Goal: Communication & Community: Answer question/provide support

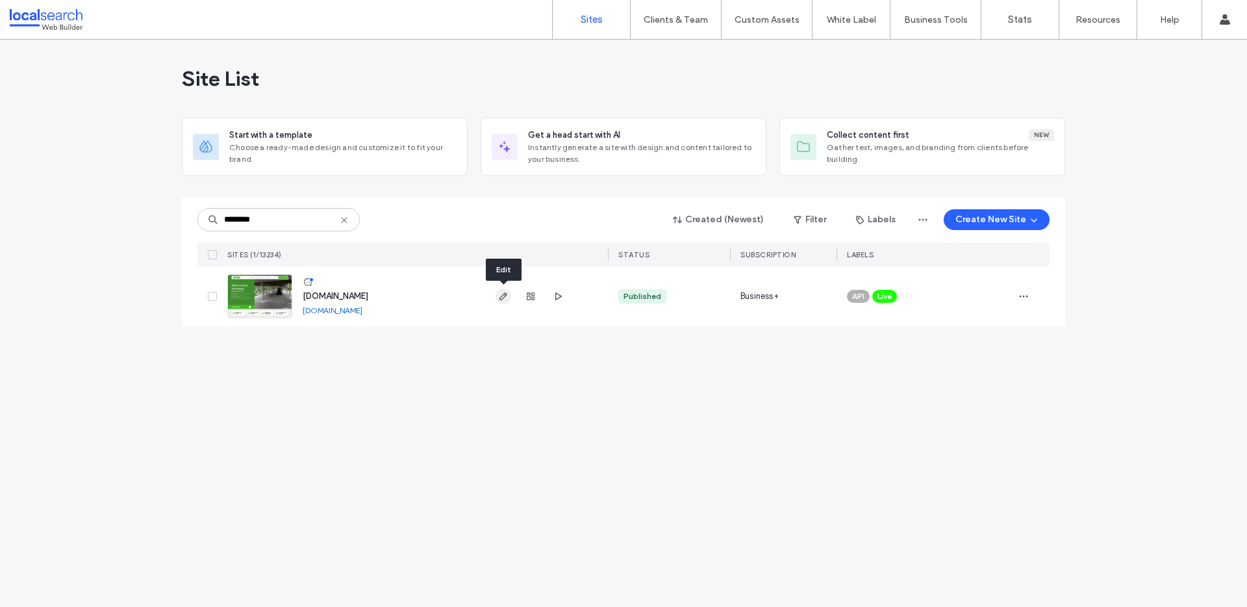
type input "********"
click at [503, 299] on icon "button" at bounding box center [503, 296] width 10 height 10
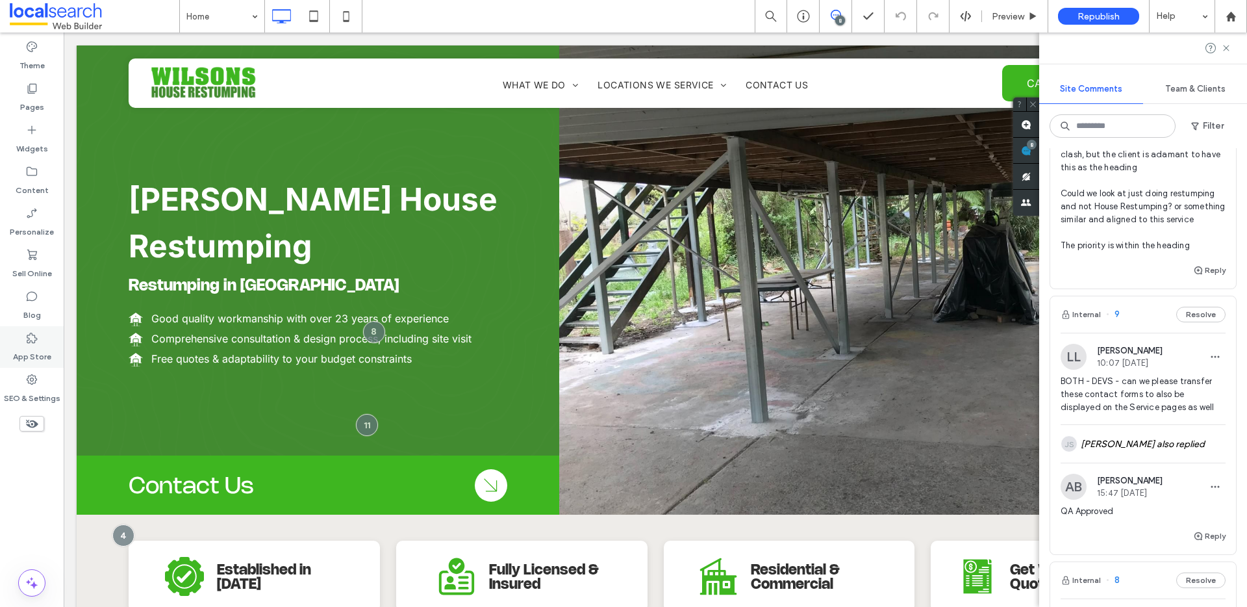
scroll to position [55, 0]
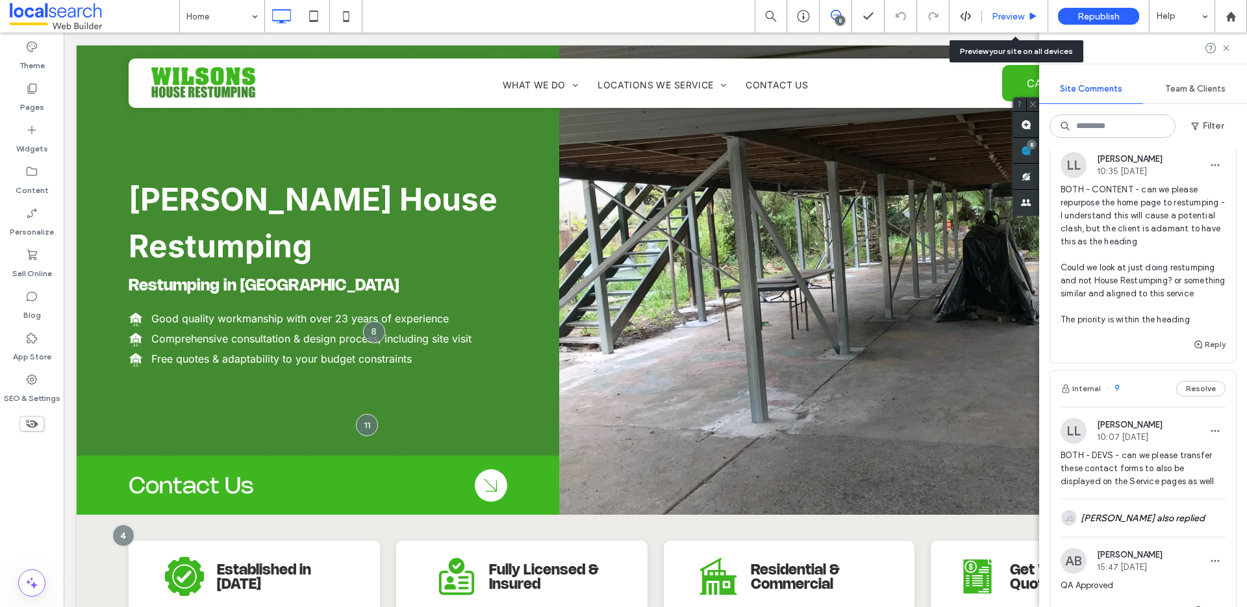
click at [998, 8] on div "Preview" at bounding box center [1015, 16] width 66 height 32
click at [1007, 13] on span "Preview" at bounding box center [1008, 16] width 32 height 11
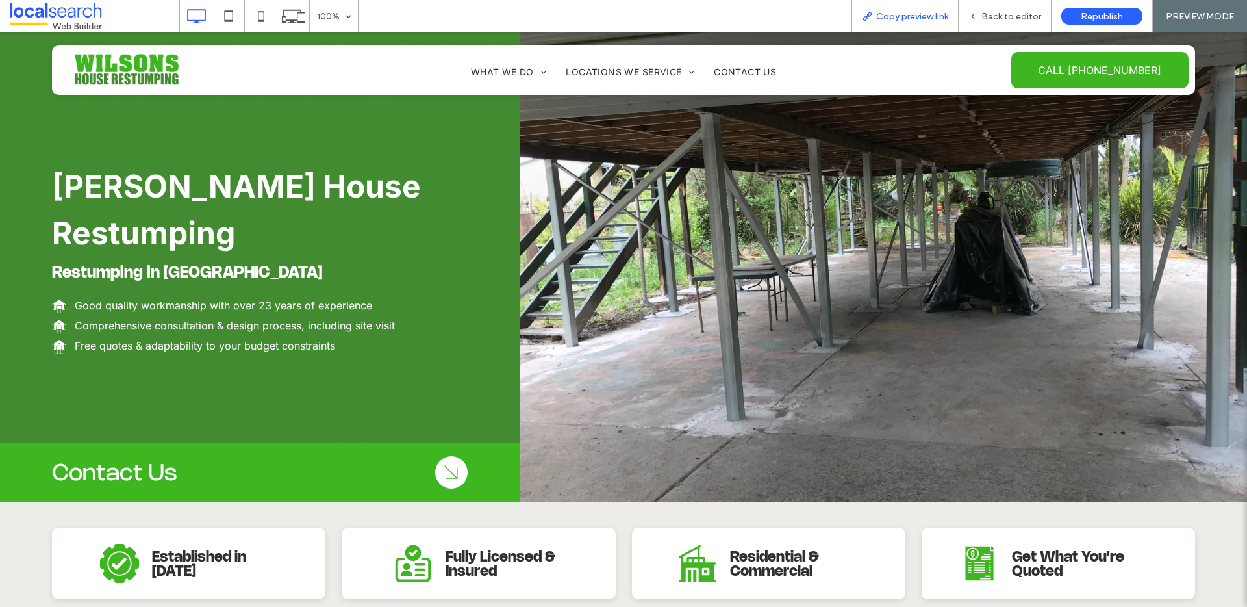
click at [897, 8] on div "Copy preview link" at bounding box center [905, 16] width 107 height 32
click at [902, 13] on span "Copy preview link" at bounding box center [912, 16] width 72 height 11
click at [1001, 7] on div "Back to editor" at bounding box center [1005, 16] width 93 height 32
click at [1000, 14] on span "Back to editor" at bounding box center [1011, 16] width 60 height 11
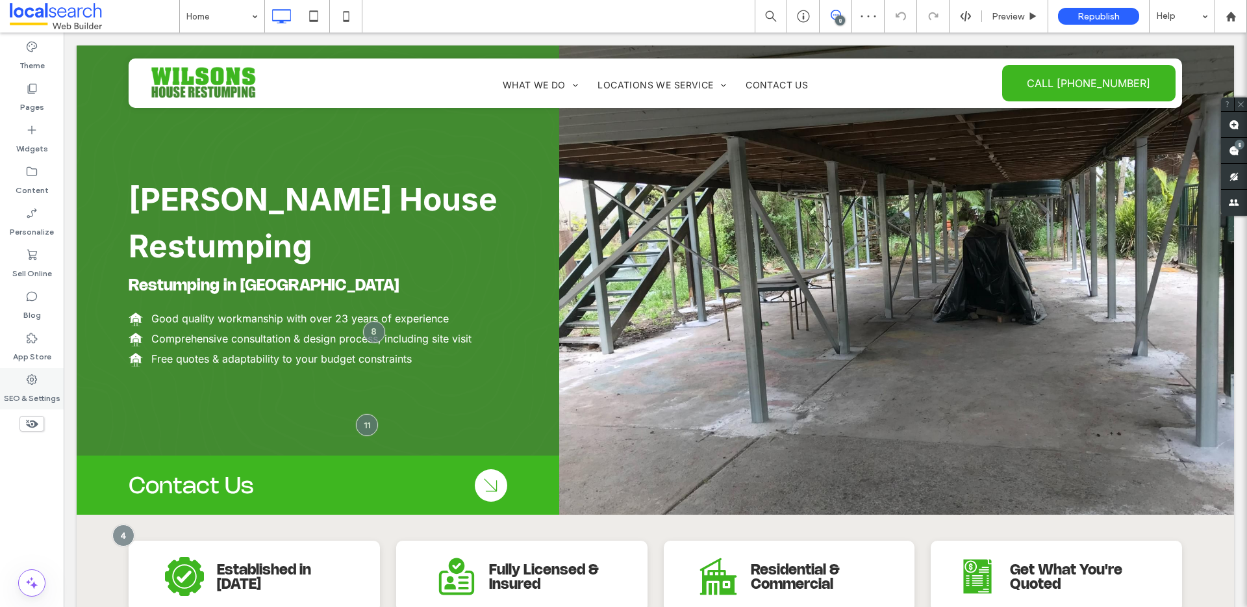
click at [38, 381] on icon at bounding box center [31, 379] width 13 height 13
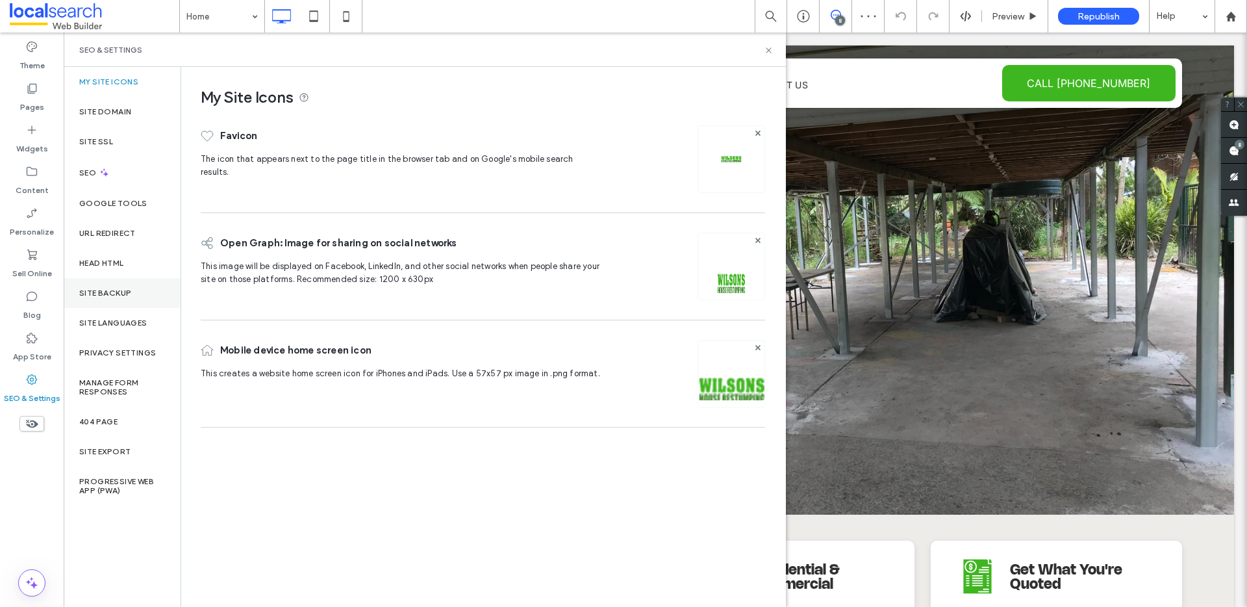
click at [103, 299] on div "Site Backup" at bounding box center [122, 293] width 117 height 30
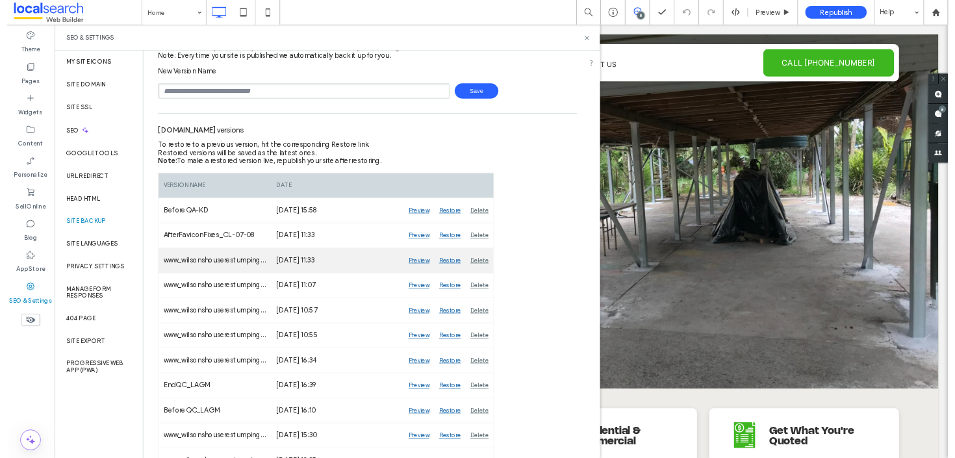
scroll to position [68, 0]
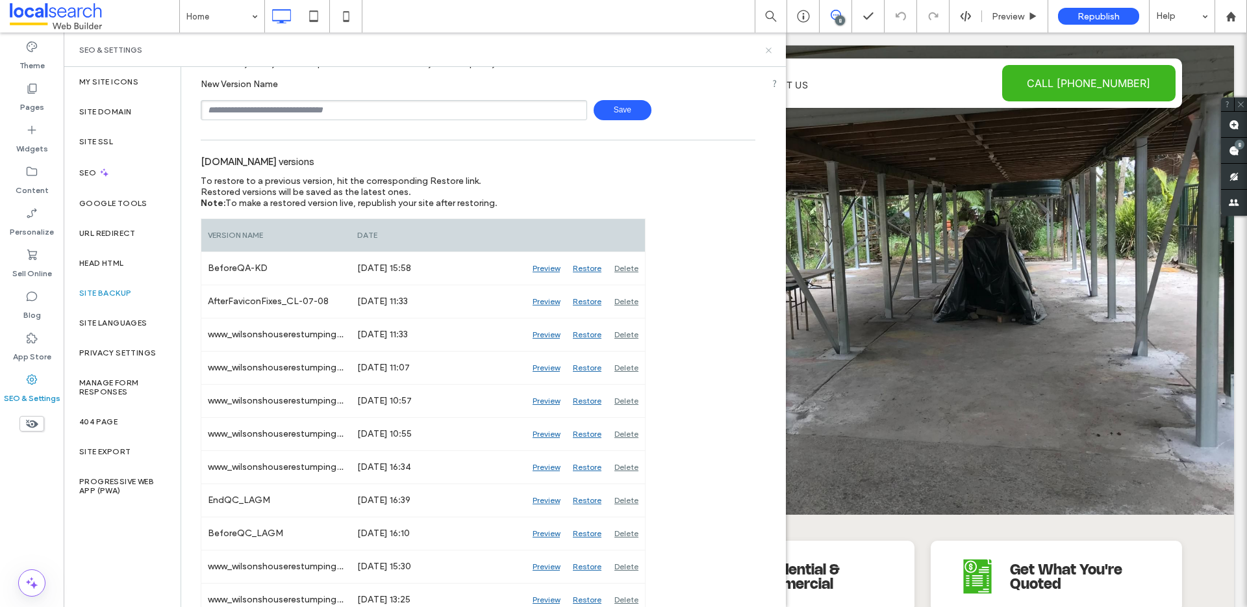
click at [768, 46] on icon at bounding box center [769, 50] width 10 height 10
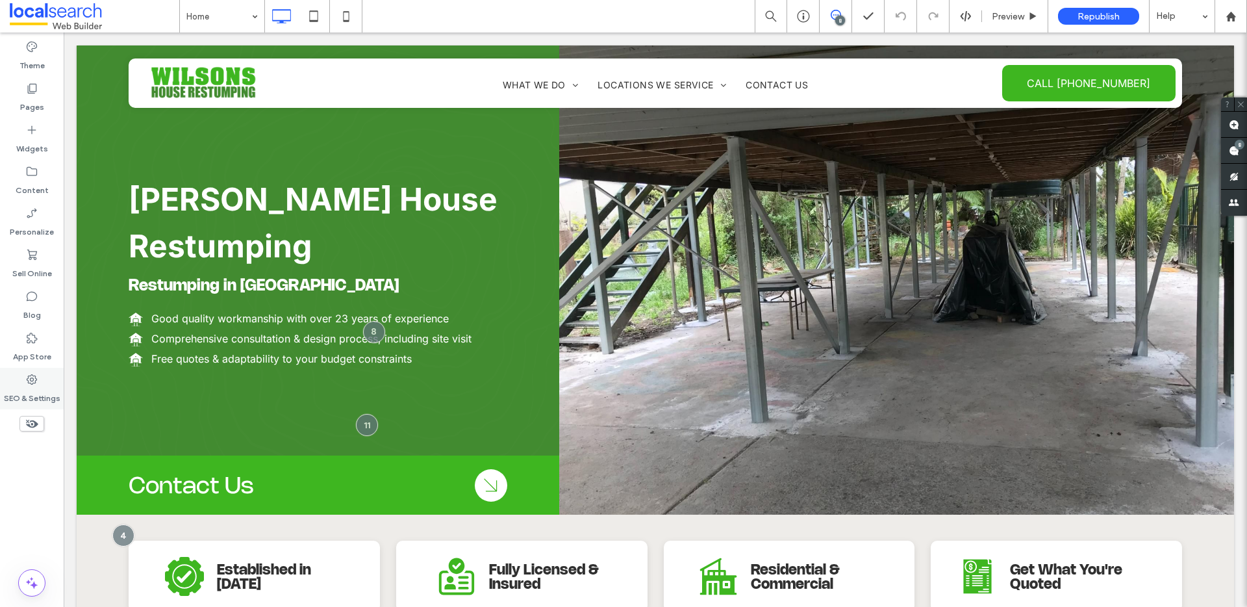
click at [21, 368] on div "SEO & Settings" at bounding box center [32, 389] width 64 height 42
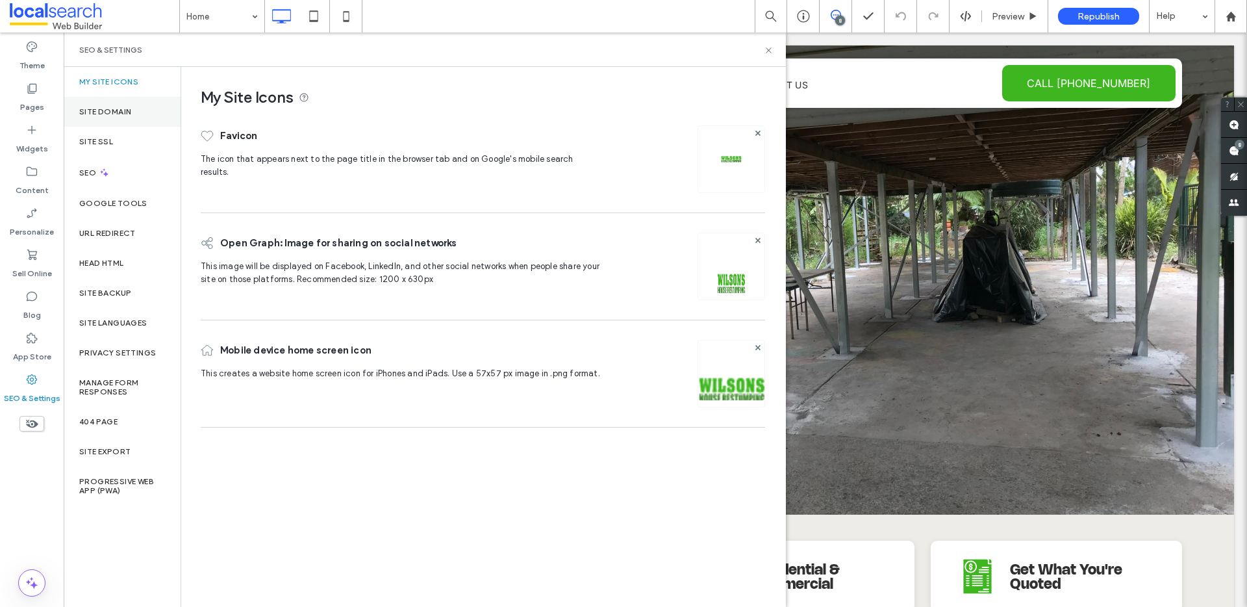
click at [160, 108] on div "Site Domain" at bounding box center [122, 112] width 117 height 30
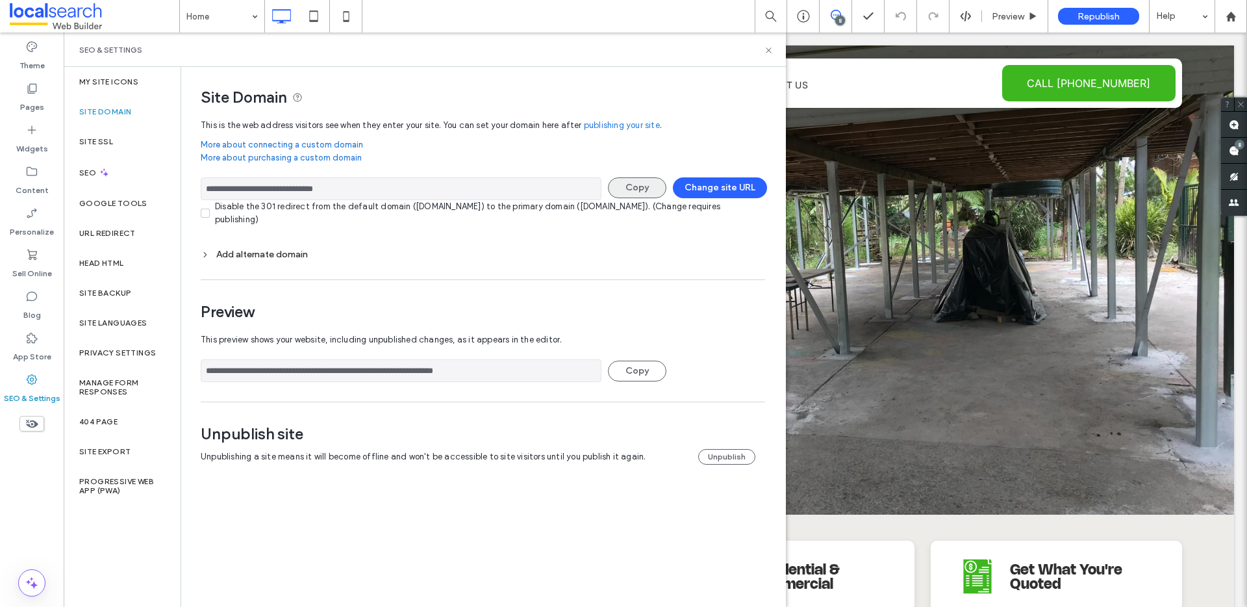
click at [649, 189] on button "Copy" at bounding box center [637, 187] width 58 height 21
click at [642, 190] on button "Copy" at bounding box center [637, 187] width 58 height 21
click at [632, 194] on button "Copy" at bounding box center [637, 187] width 58 height 21
drag, startPoint x: 400, startPoint y: 185, endPoint x: 188, endPoint y: 189, distance: 211.8
click at [188, 189] on div "**********" at bounding box center [478, 278] width 594 height 423
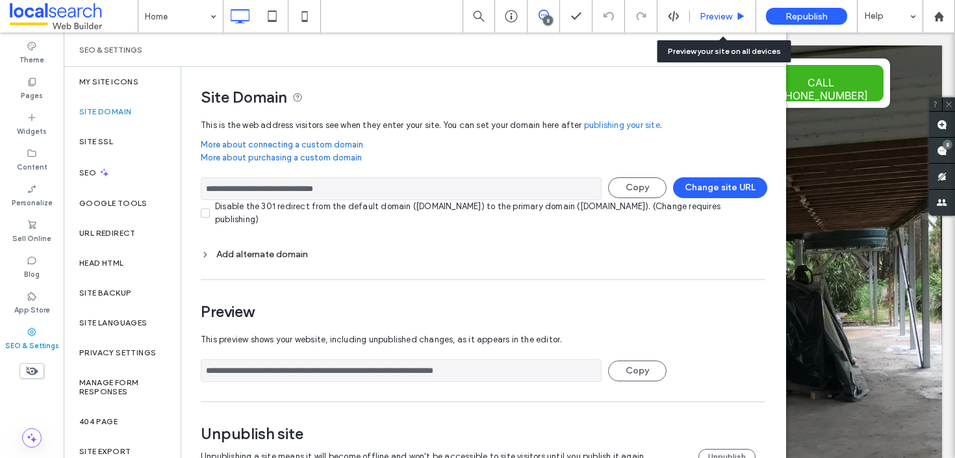
click at [716, 16] on span "Preview" at bounding box center [716, 16] width 32 height 11
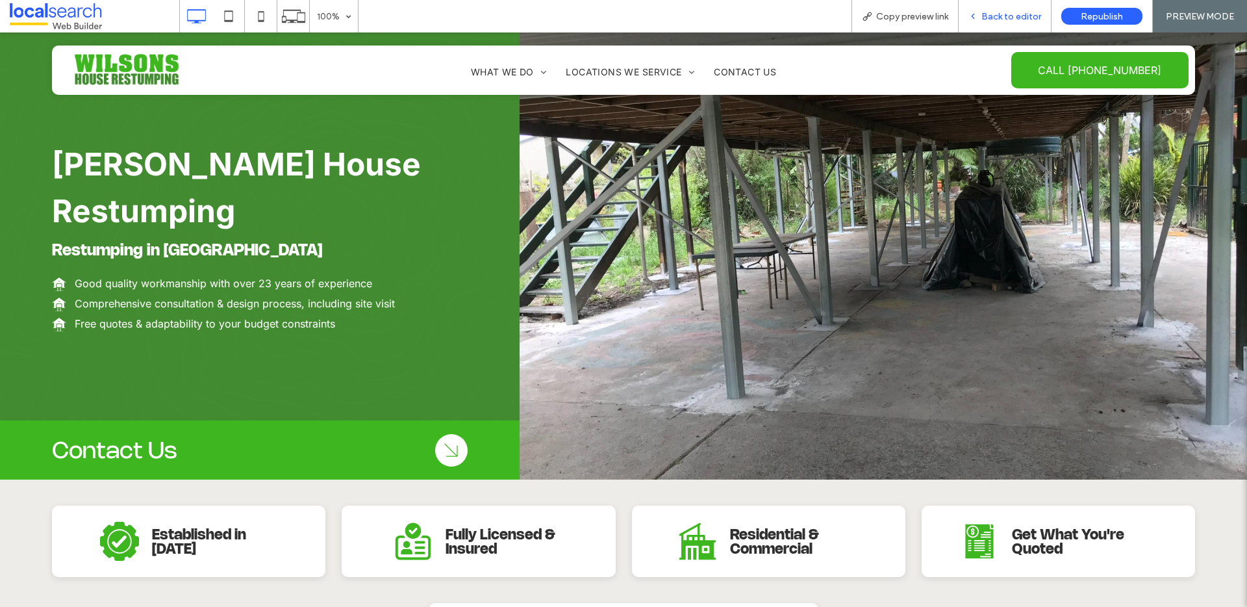
scroll to position [23, 0]
drag, startPoint x: 959, startPoint y: 15, endPoint x: 972, endPoint y: 16, distance: 13.1
click at [958, 15] on div "Copy preview link" at bounding box center [905, 16] width 106 height 11
click at [984, 16] on span "Back to editor" at bounding box center [1011, 16] width 60 height 11
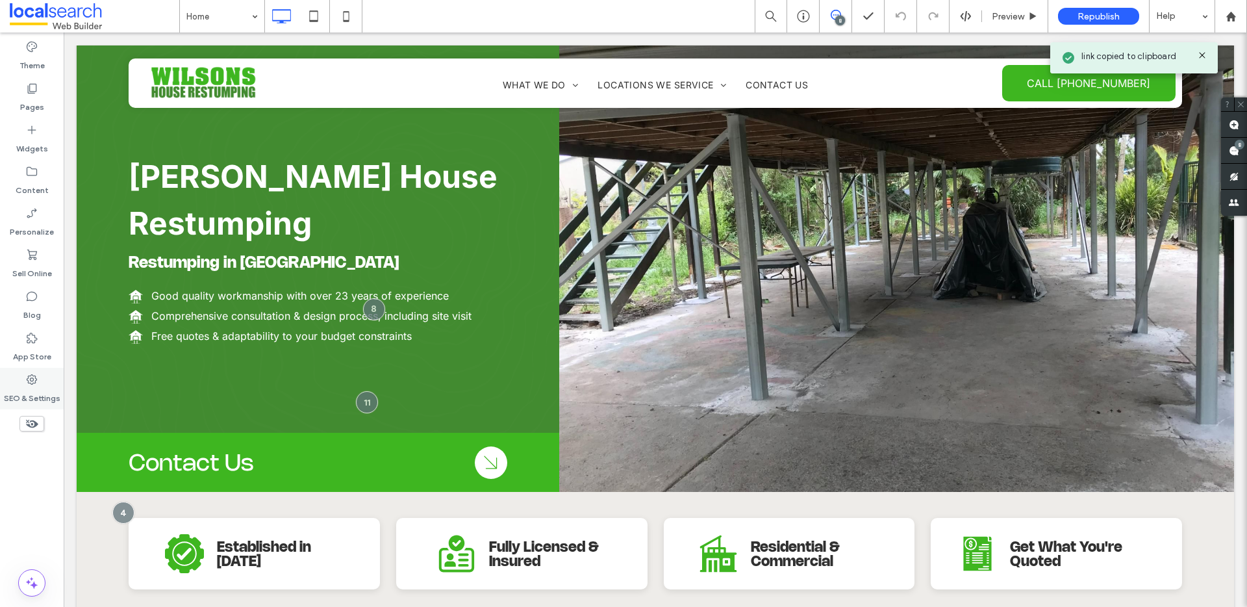
click at [23, 390] on label "SEO & Settings" at bounding box center [32, 395] width 57 height 18
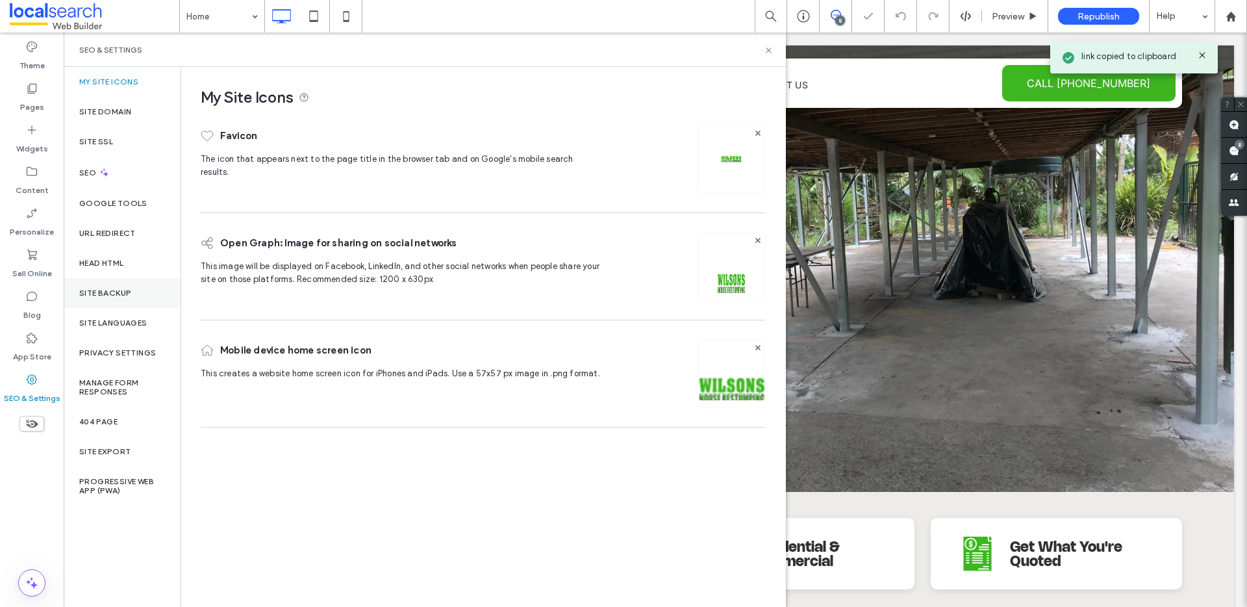
click at [129, 295] on label "Site Backup" at bounding box center [105, 292] width 52 height 9
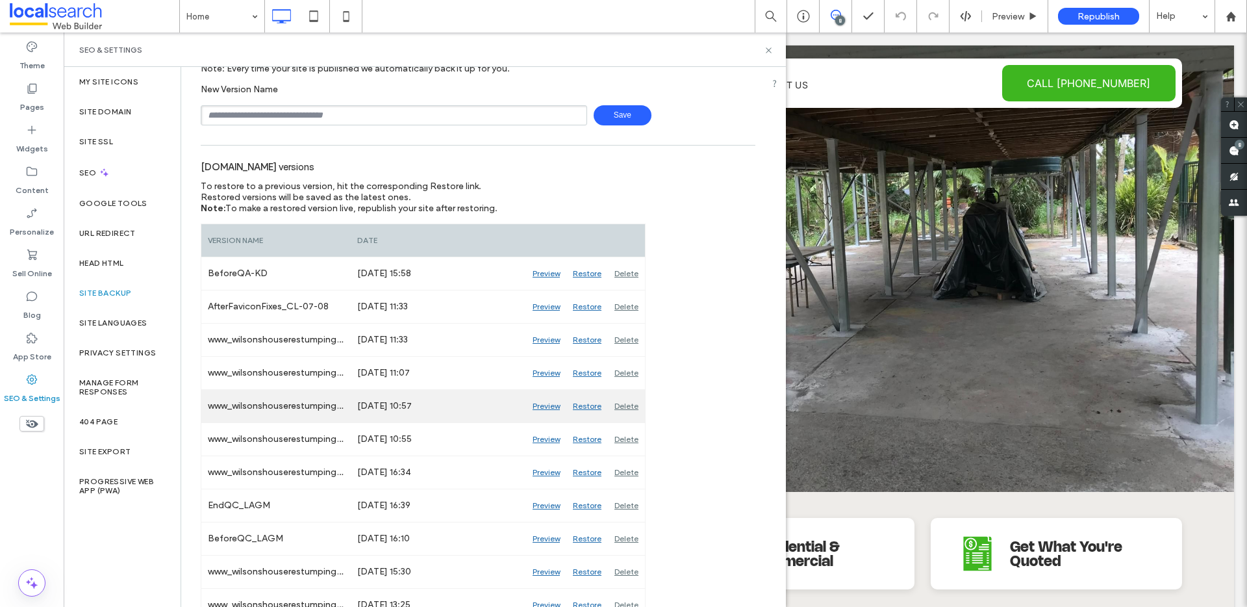
scroll to position [114, 0]
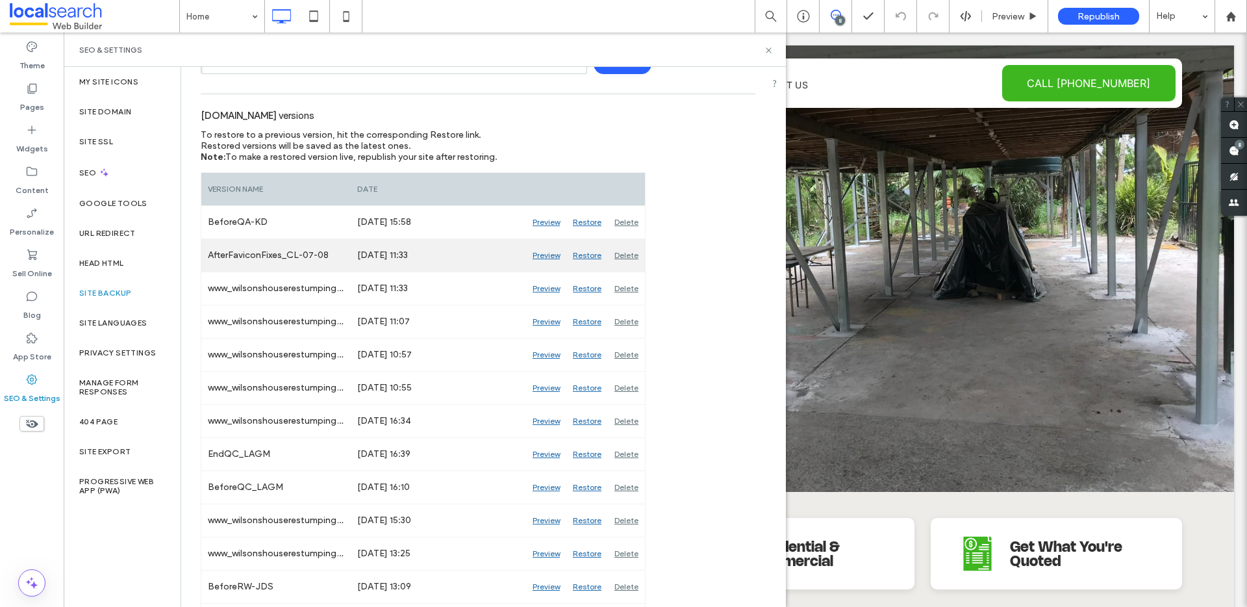
click at [544, 253] on div "Preview" at bounding box center [546, 255] width 40 height 32
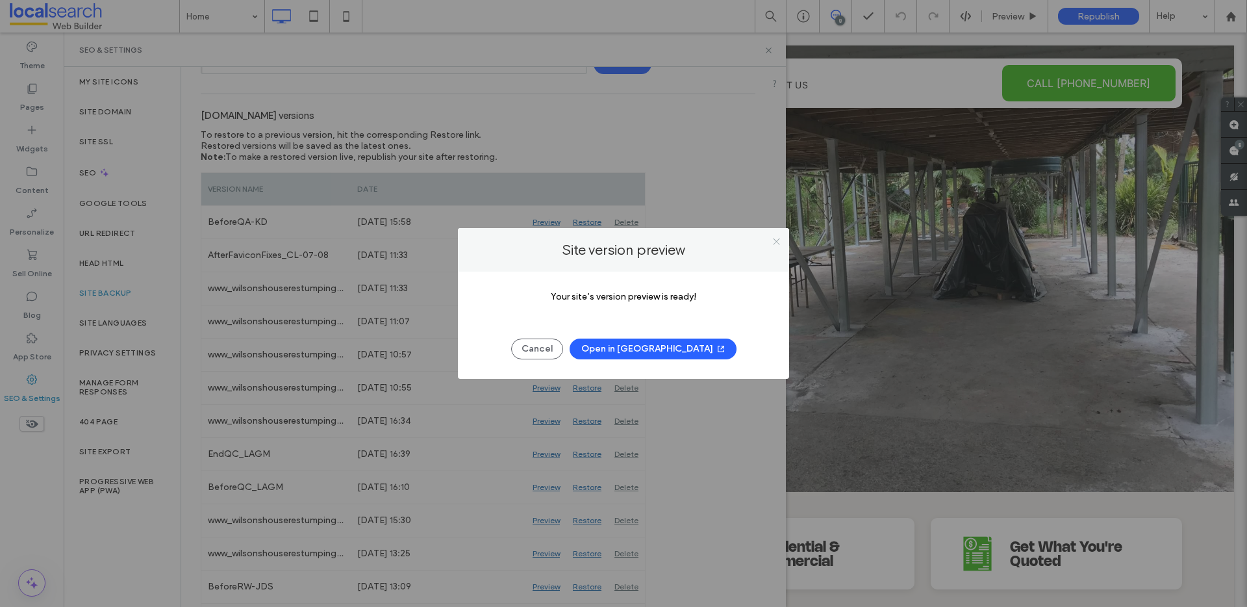
click at [774, 239] on icon at bounding box center [777, 241] width 10 height 10
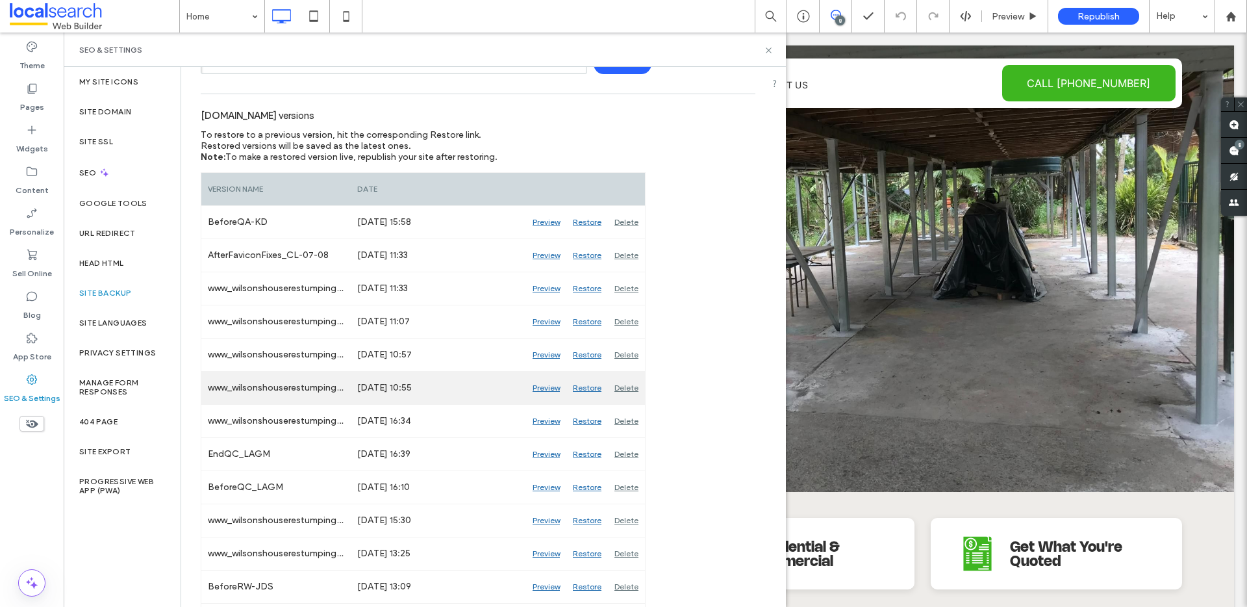
click at [553, 387] on div "Preview" at bounding box center [546, 388] width 40 height 32
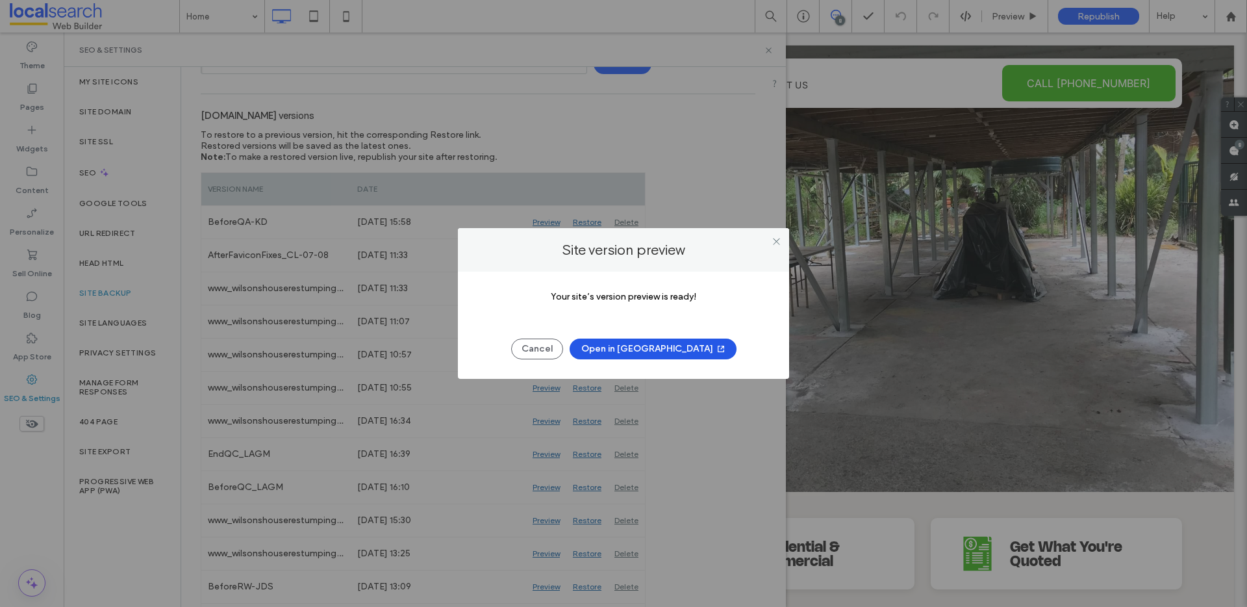
click at [646, 351] on button "Open in New Tab" at bounding box center [653, 348] width 167 height 21
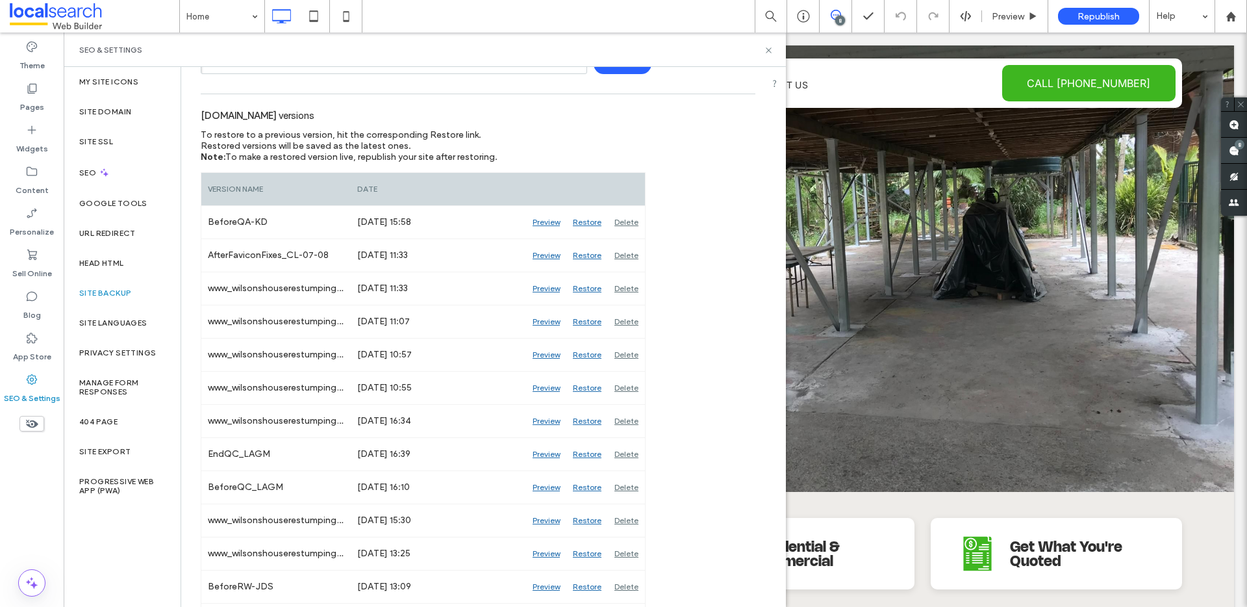
click at [1242, 149] on span at bounding box center [1234, 150] width 26 height 25
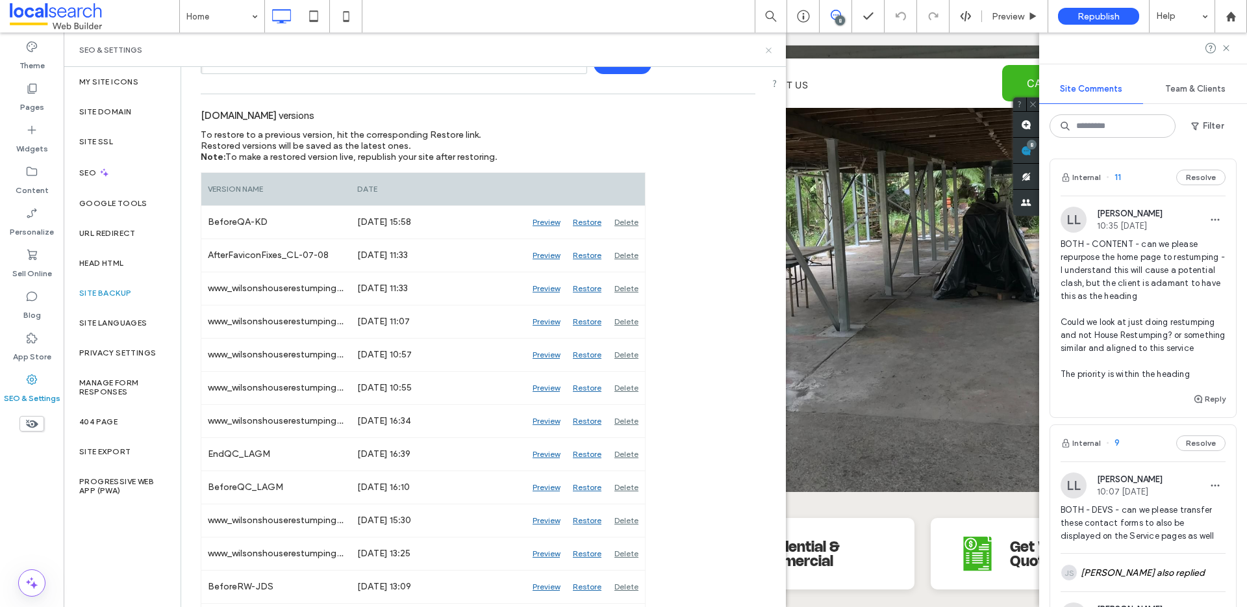
click at [768, 54] on icon at bounding box center [769, 50] width 10 height 10
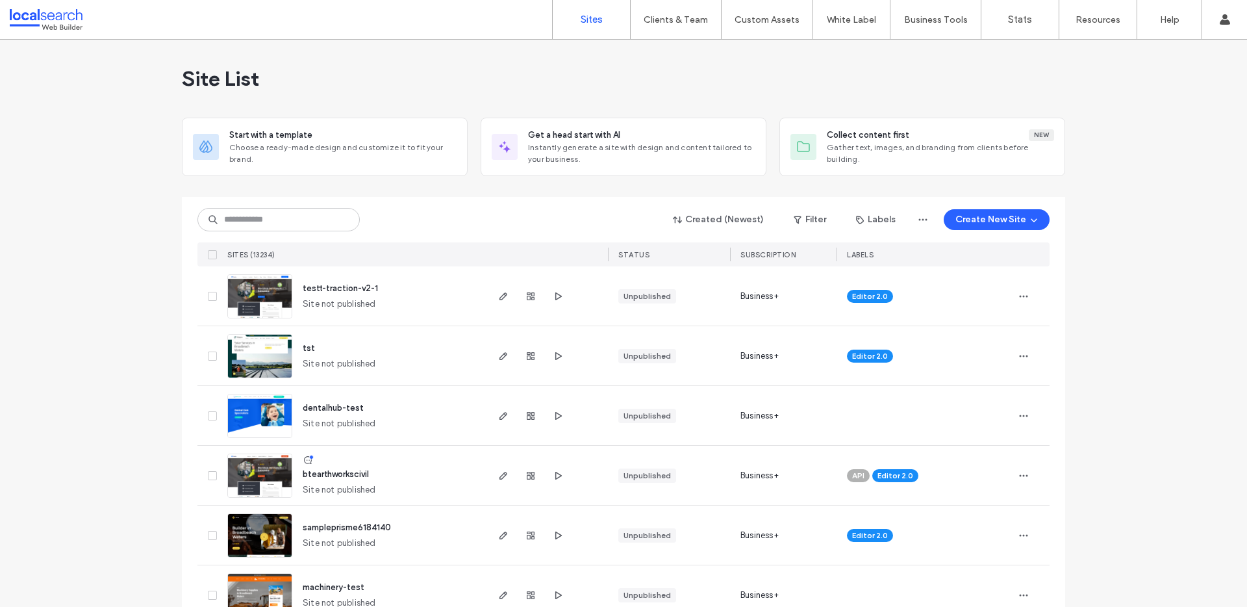
scroll to position [279, 0]
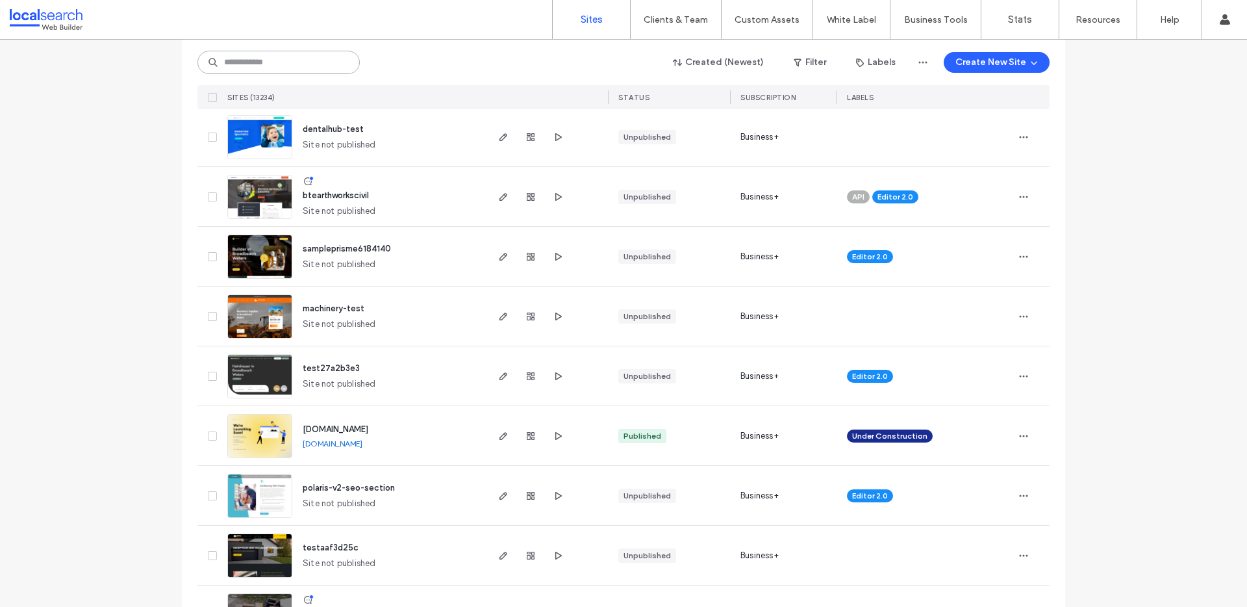
click at [241, 63] on input at bounding box center [278, 62] width 162 height 23
paste input "********"
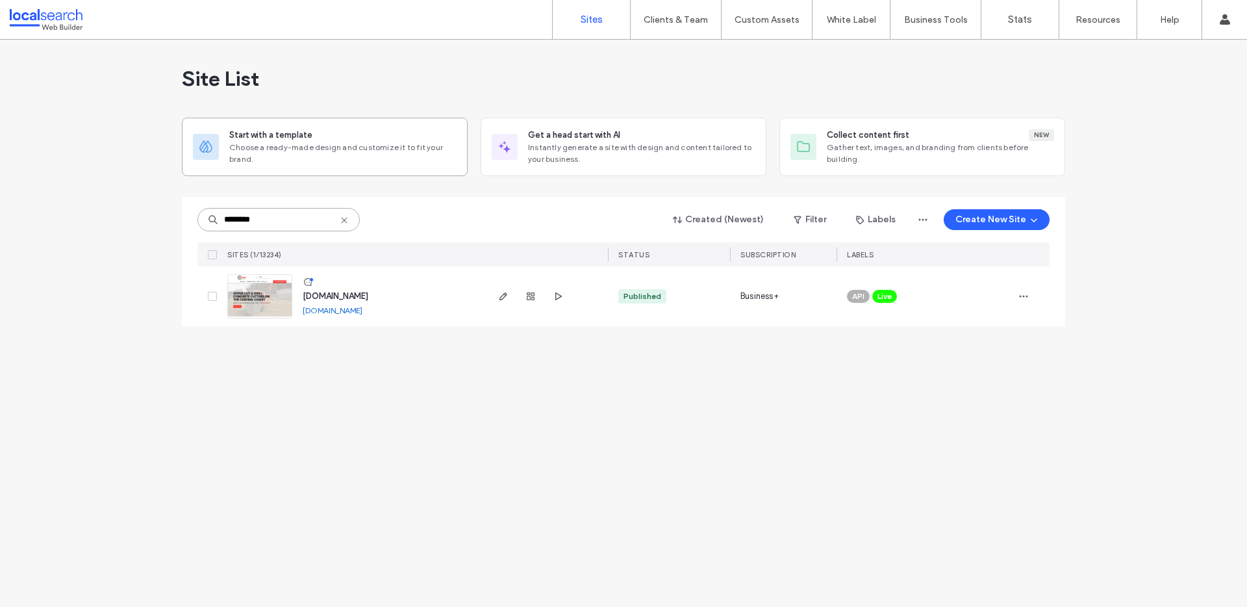
scroll to position [0, 0]
type input "********"
click at [498, 296] on icon "button" at bounding box center [503, 296] width 10 height 10
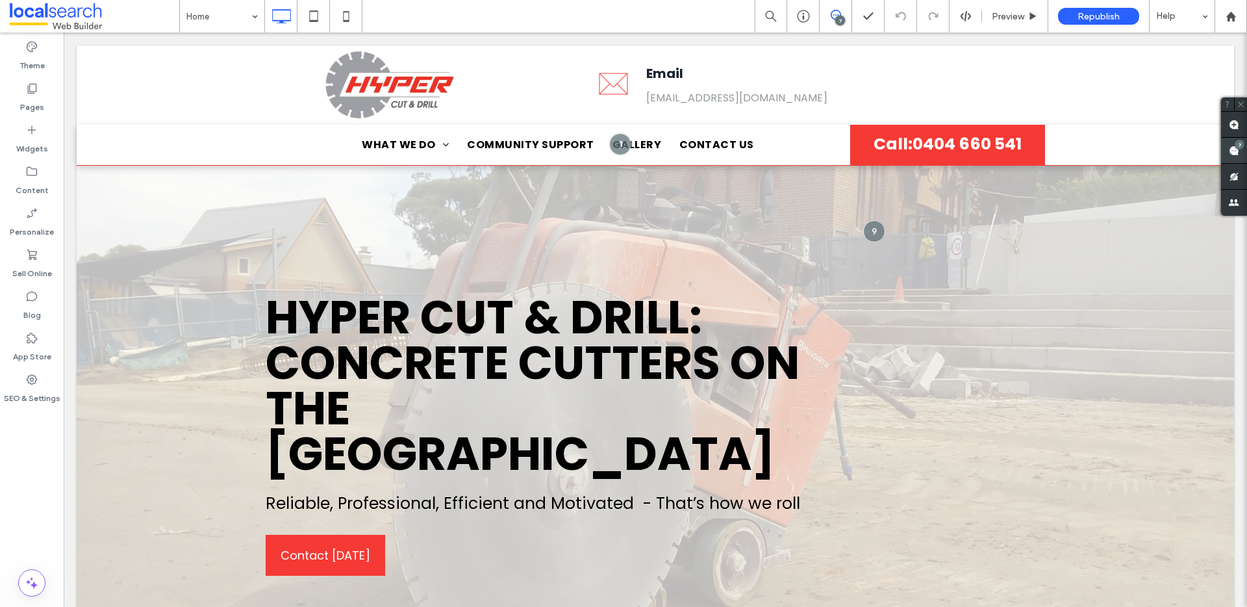
click at [1231, 147] on use at bounding box center [1234, 150] width 10 height 10
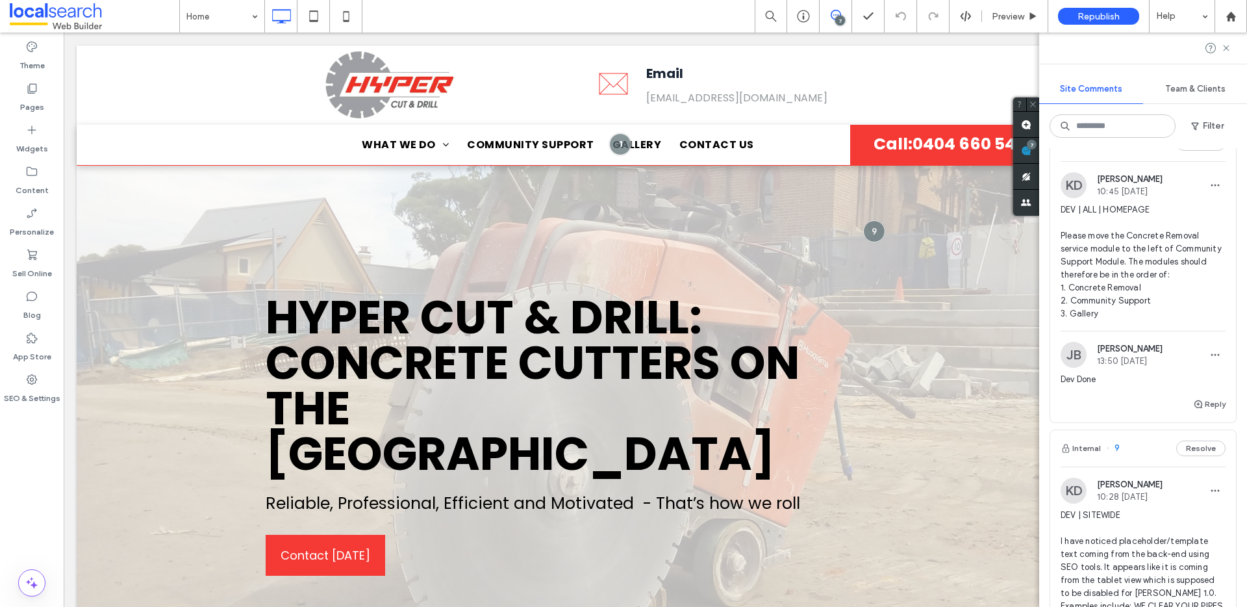
scroll to position [298, 0]
click at [1134, 260] on span "DEV | ALL | HOMEPAGE Please move the Concrete Removal service module to the lef…" at bounding box center [1143, 264] width 165 height 117
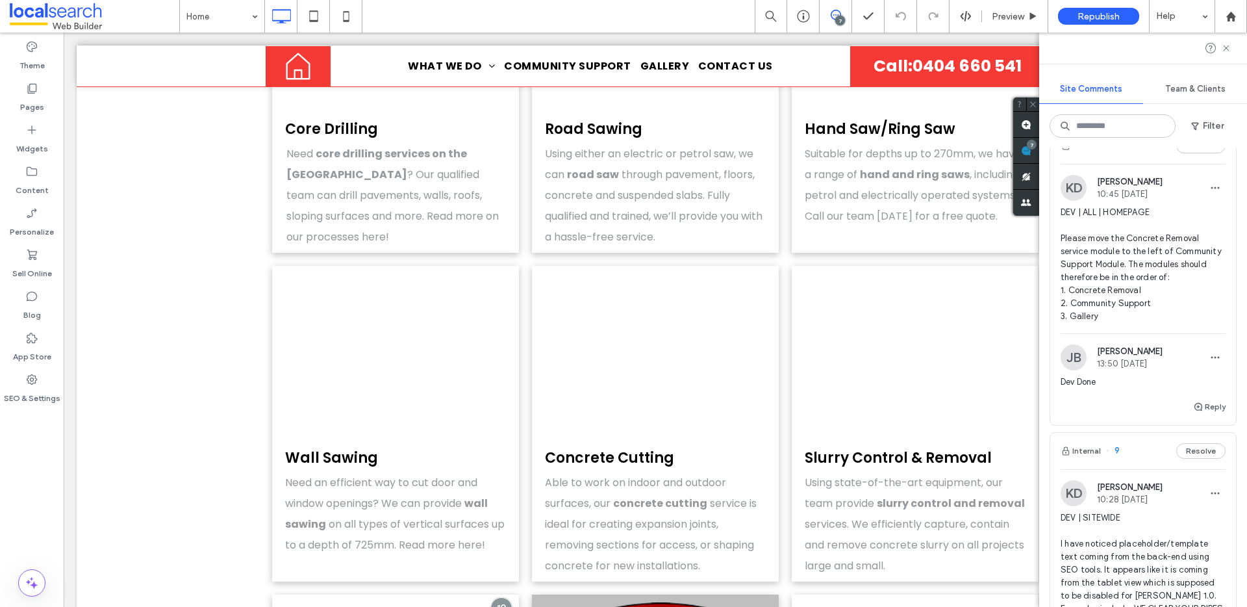
scroll to position [2197, 0]
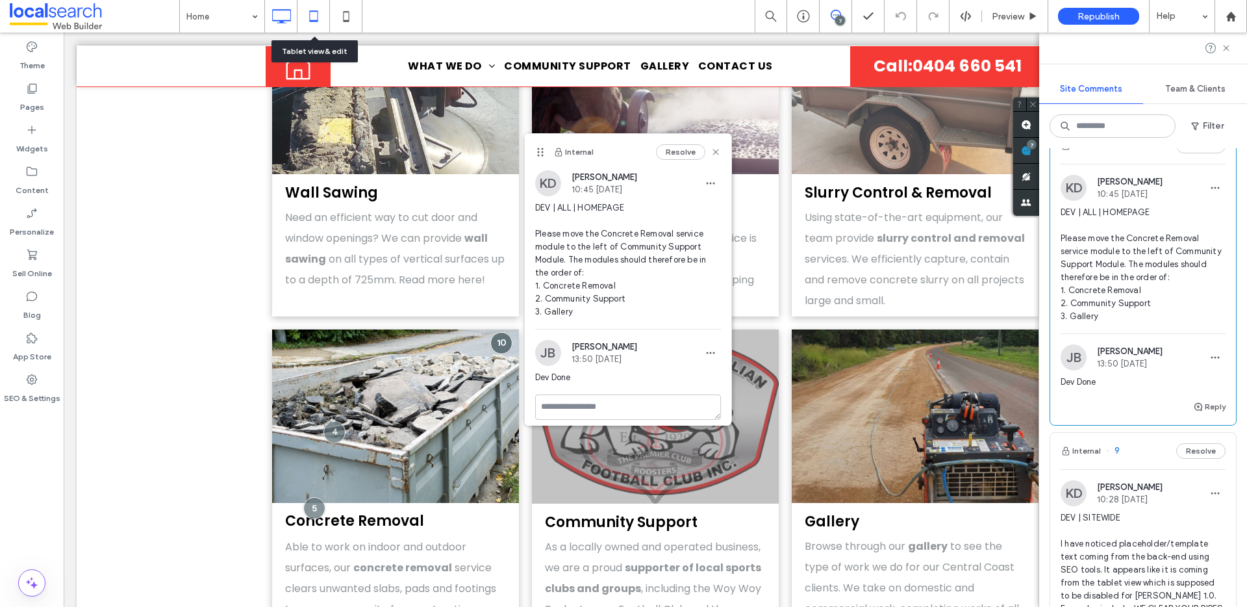
click at [310, 8] on icon at bounding box center [314, 16] width 26 height 26
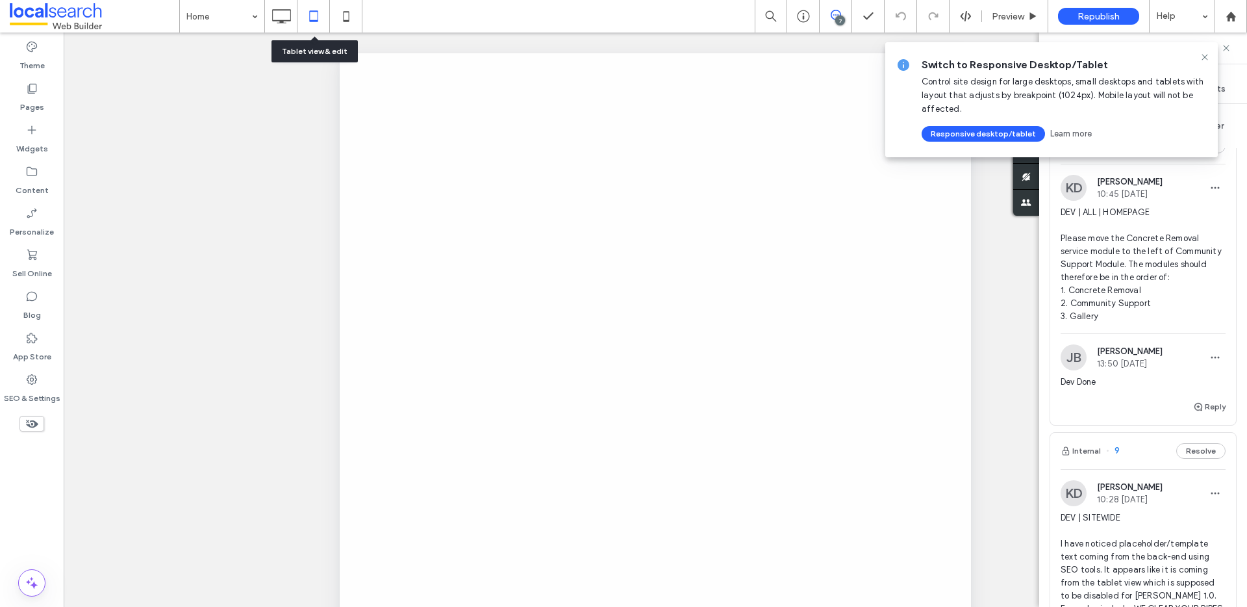
scroll to position [0, 0]
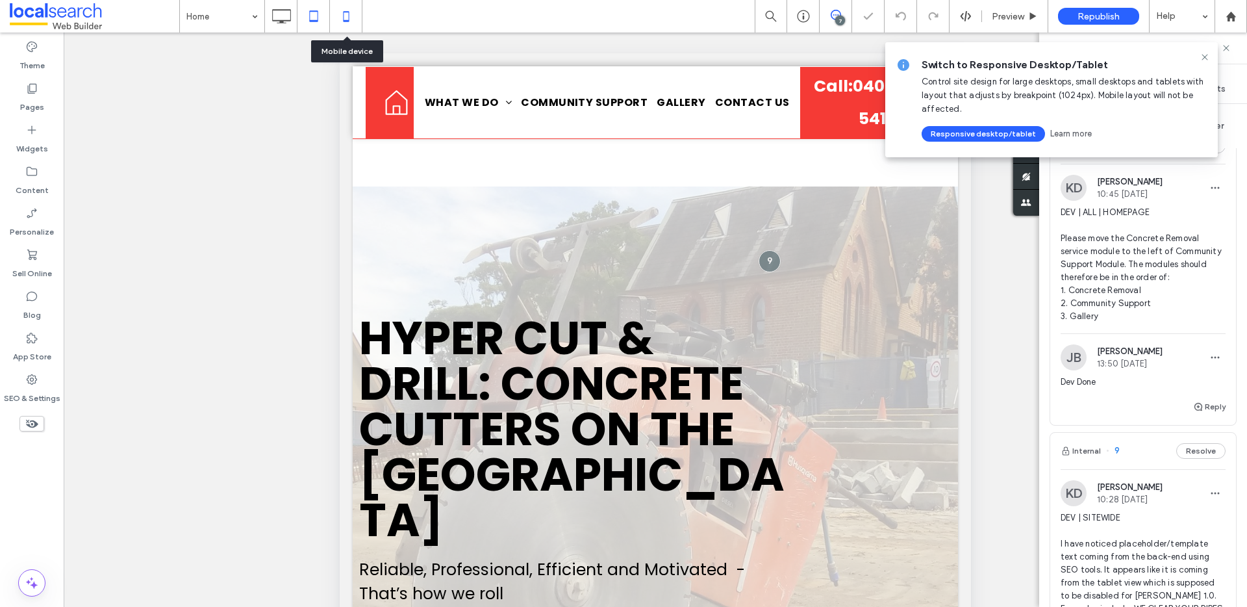
click at [347, 14] on icon at bounding box center [346, 16] width 26 height 26
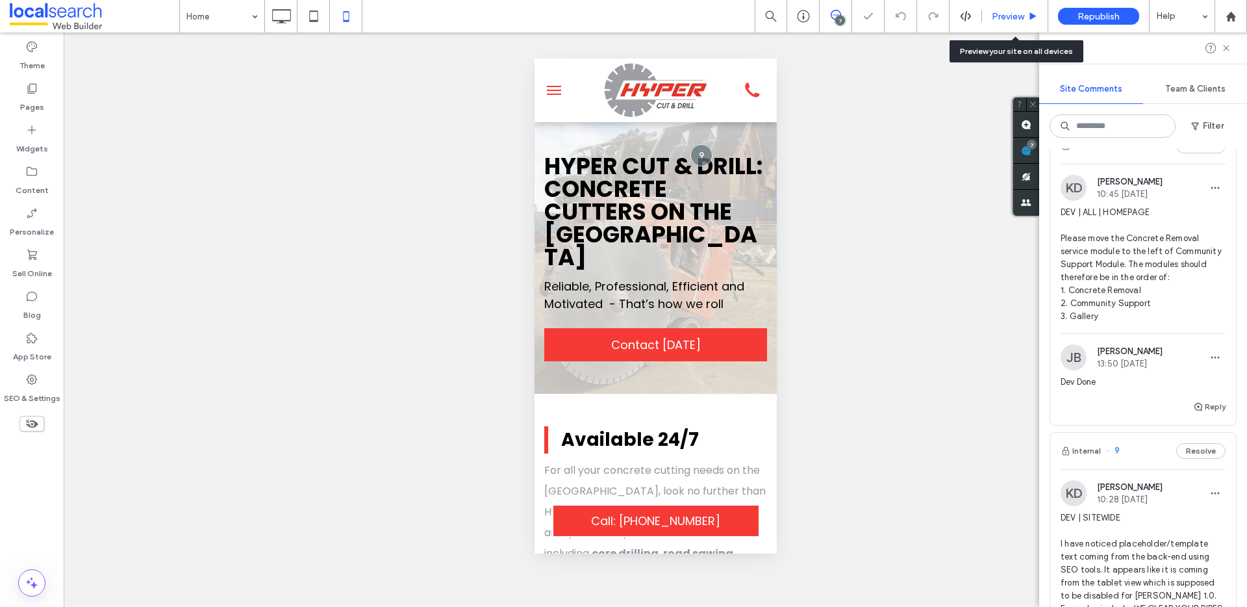
click at [998, 13] on span "Preview" at bounding box center [1008, 16] width 32 height 11
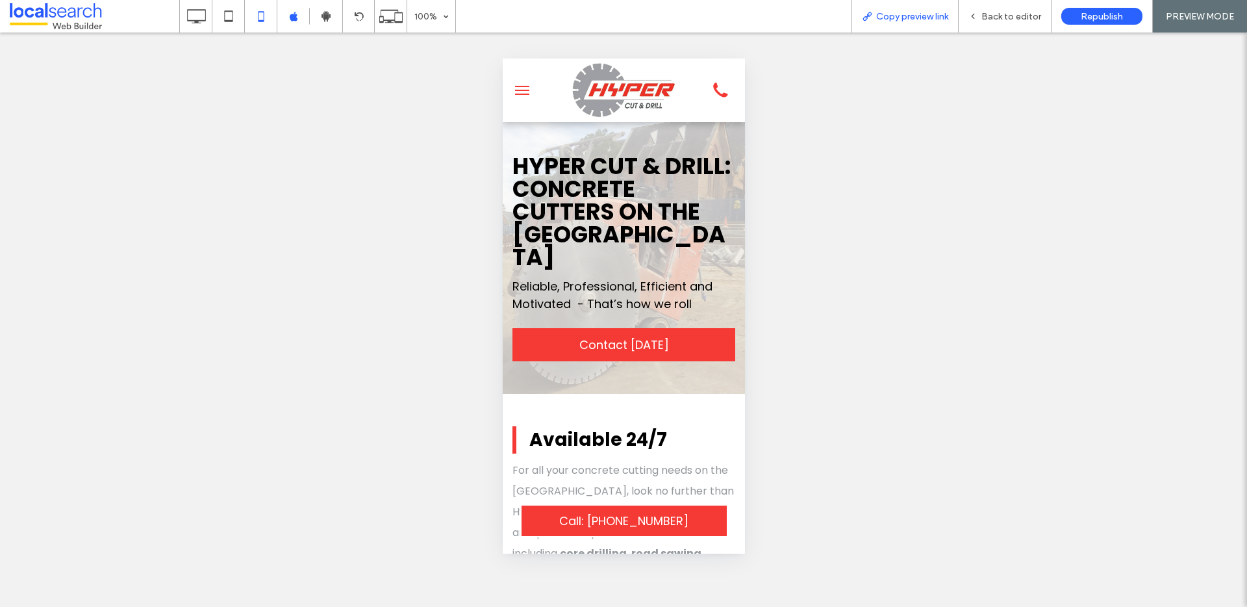
click at [922, 11] on span "Copy preview link" at bounding box center [912, 16] width 72 height 11
click at [994, 12] on span "Back to editor" at bounding box center [1011, 16] width 60 height 11
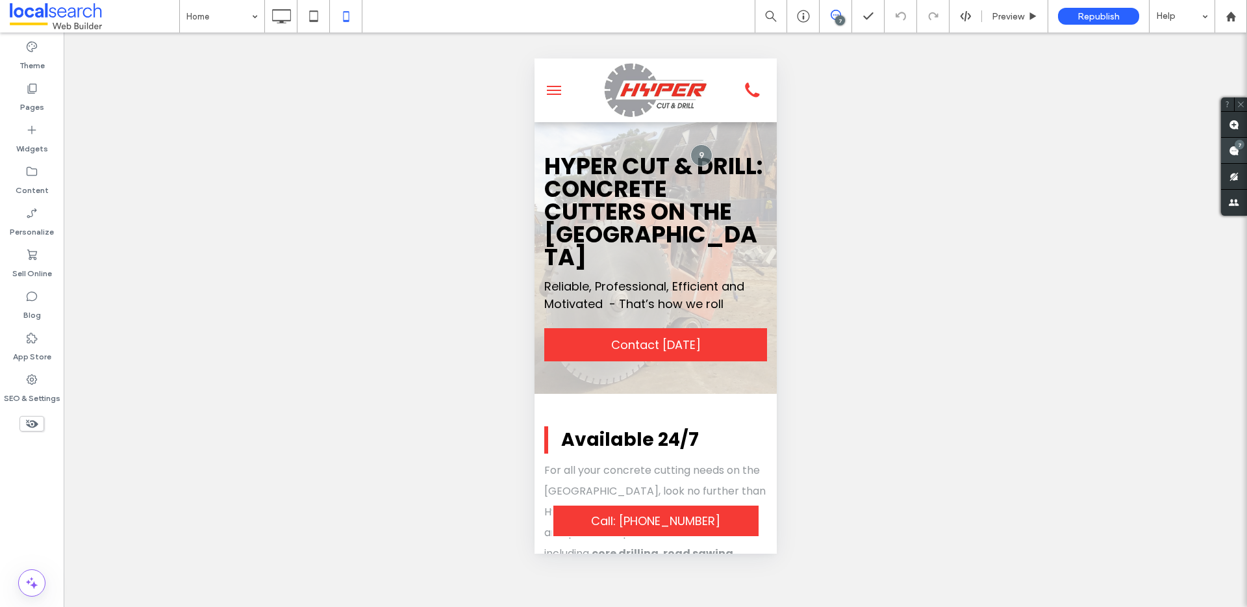
click at [1236, 144] on div "7" at bounding box center [1240, 145] width 10 height 10
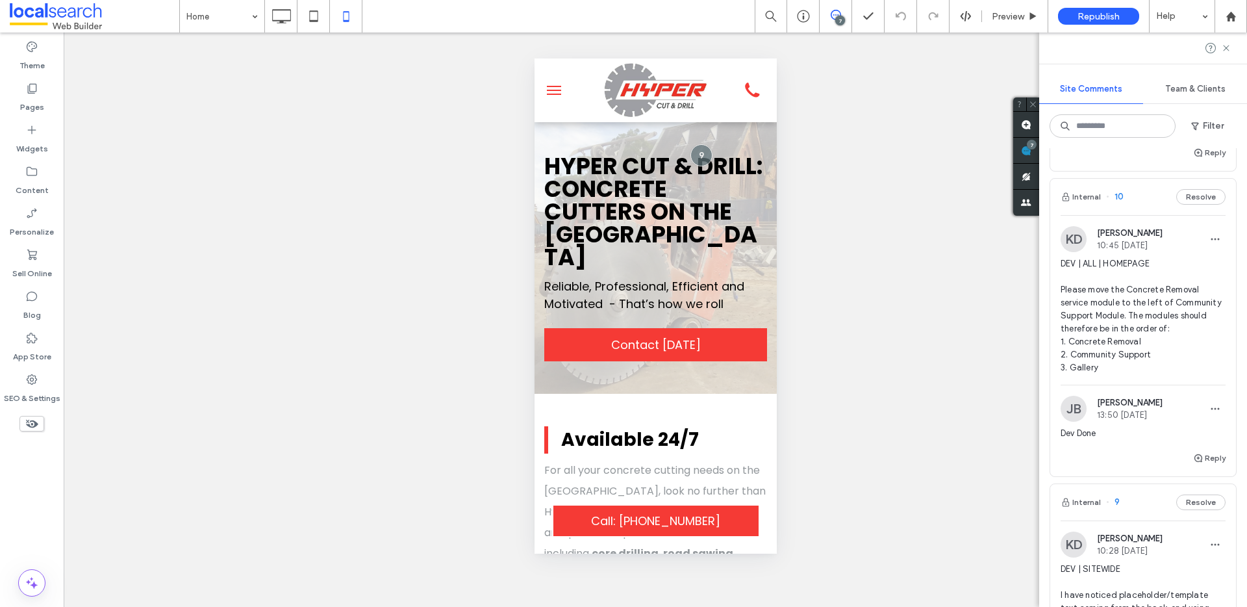
scroll to position [249, 0]
click at [1201, 463] on button "Reply" at bounding box center [1209, 456] width 32 height 16
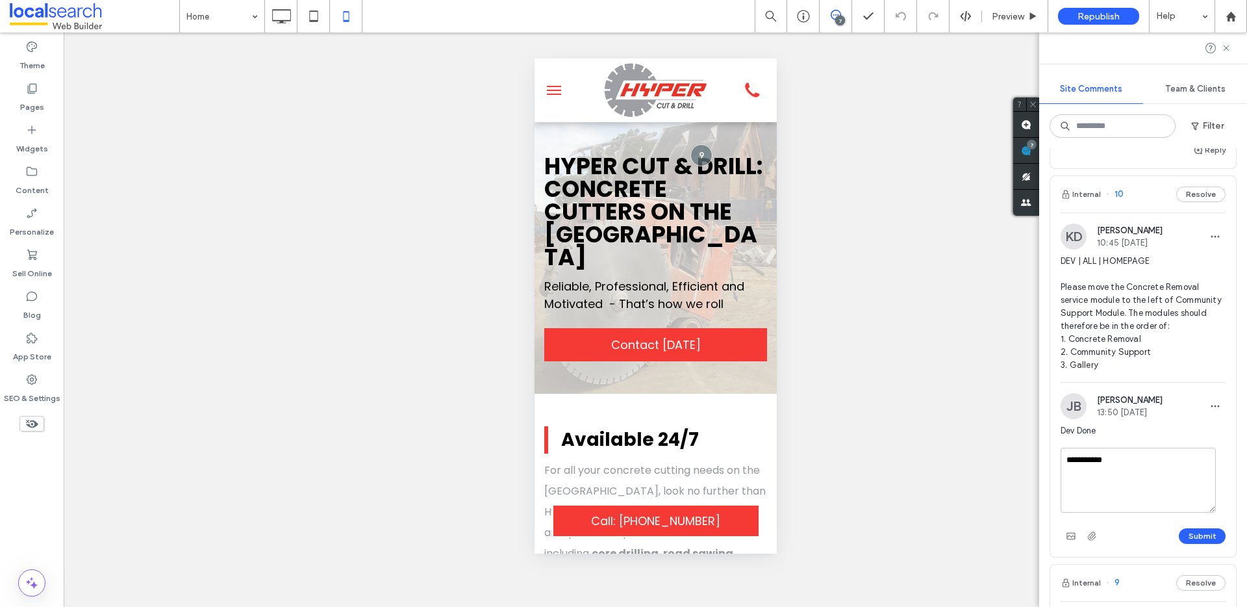
type textarea "**********"
click at [1196, 538] on div "Submit" at bounding box center [1143, 535] width 165 height 21
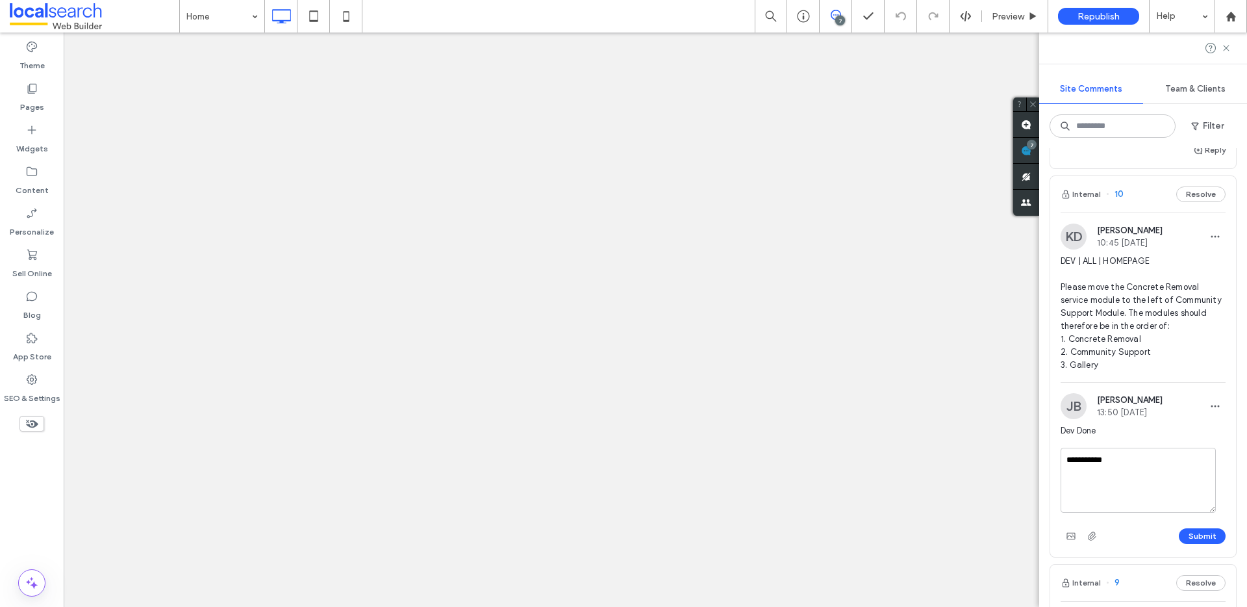
click at [1198, 547] on div at bounding box center [623, 303] width 1247 height 607
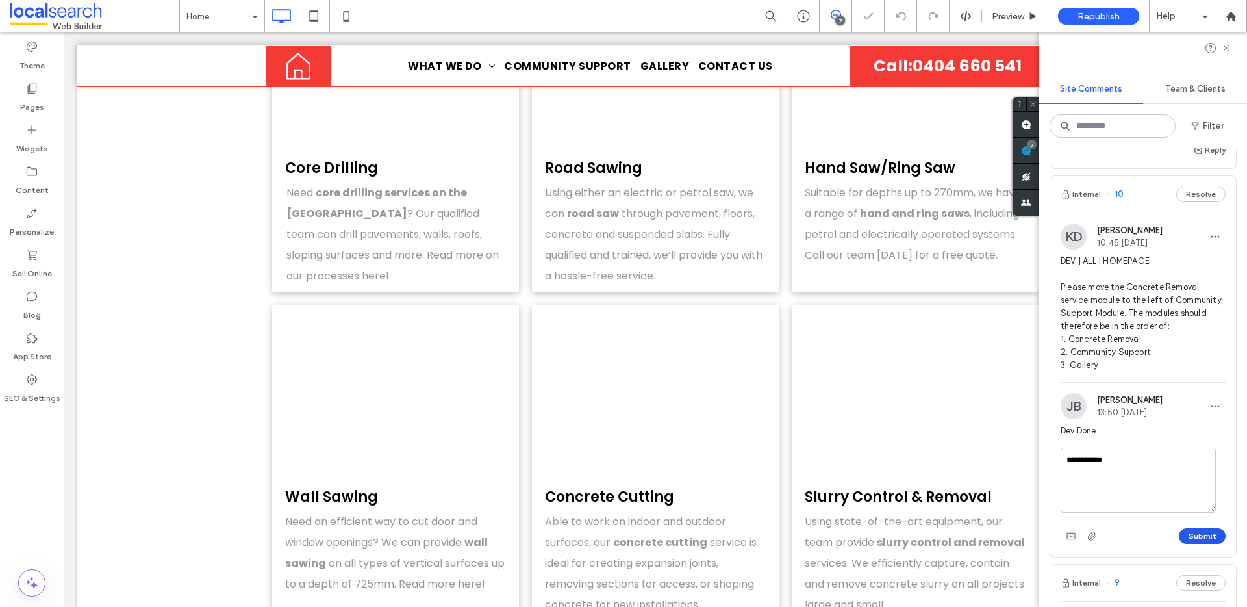
scroll to position [2197, 0]
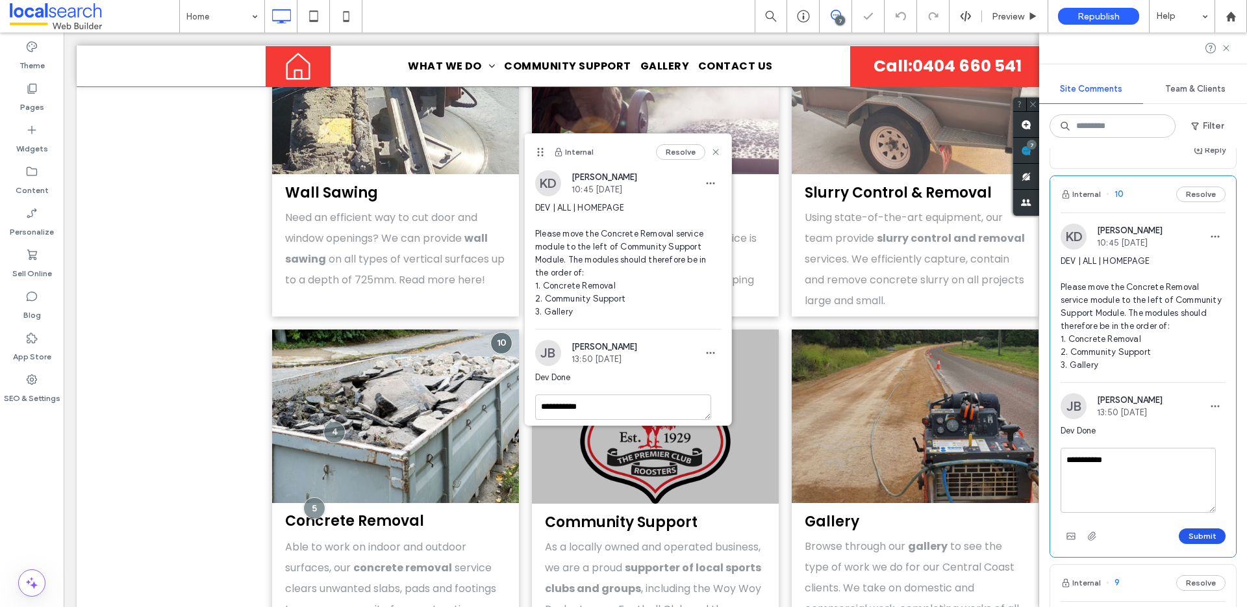
click at [1198, 544] on button "Submit" at bounding box center [1202, 536] width 47 height 16
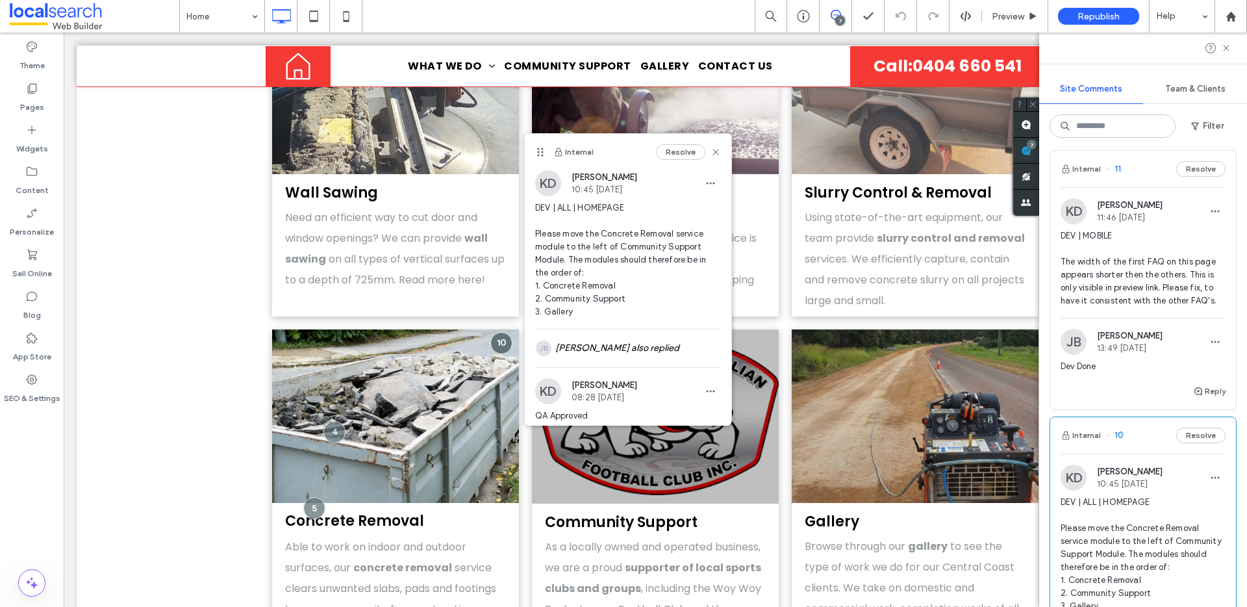
scroll to position [0, 0]
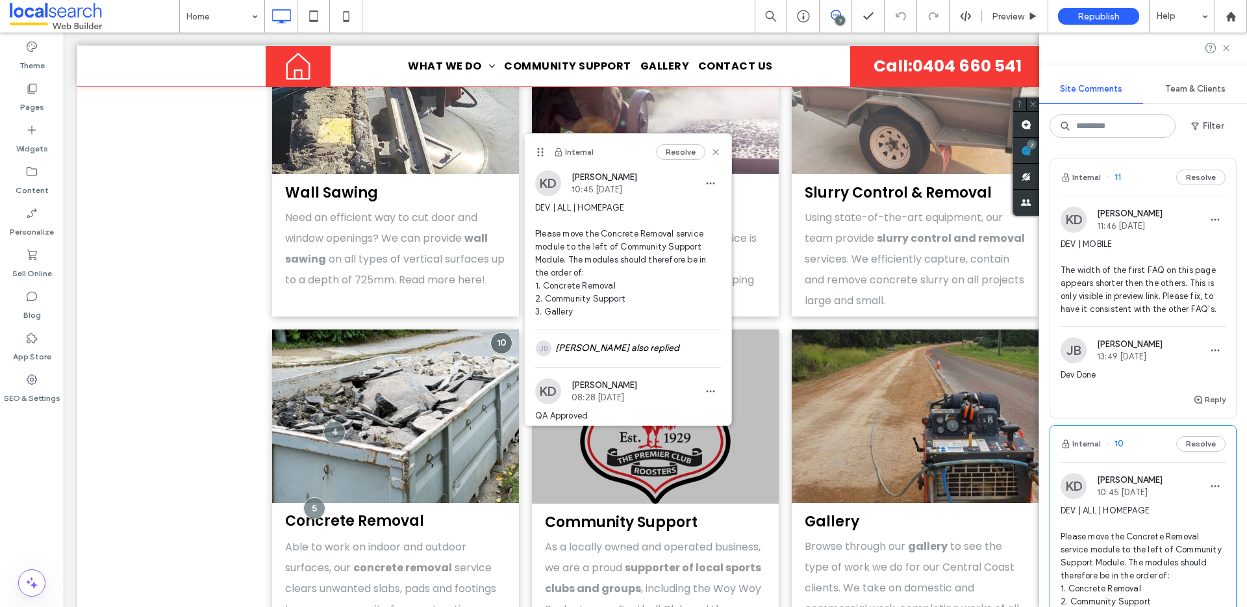
click at [1135, 291] on span "DEV | MOBILE The width of the first FAQ on this page appears shorter then the o…" at bounding box center [1143, 277] width 165 height 78
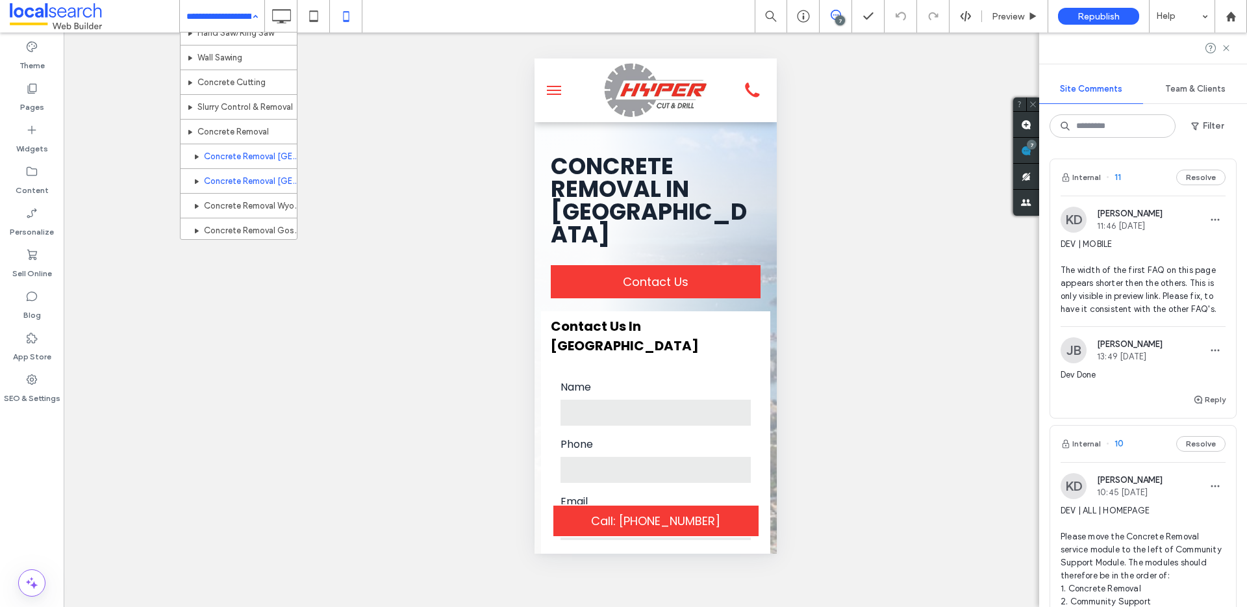
scroll to position [88, 0]
click at [1198, 405] on button "Reply" at bounding box center [1209, 400] width 32 height 16
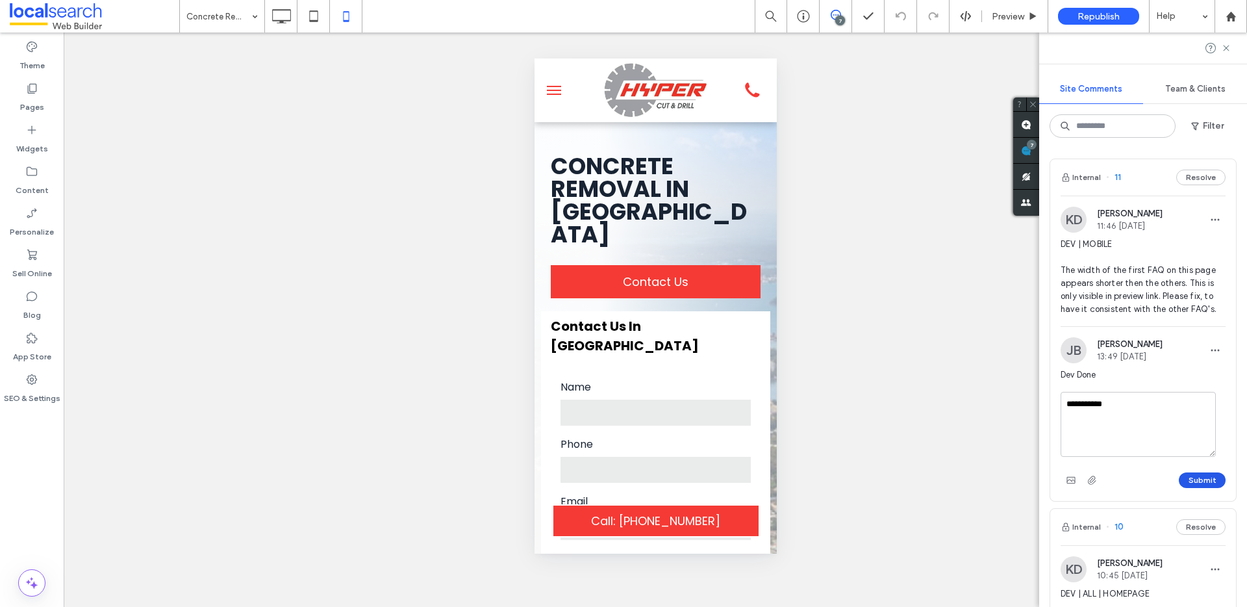
type textarea "**********"
click at [1208, 485] on button "Submit" at bounding box center [1202, 480] width 47 height 16
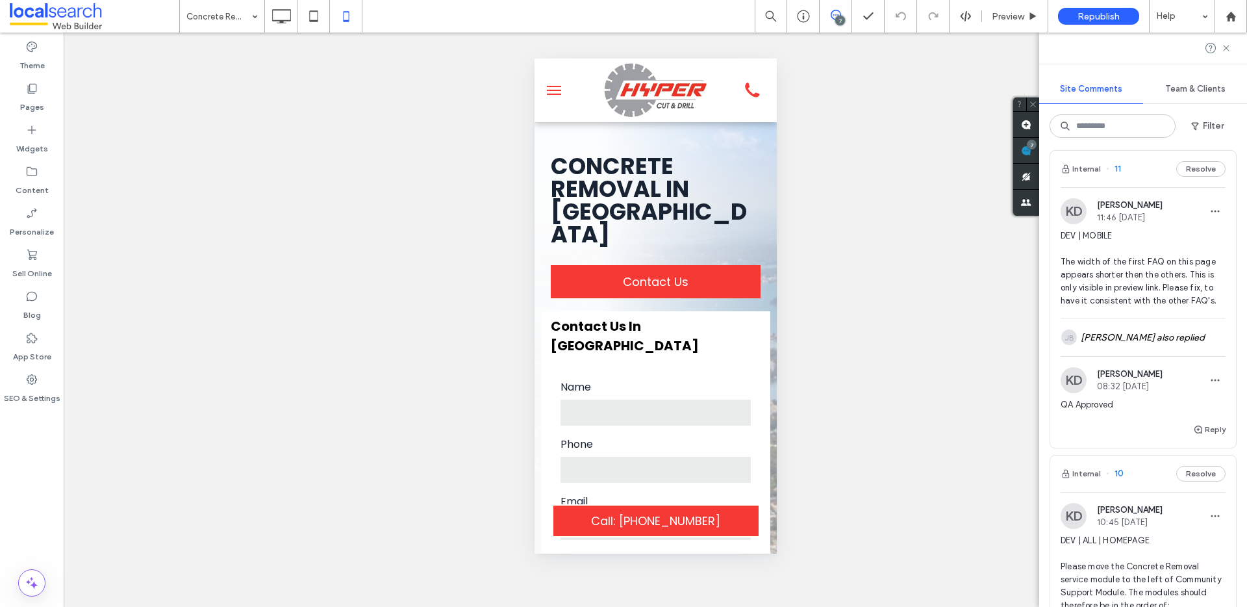
scroll to position [0, 0]
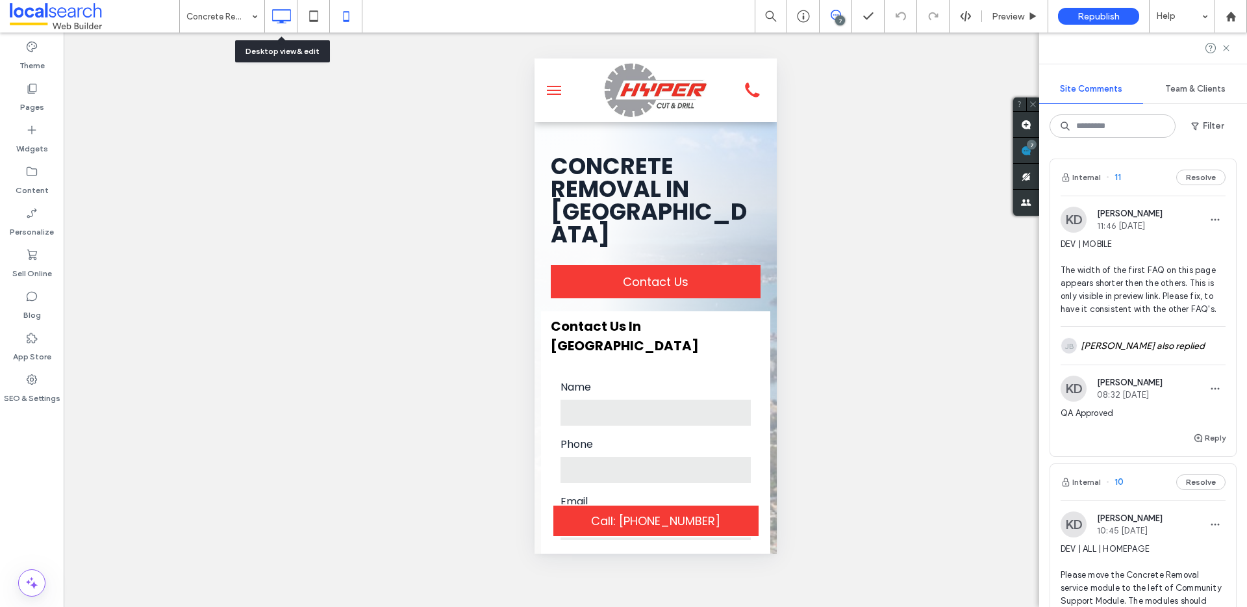
click at [284, 25] on icon at bounding box center [281, 16] width 26 height 26
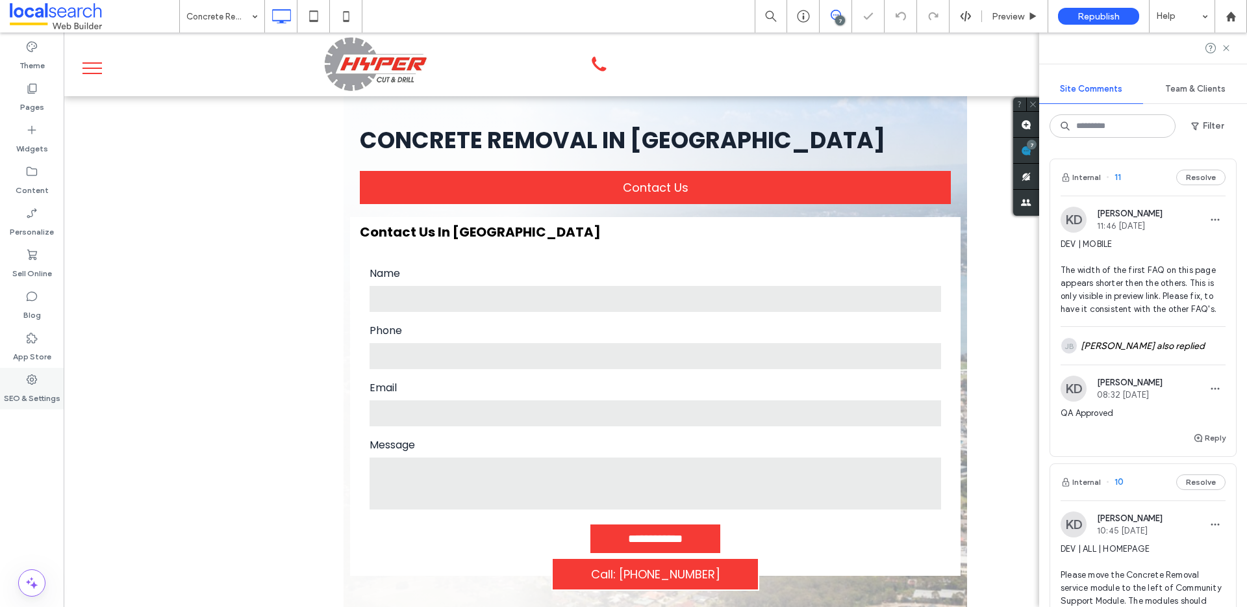
click at [40, 388] on label "SEO & Settings" at bounding box center [32, 395] width 57 height 18
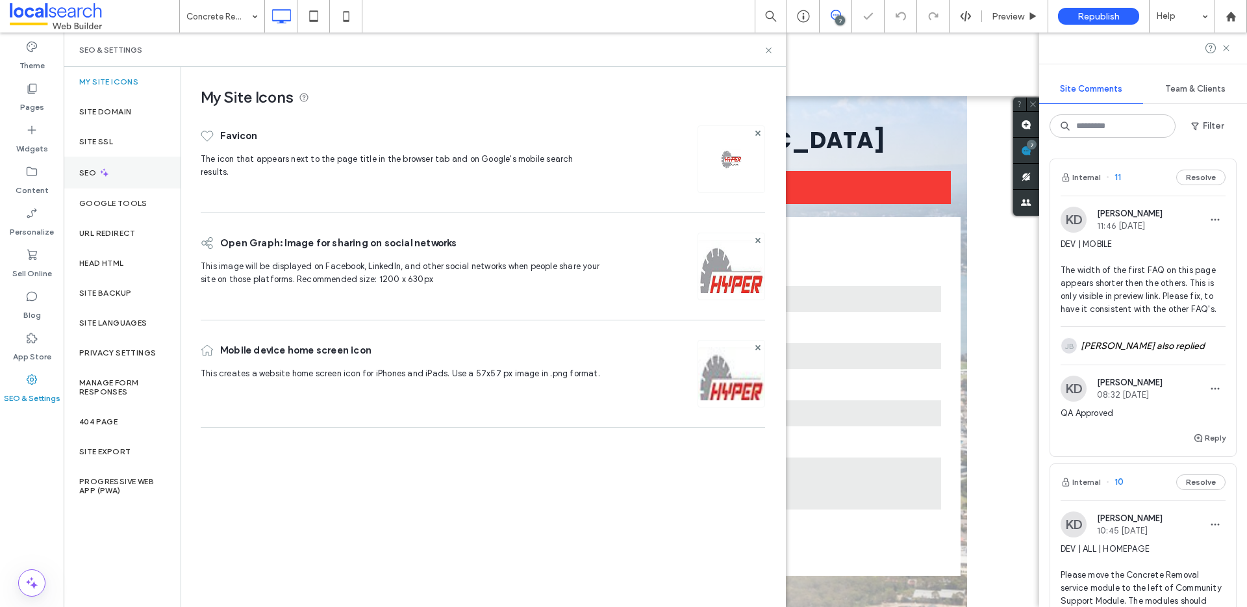
click at [145, 183] on div "SEO" at bounding box center [122, 173] width 117 height 32
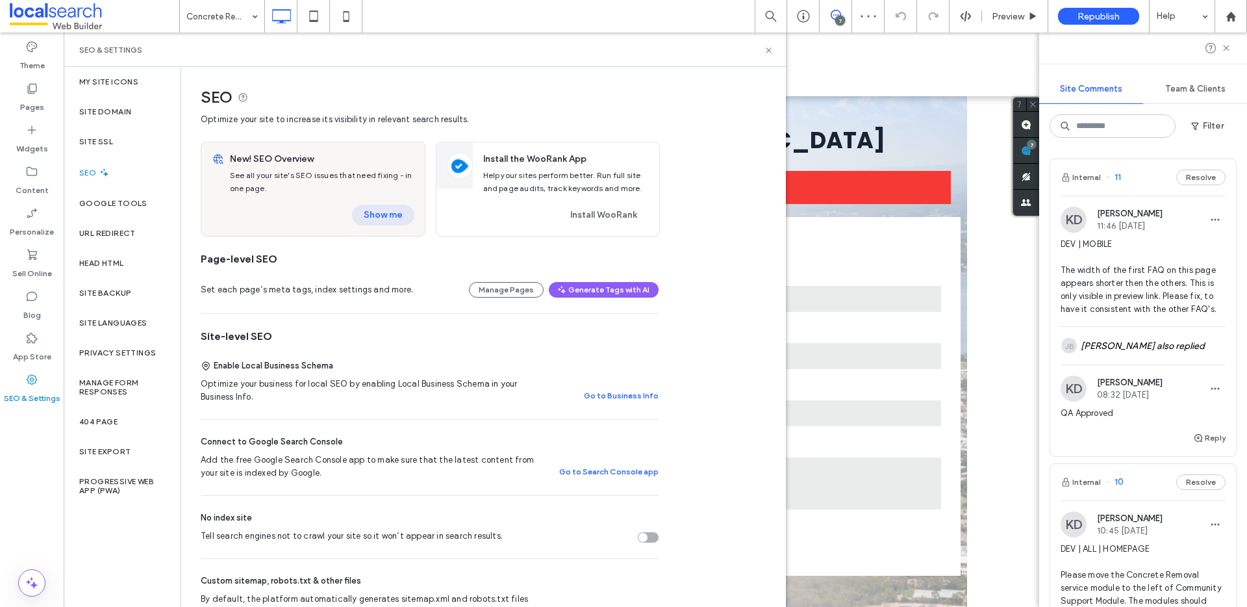
click at [383, 218] on button "Show me" at bounding box center [383, 215] width 62 height 21
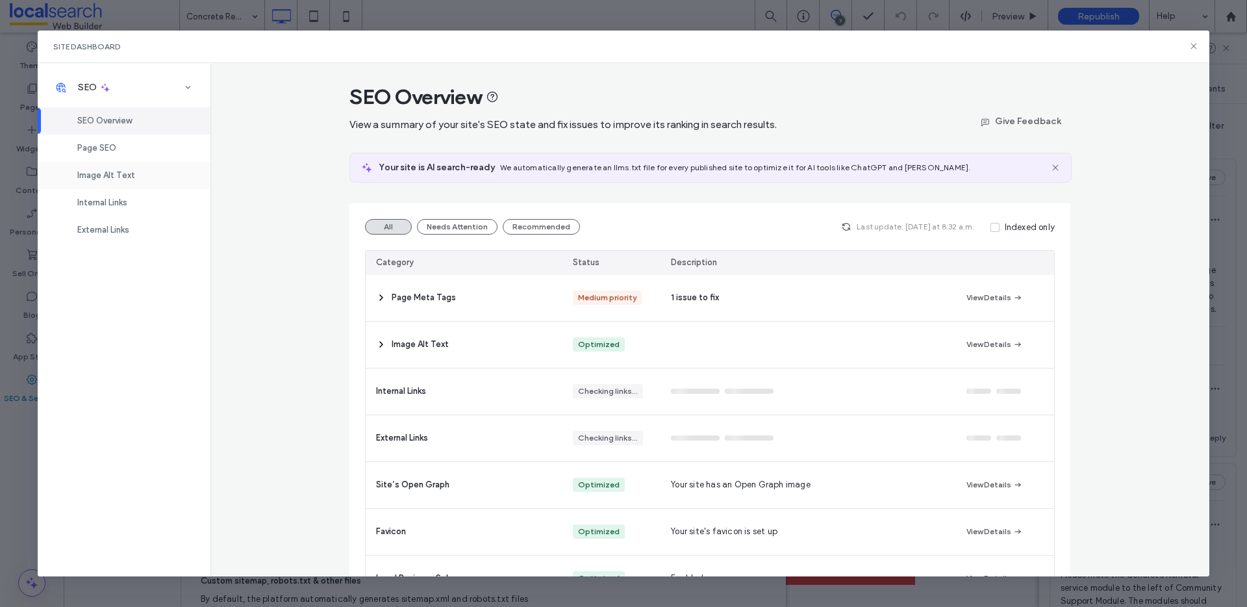
click at [118, 178] on span "Image Alt Text" at bounding box center [106, 175] width 58 height 10
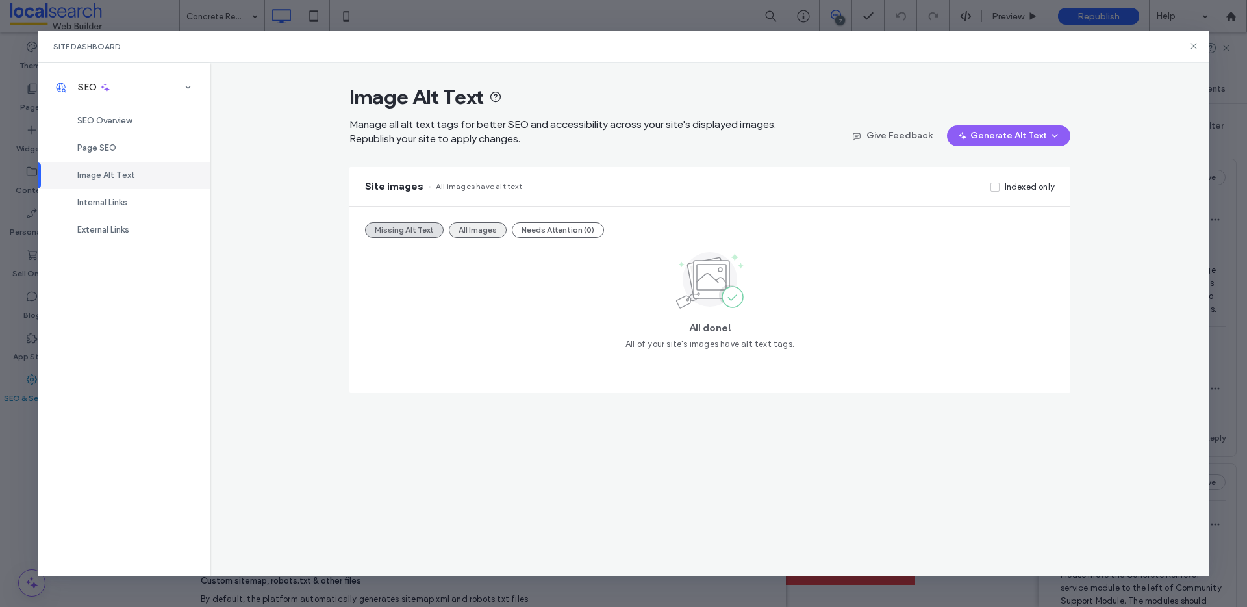
click at [483, 232] on button "All Images" at bounding box center [478, 230] width 58 height 16
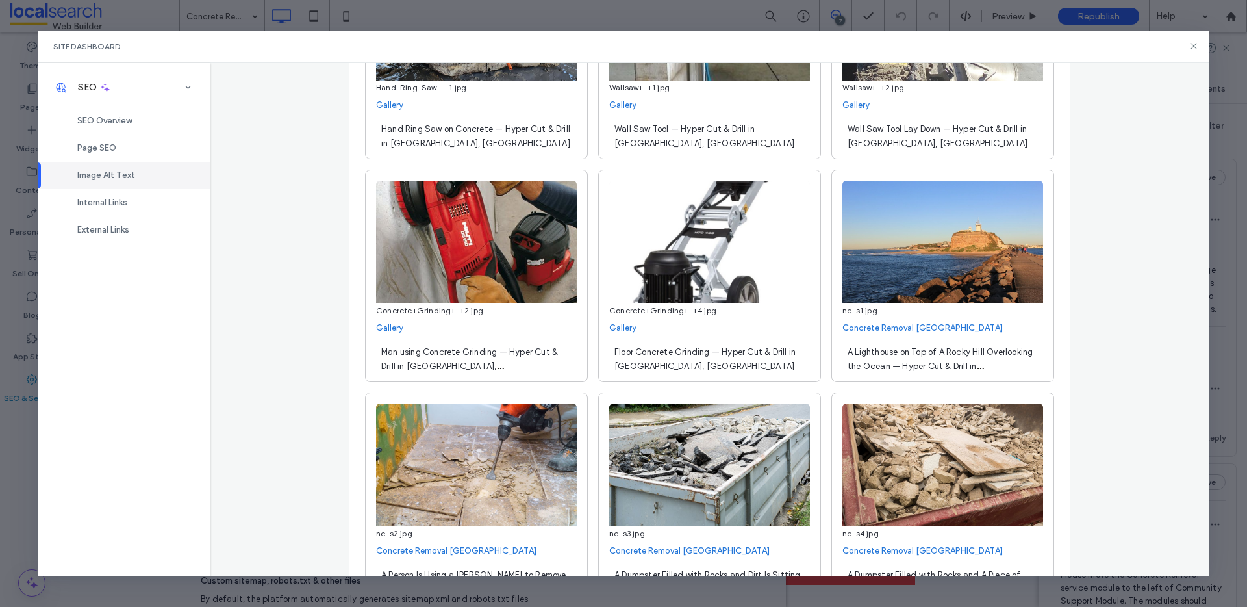
scroll to position [6813, 0]
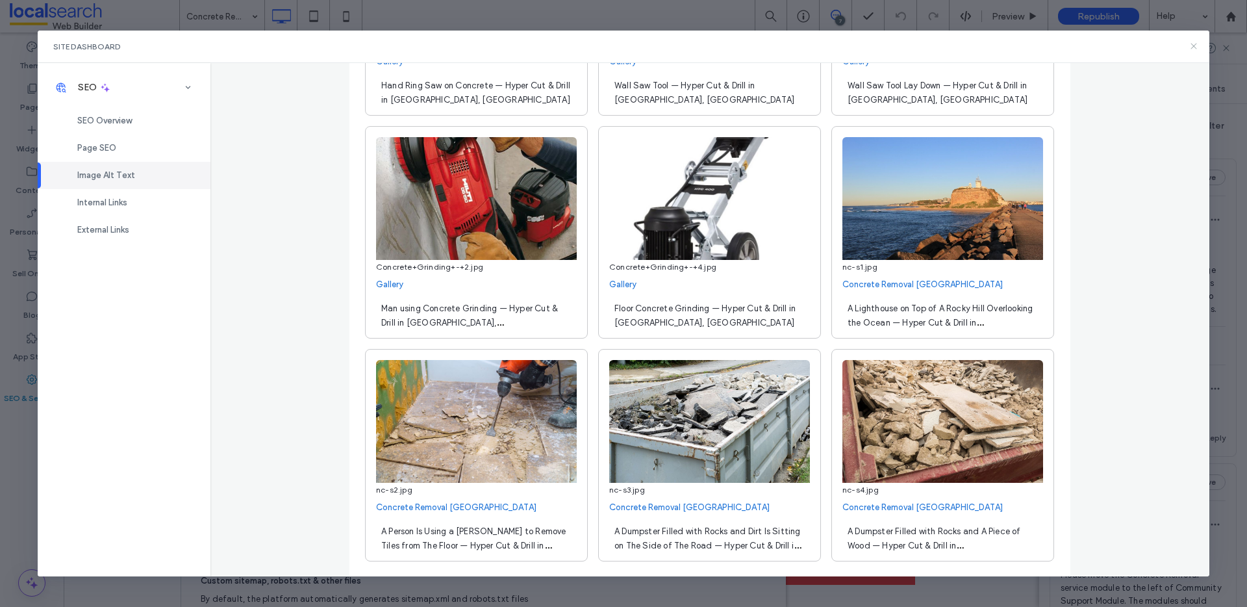
click at [1191, 45] on icon at bounding box center [1194, 46] width 10 height 10
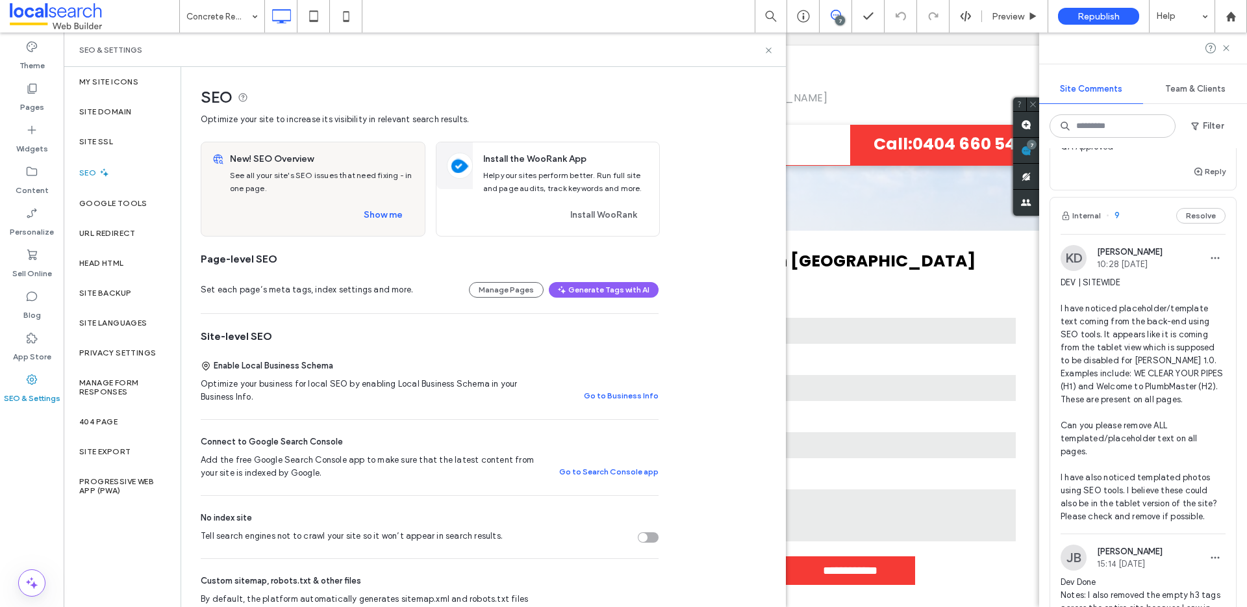
scroll to position [611, 0]
click at [764, 51] on icon at bounding box center [769, 50] width 10 height 10
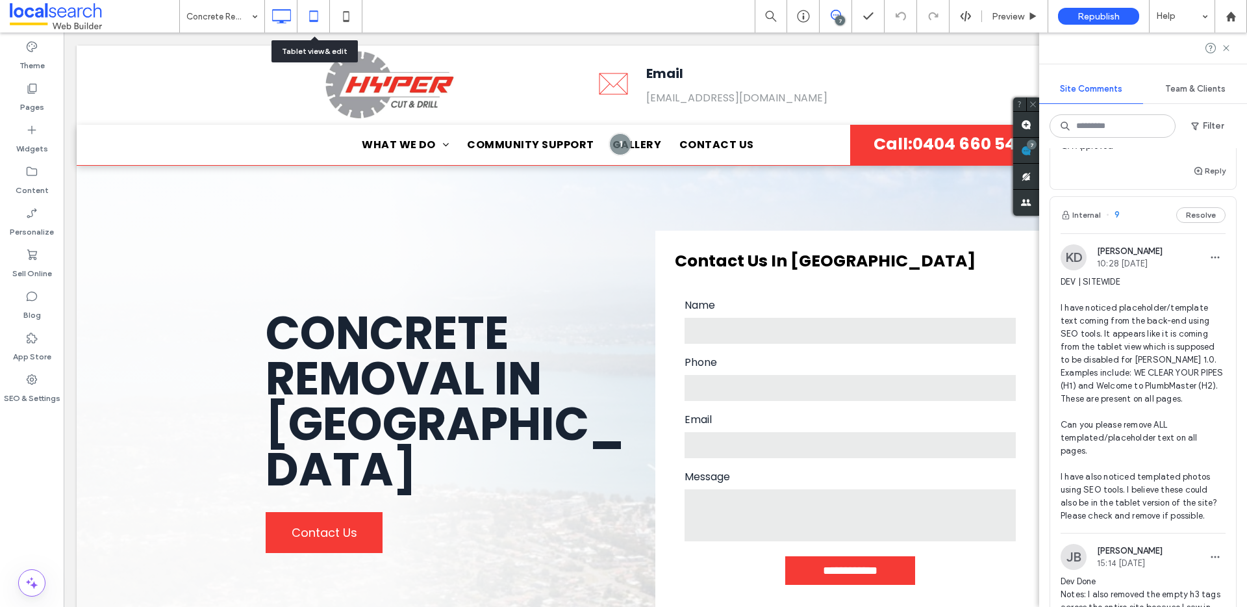
click at [322, 15] on icon at bounding box center [314, 16] width 26 height 26
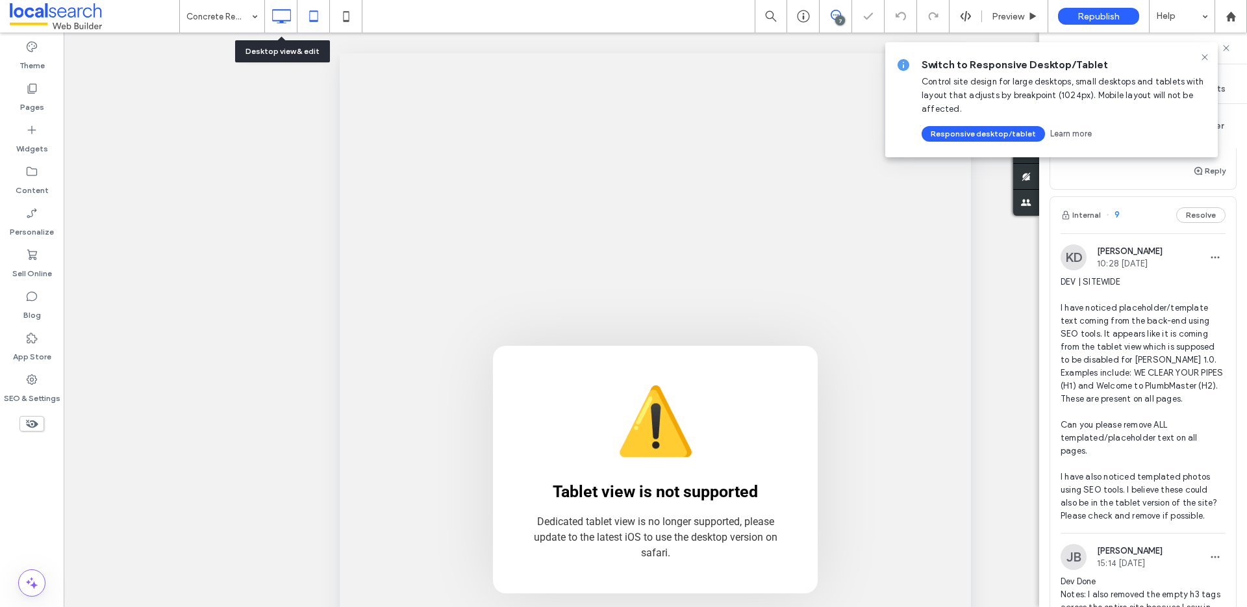
scroll to position [0, 0]
click at [279, 16] on icon at bounding box center [281, 16] width 26 height 26
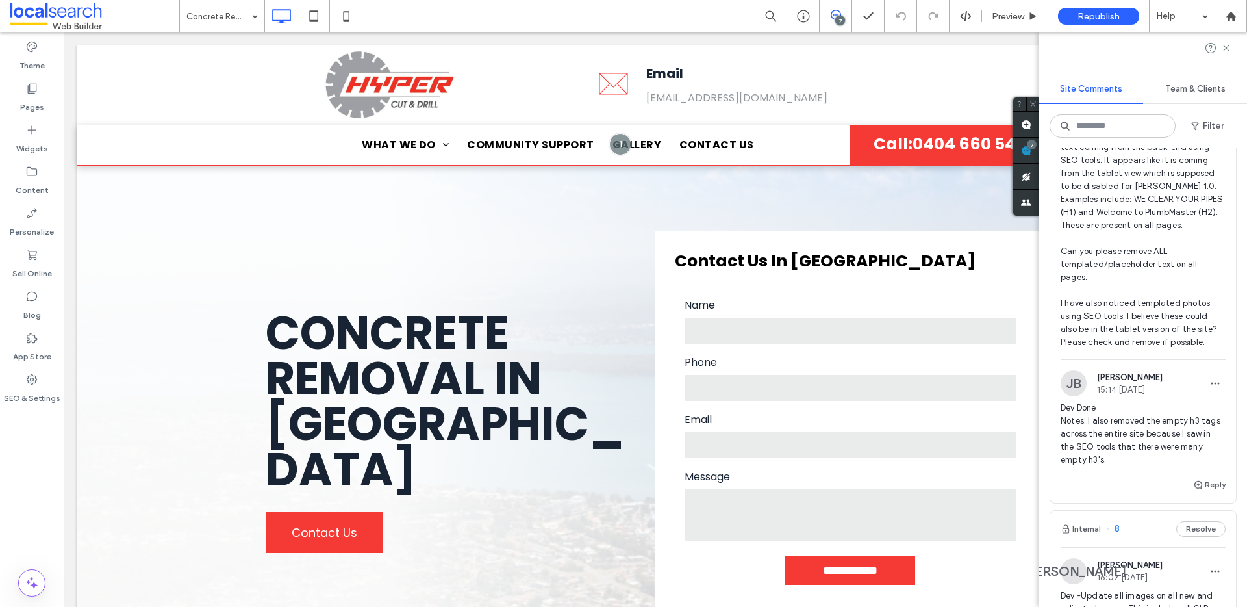
scroll to position [839, 0]
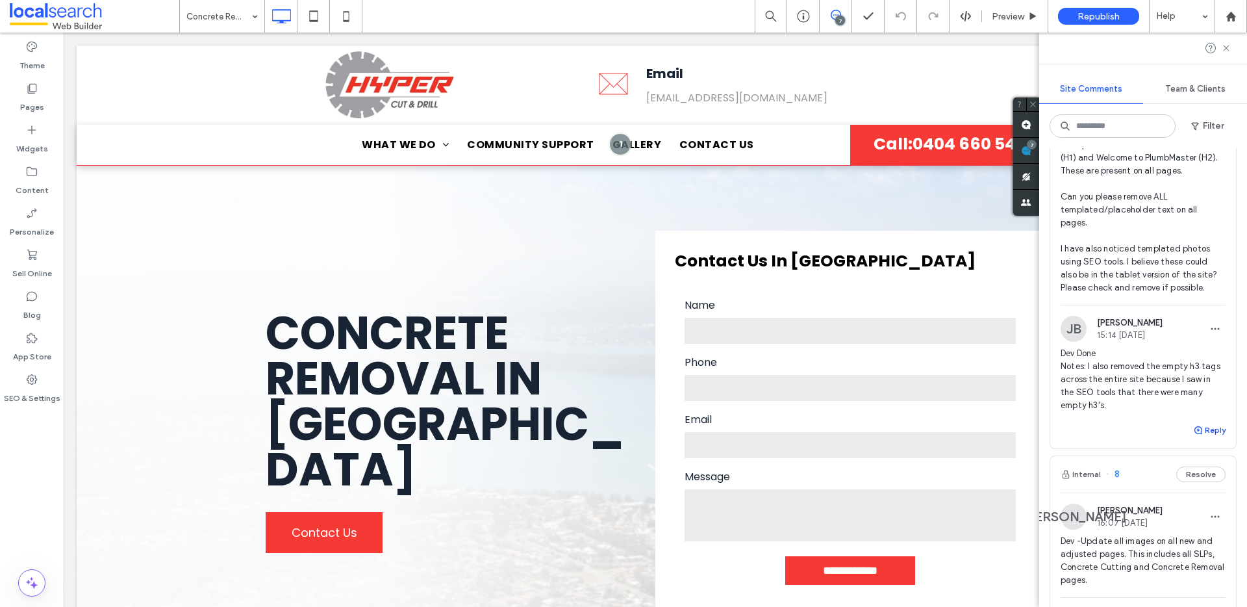
click at [1208, 438] on button "Reply" at bounding box center [1209, 430] width 32 height 16
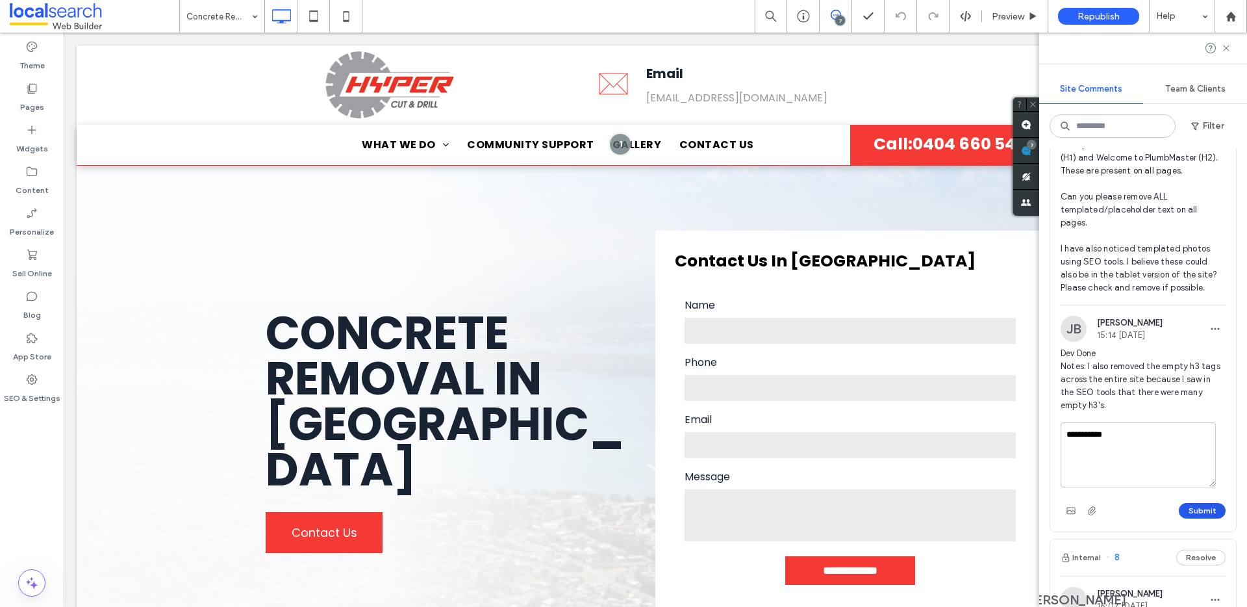
type textarea "**********"
click at [1207, 518] on button "Submit" at bounding box center [1202, 511] width 47 height 16
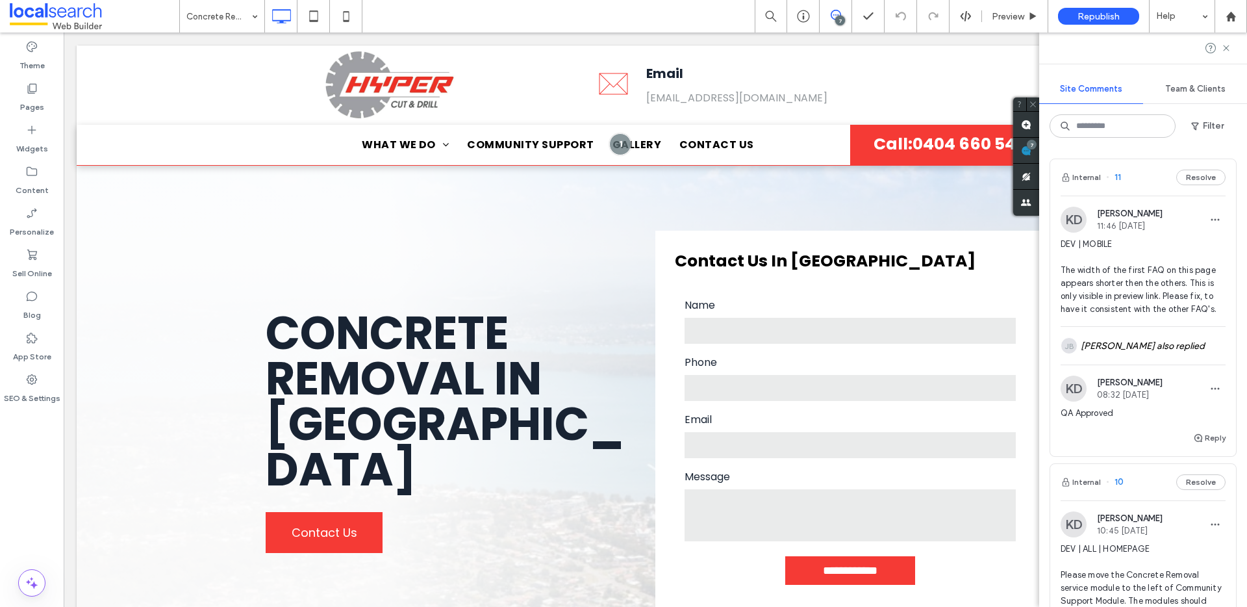
scroll to position [3, 0]
click at [1224, 44] on icon at bounding box center [1226, 48] width 10 height 10
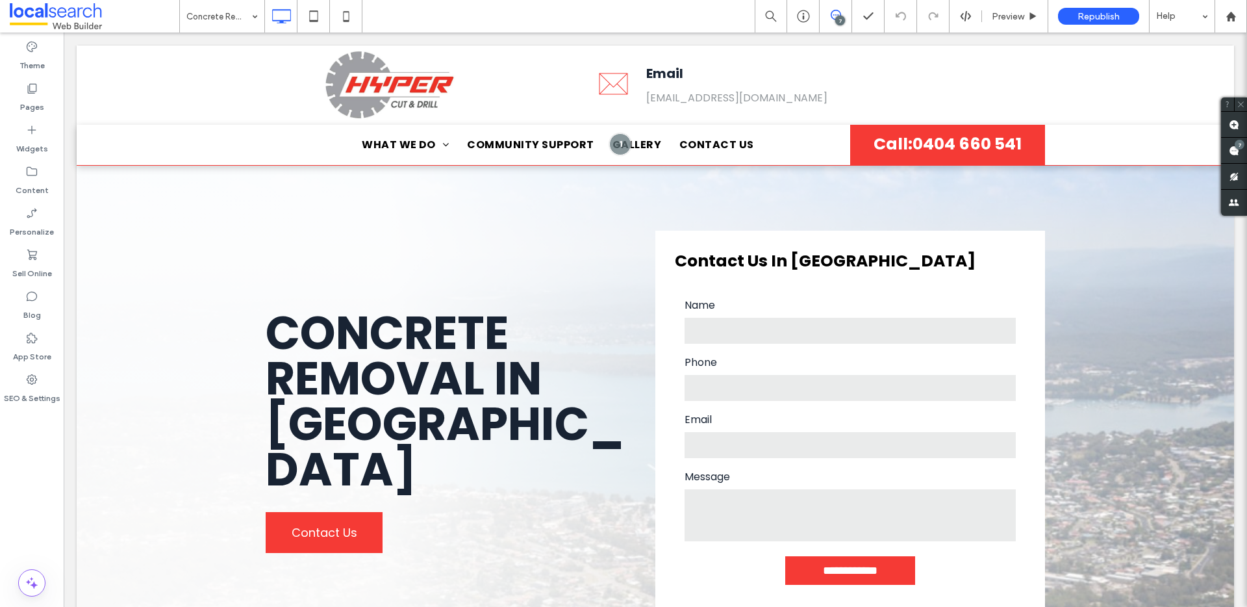
scroll to position [0, 0]
click at [32, 390] on label "SEO & Settings" at bounding box center [32, 395] width 57 height 18
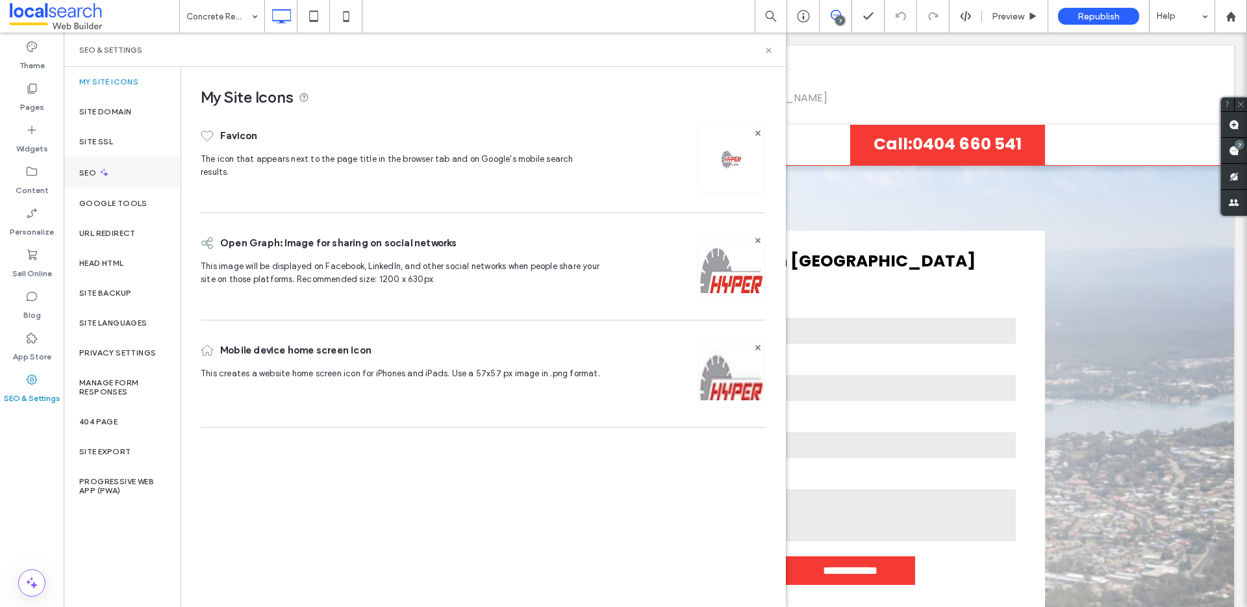
click at [133, 183] on div "SEO" at bounding box center [122, 173] width 117 height 32
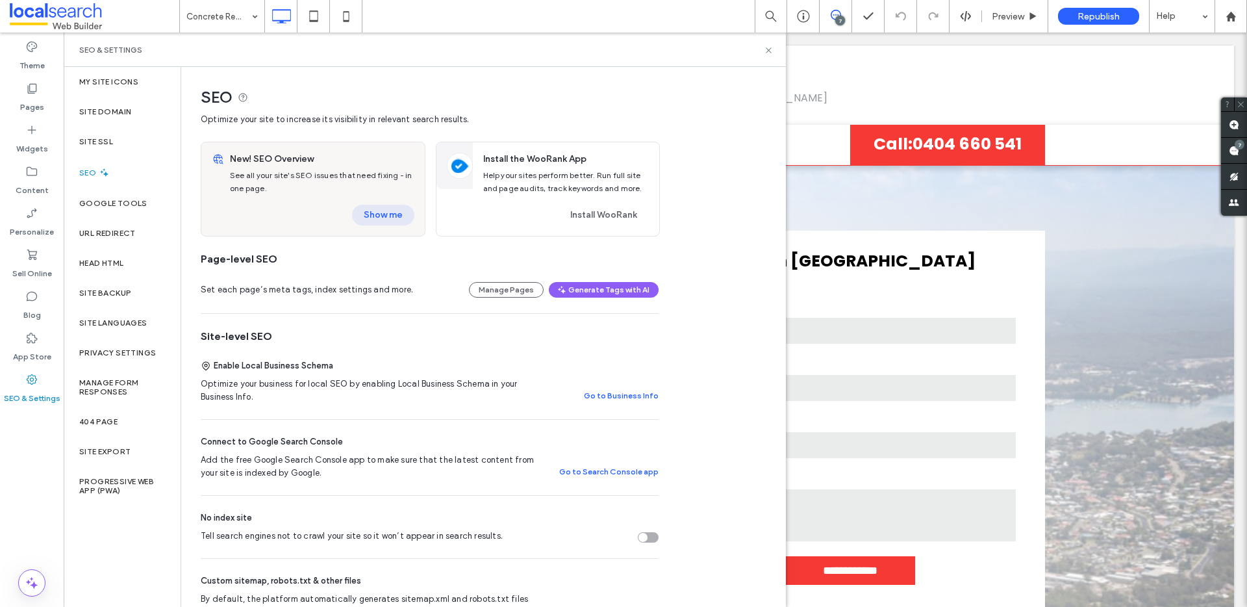
click at [378, 218] on button "Show me" at bounding box center [383, 215] width 62 height 21
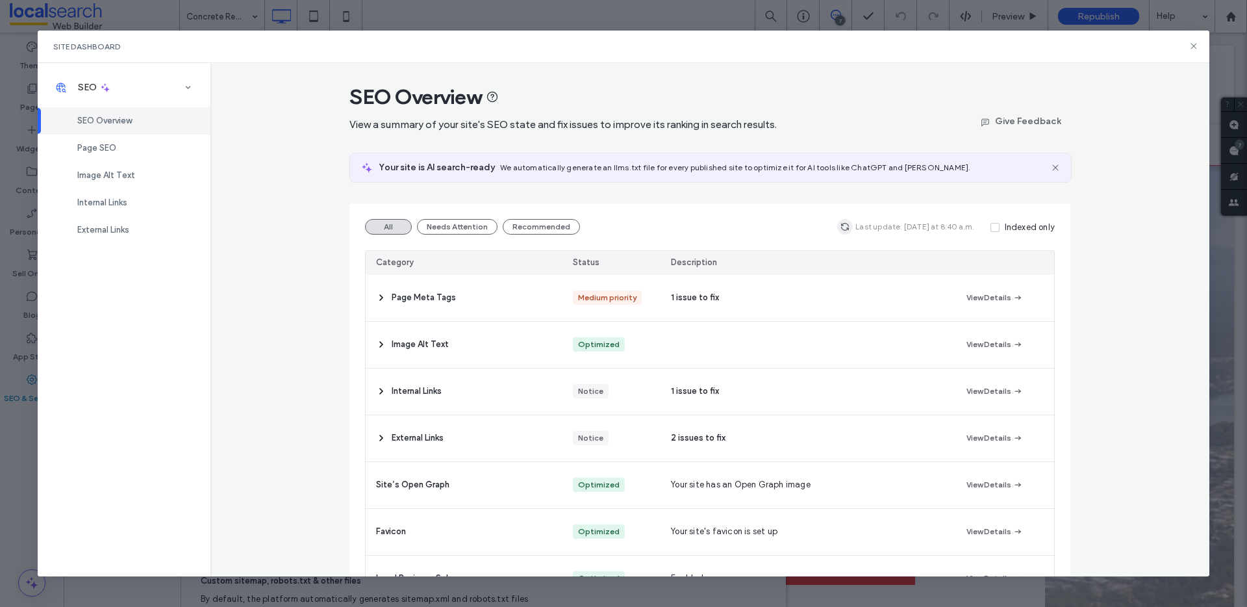
click at [851, 227] on span "button" at bounding box center [845, 227] width 16 height 16
click at [123, 179] on span "Image Alt Text" at bounding box center [106, 175] width 58 height 10
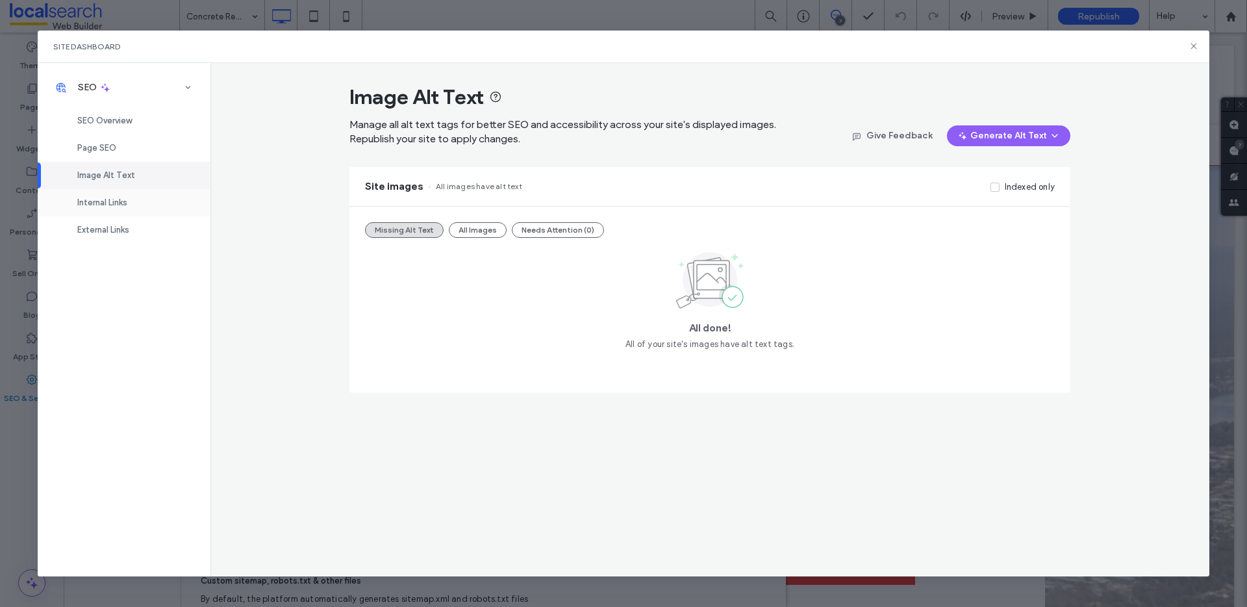
click at [116, 200] on span "Internal Links" at bounding box center [102, 202] width 50 height 10
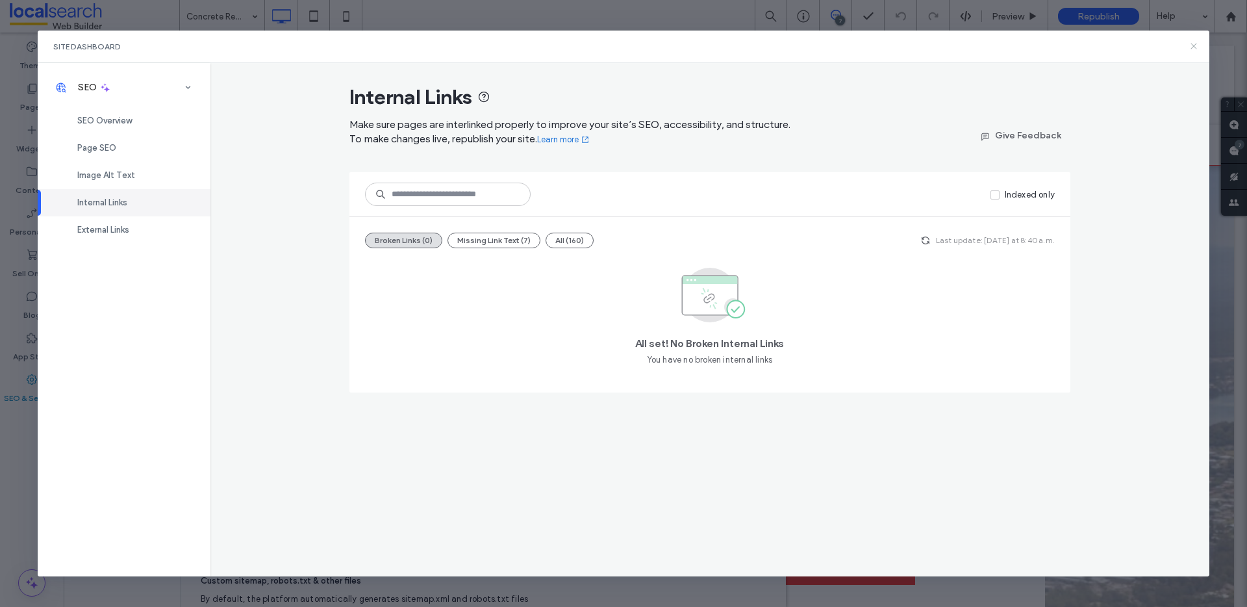
click at [1191, 40] on div "Site Dashboard" at bounding box center [624, 47] width 1172 height 32
click at [1193, 44] on icon at bounding box center [1194, 46] width 10 height 10
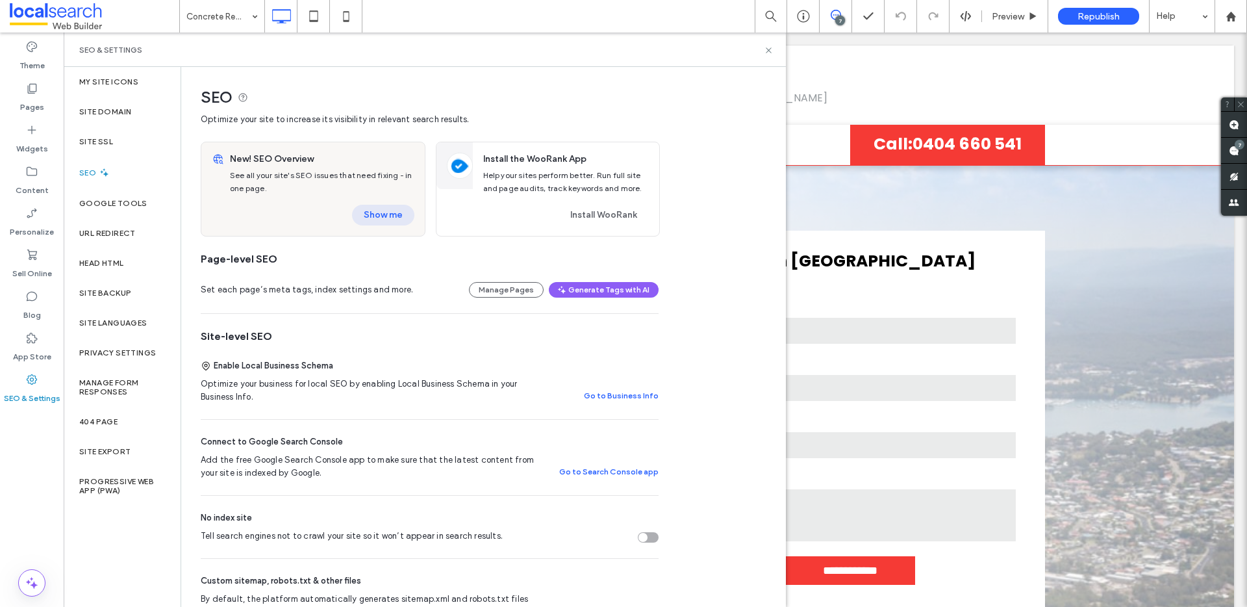
click at [381, 212] on button "Show me" at bounding box center [383, 215] width 62 height 21
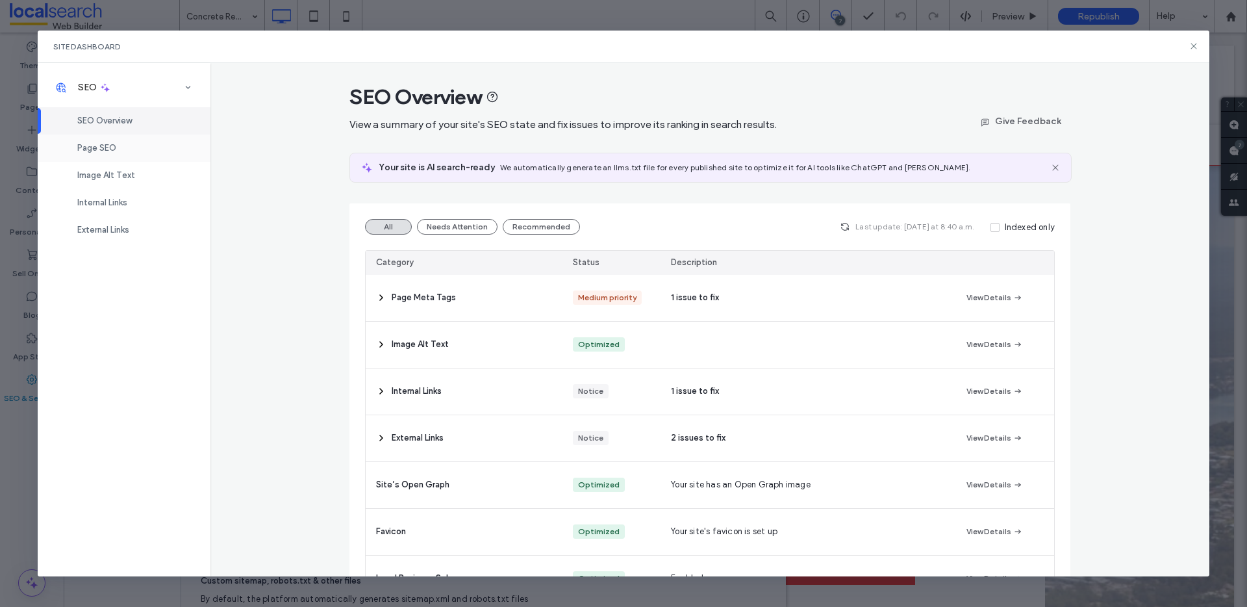
click at [122, 145] on div "Page SEO" at bounding box center [124, 147] width 173 height 27
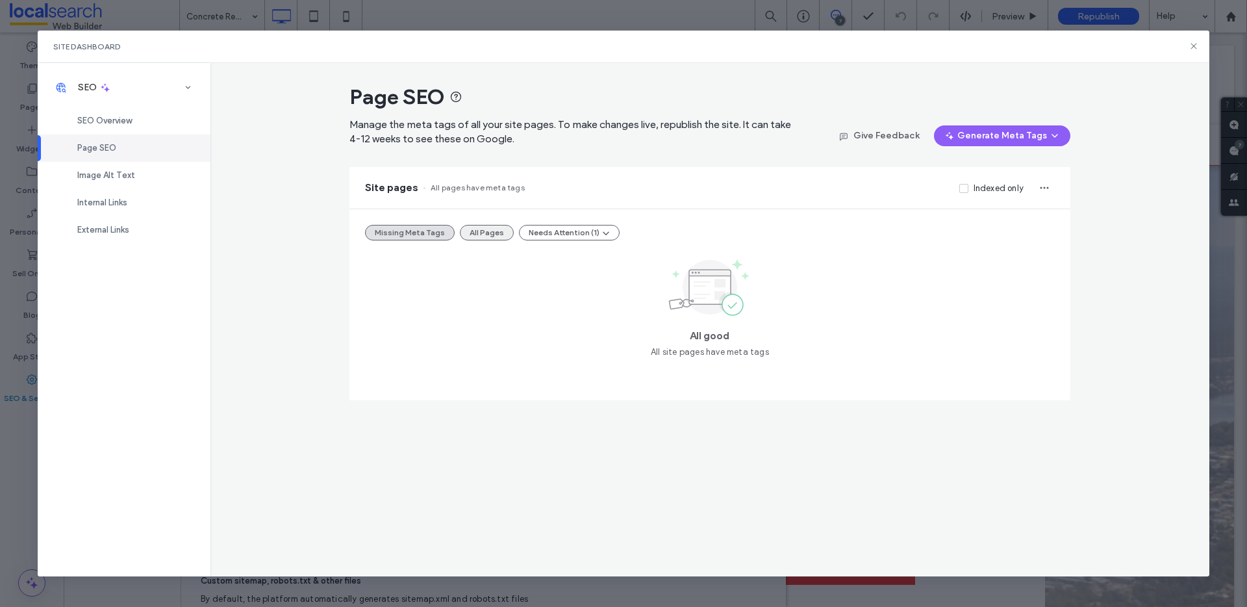
click at [468, 240] on button "All Pages" at bounding box center [487, 233] width 54 height 16
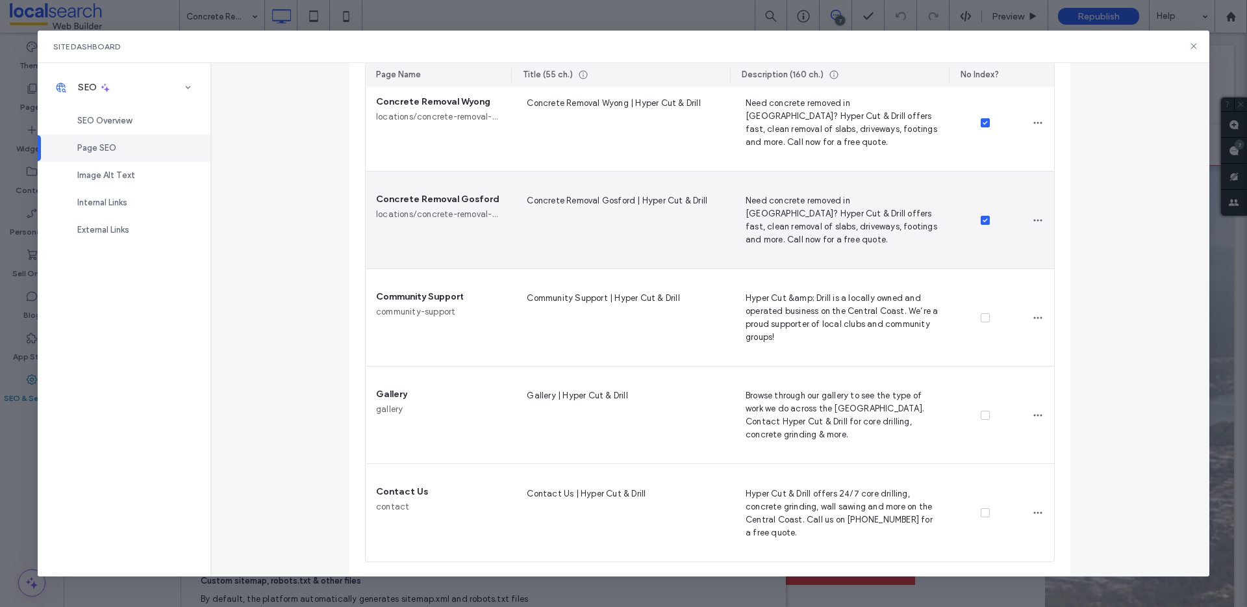
scroll to position [1181, 0]
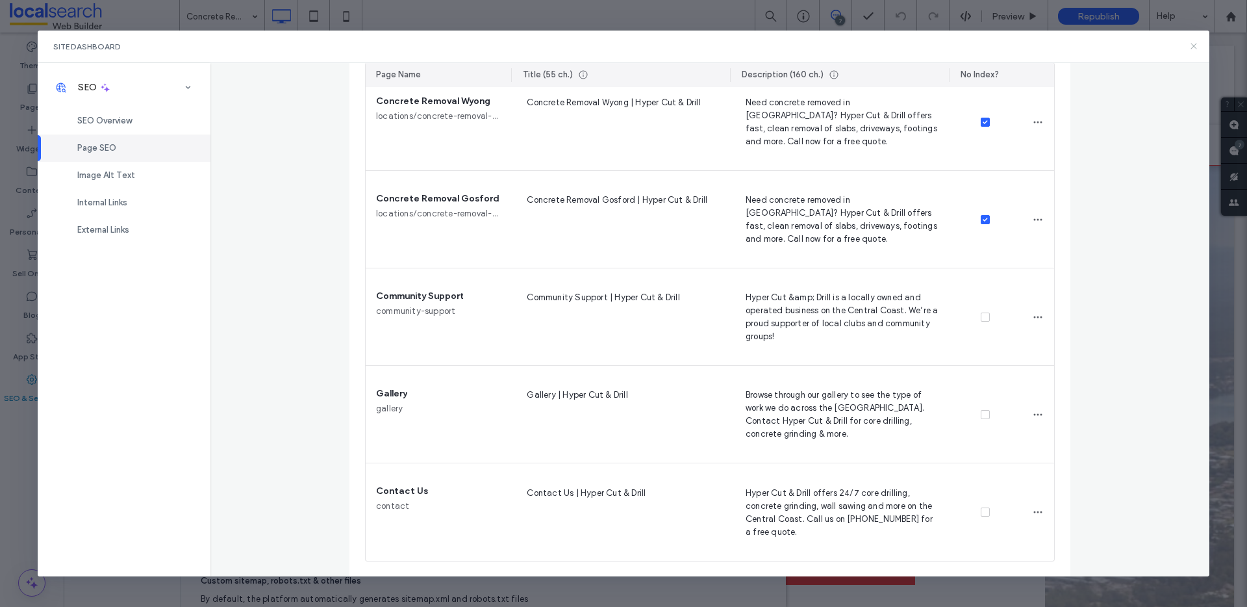
click at [1193, 49] on icon at bounding box center [1194, 46] width 10 height 10
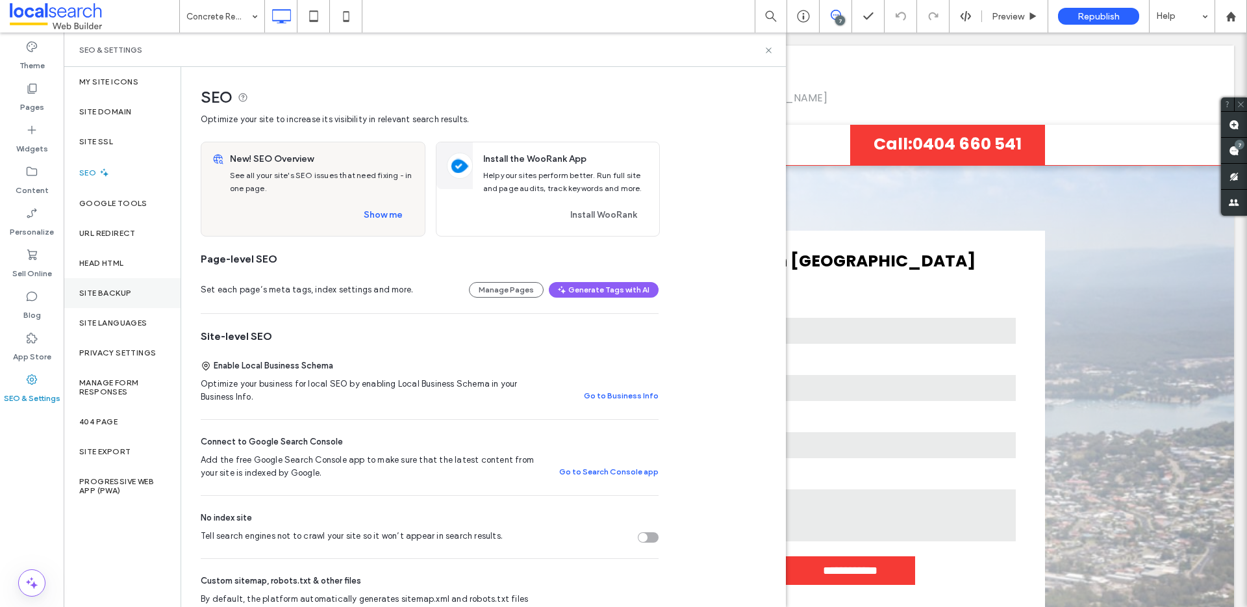
click at [110, 290] on label "Site Backup" at bounding box center [105, 292] width 52 height 9
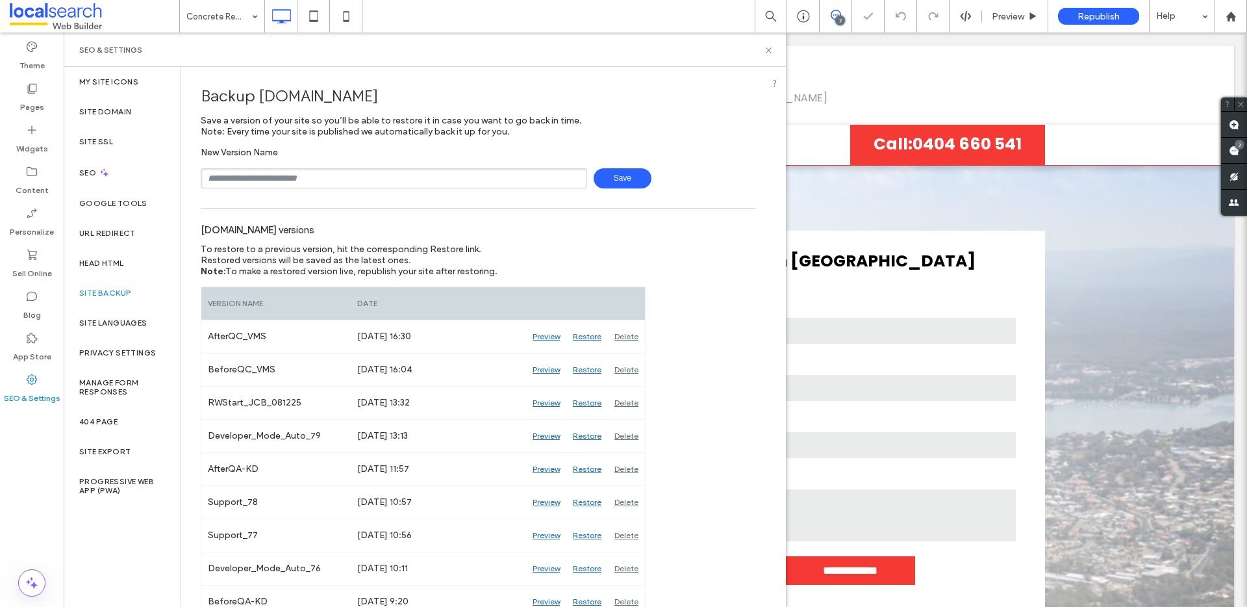
click at [340, 186] on input "text" at bounding box center [394, 178] width 386 height 20
type input "**********"
click at [294, 178] on input "text" at bounding box center [394, 178] width 386 height 20
type input "**********"
click at [620, 183] on span "Save" at bounding box center [623, 178] width 58 height 20
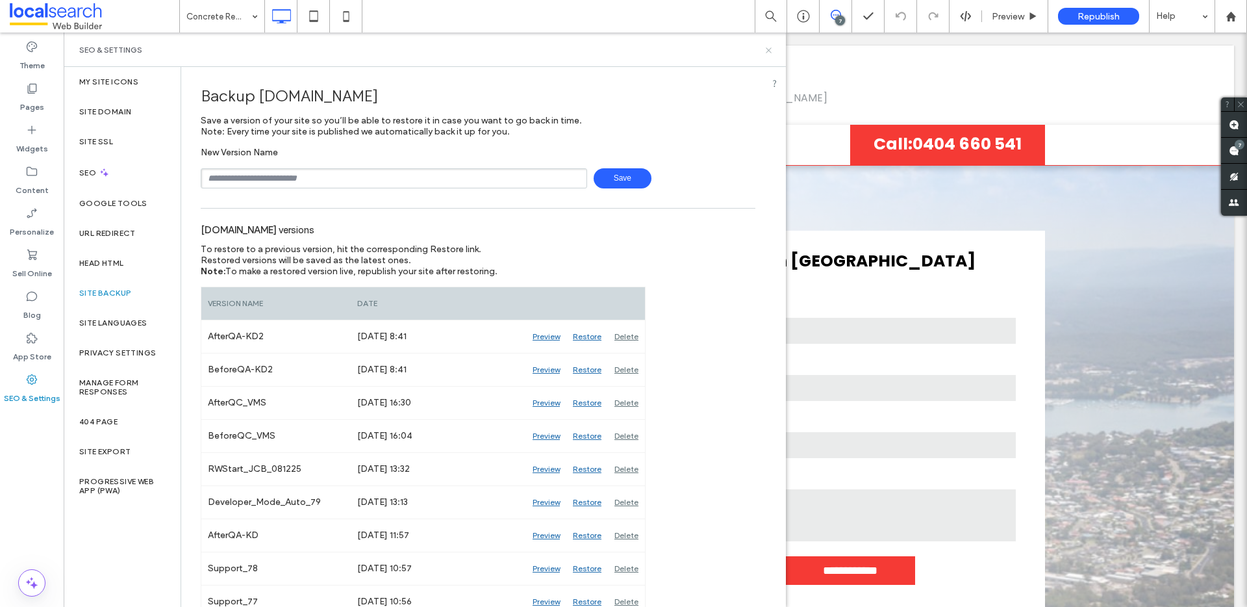
click at [771, 49] on icon at bounding box center [769, 50] width 10 height 10
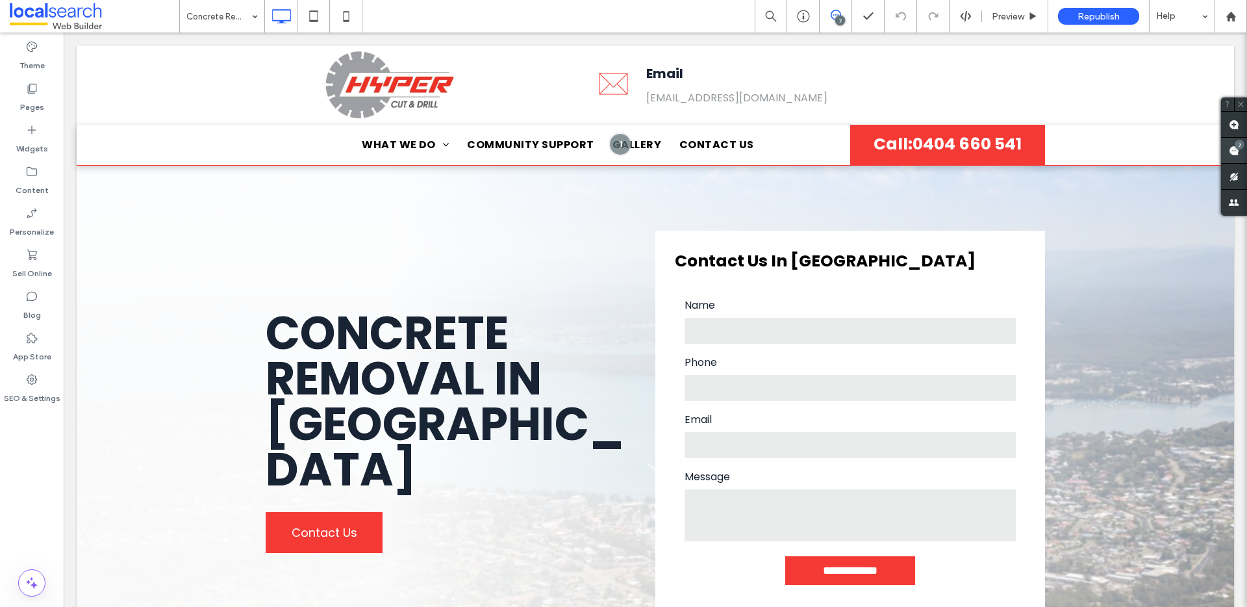
click at [1224, 152] on span at bounding box center [1234, 150] width 26 height 25
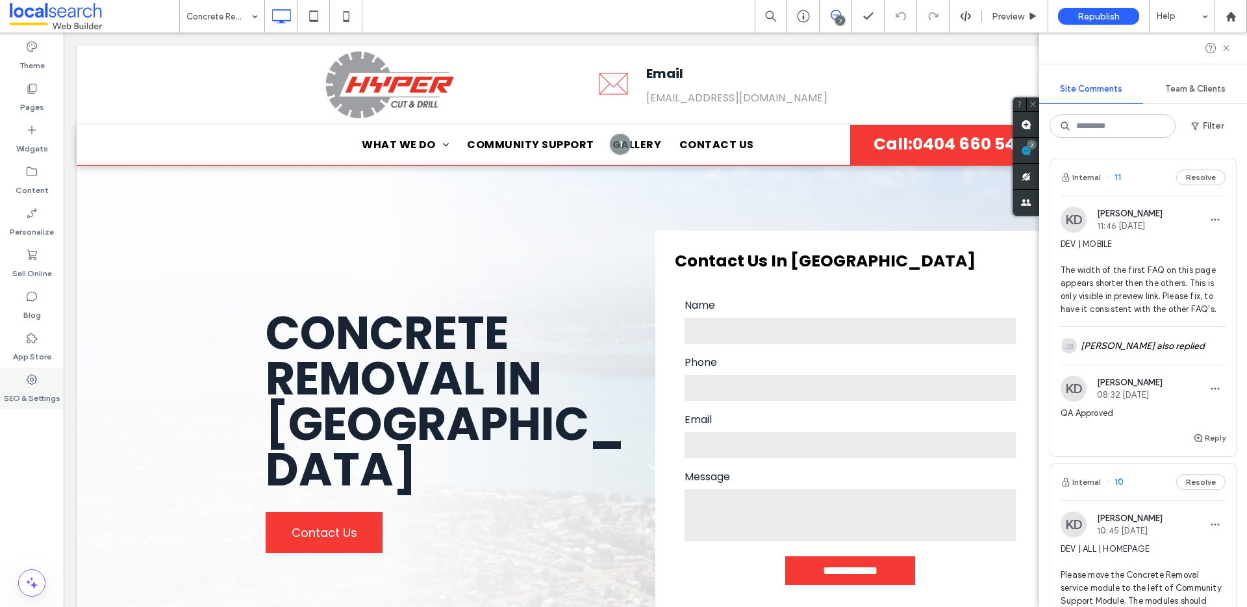
click at [19, 383] on div "SEO & Settings" at bounding box center [32, 389] width 64 height 42
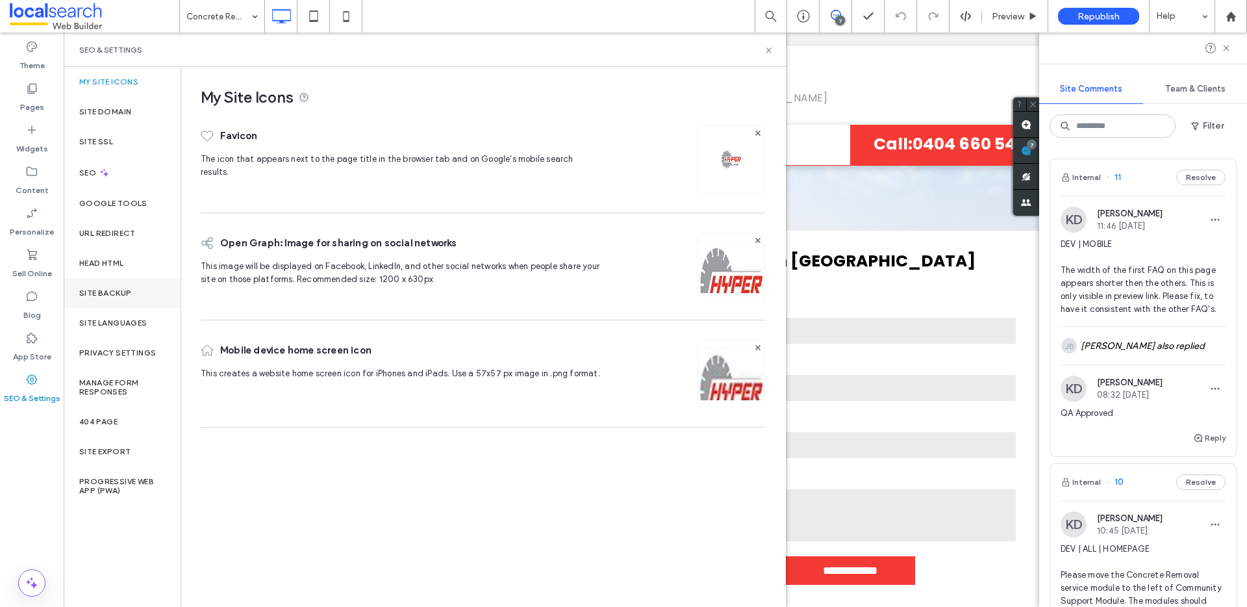
click at [120, 284] on div "Site Backup" at bounding box center [122, 293] width 117 height 30
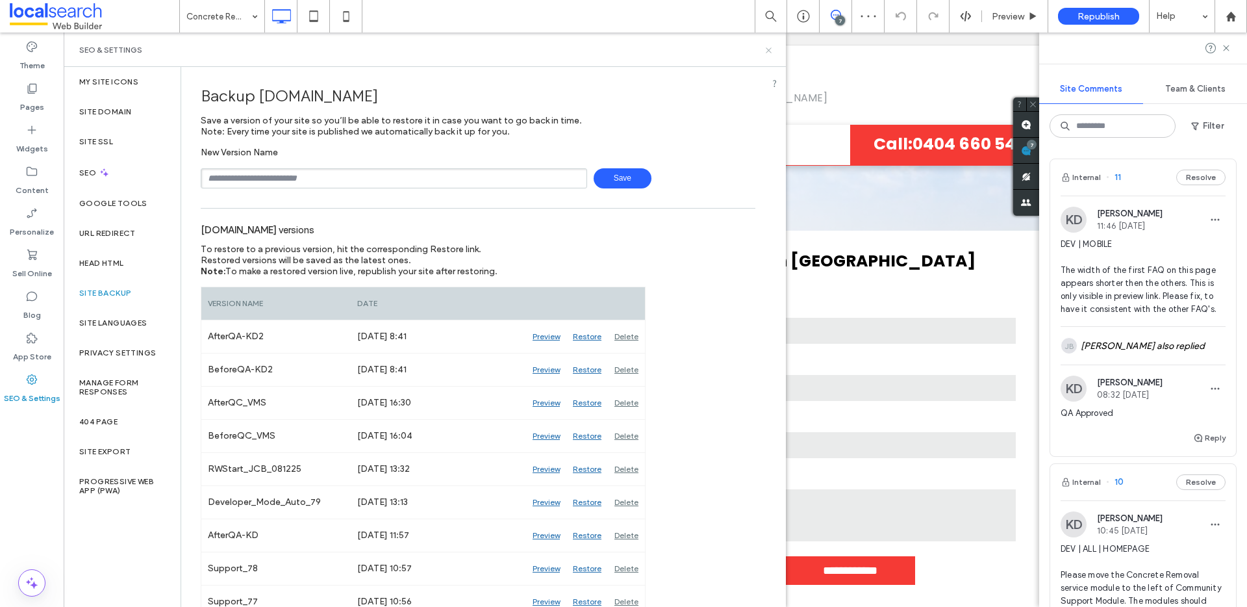
click at [768, 47] on icon at bounding box center [769, 50] width 10 height 10
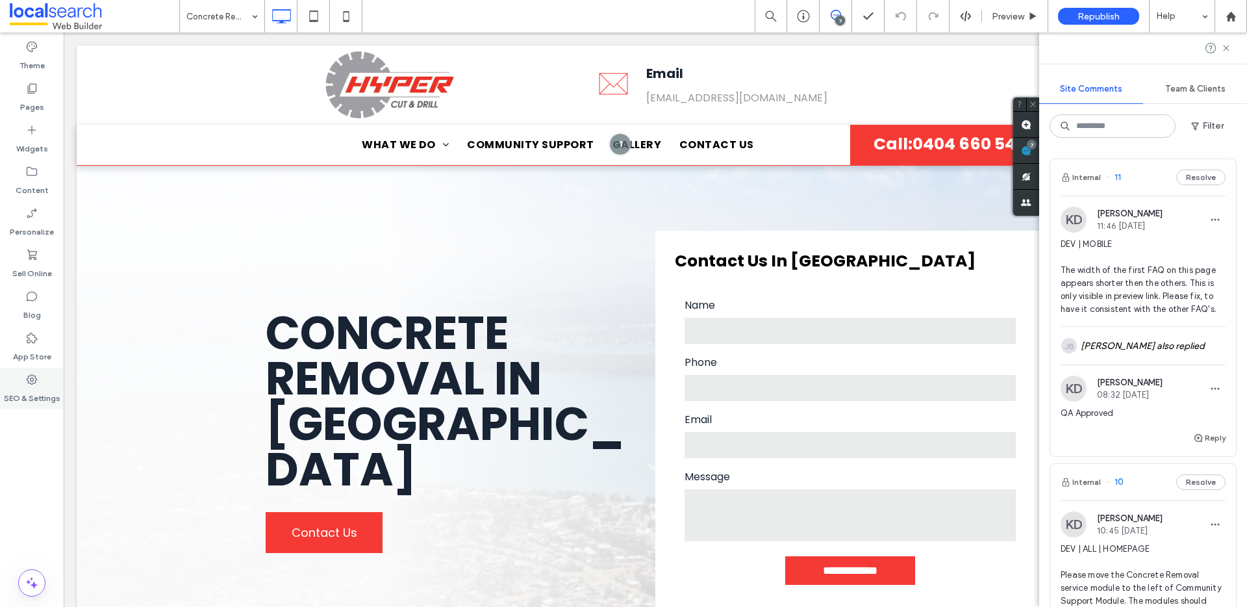
click at [52, 378] on div "SEO & Settings" at bounding box center [32, 389] width 64 height 42
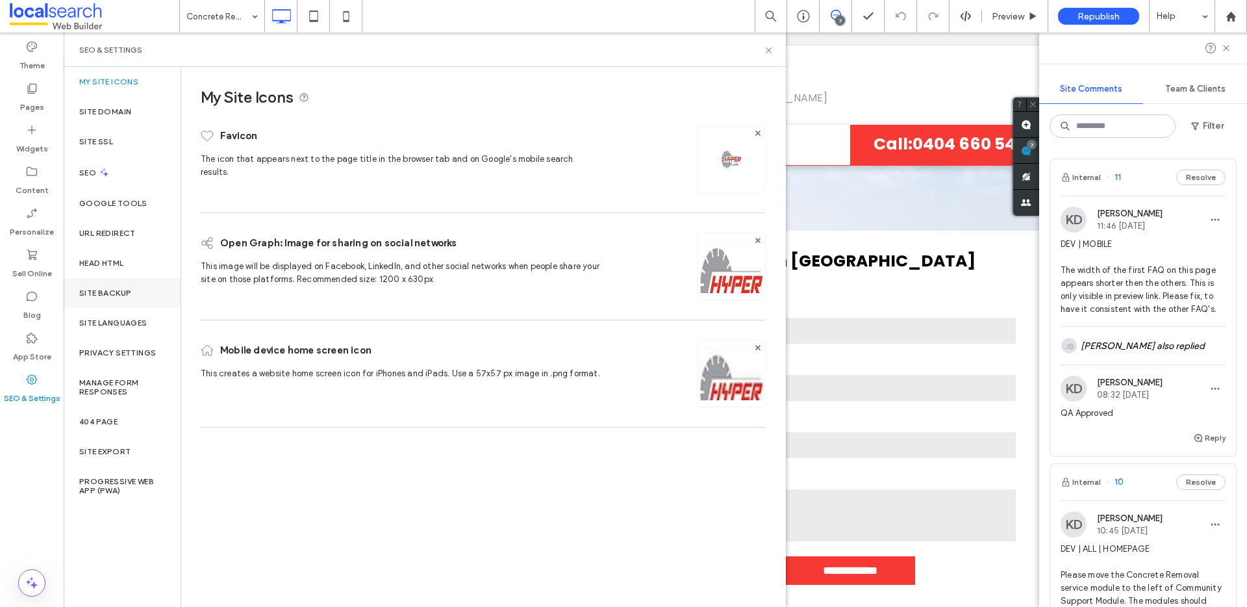
click at [127, 296] on label "Site Backup" at bounding box center [105, 292] width 52 height 9
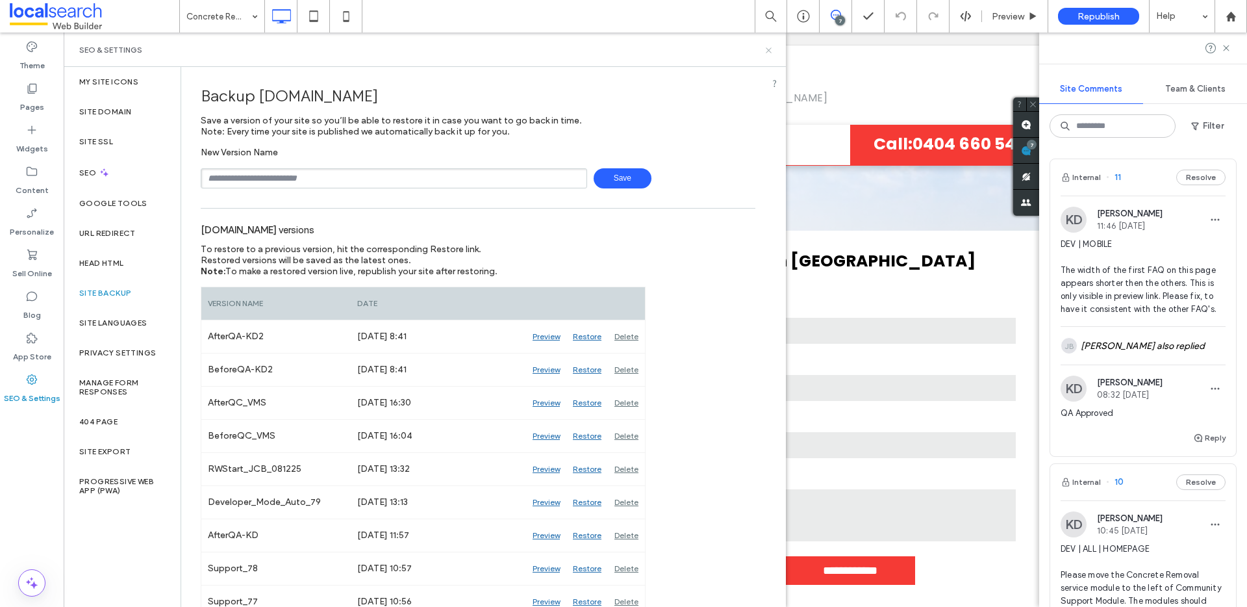
click at [772, 54] on icon at bounding box center [769, 50] width 10 height 10
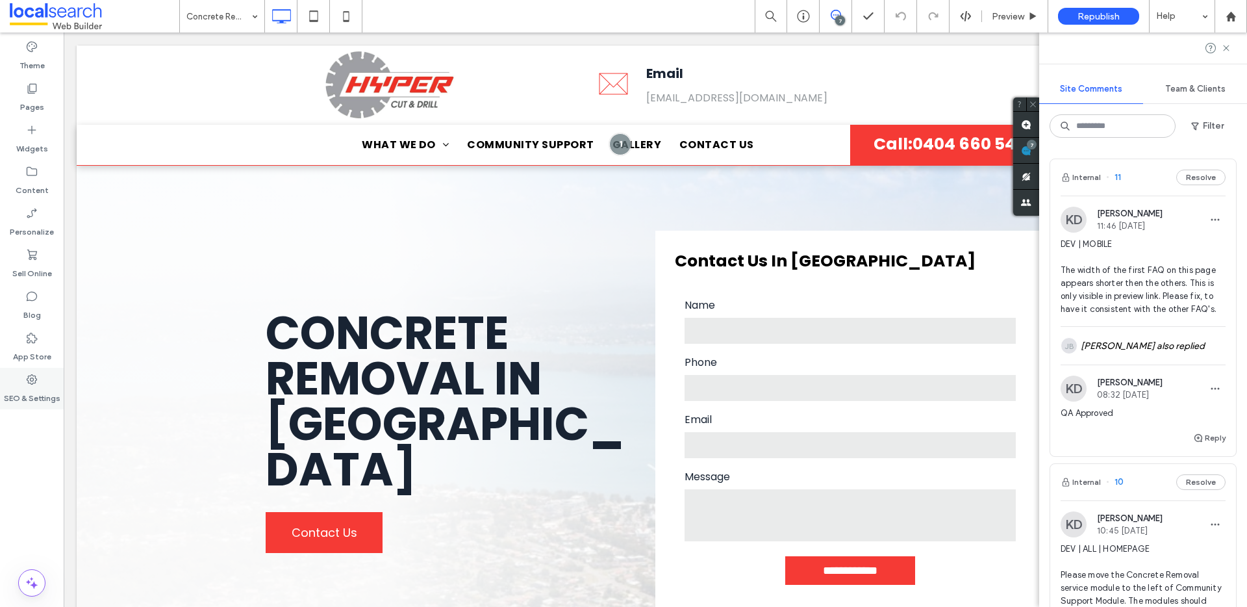
click at [51, 386] on label "SEO & Settings" at bounding box center [32, 395] width 57 height 18
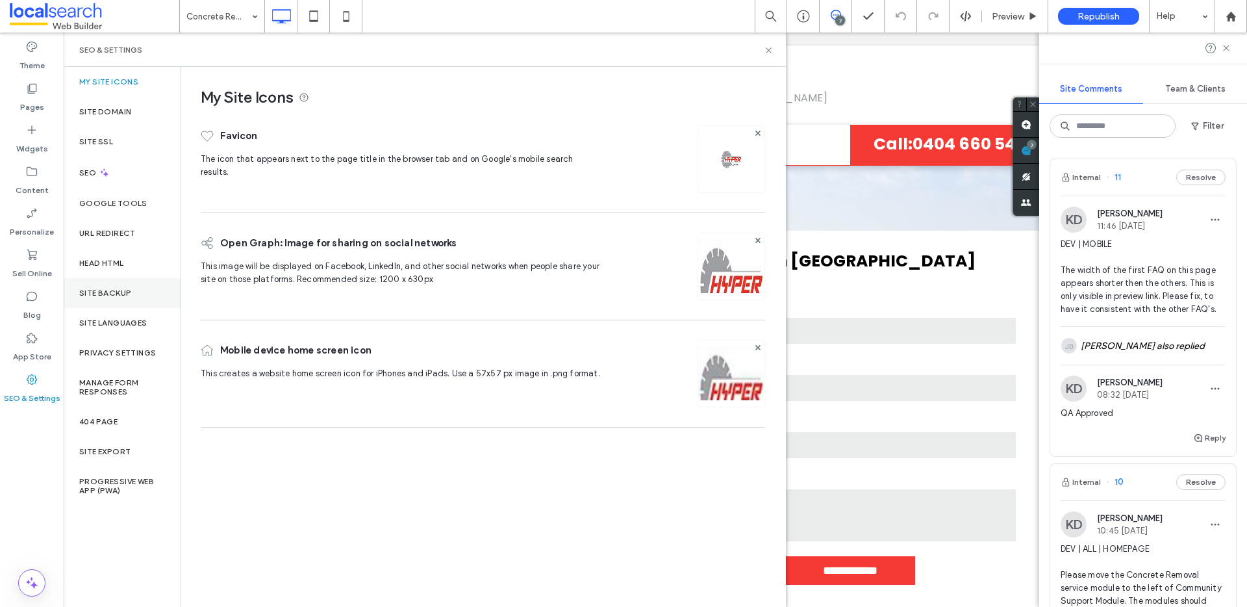
click at [129, 298] on div "Site Backup" at bounding box center [122, 293] width 117 height 30
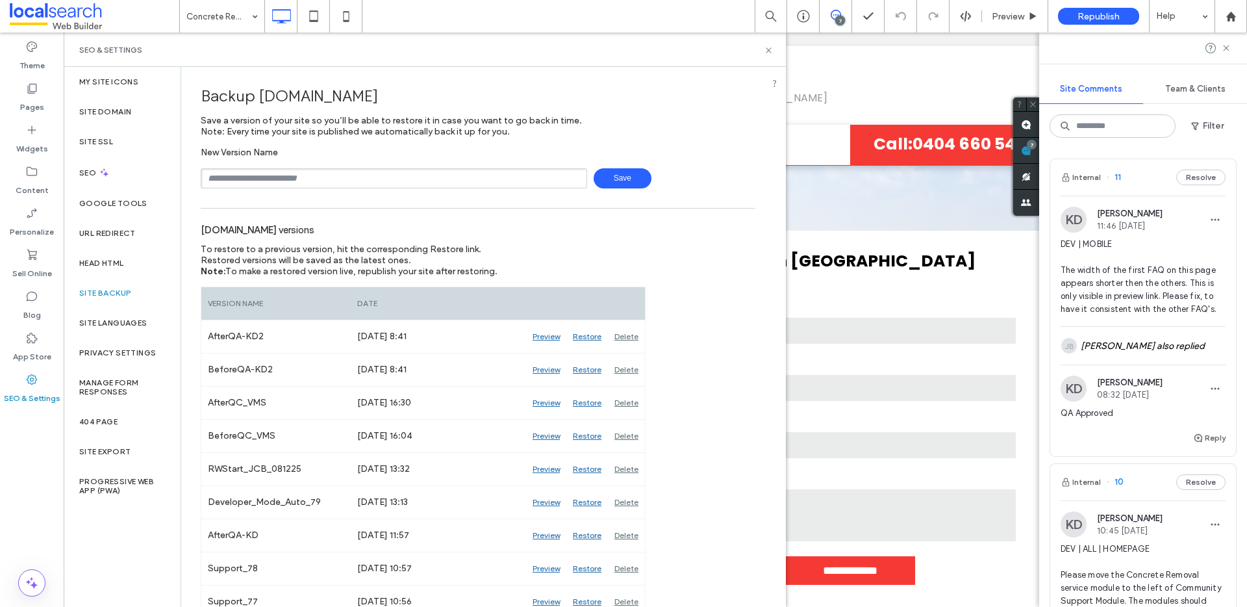
click at [766, 44] on div "SEO & Settings" at bounding box center [425, 49] width 722 height 34
drag, startPoint x: 768, startPoint y: 48, endPoint x: 646, endPoint y: 1, distance: 131.6
click at [768, 48] on icon at bounding box center [769, 50] width 10 height 10
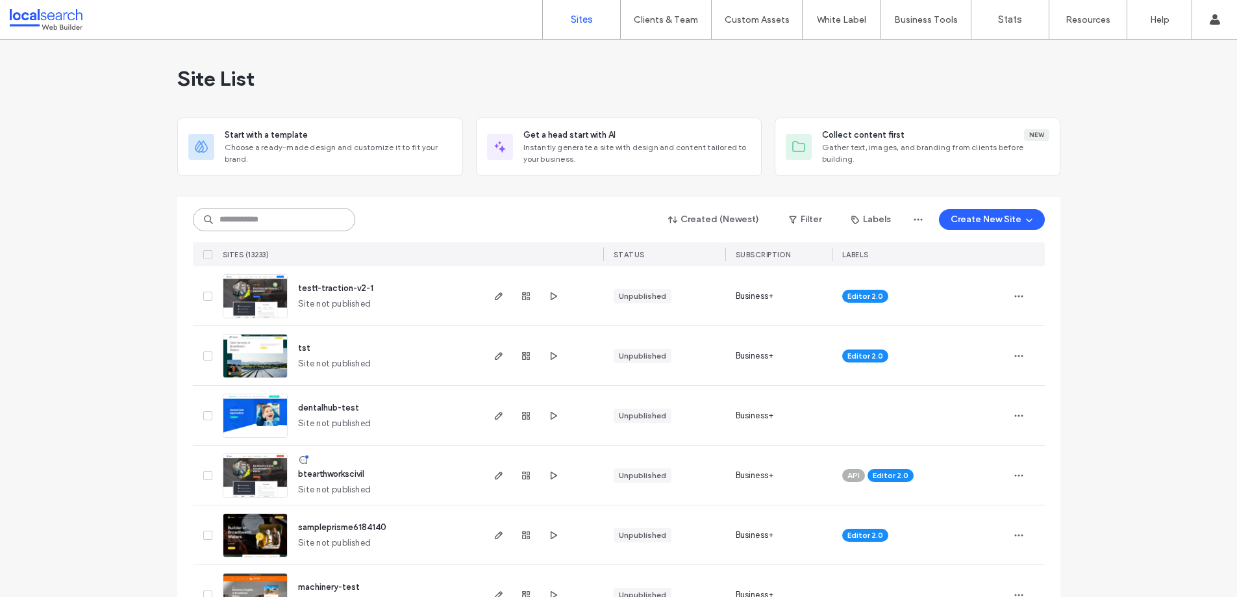
paste input "********"
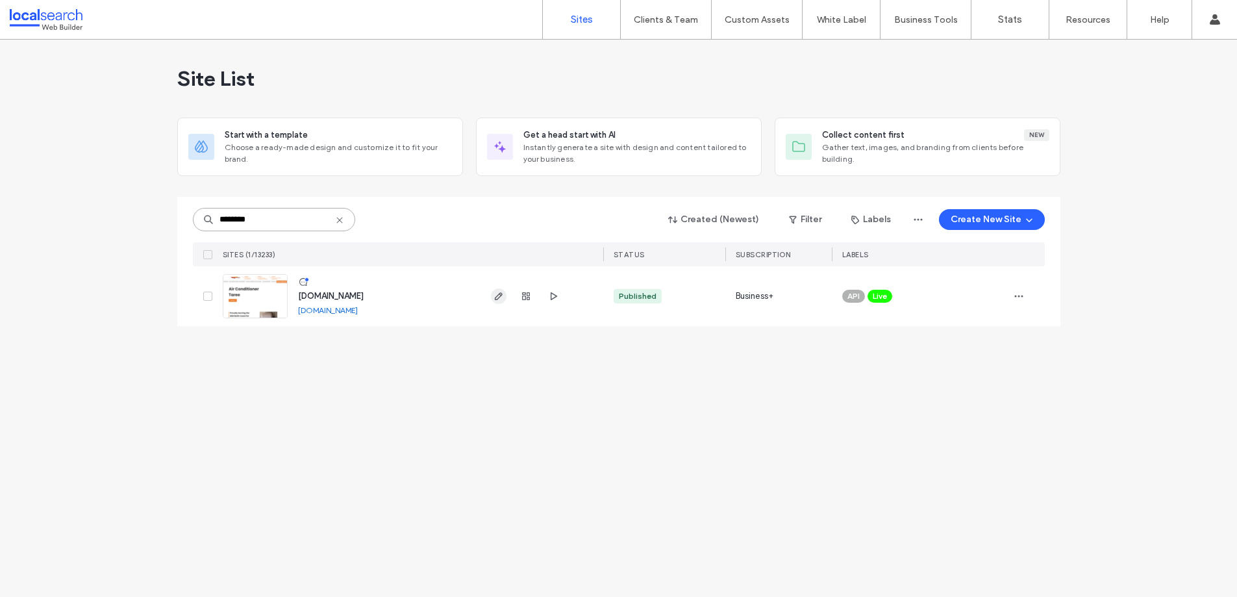
type input "********"
click at [498, 297] on icon "button" at bounding box center [499, 296] width 10 height 10
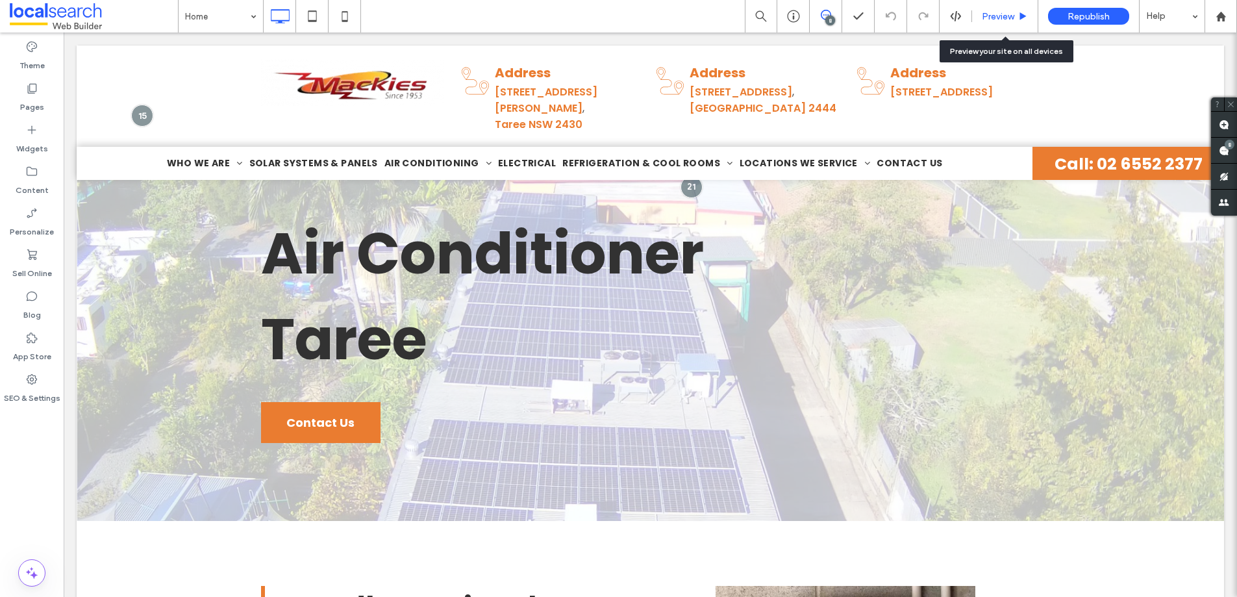
click at [1003, 14] on span "Preview" at bounding box center [998, 16] width 32 height 11
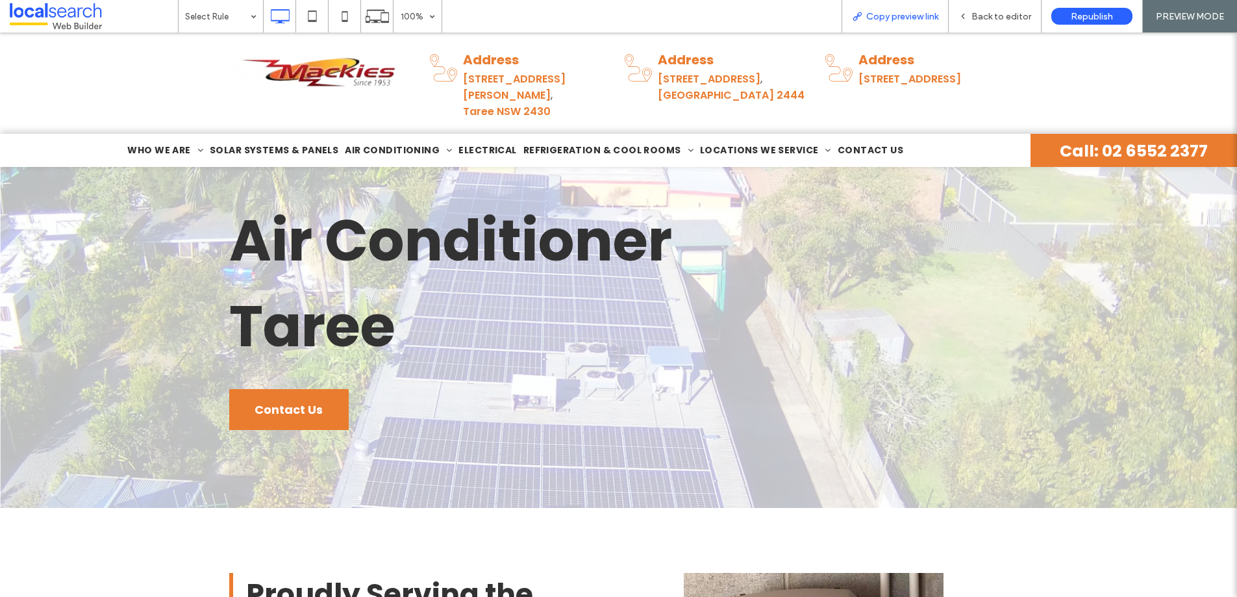
click at [925, 18] on span "Copy preview link" at bounding box center [902, 16] width 72 height 11
click at [998, 18] on span "Back to editor" at bounding box center [1002, 16] width 60 height 11
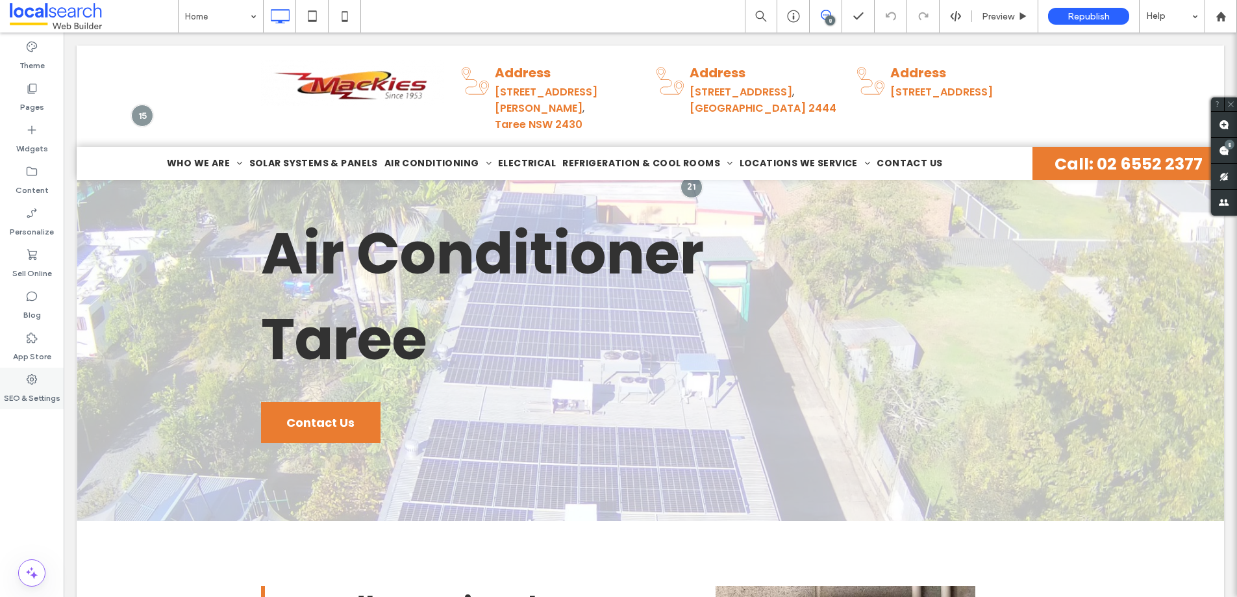
click at [14, 403] on label "SEO & Settings" at bounding box center [32, 395] width 57 height 18
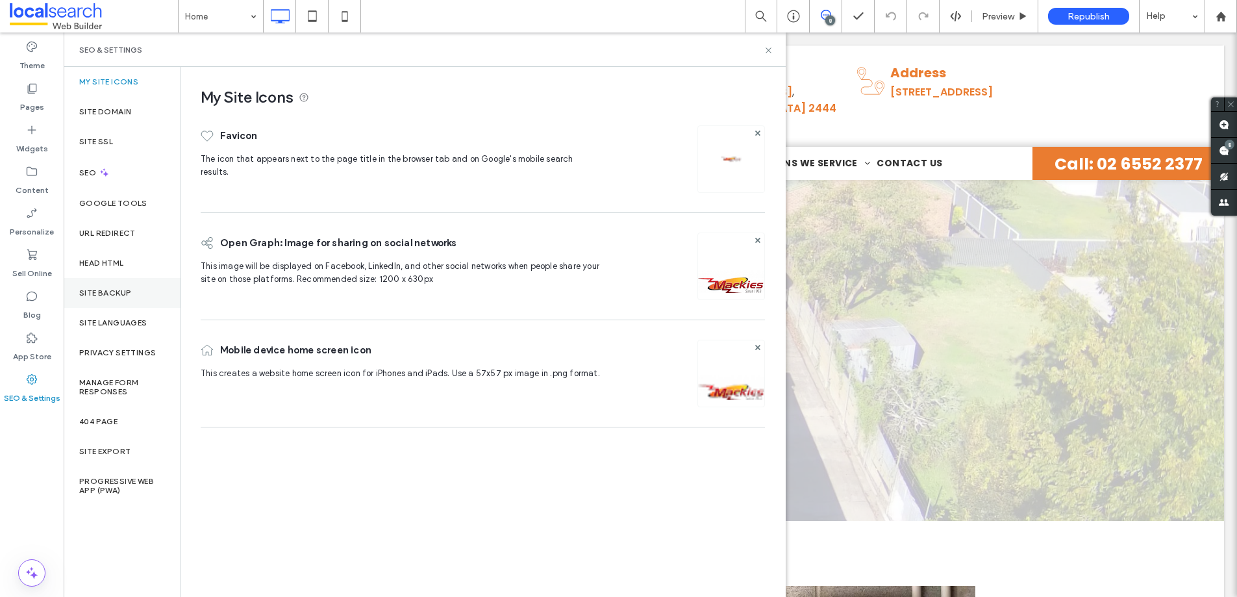
click at [130, 289] on label "Site Backup" at bounding box center [105, 292] width 52 height 9
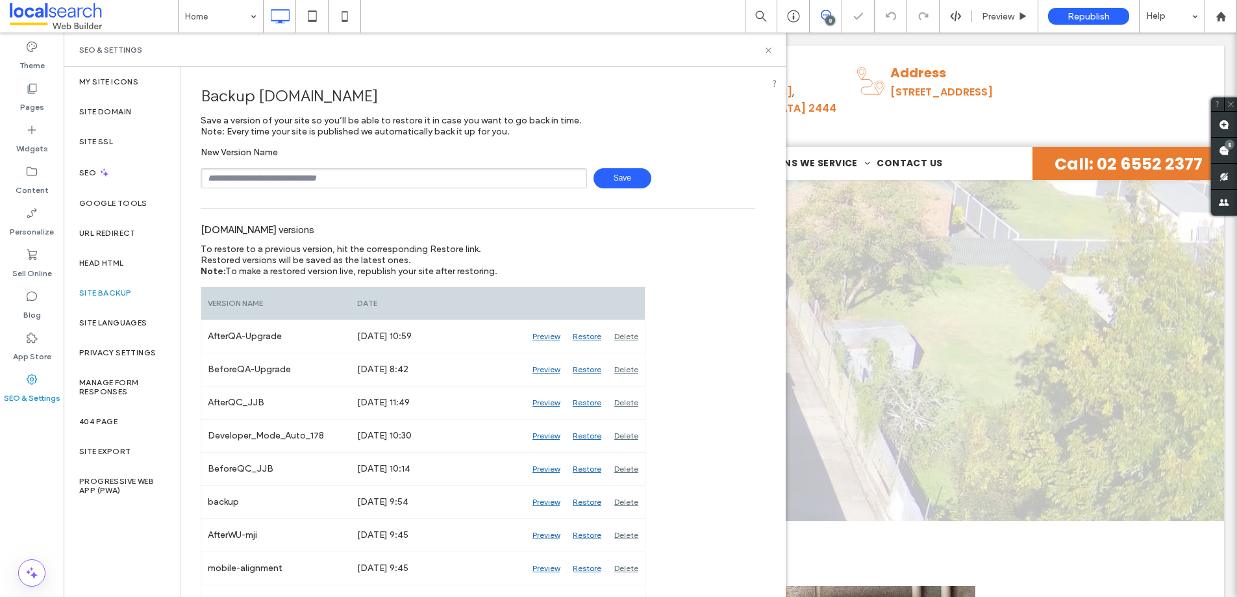
click at [329, 175] on input "text" at bounding box center [394, 178] width 386 height 20
click at [207, 264] on span "Restored versions will be saved as the latest ones." at bounding box center [306, 260] width 210 height 11
drag, startPoint x: 768, startPoint y: 53, endPoint x: 727, endPoint y: 18, distance: 53.4
click at [768, 53] on icon at bounding box center [769, 50] width 10 height 10
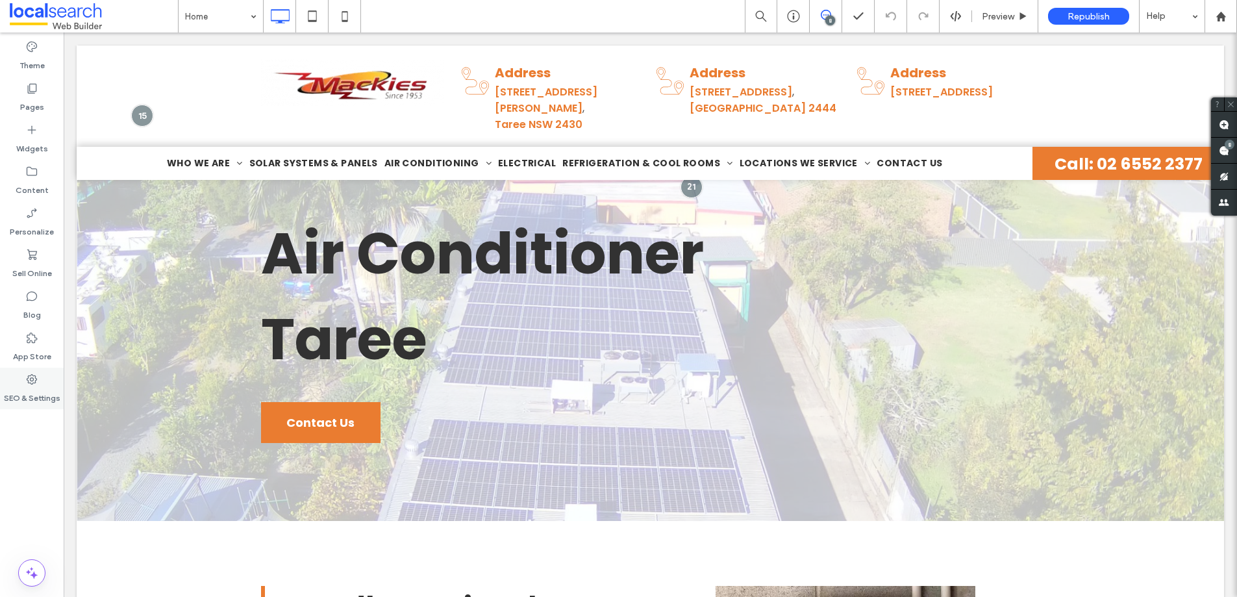
click at [46, 388] on label "SEO & Settings" at bounding box center [32, 395] width 57 height 18
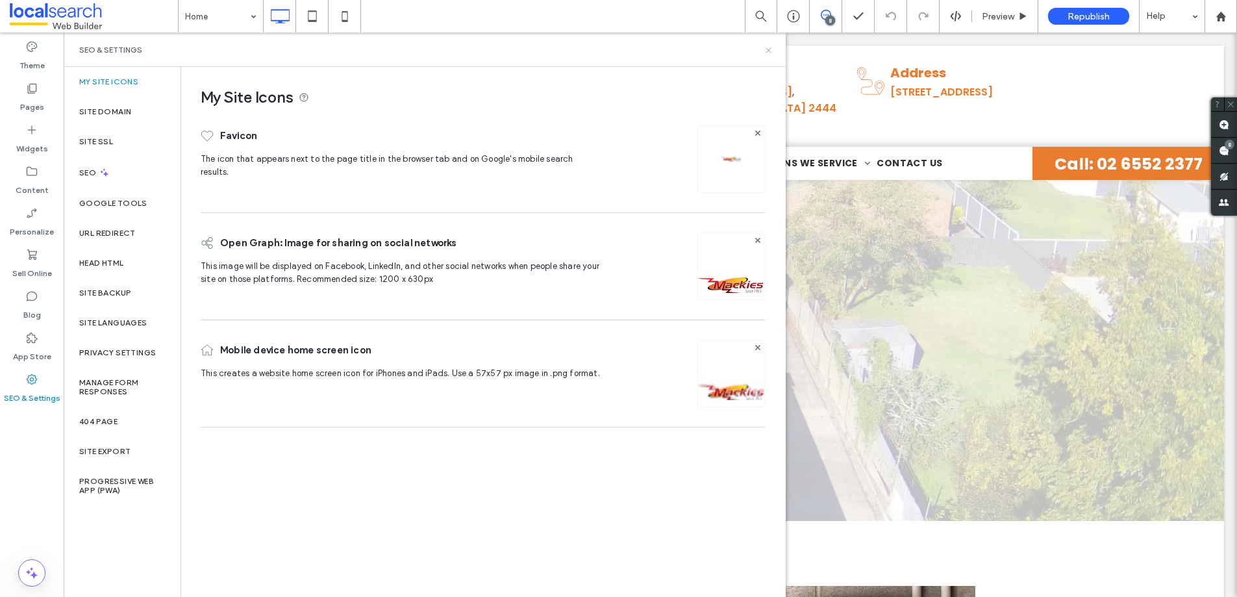
click at [766, 47] on icon at bounding box center [769, 50] width 10 height 10
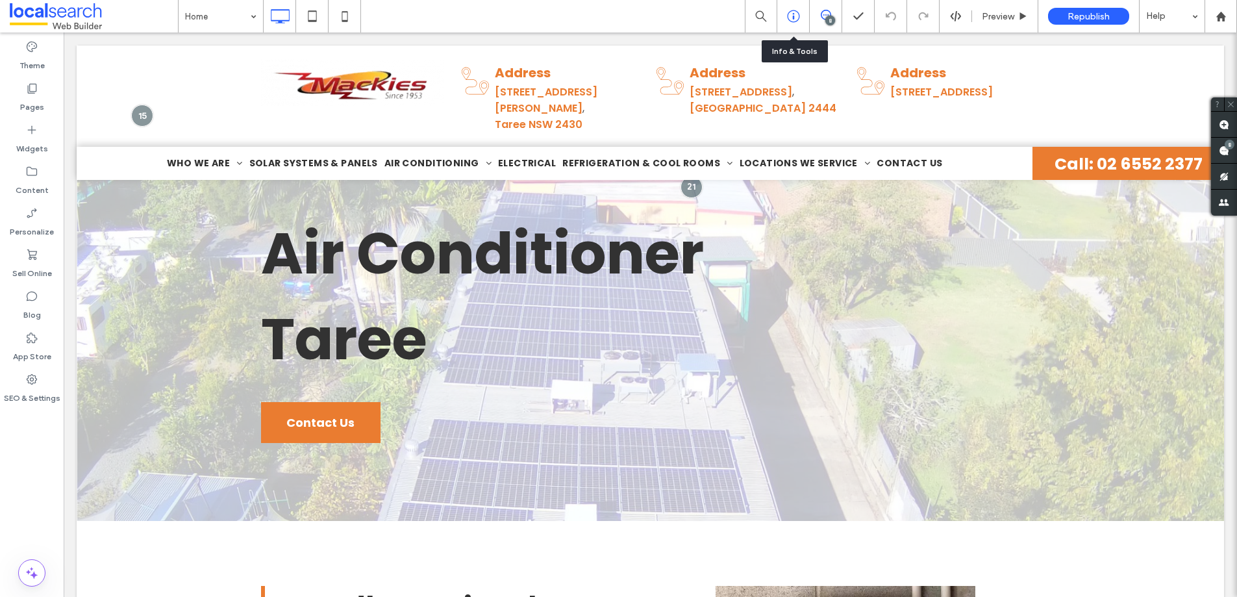
click at [804, 19] on div at bounding box center [793, 16] width 32 height 13
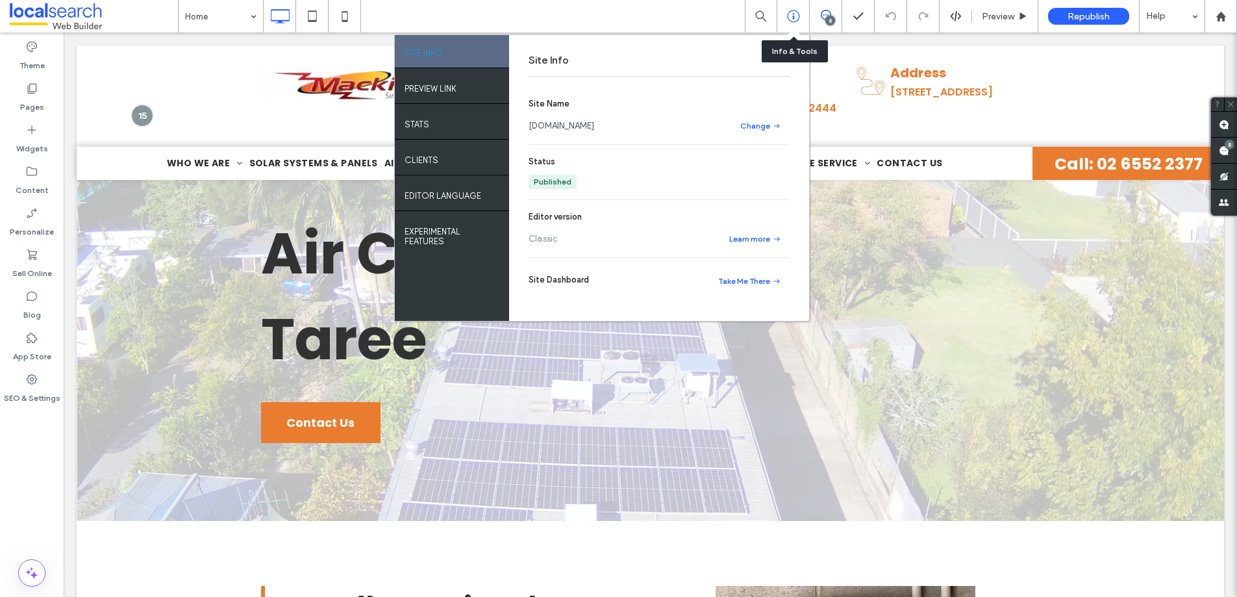
click at [802, 19] on div at bounding box center [793, 16] width 32 height 13
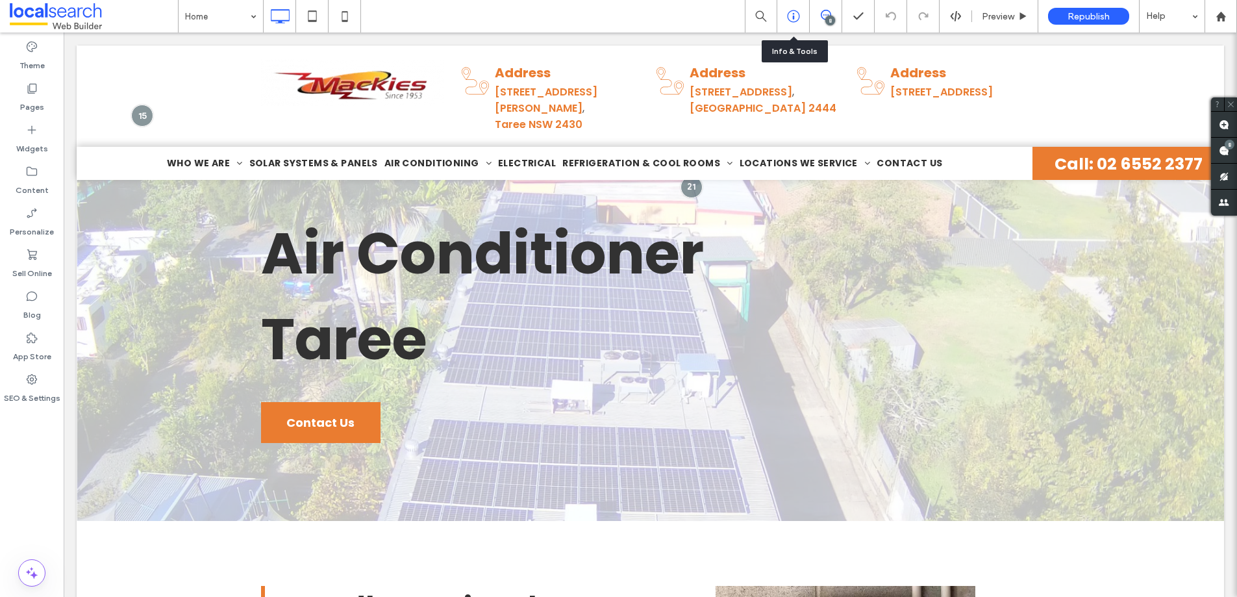
click at [789, 17] on icon at bounding box center [793, 16] width 13 height 13
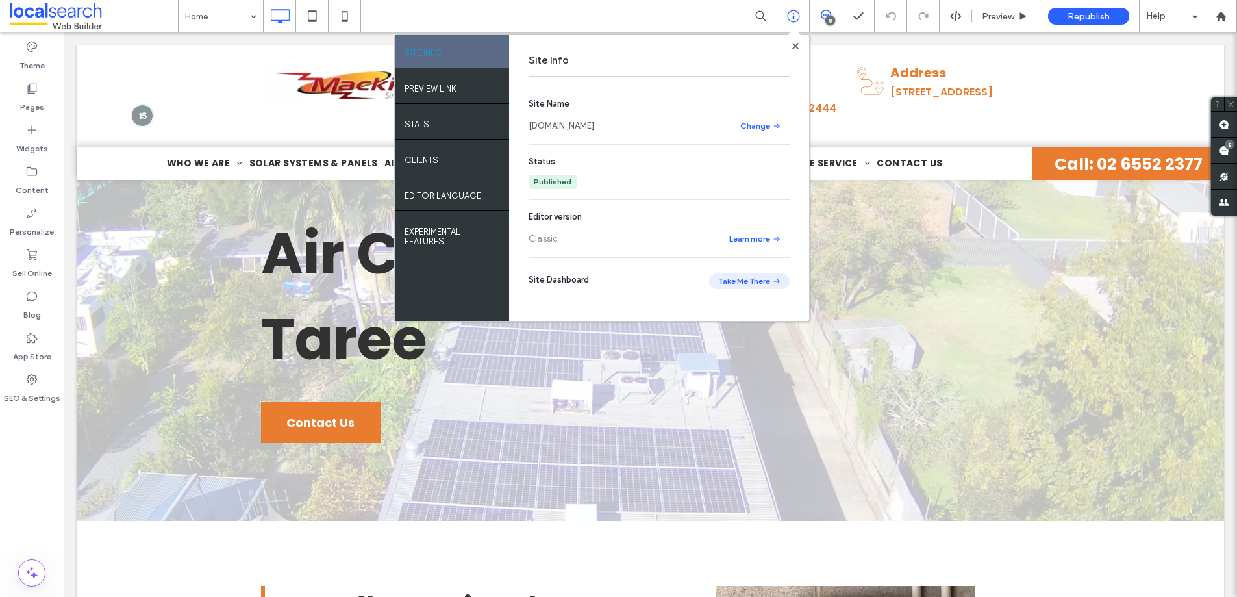
click at [751, 283] on button "Take Me There" at bounding box center [749, 281] width 81 height 16
click at [796, 41] on span at bounding box center [795, 46] width 6 height 10
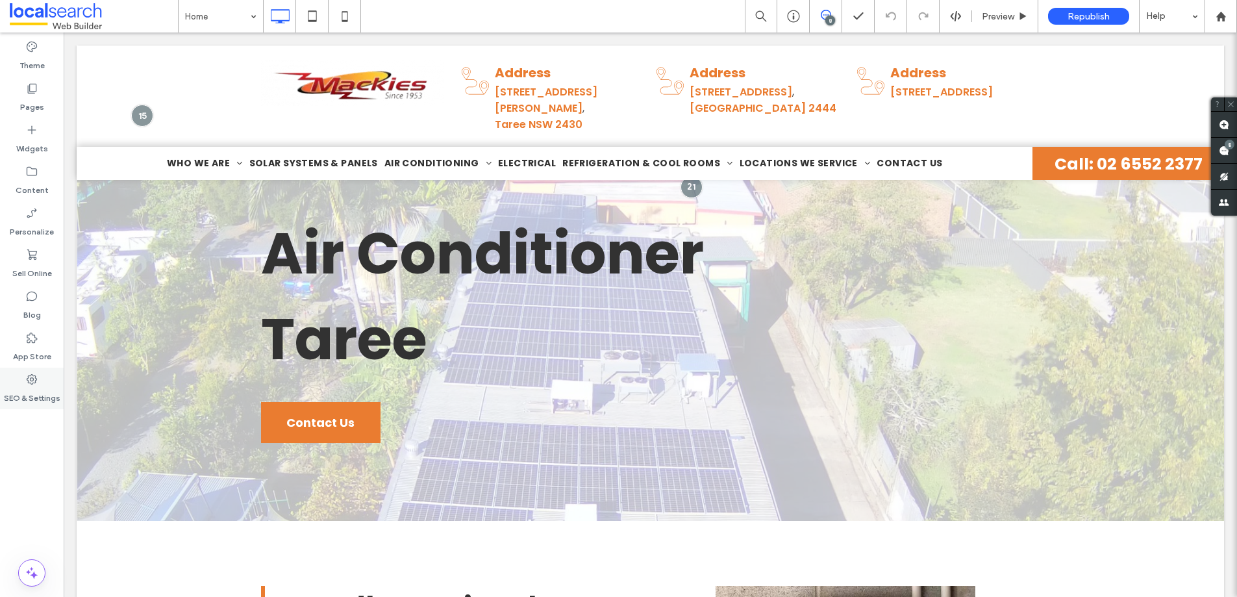
click at [34, 381] on icon at bounding box center [31, 379] width 13 height 13
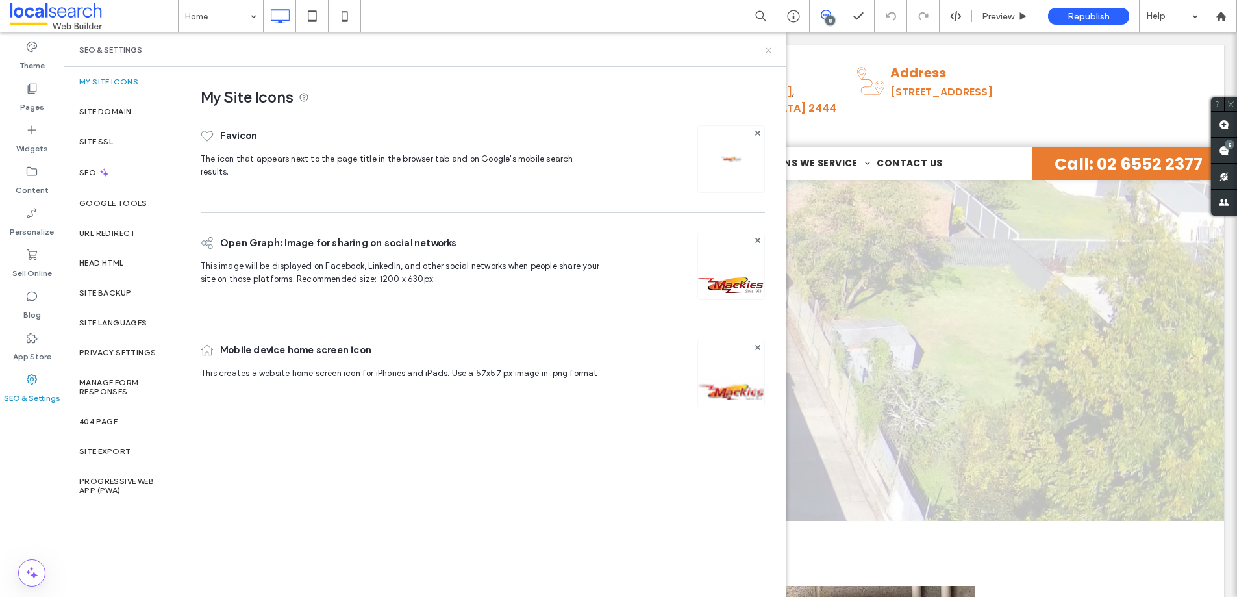
click at [765, 47] on icon at bounding box center [769, 50] width 10 height 10
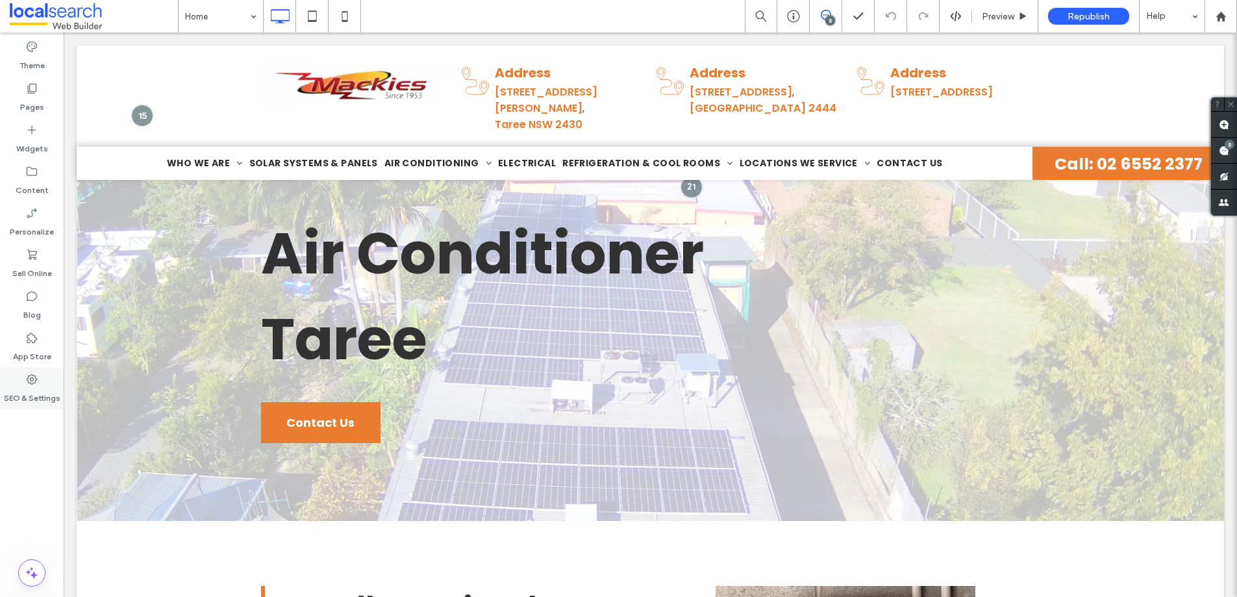
click at [40, 381] on div "SEO & Settings" at bounding box center [32, 389] width 64 height 42
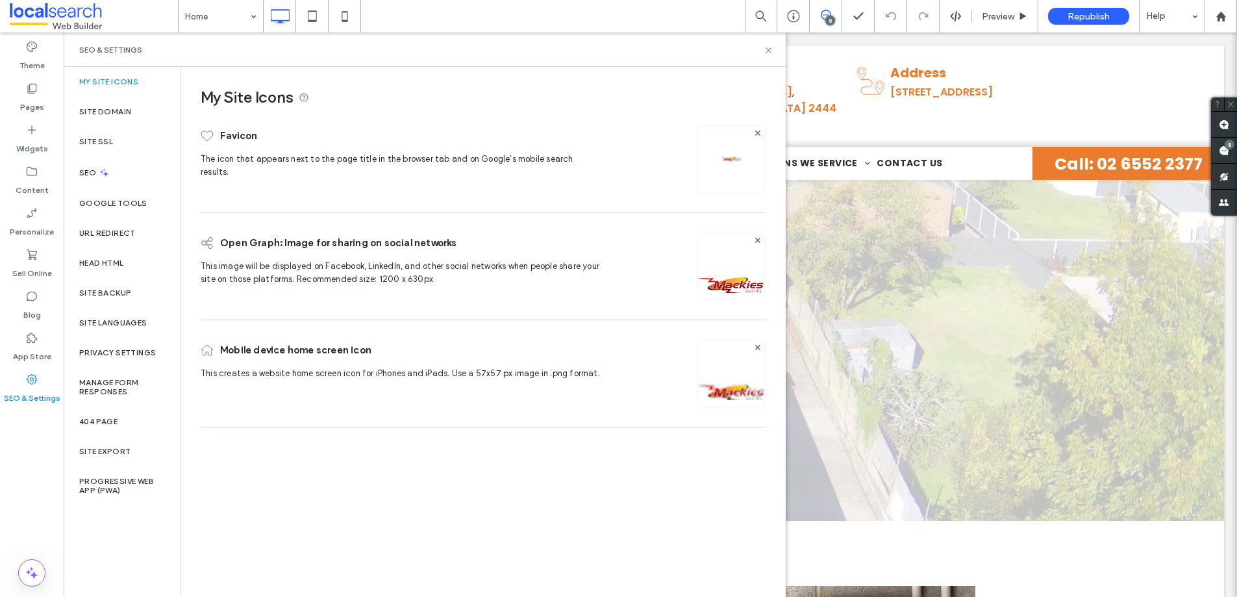
click at [763, 51] on div "SEO & Settings" at bounding box center [424, 50] width 691 height 10
click at [766, 51] on icon at bounding box center [769, 50] width 10 height 10
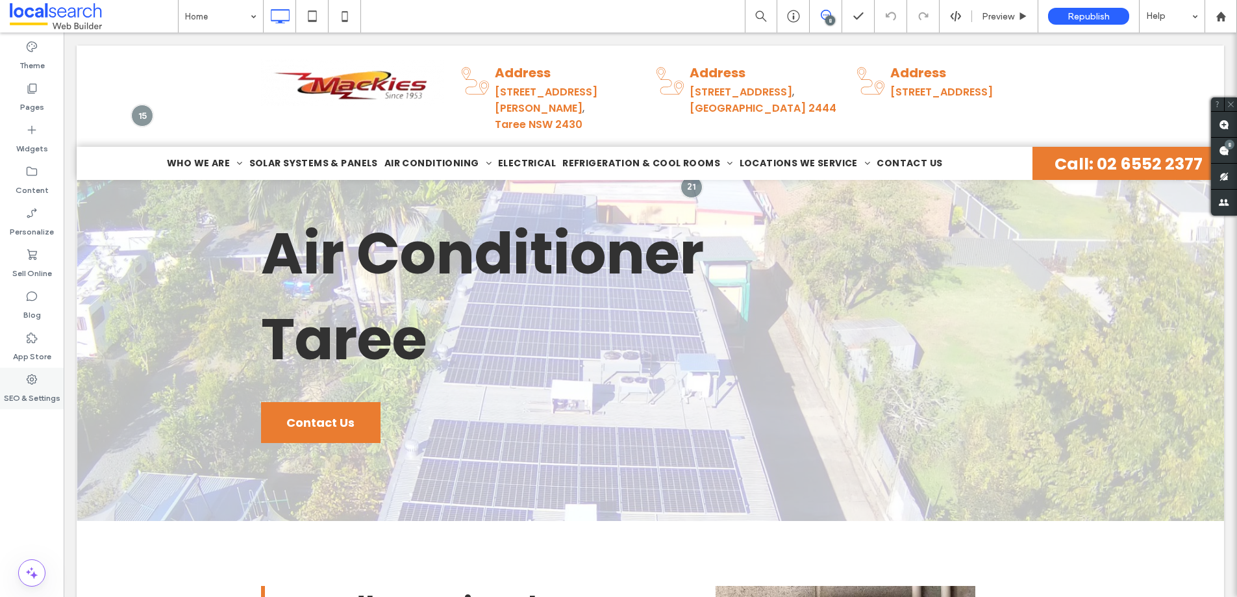
click at [43, 387] on label "SEO & Settings" at bounding box center [32, 395] width 57 height 18
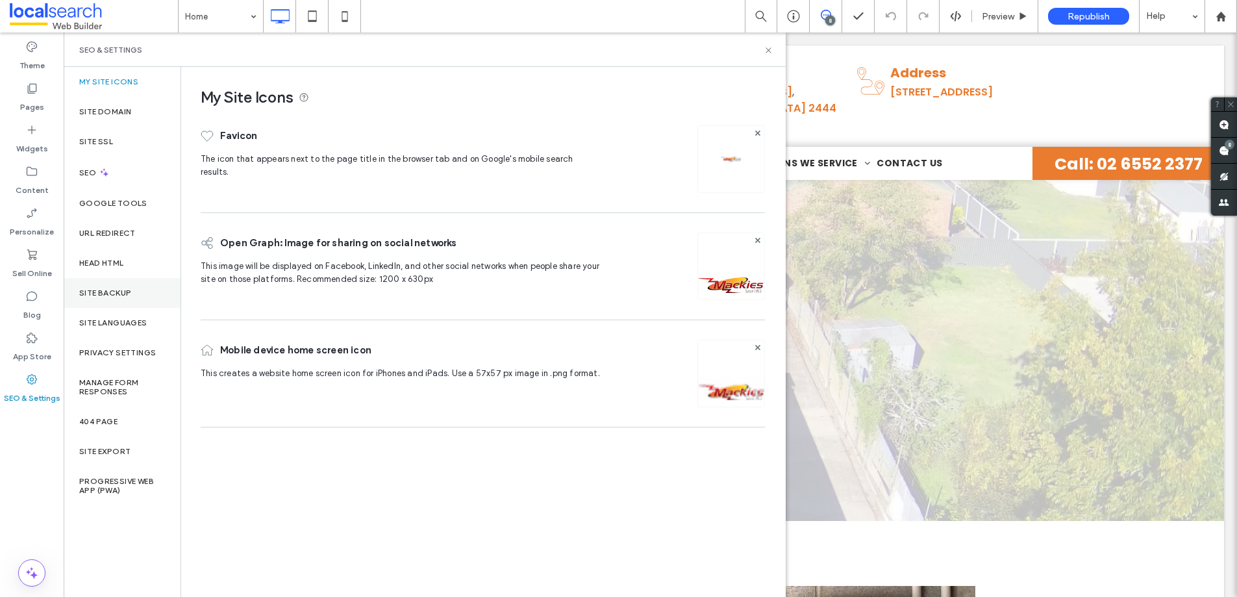
click at [118, 288] on label "Site Backup" at bounding box center [105, 292] width 52 height 9
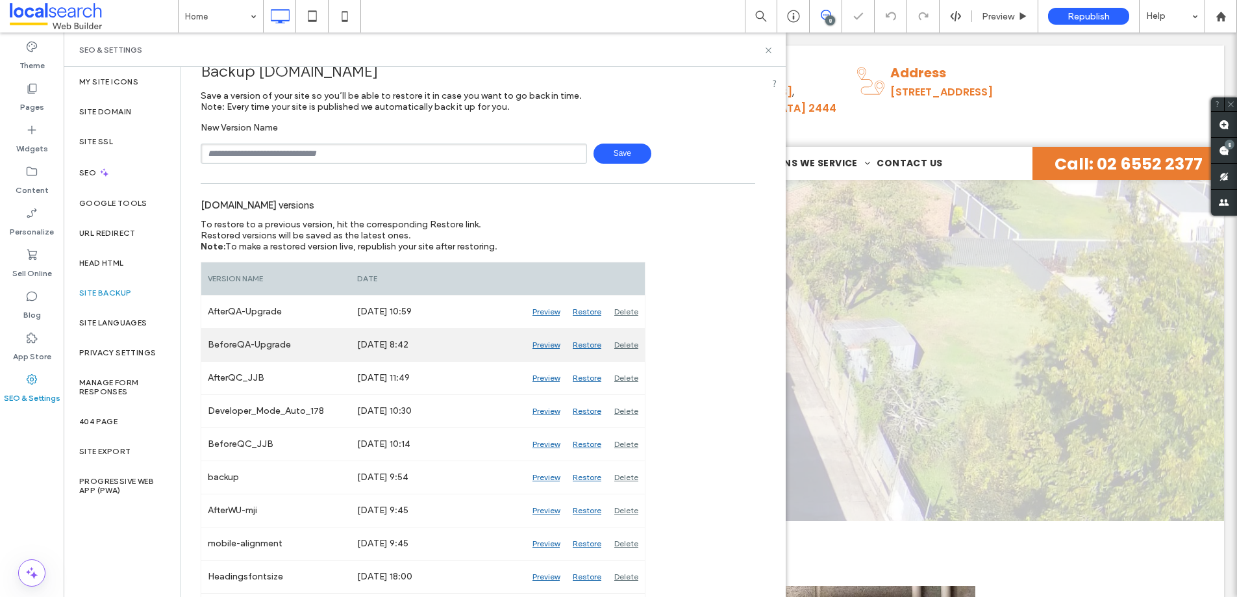
scroll to position [45, 0]
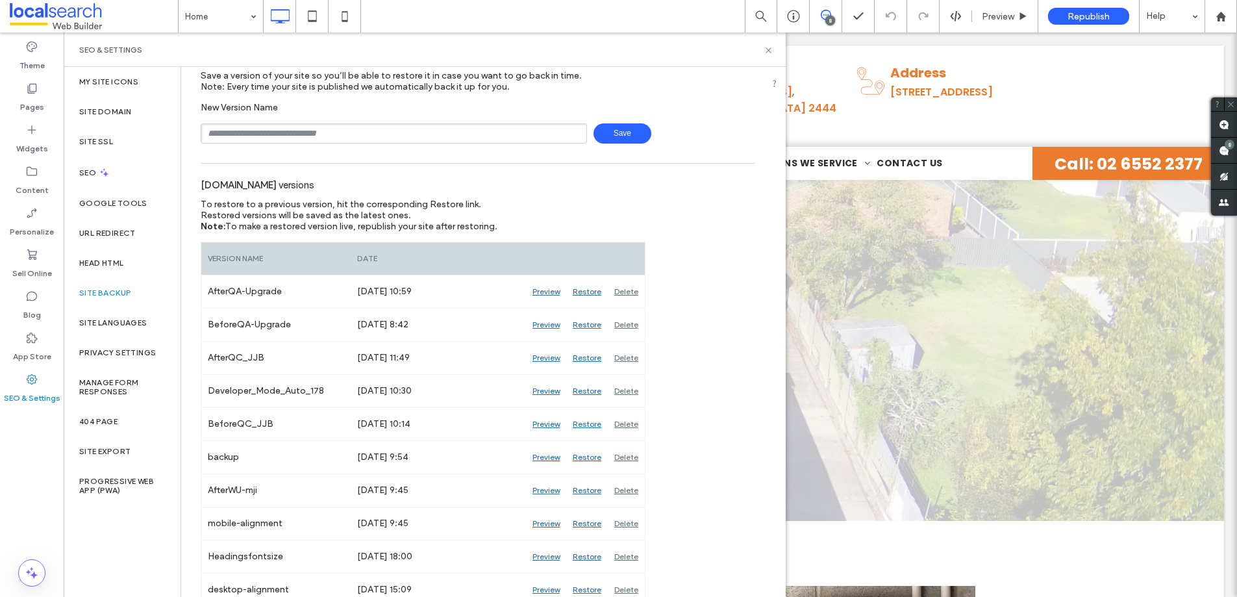
click at [774, 49] on div "SEO & Settings" at bounding box center [425, 49] width 722 height 34
click at [768, 45] on icon at bounding box center [769, 50] width 10 height 10
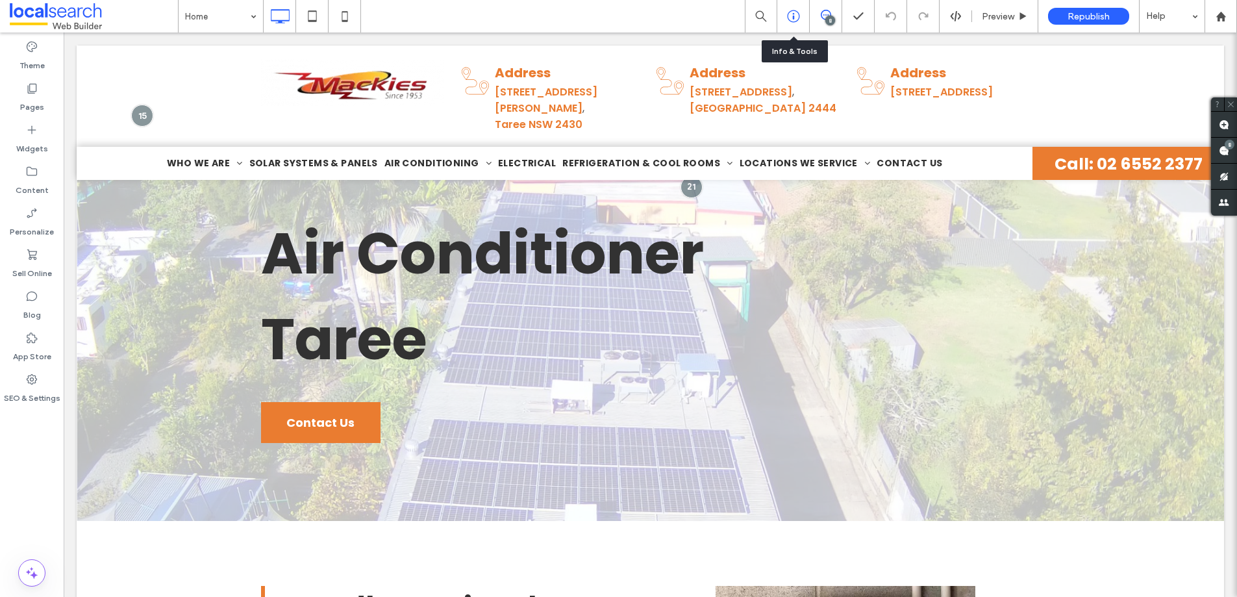
click at [781, 16] on div at bounding box center [793, 16] width 32 height 13
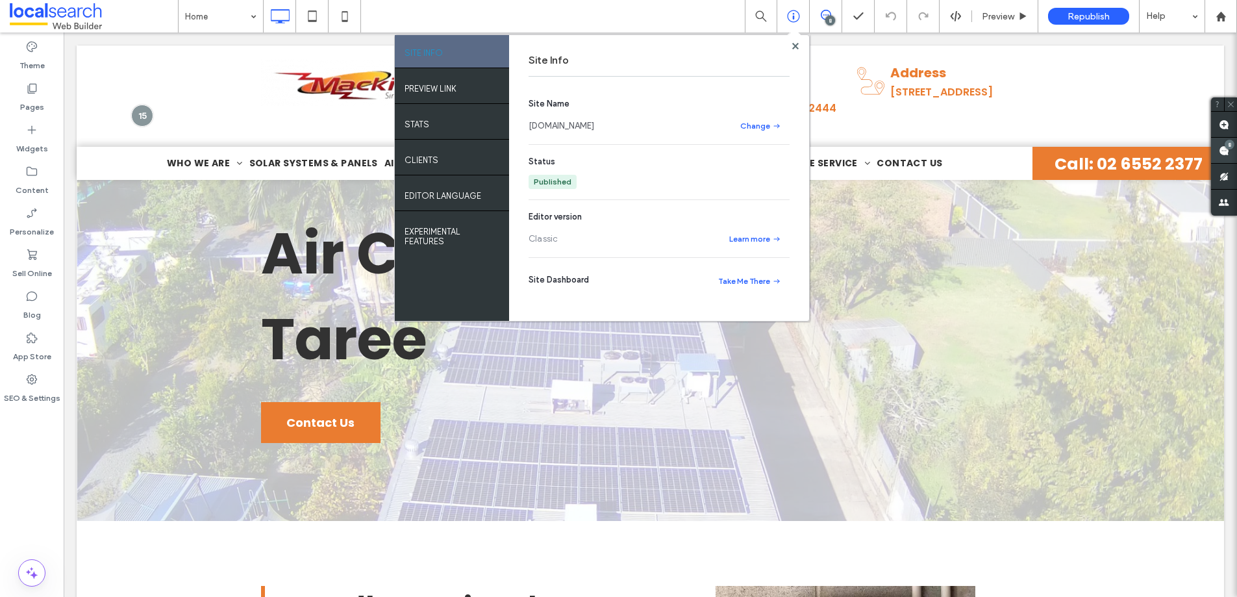
click at [1225, 148] on use at bounding box center [1224, 150] width 10 height 10
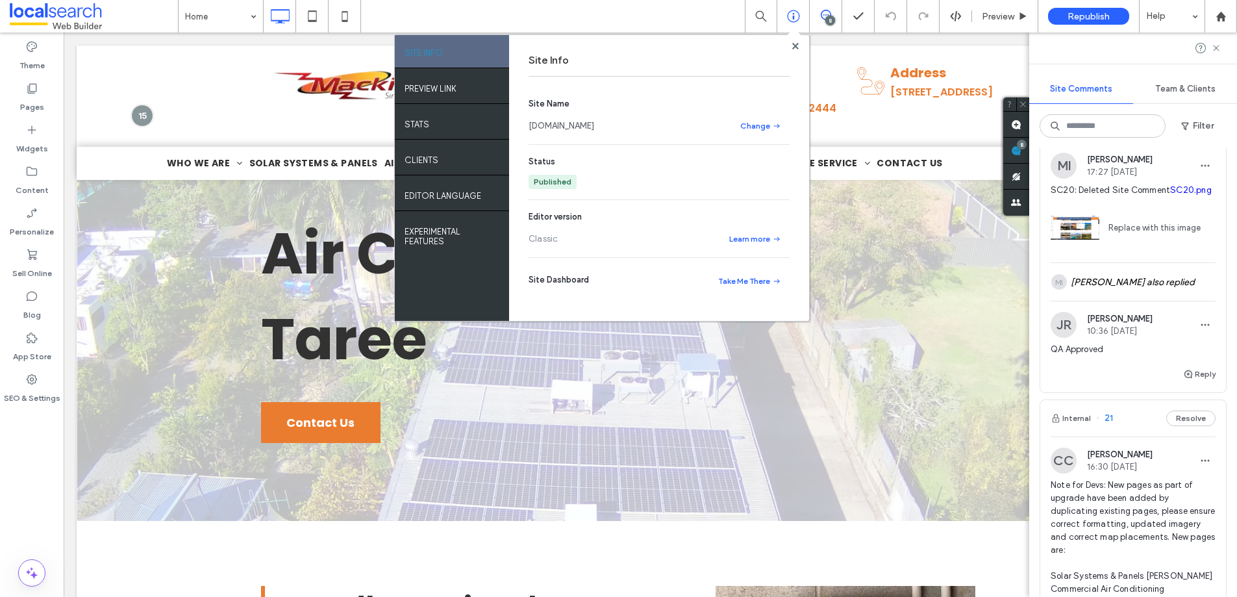
scroll to position [0, 0]
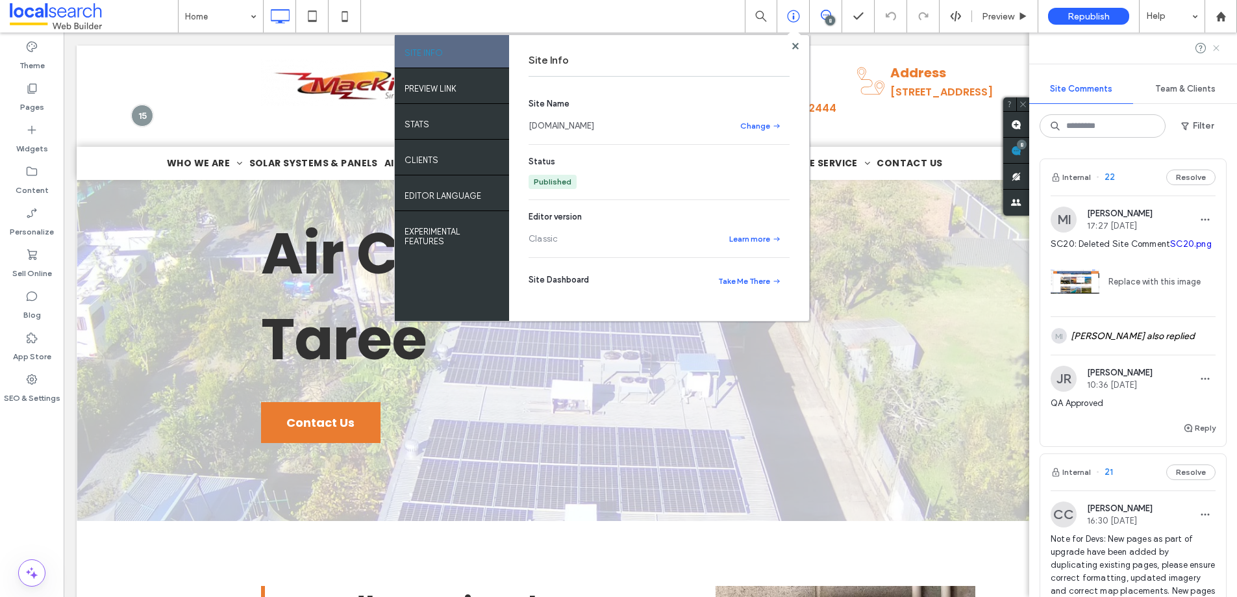
click at [1218, 45] on use at bounding box center [1216, 48] width 6 height 6
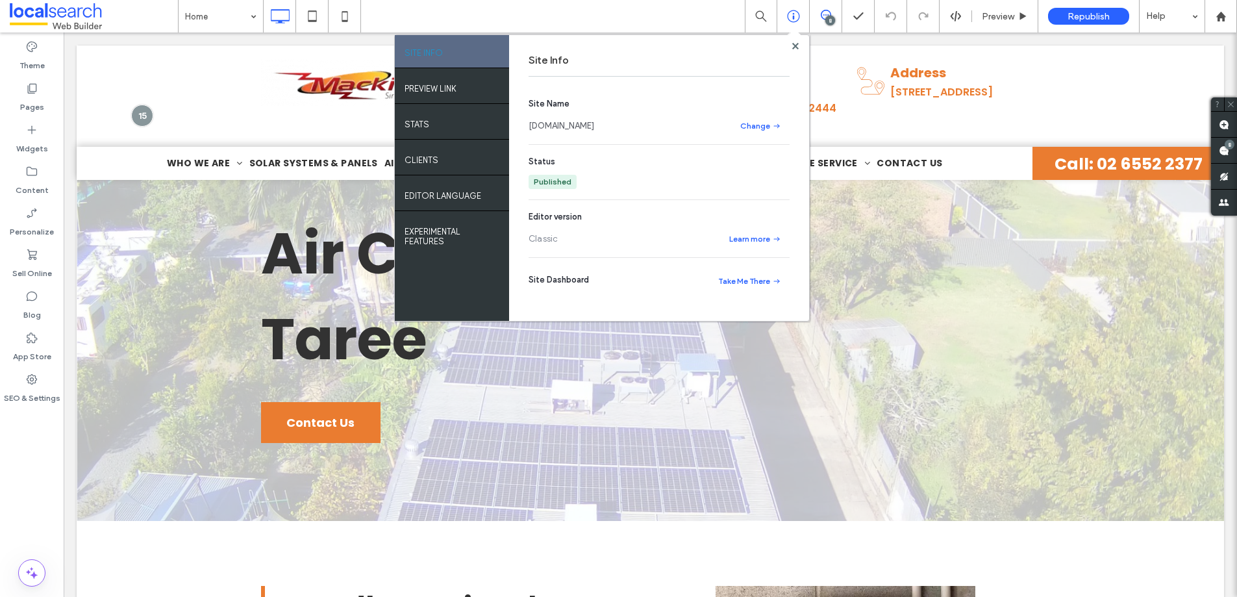
click at [793, 42] on span at bounding box center [794, 35] width 13 height 12
click at [794, 45] on use at bounding box center [795, 45] width 6 height 6
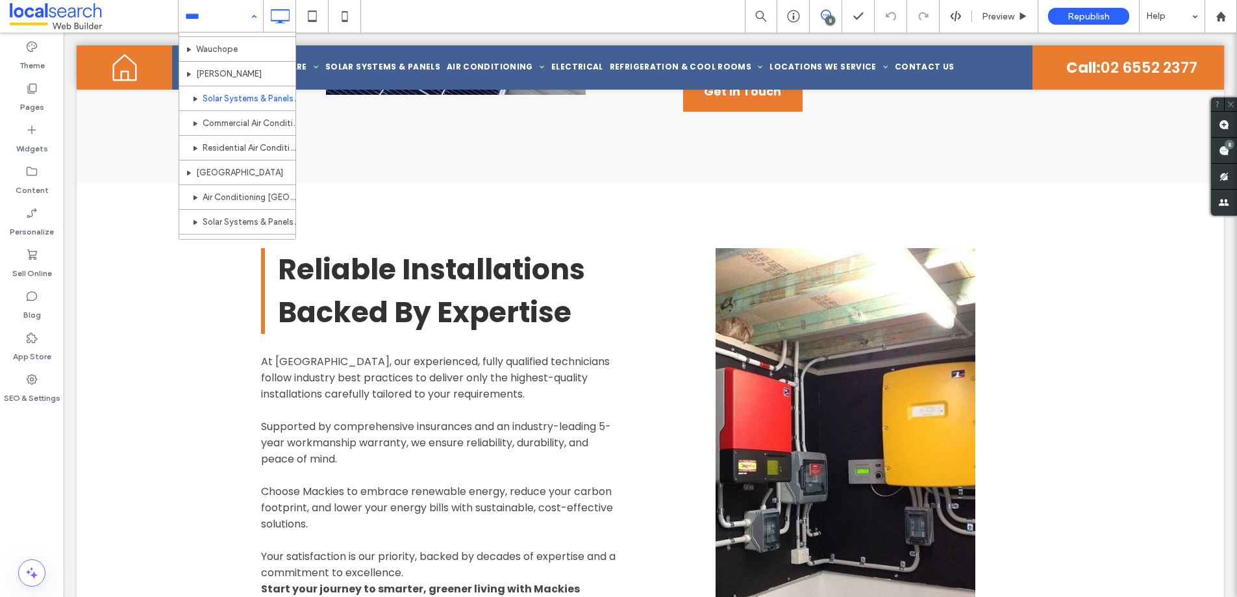
scroll to position [574, 0]
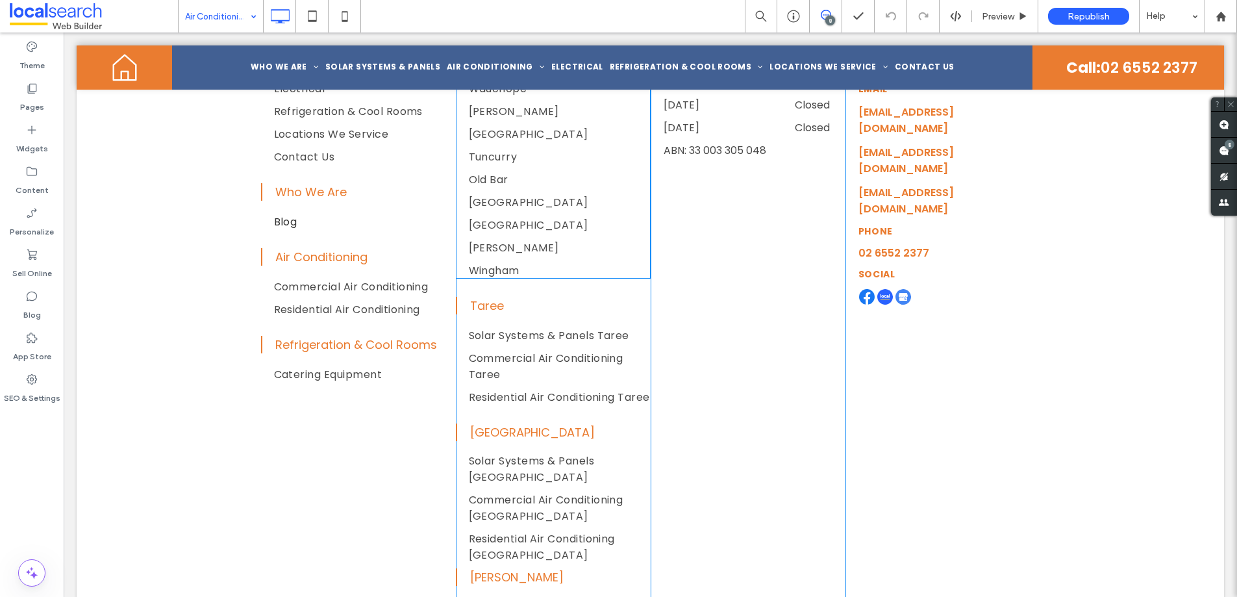
scroll to position [5370, 0]
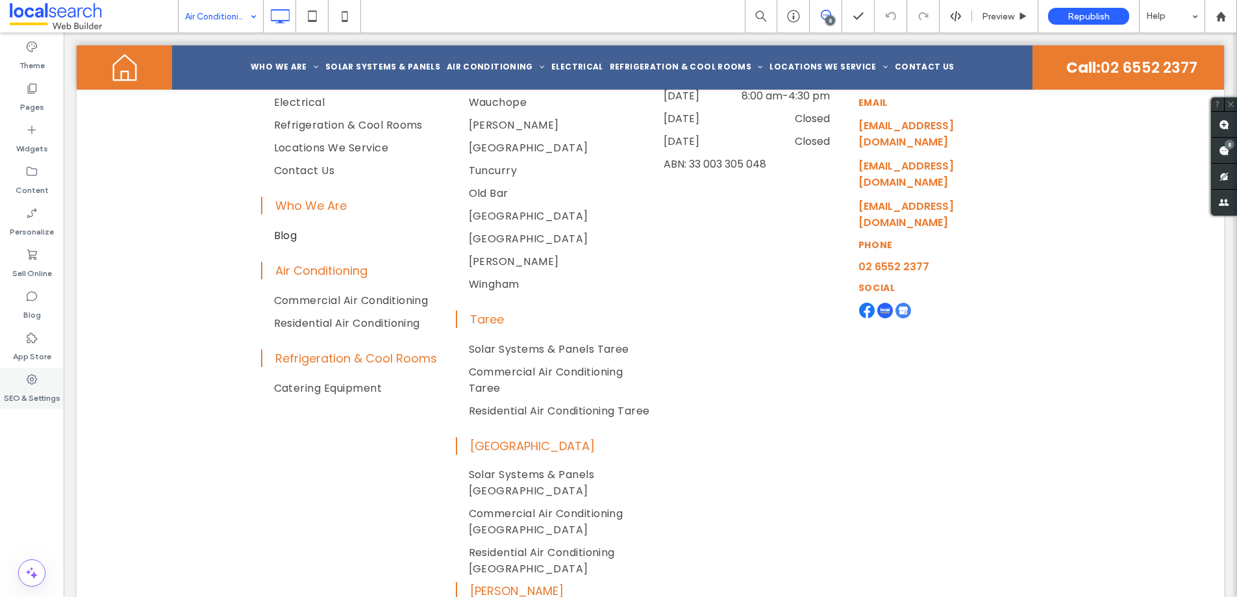
click at [38, 388] on label "SEO & Settings" at bounding box center [32, 395] width 57 height 18
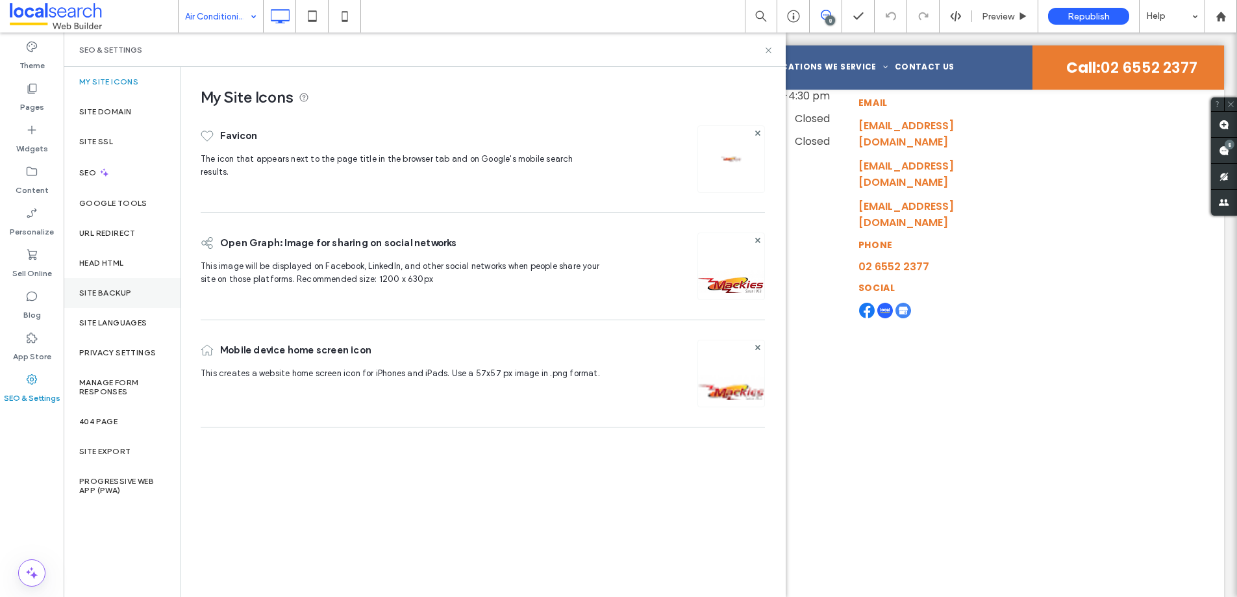
click at [100, 299] on div "Site Backup" at bounding box center [122, 293] width 117 height 30
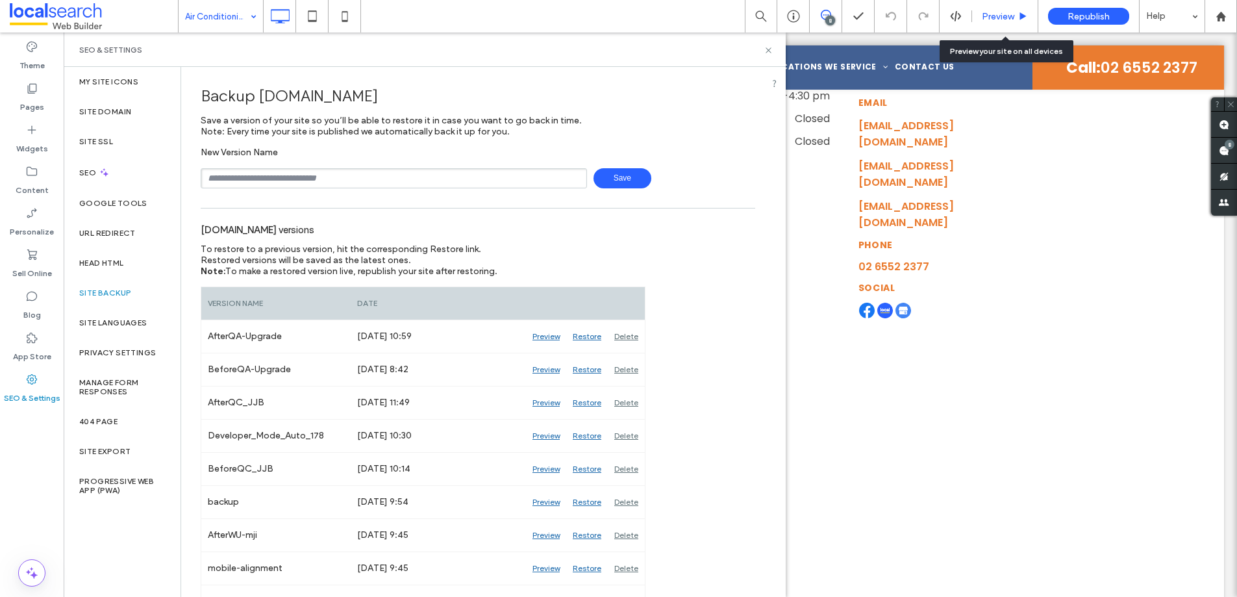
click at [1001, 12] on span "Preview" at bounding box center [998, 16] width 32 height 11
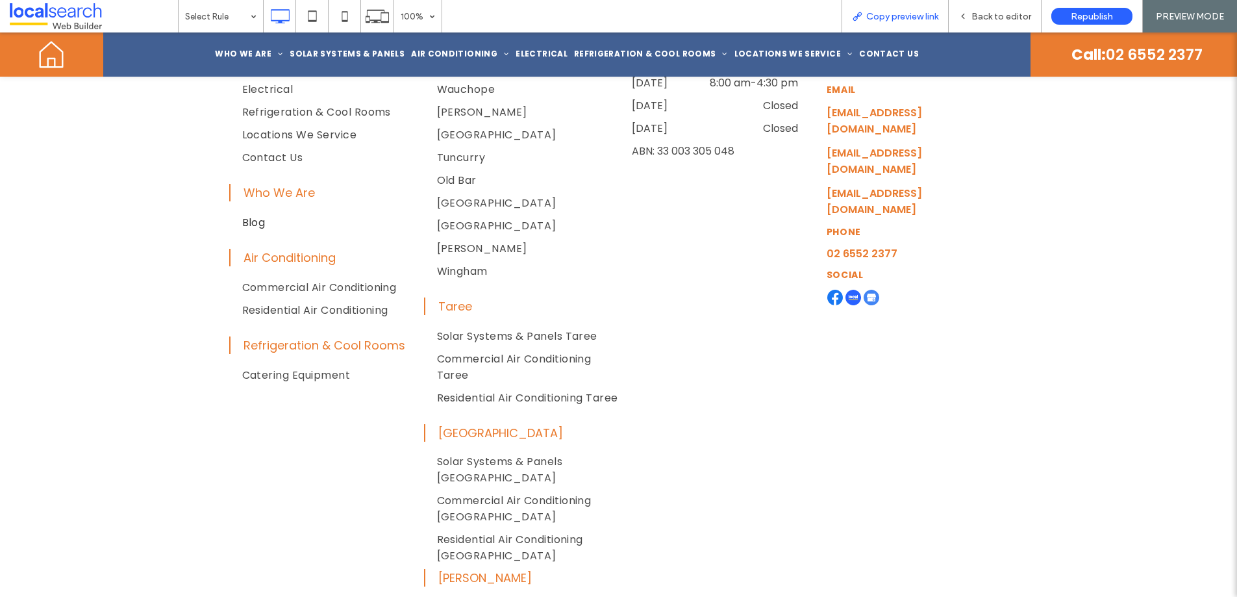
click at [929, 17] on span "Copy preview link" at bounding box center [902, 16] width 72 height 11
click at [973, 6] on div "Back to editor" at bounding box center [995, 16] width 93 height 32
click at [987, 8] on div "Back to editor" at bounding box center [995, 16] width 93 height 32
click at [1002, 8] on div "Back to editor" at bounding box center [995, 16] width 93 height 32
click at [997, 14] on span "Back to editor" at bounding box center [1002, 16] width 60 height 11
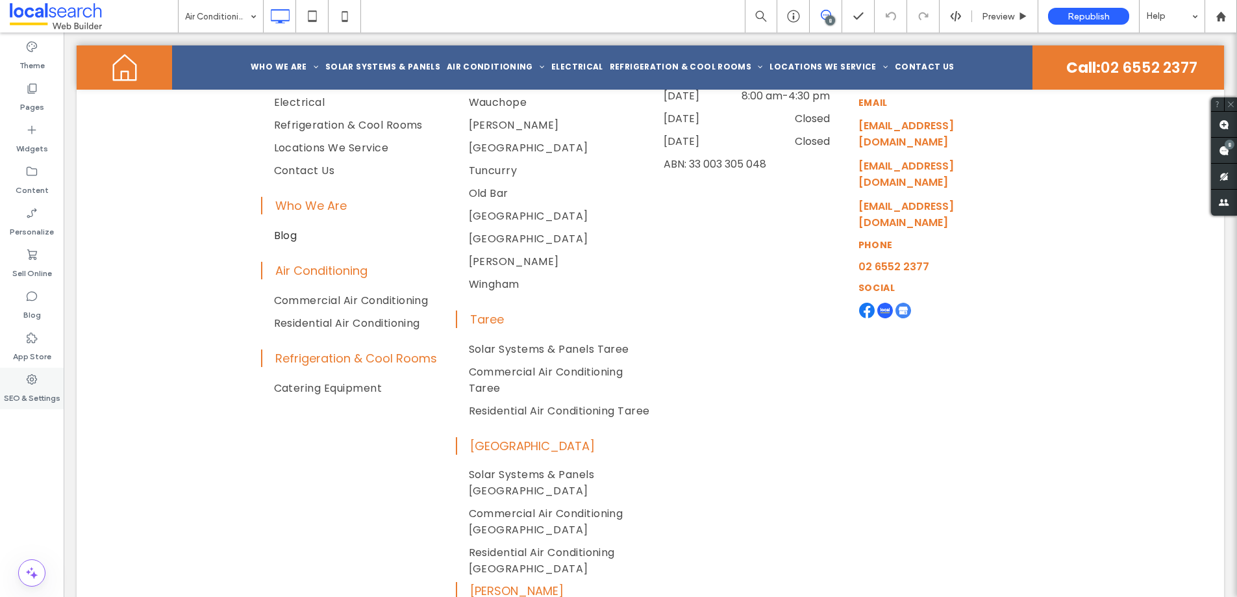
click at [31, 394] on label "SEO & Settings" at bounding box center [32, 395] width 57 height 18
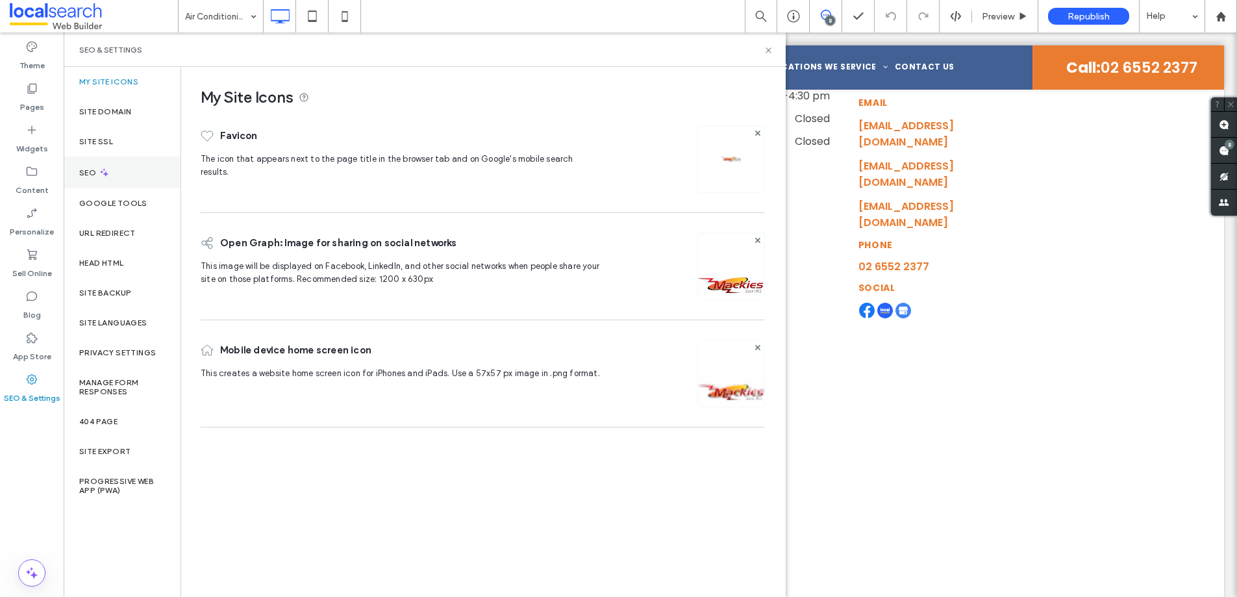
click at [123, 173] on div "SEO" at bounding box center [122, 173] width 117 height 32
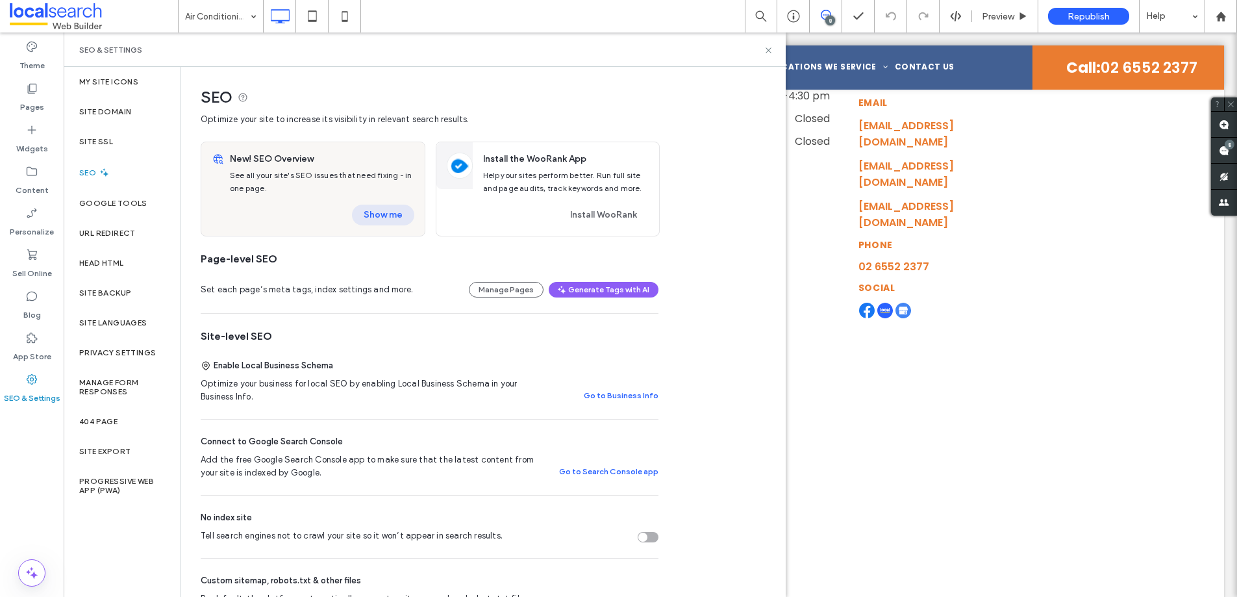
click at [379, 219] on button "Show me" at bounding box center [383, 215] width 62 height 21
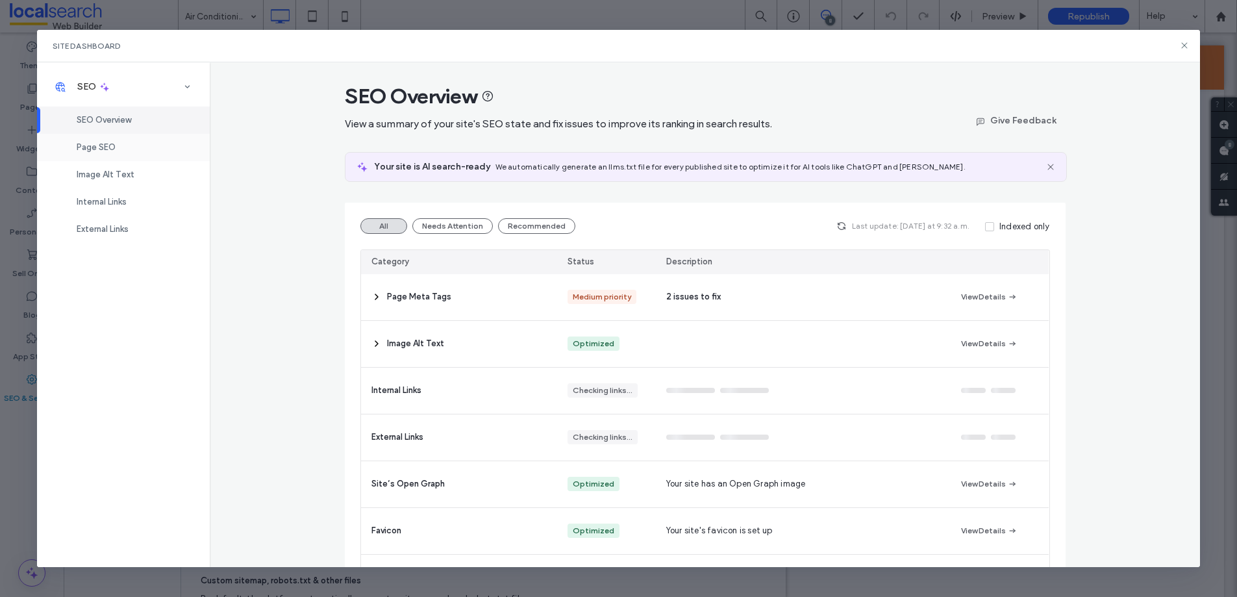
click at [147, 145] on div "Page SEO" at bounding box center [123, 147] width 173 height 27
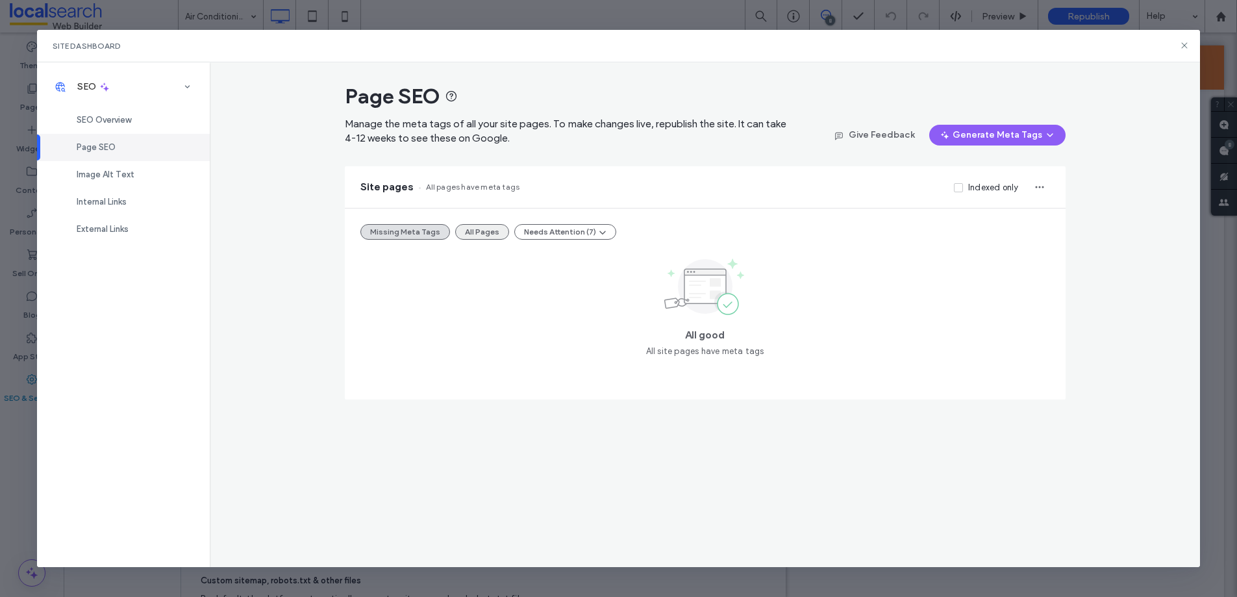
click at [463, 231] on button "All Pages" at bounding box center [482, 232] width 54 height 16
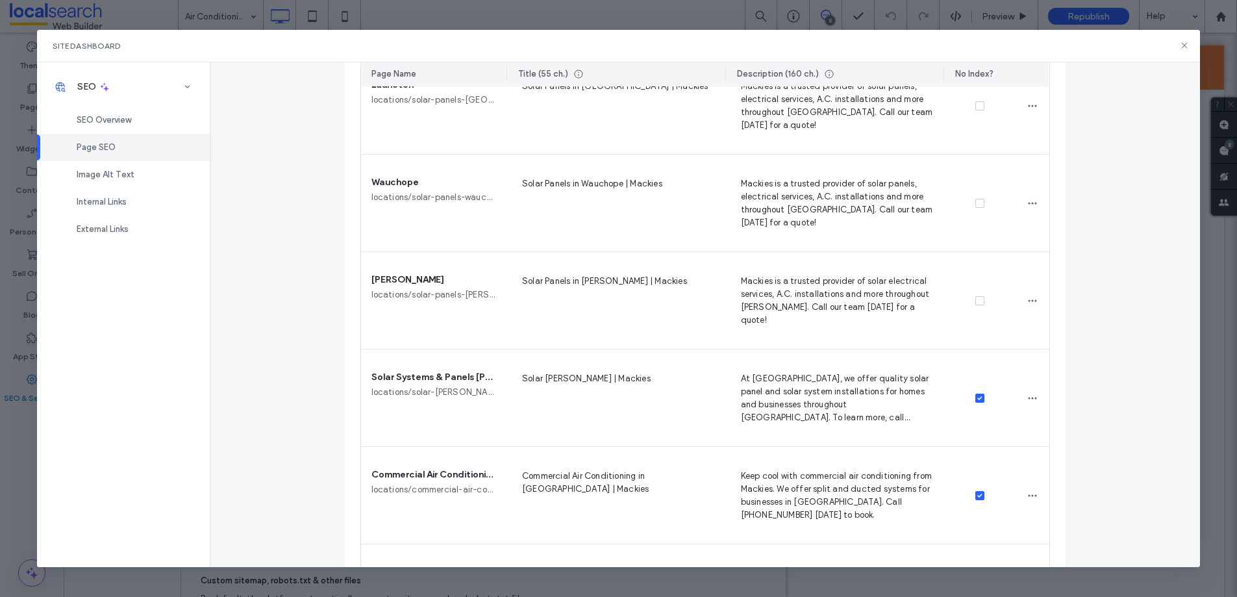
scroll to position [2171, 0]
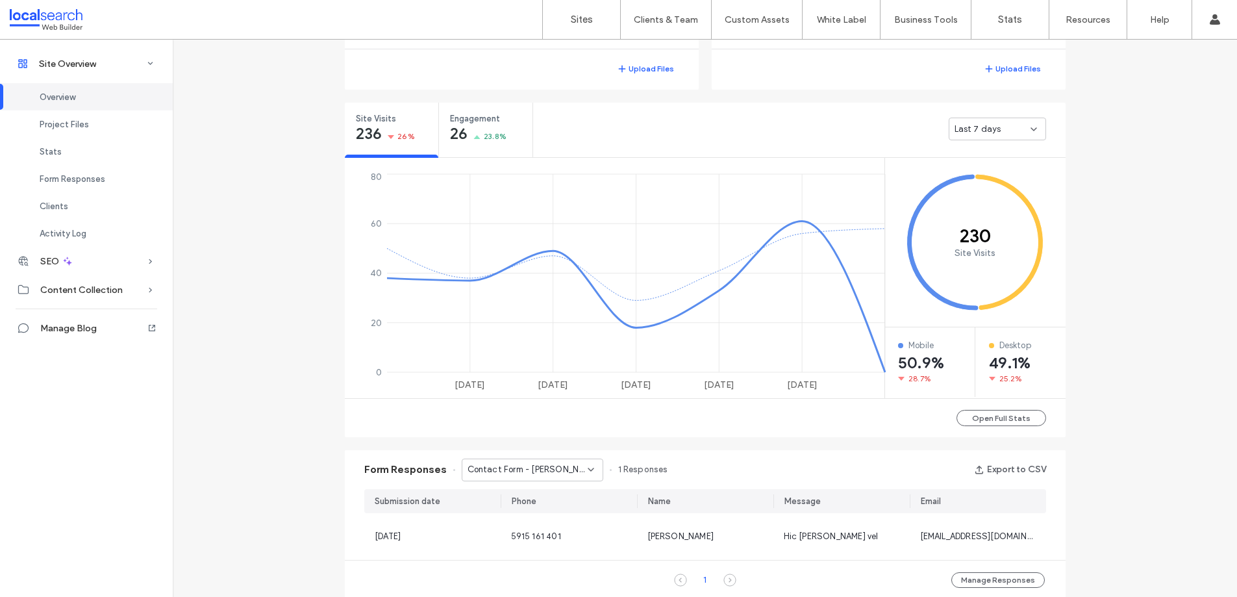
scroll to position [698, 0]
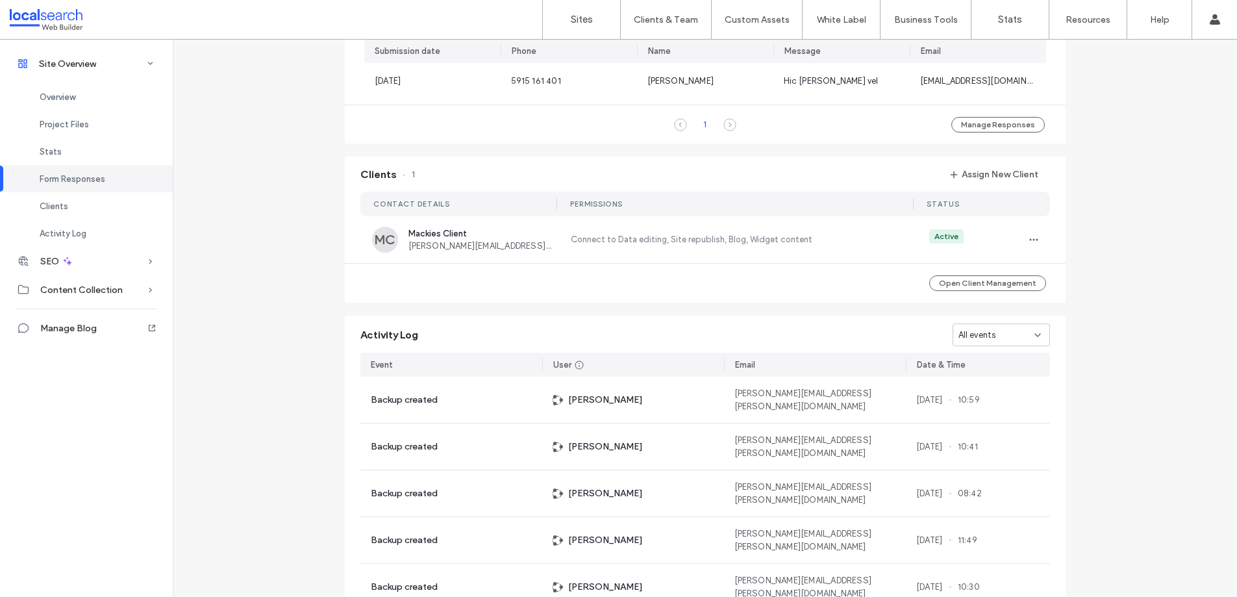
scroll to position [896, 0]
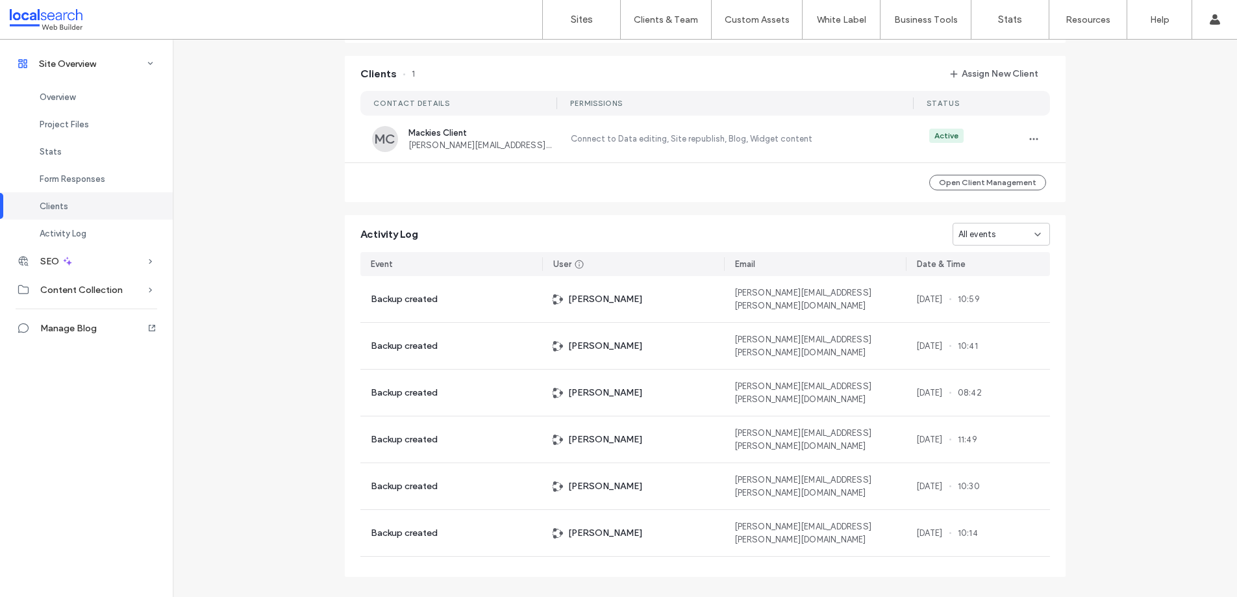
scroll to position [1008, 0]
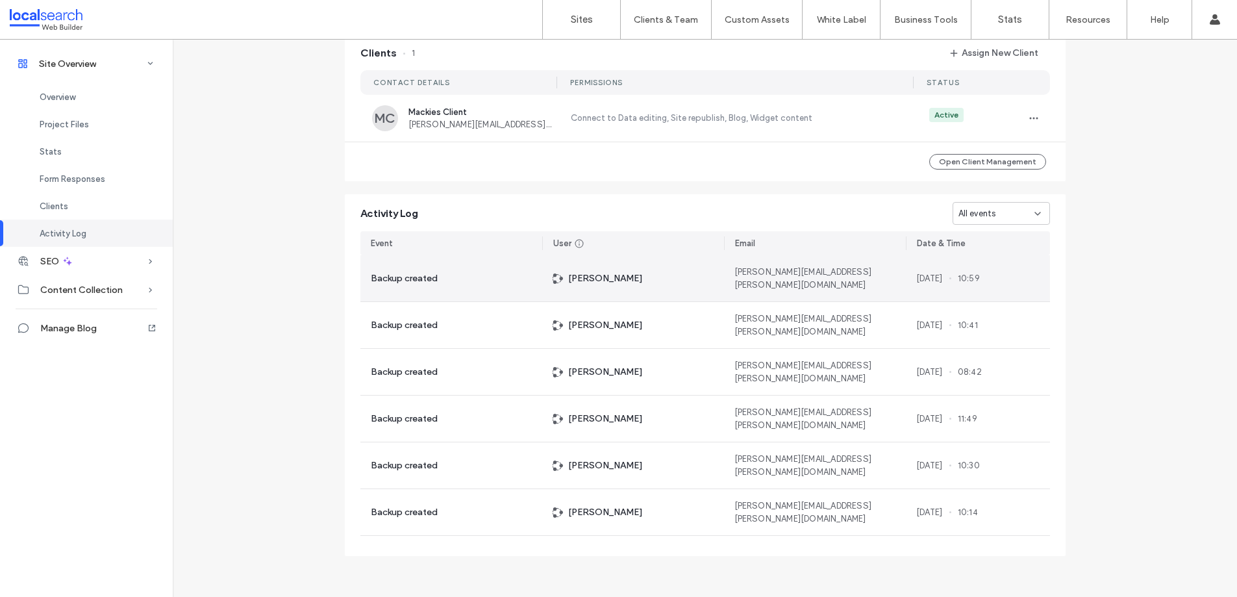
drag, startPoint x: 900, startPoint y: 276, endPoint x: 939, endPoint y: 280, distance: 39.8
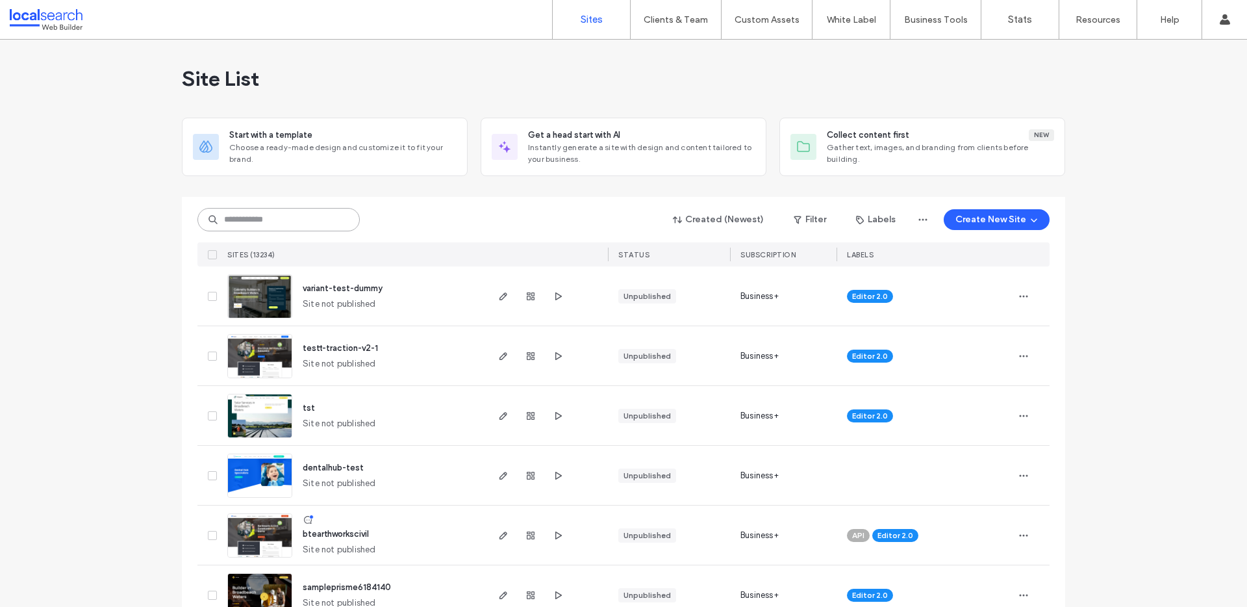
click at [297, 217] on input at bounding box center [278, 219] width 162 height 23
paste input "********"
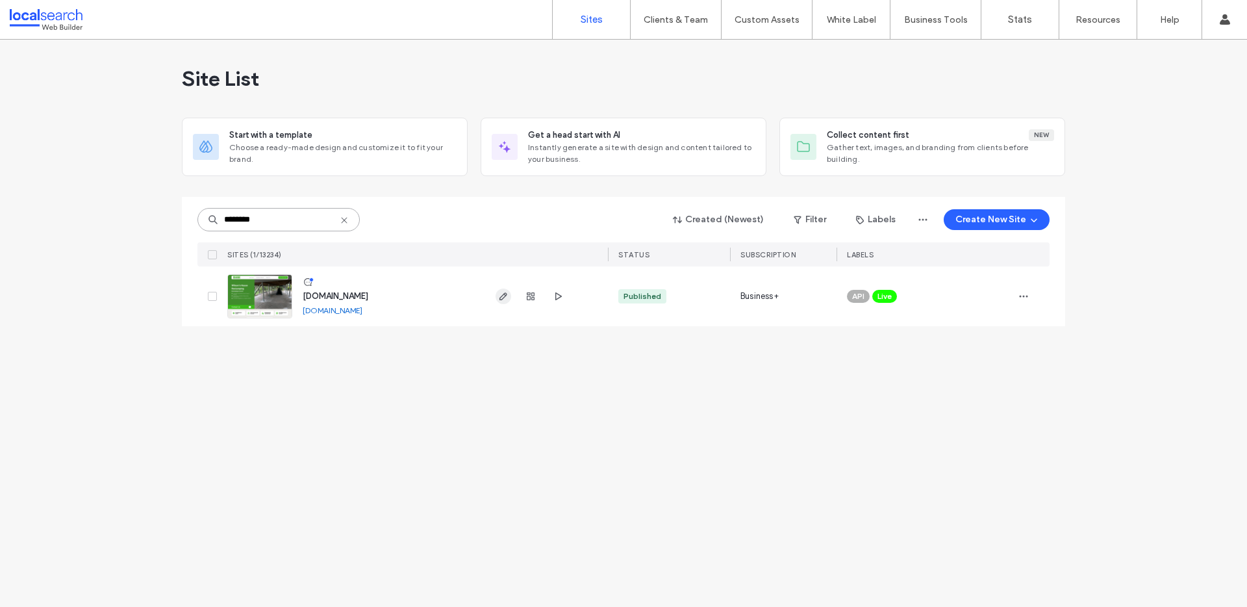
type input "********"
click at [503, 295] on icon "button" at bounding box center [503, 296] width 10 height 10
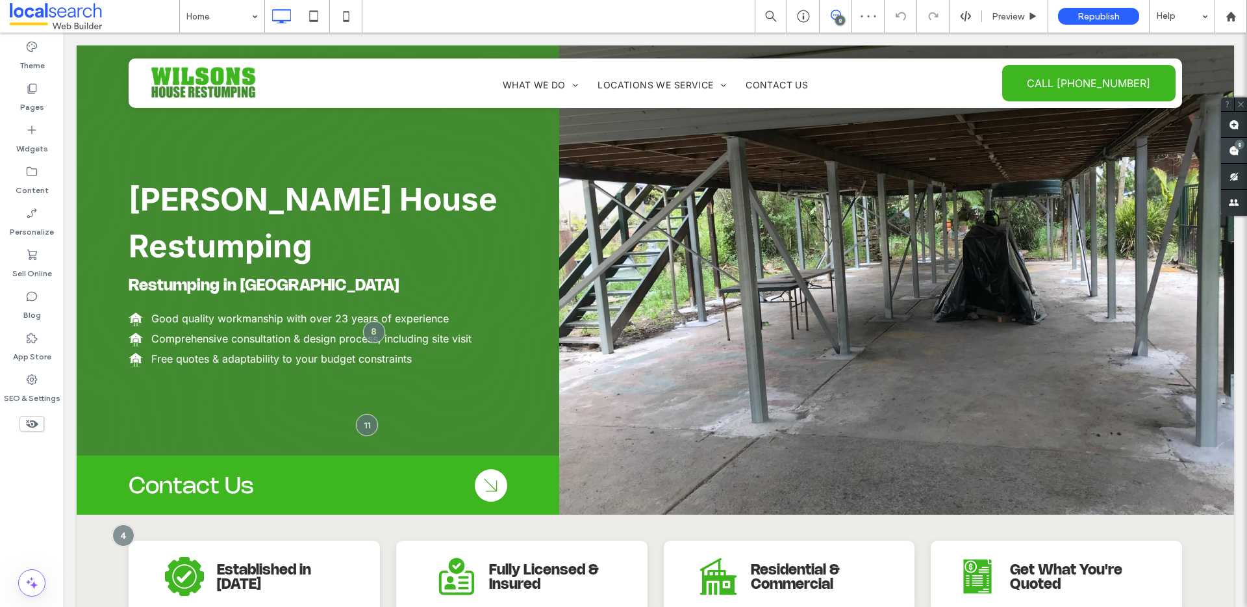
click at [1233, 153] on use at bounding box center [1234, 150] width 10 height 10
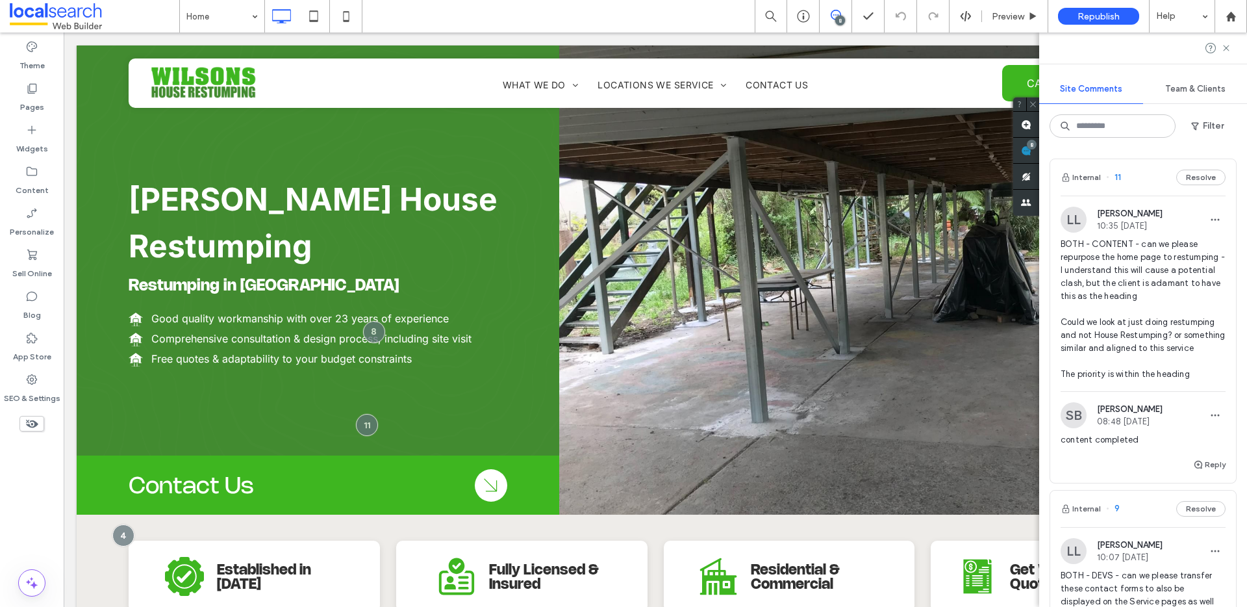
click at [1109, 267] on span "BOTH - CONTENT - can we please repurpose the home page to restumping - I unders…" at bounding box center [1143, 309] width 165 height 143
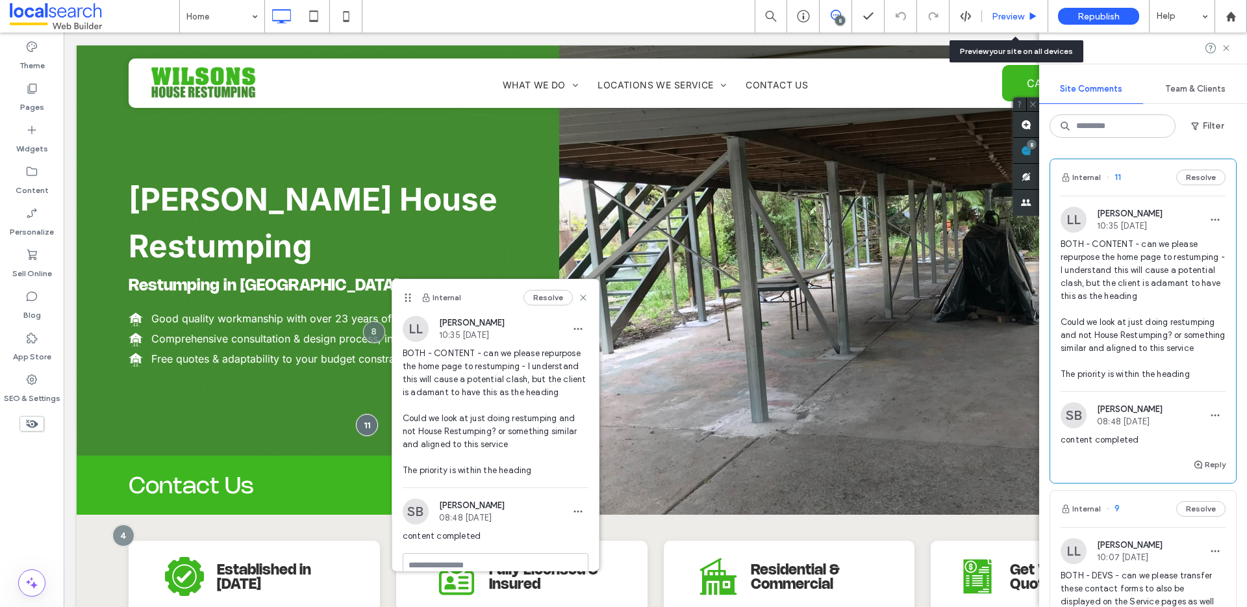
click at [1029, 21] on div "Preview" at bounding box center [1015, 16] width 66 height 32
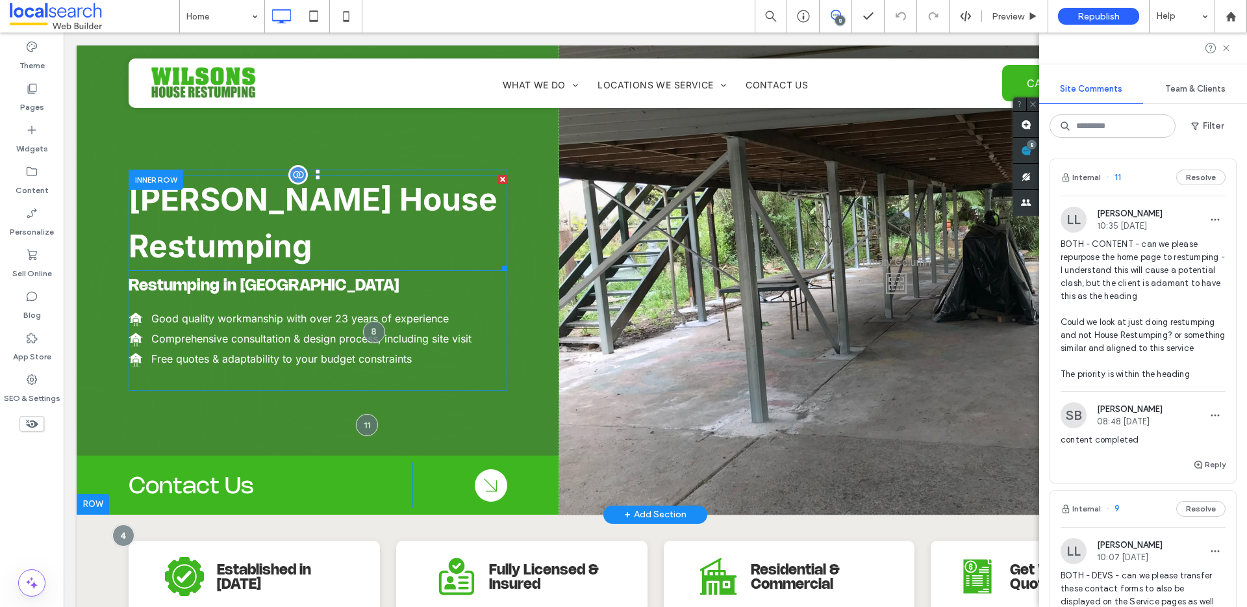
click at [277, 200] on span "Wilson's House Restumping" at bounding box center [313, 222] width 369 height 85
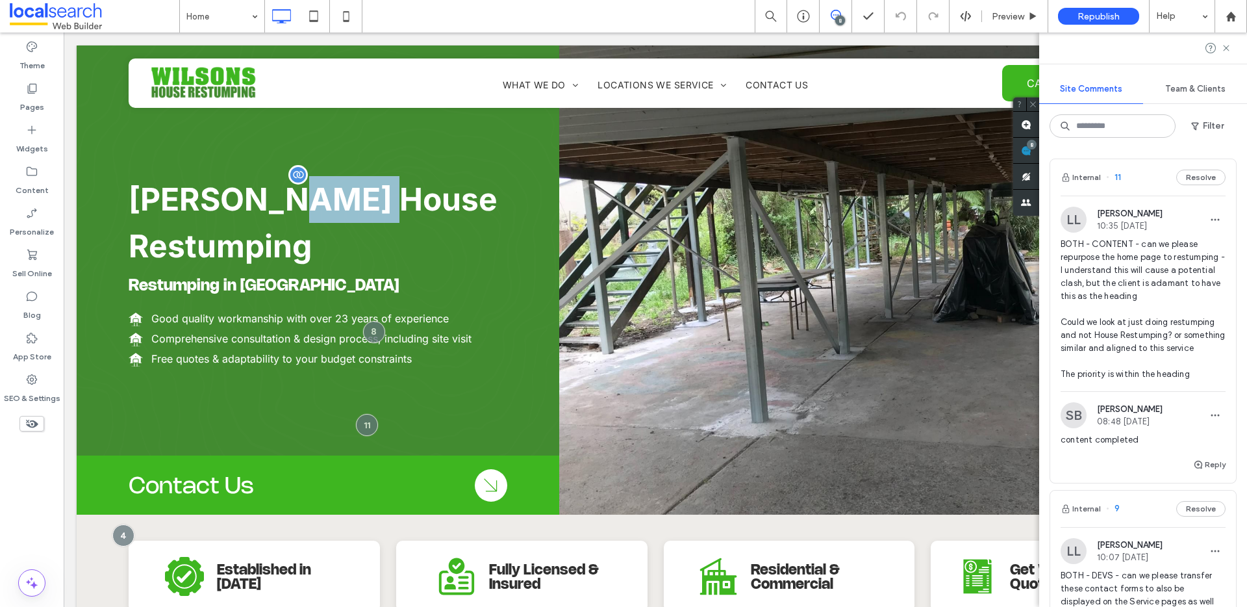
click at [277, 200] on span "Wilson's House Restumping" at bounding box center [313, 222] width 369 height 85
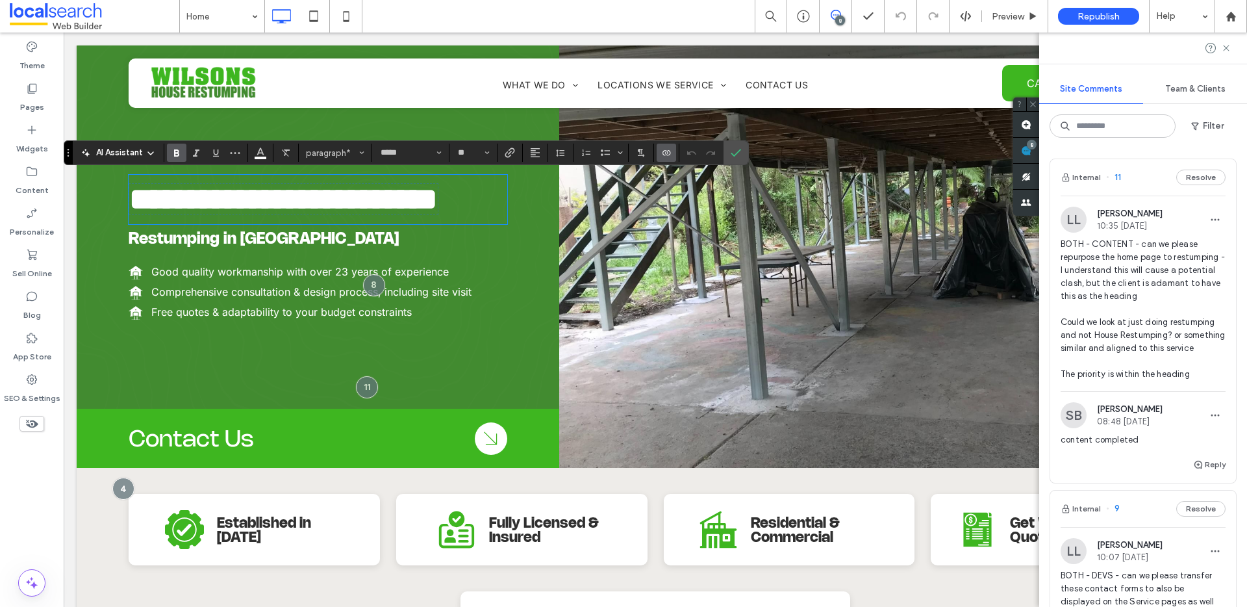
click at [292, 214] on span "**********" at bounding box center [283, 199] width 309 height 31
drag, startPoint x: 273, startPoint y: 201, endPoint x: 313, endPoint y: 202, distance: 39.6
click at [313, 202] on span "**********" at bounding box center [283, 199] width 309 height 31
click at [275, 202] on span "**********" at bounding box center [283, 199] width 309 height 31
click at [293, 199] on span "**********" at bounding box center [283, 199] width 309 height 31
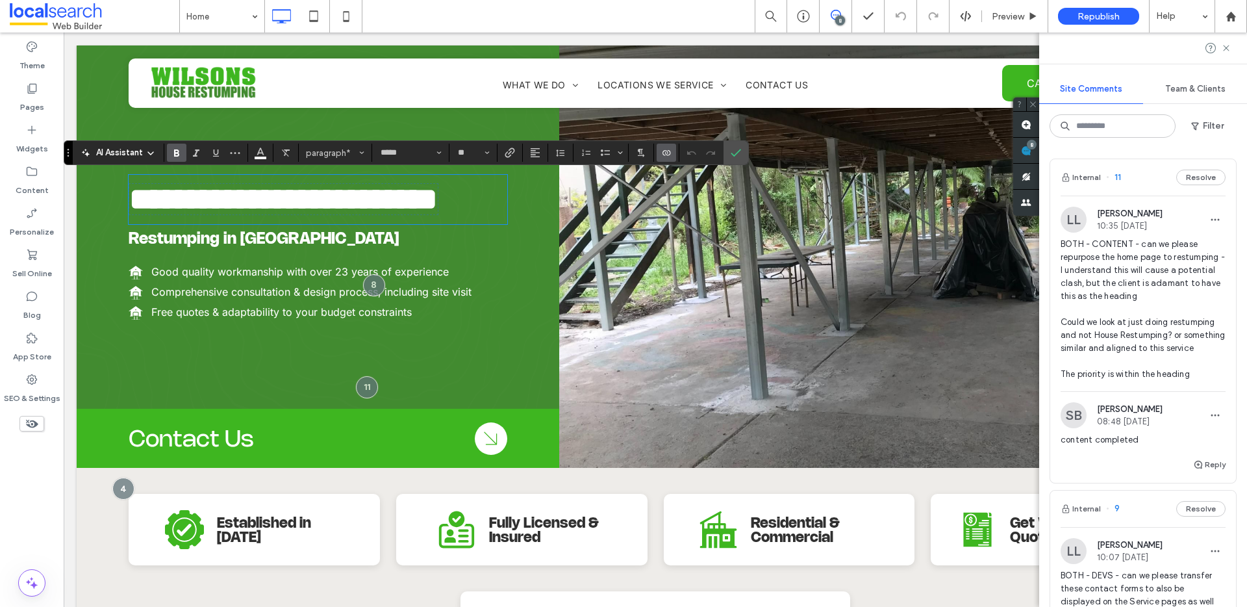
click at [293, 199] on span "**********" at bounding box center [283, 199] width 309 height 31
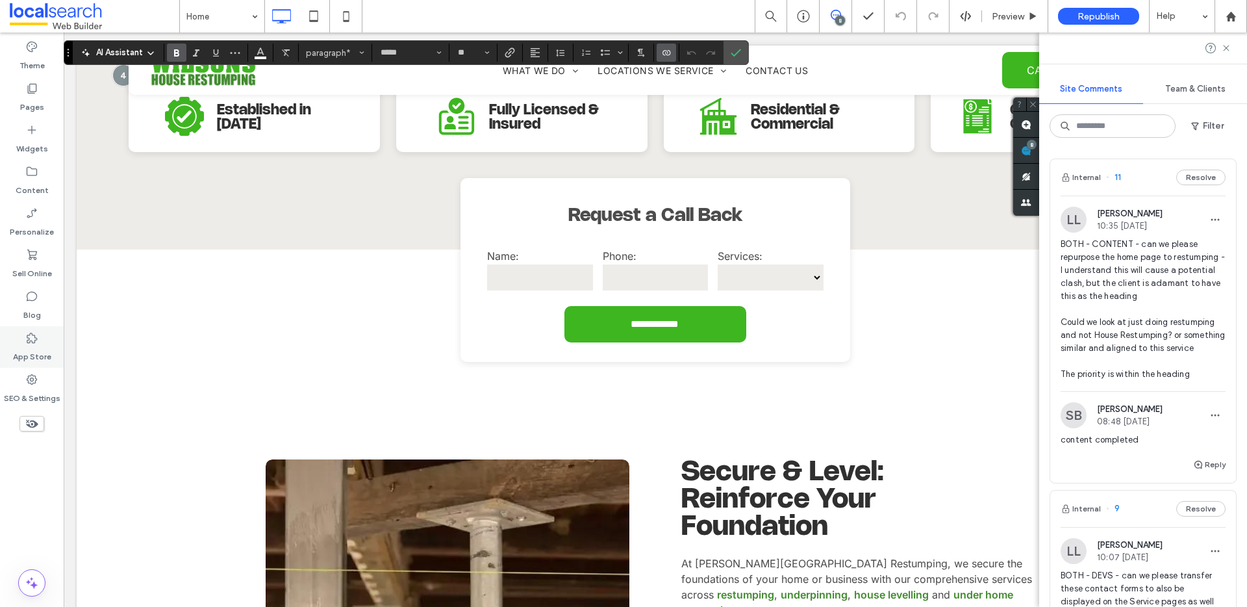
scroll to position [322, 0]
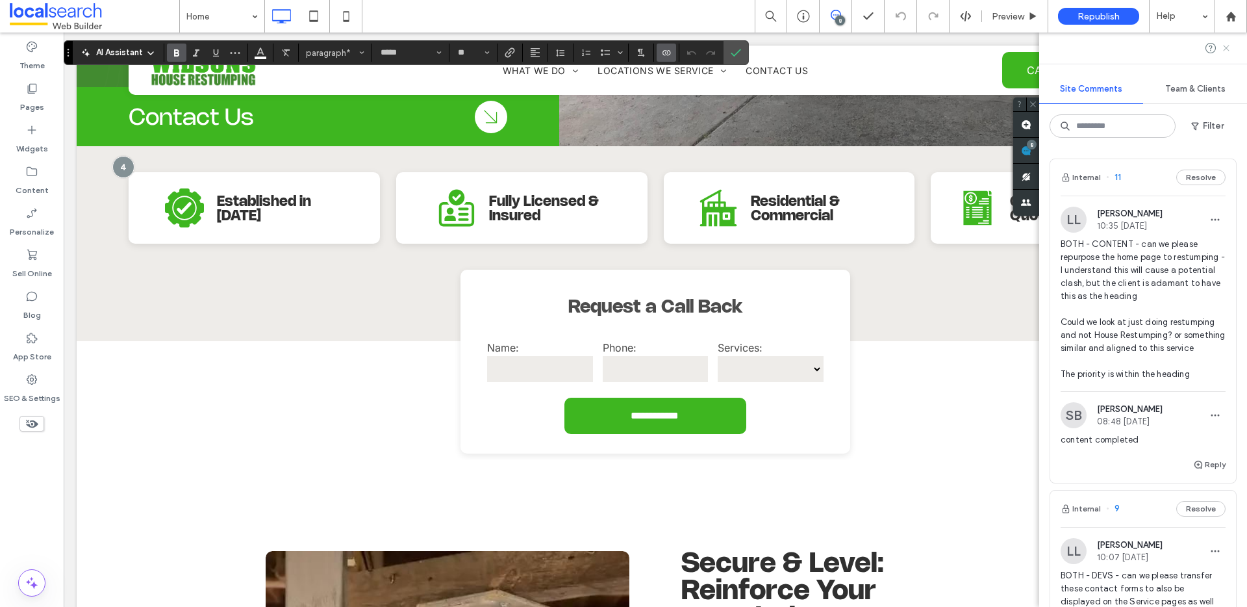
click at [1224, 47] on icon at bounding box center [1226, 48] width 10 height 10
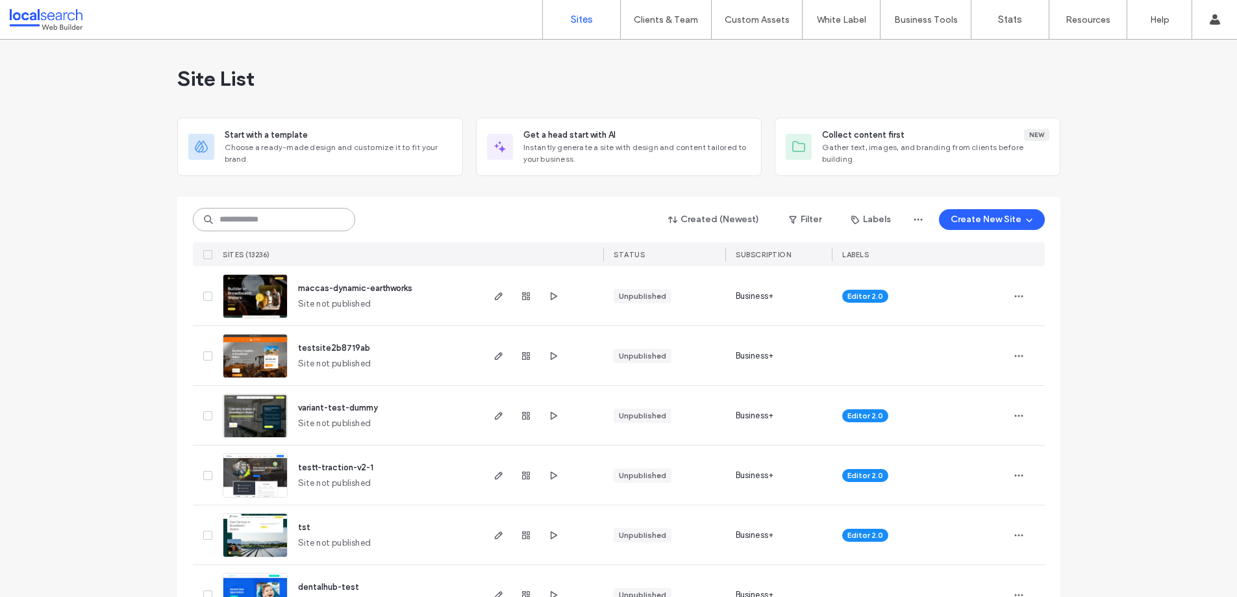
click at [258, 213] on input at bounding box center [274, 219] width 162 height 23
paste input "********"
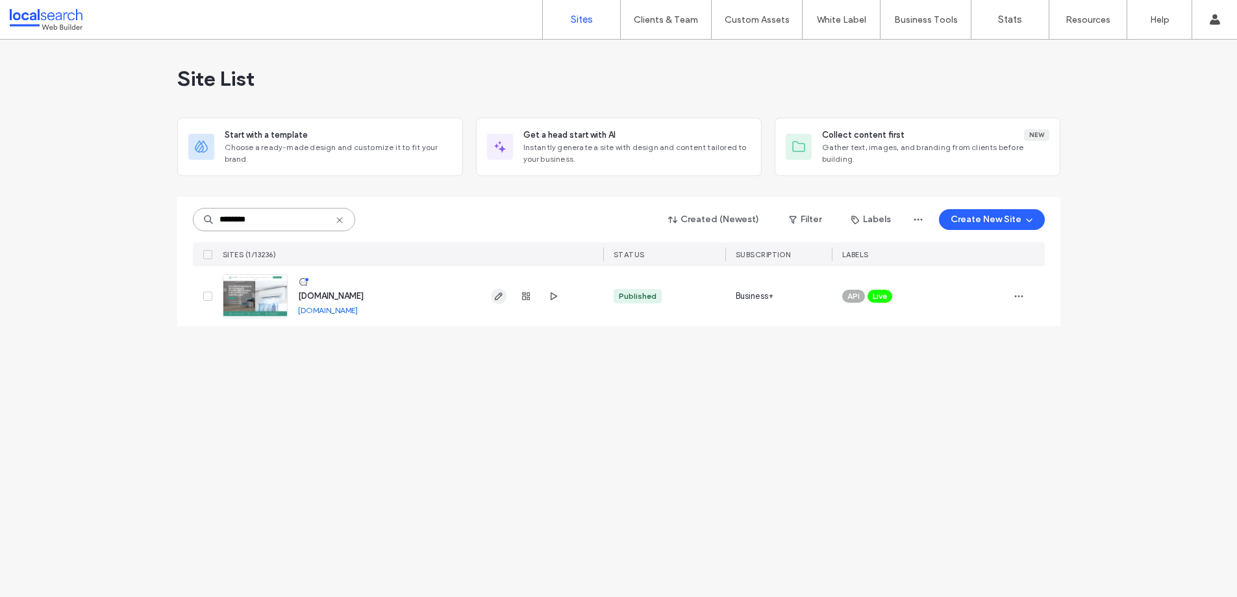
type input "********"
click at [496, 298] on icon "button" at bounding box center [499, 296] width 10 height 10
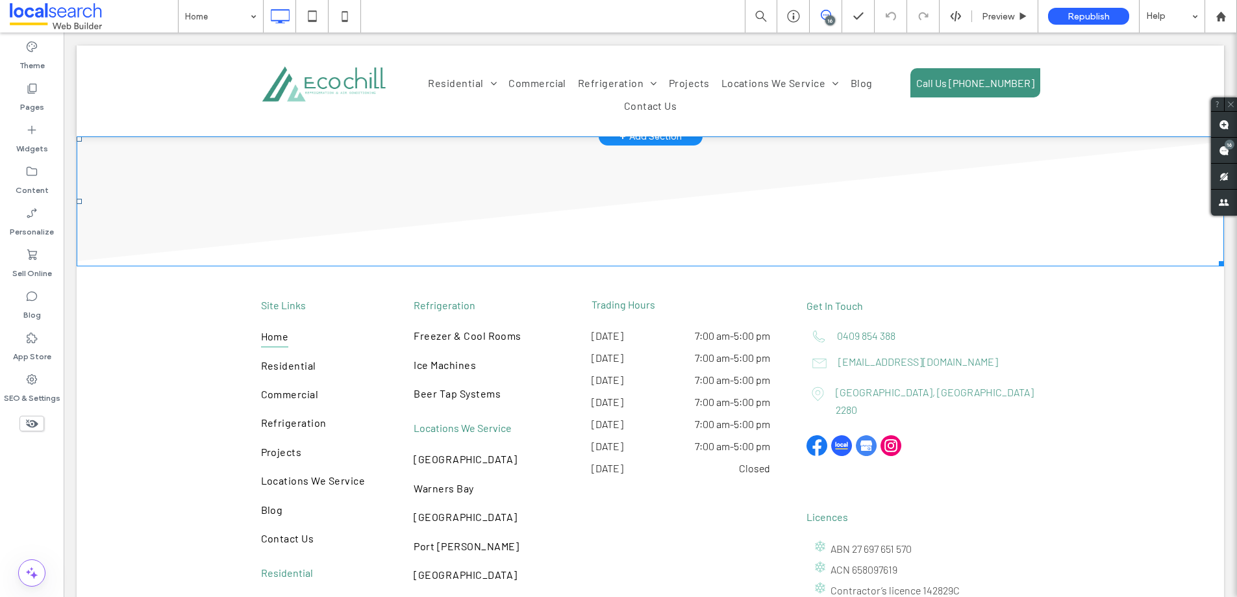
scroll to position [3963, 0]
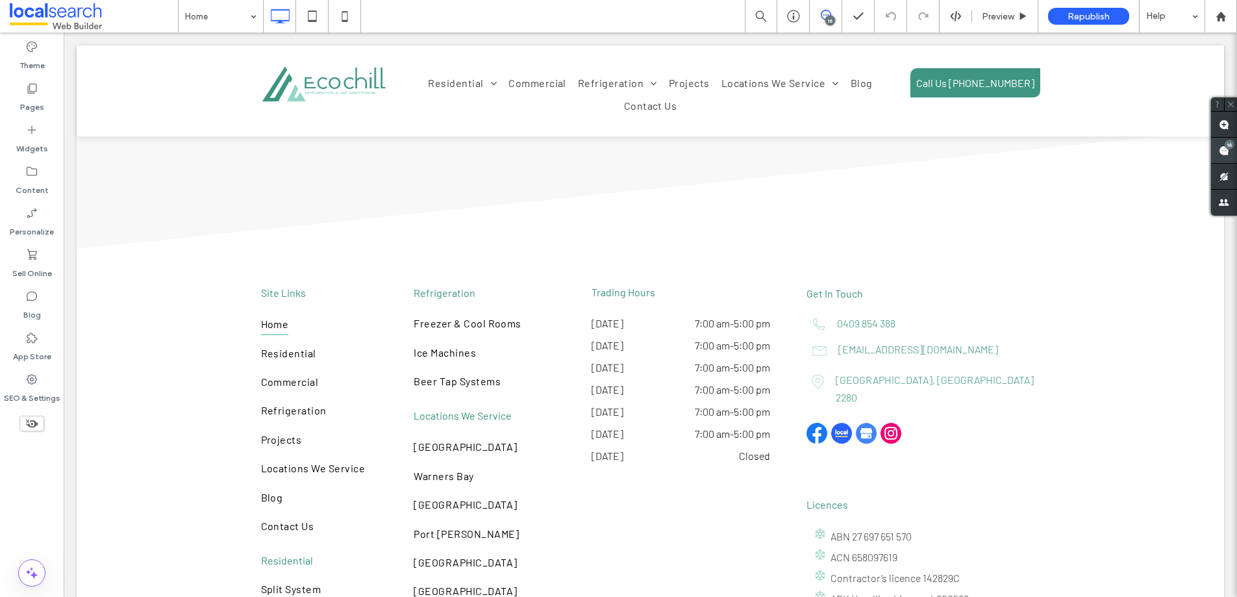
click at [1225, 144] on div "16" at bounding box center [1230, 145] width 10 height 10
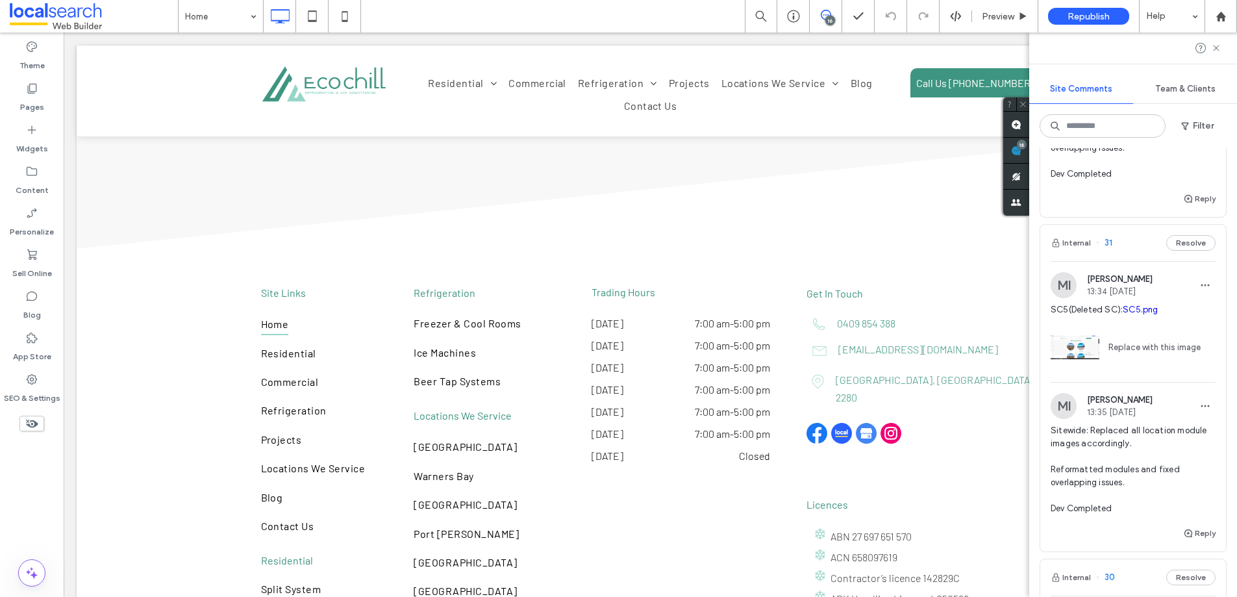
scroll to position [451, 0]
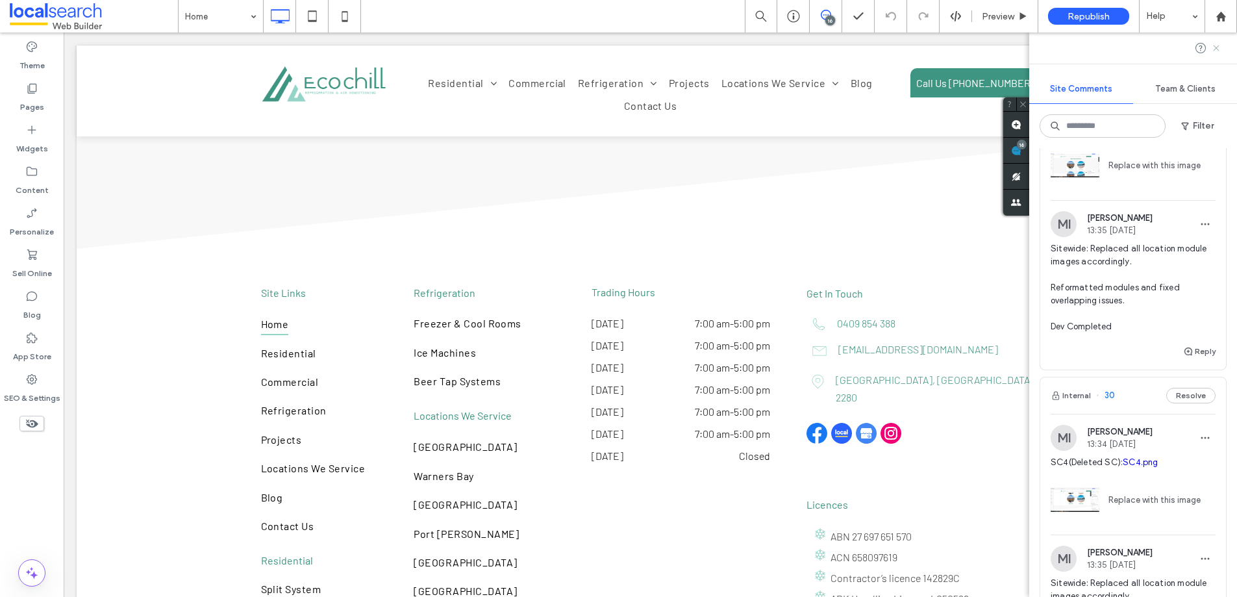
click at [1215, 46] on use at bounding box center [1216, 48] width 6 height 6
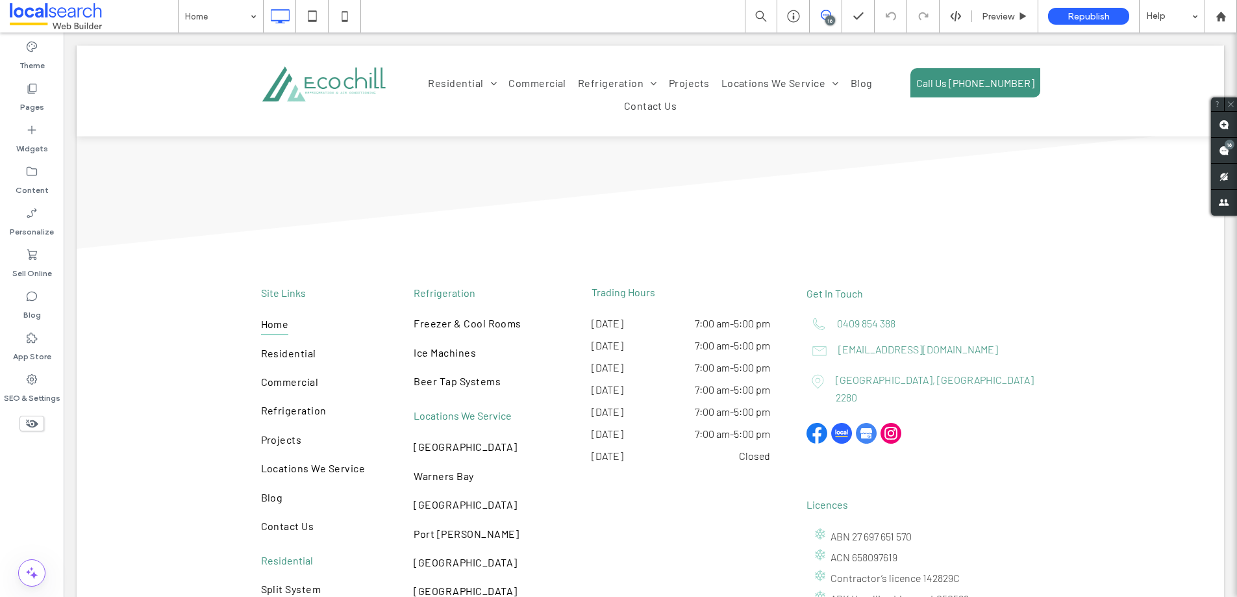
scroll to position [0, 0]
click at [1226, 144] on div "16" at bounding box center [1230, 145] width 10 height 10
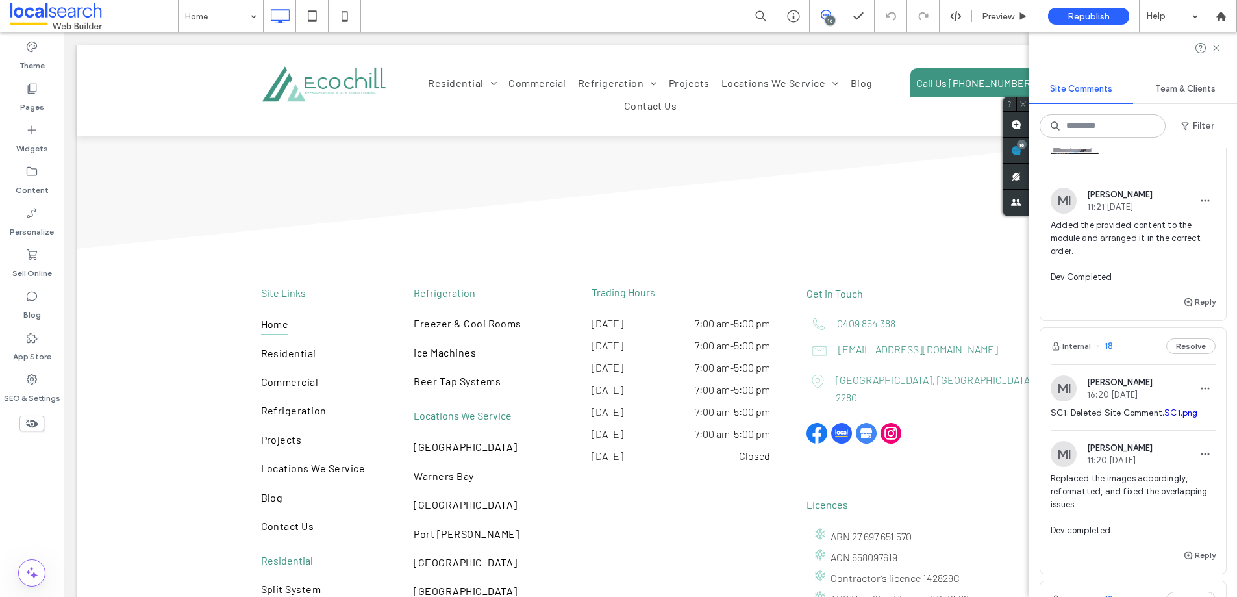
scroll to position [2809, 0]
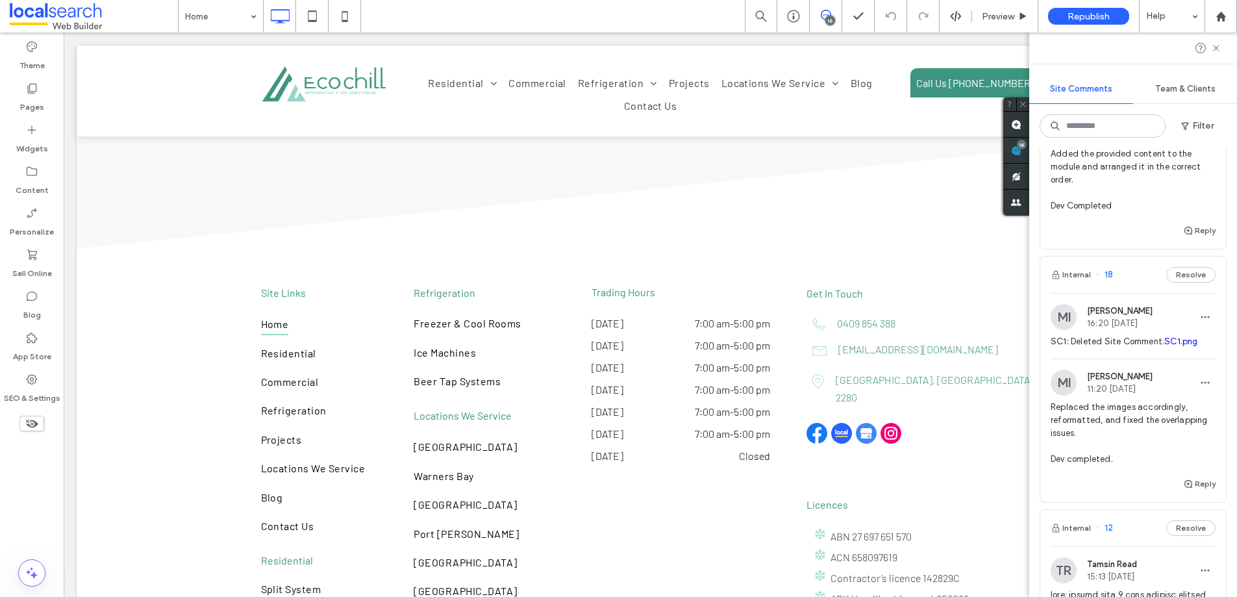
click at [1165, 346] on link "SC1.png" at bounding box center [1181, 341] width 33 height 10
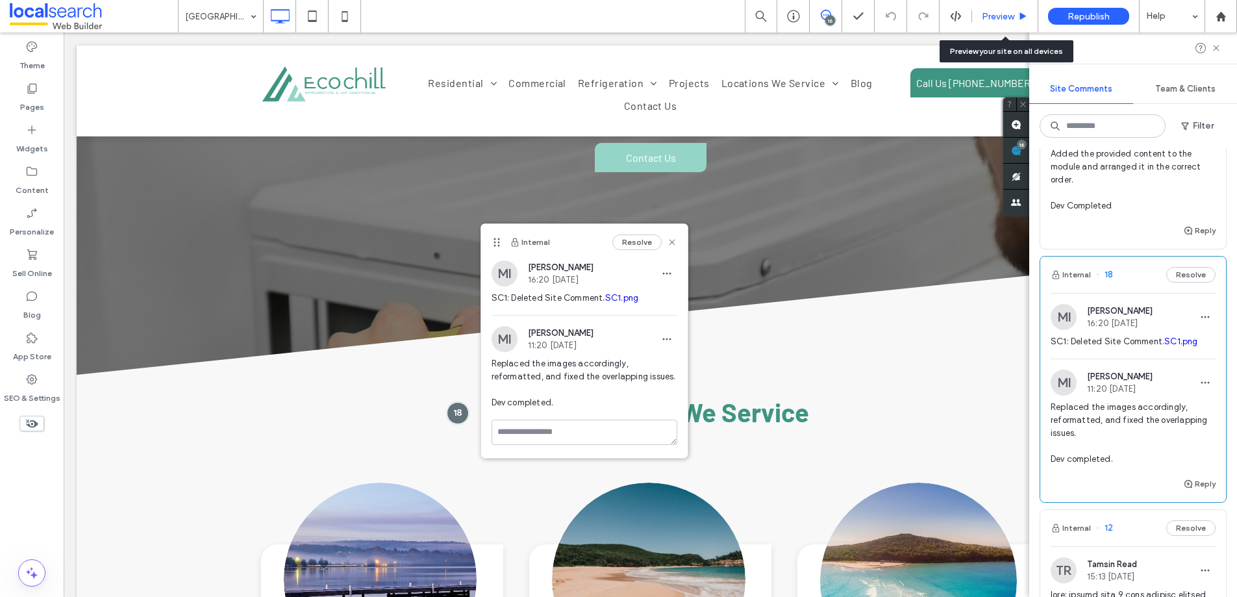
click at [1013, 24] on div "Preview" at bounding box center [1005, 16] width 66 height 32
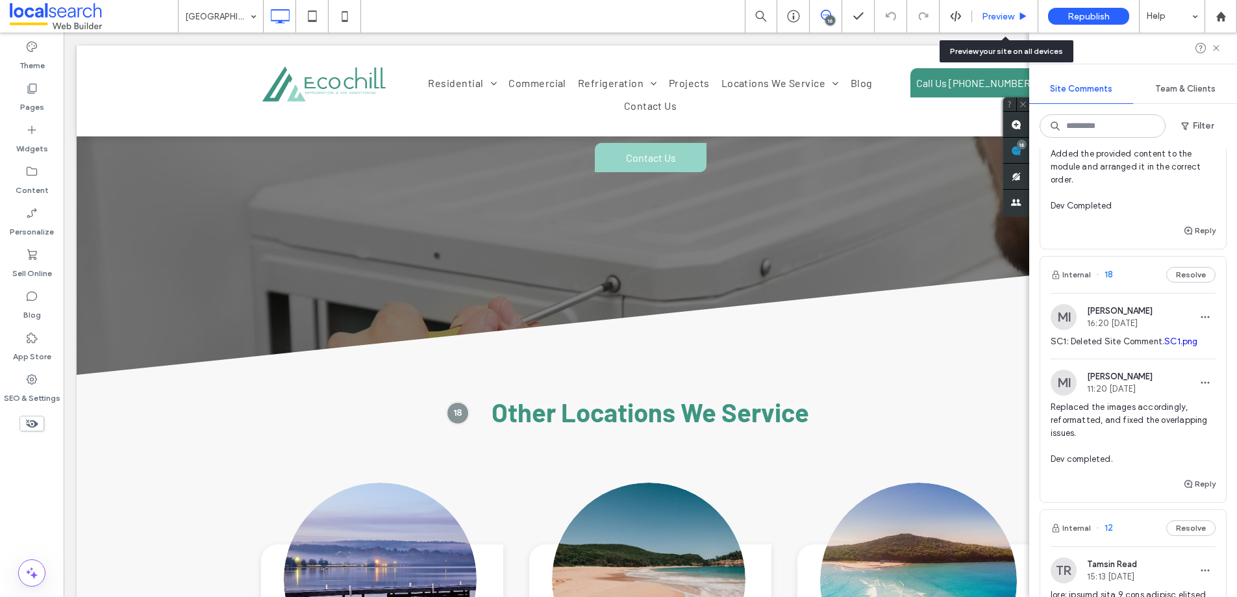
click at [1002, 14] on span "Preview" at bounding box center [998, 16] width 32 height 11
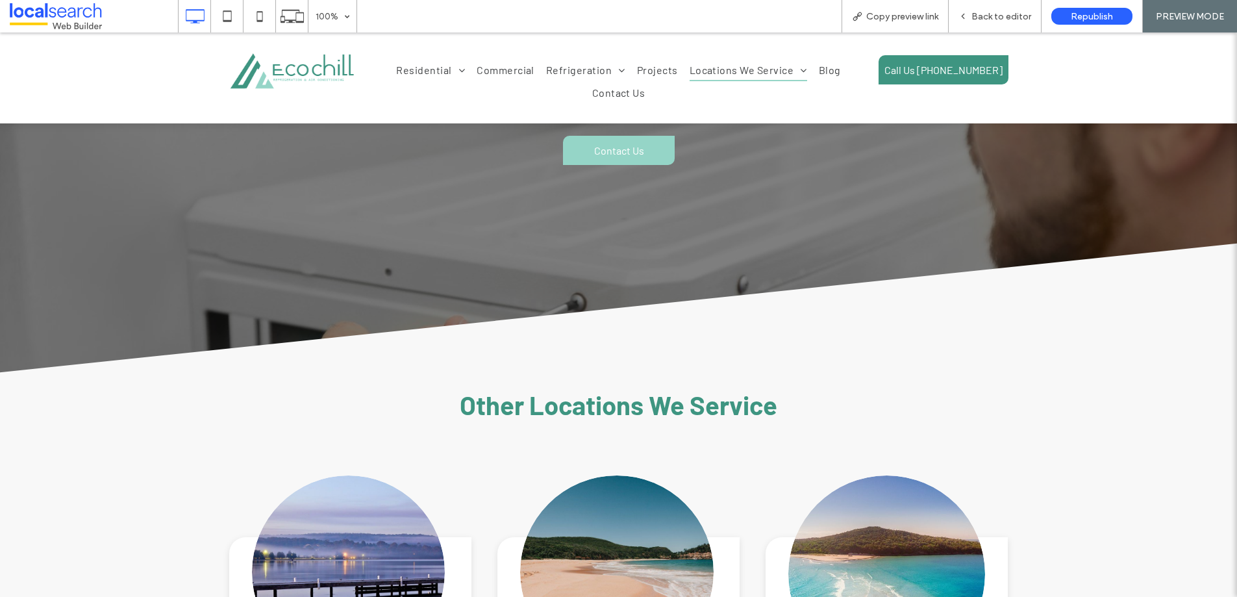
scroll to position [4137, 0]
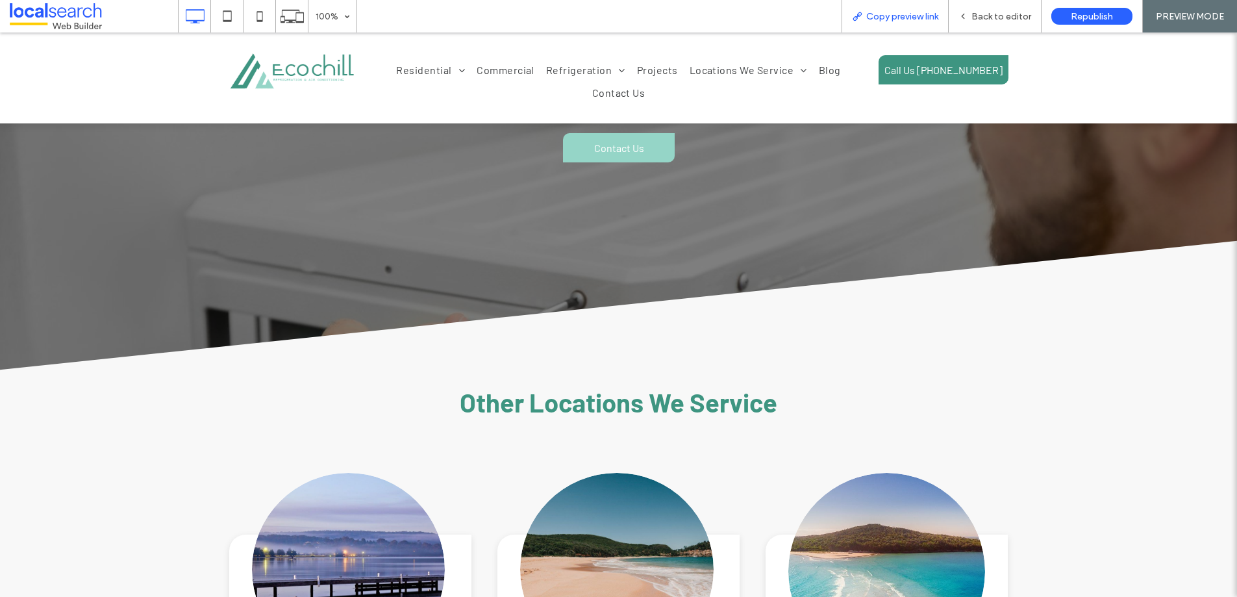
click at [903, 18] on span "Copy preview link" at bounding box center [902, 16] width 72 height 11
click at [464, 12] on div "100% Copy preview link Back to editor Republish PREVIEW MODE" at bounding box center [707, 16] width 1059 height 32
click at [1015, 12] on span "Back to editor" at bounding box center [1002, 16] width 60 height 11
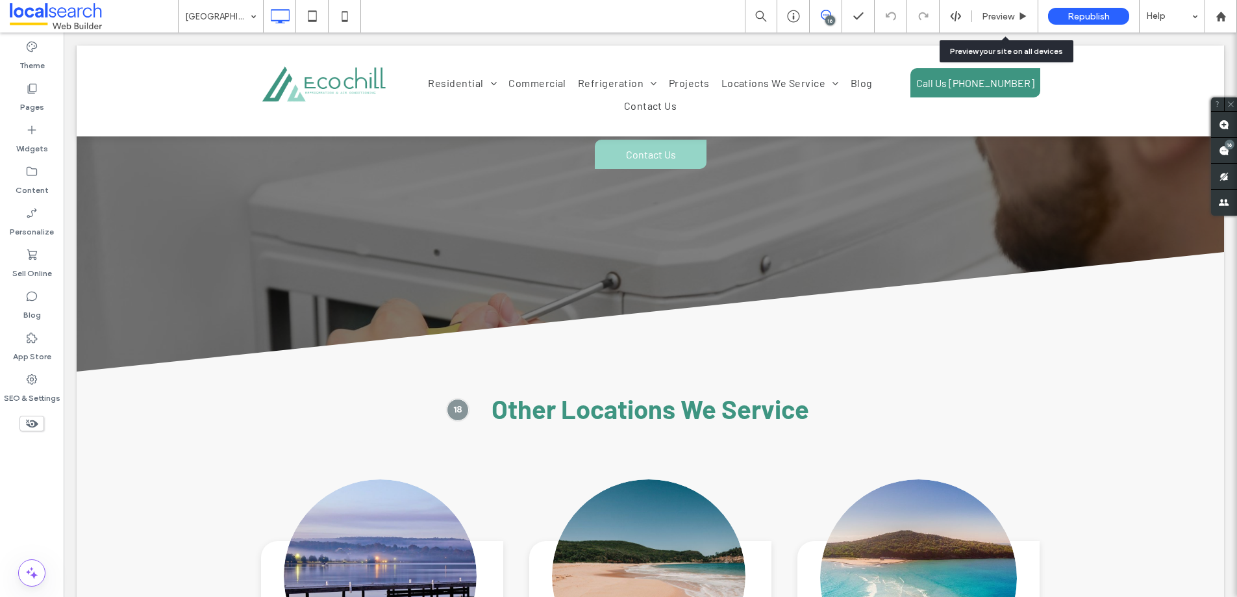
scroll to position [4129, 0]
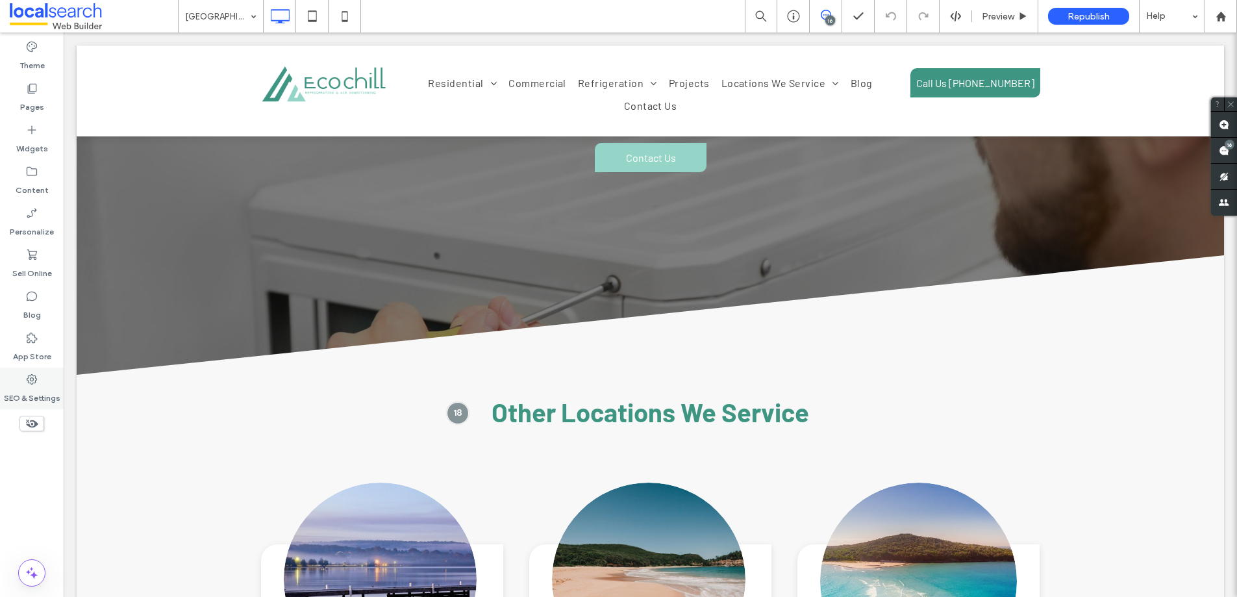
click at [31, 373] on icon at bounding box center [31, 379] width 13 height 13
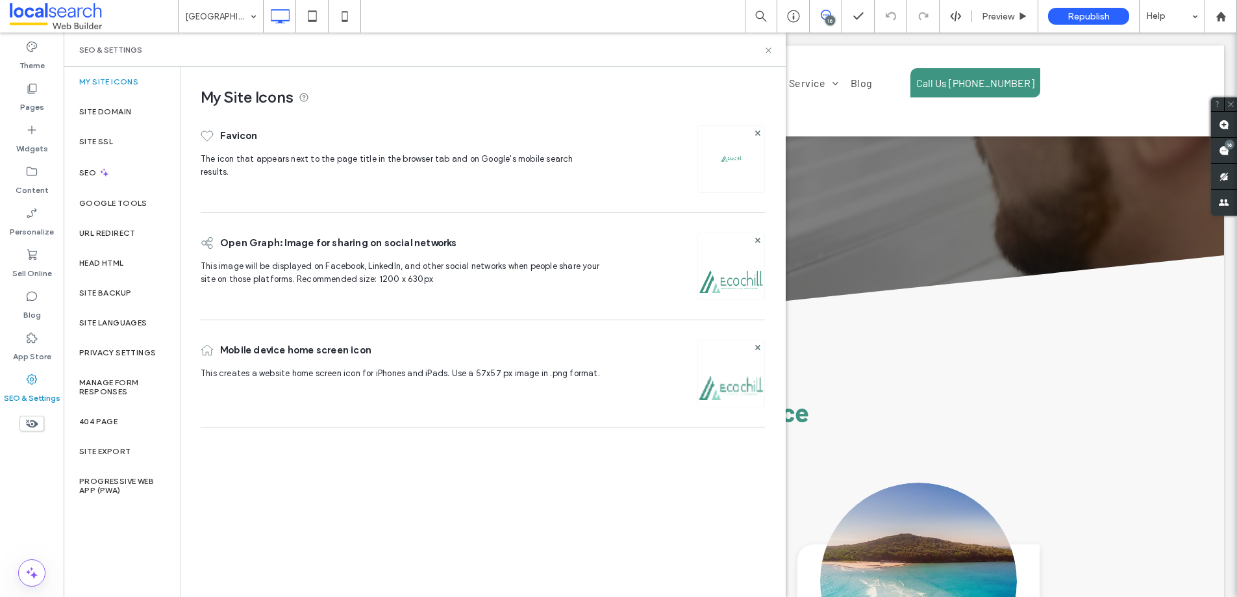
click at [761, 50] on div "SEO & Settings" at bounding box center [424, 50] width 691 height 10
drag, startPoint x: 766, startPoint y: 49, endPoint x: 701, endPoint y: 19, distance: 71.2
click at [766, 49] on icon at bounding box center [769, 50] width 10 height 10
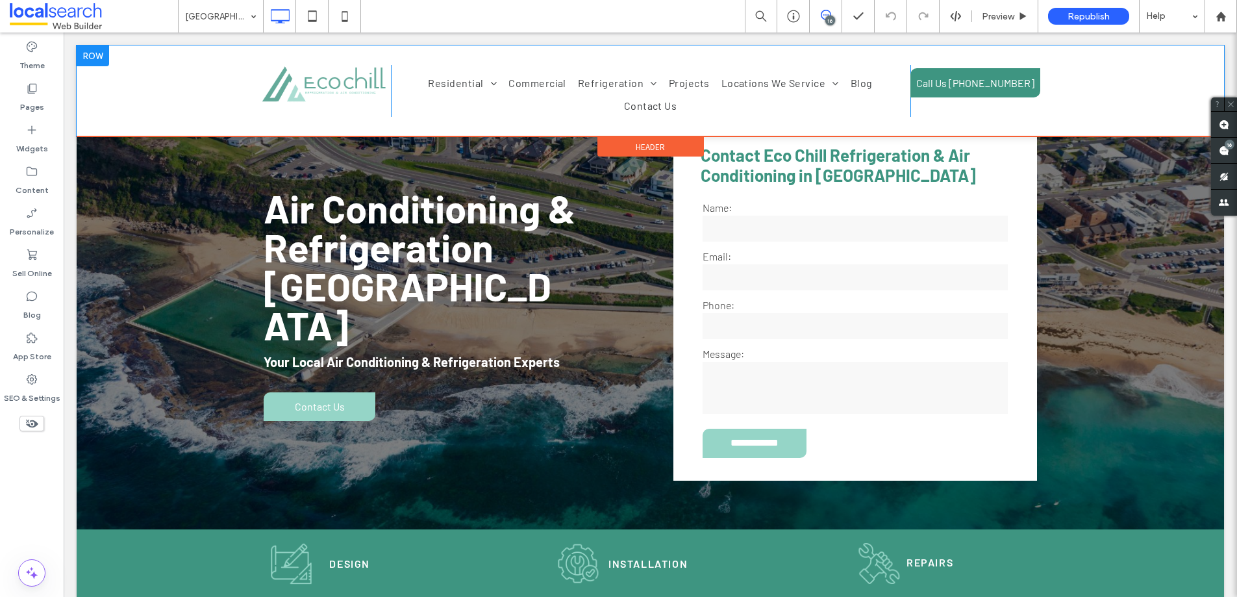
scroll to position [0, 0]
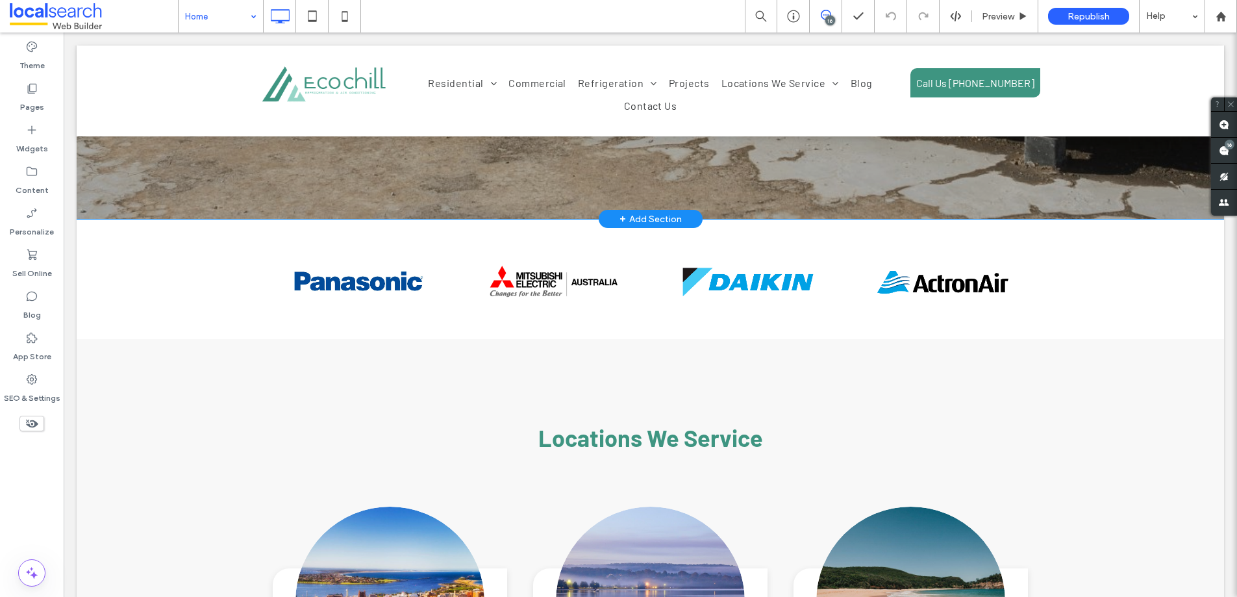
scroll to position [2996, 0]
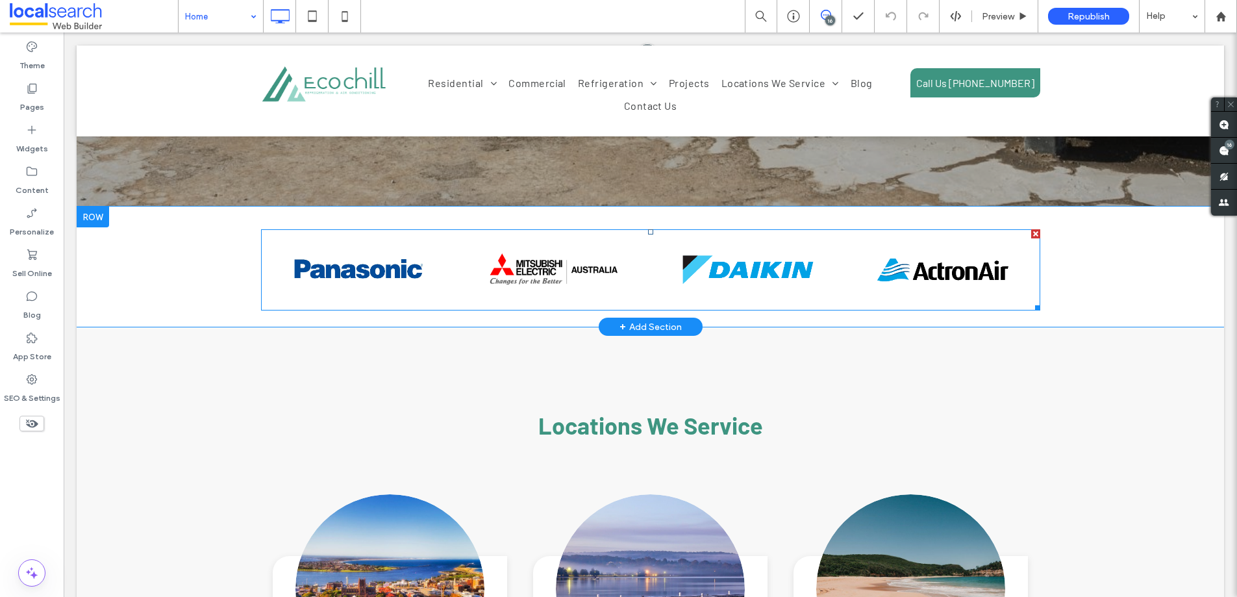
click at [547, 229] on span at bounding box center [650, 269] width 779 height 81
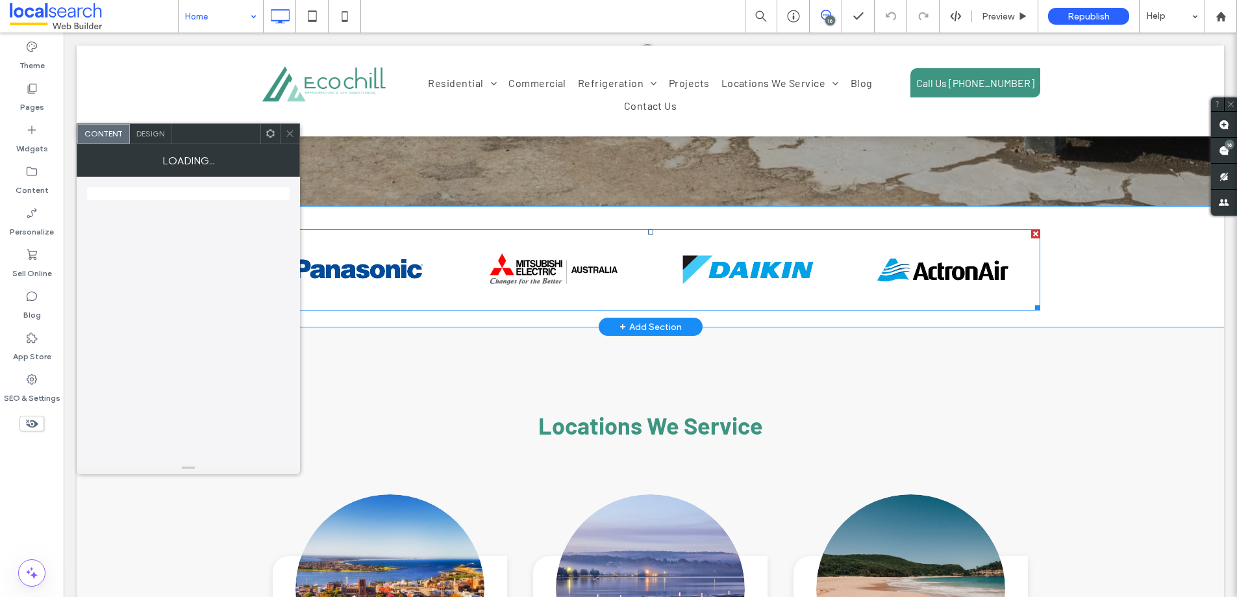
click at [547, 229] on img at bounding box center [553, 269] width 131 height 81
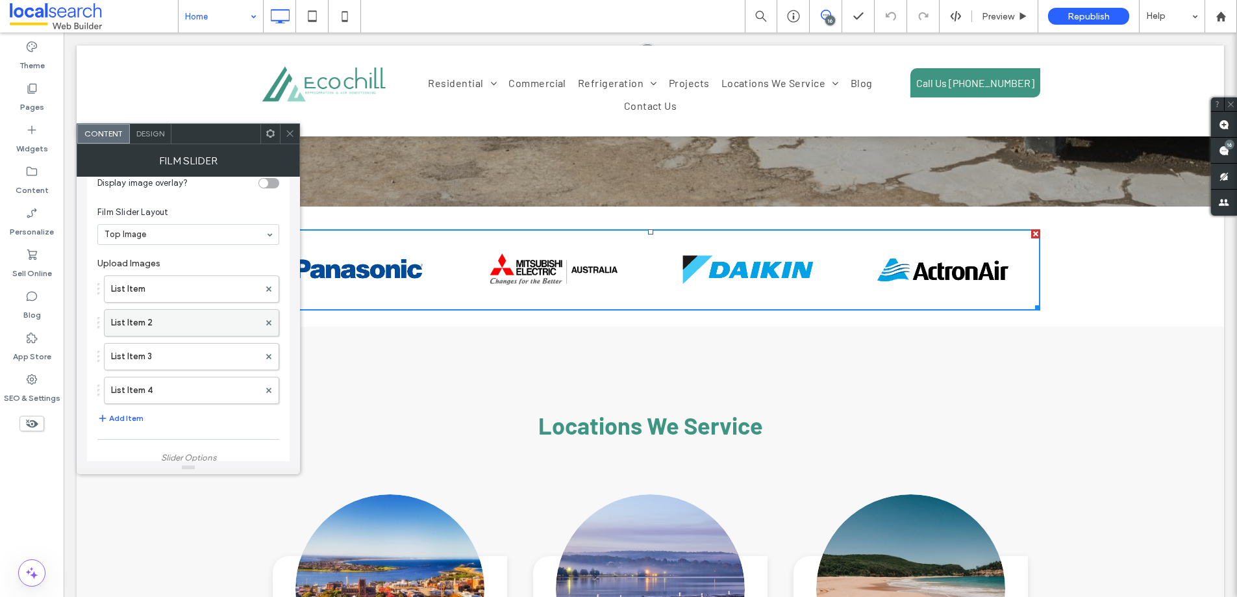
scroll to position [104, 0]
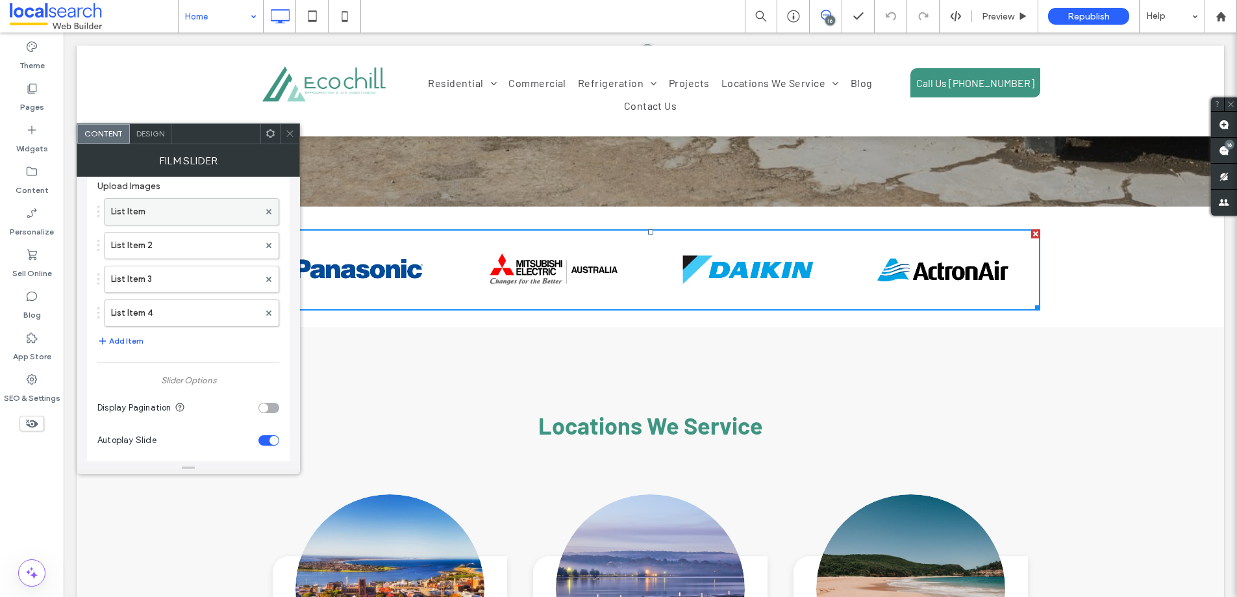
click at [160, 208] on label "List Item" at bounding box center [185, 212] width 148 height 26
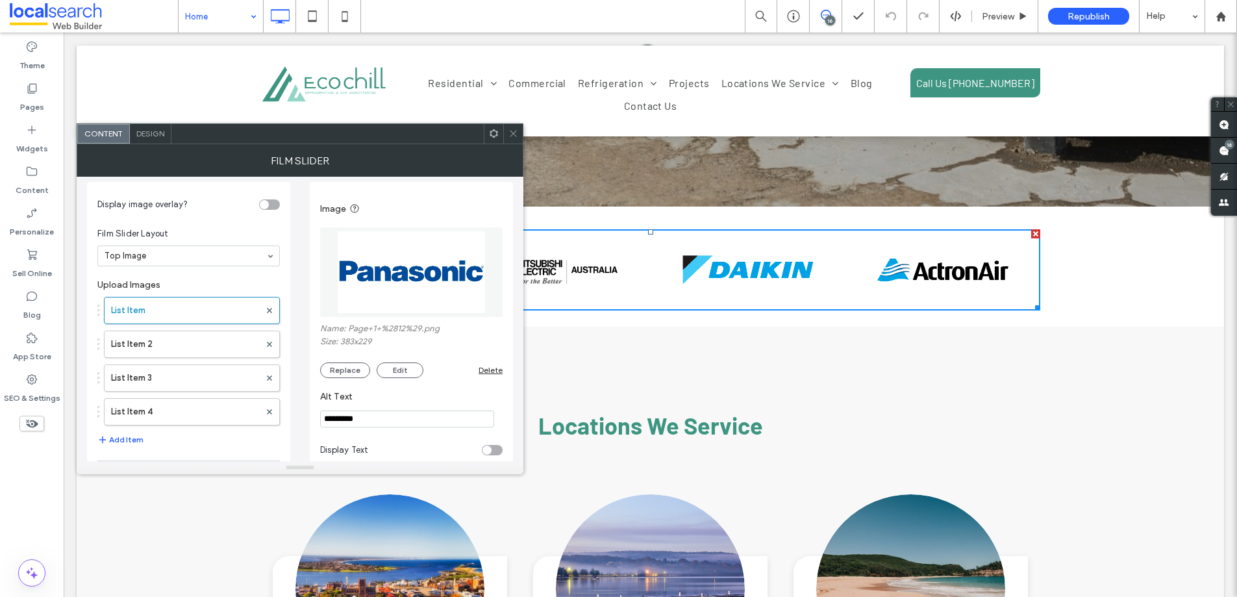
scroll to position [5, 0]
click at [134, 354] on label "List Item 2" at bounding box center [185, 345] width 149 height 26
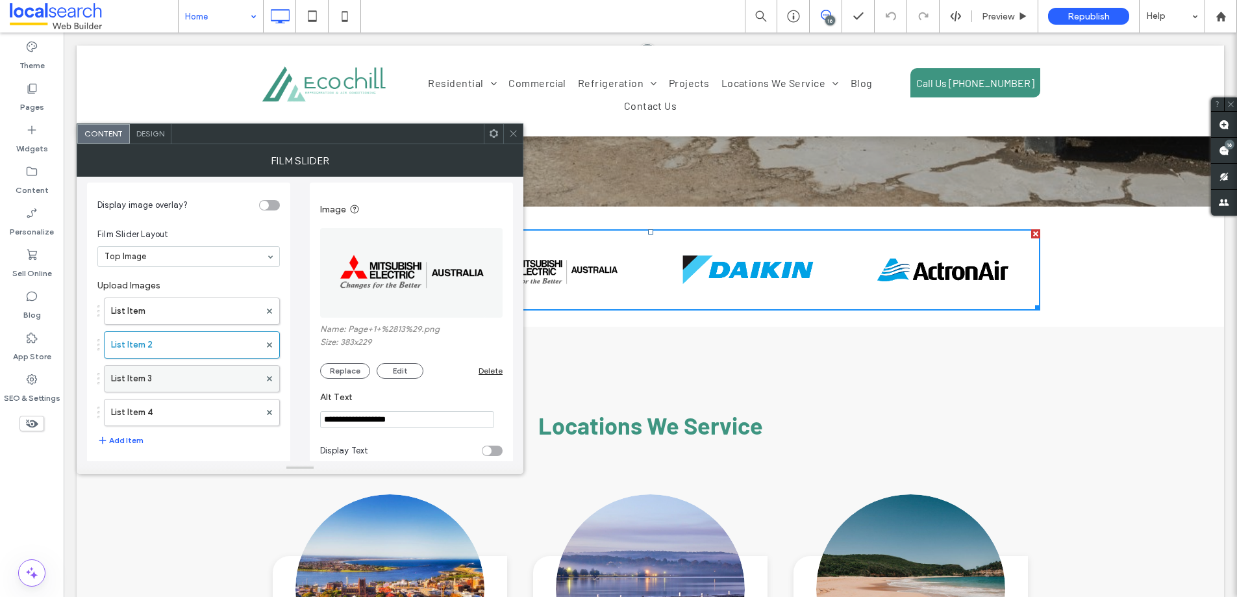
click at [137, 379] on label "List Item 3" at bounding box center [185, 379] width 149 height 26
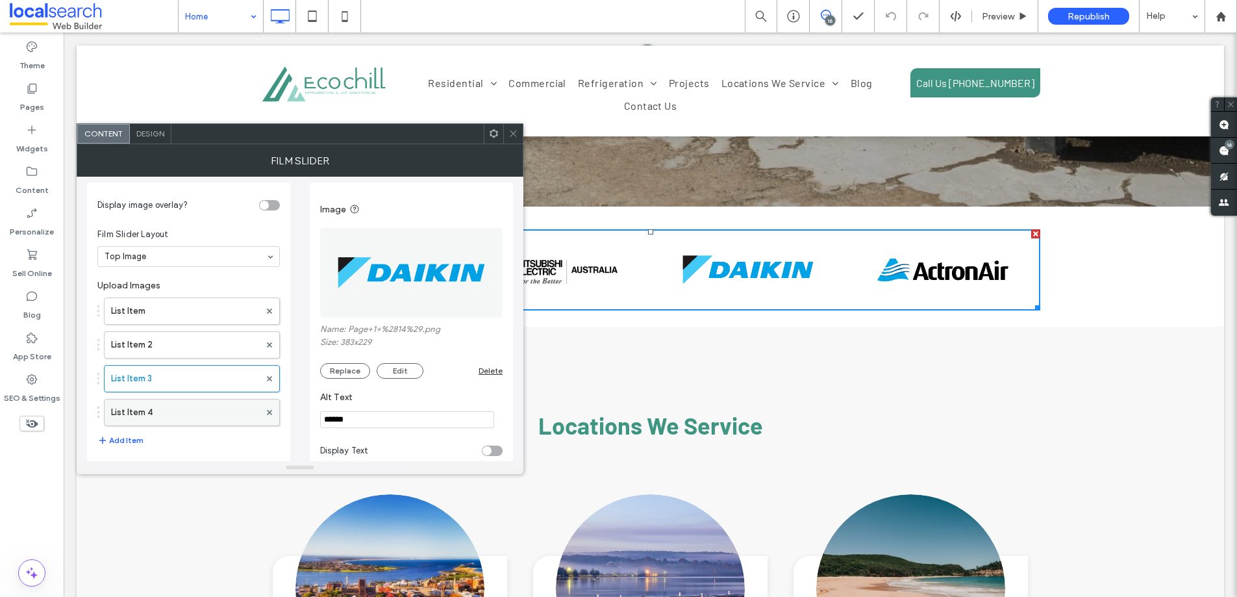
click at [143, 411] on label "List Item 4" at bounding box center [185, 412] width 149 height 26
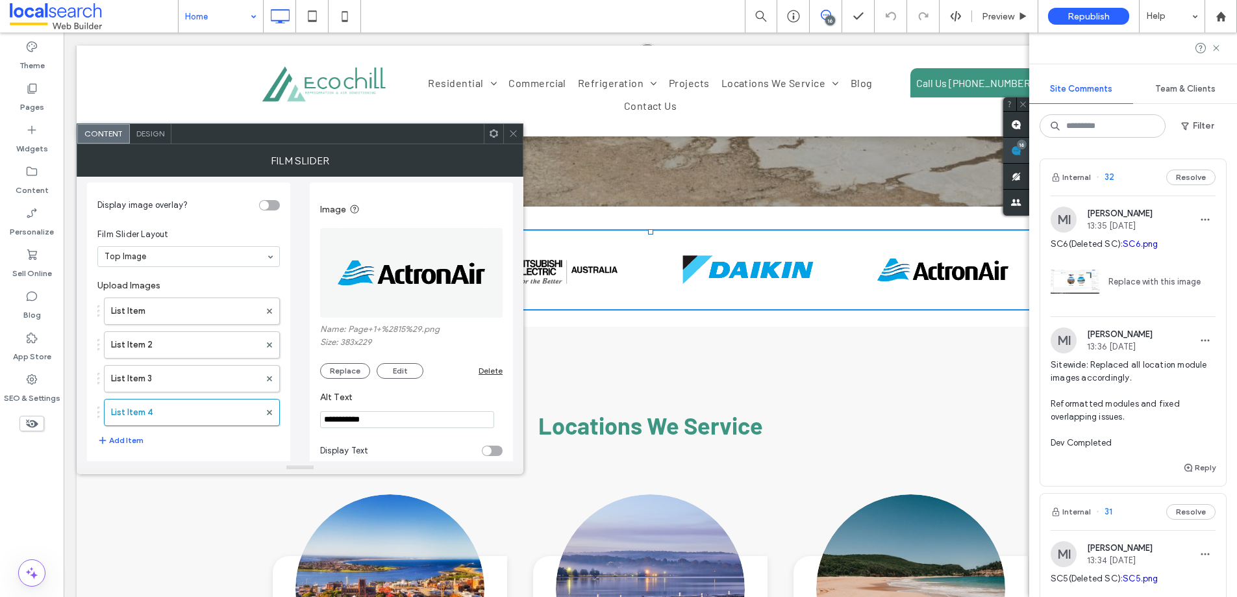
click at [1022, 153] on use at bounding box center [1016, 150] width 10 height 10
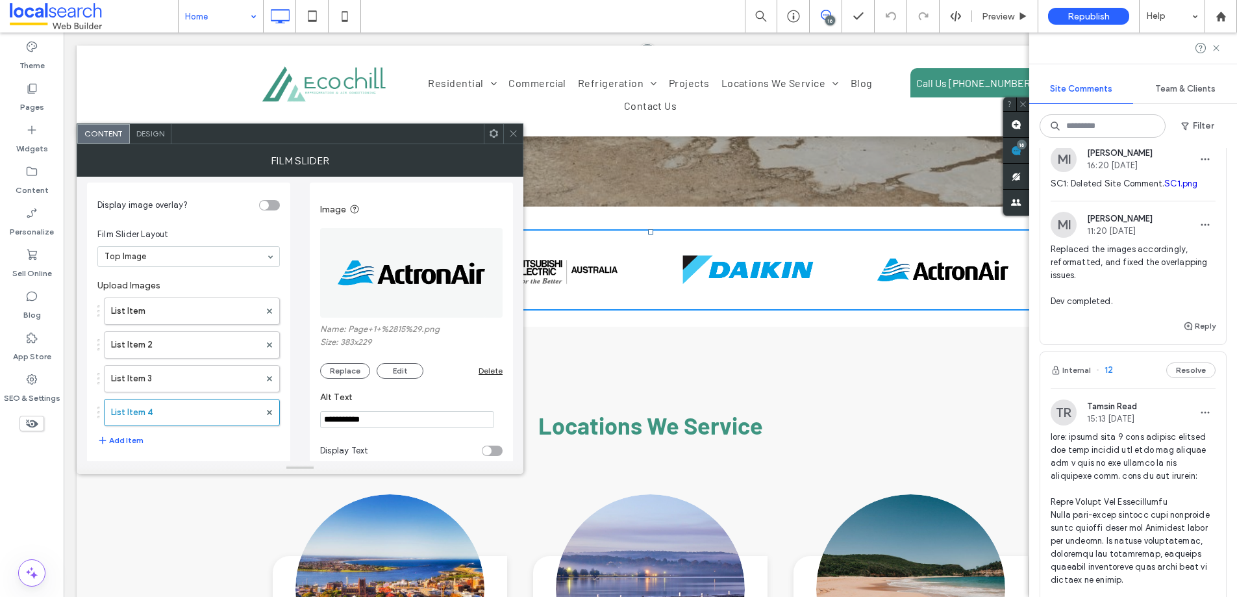
scroll to position [2840, 0]
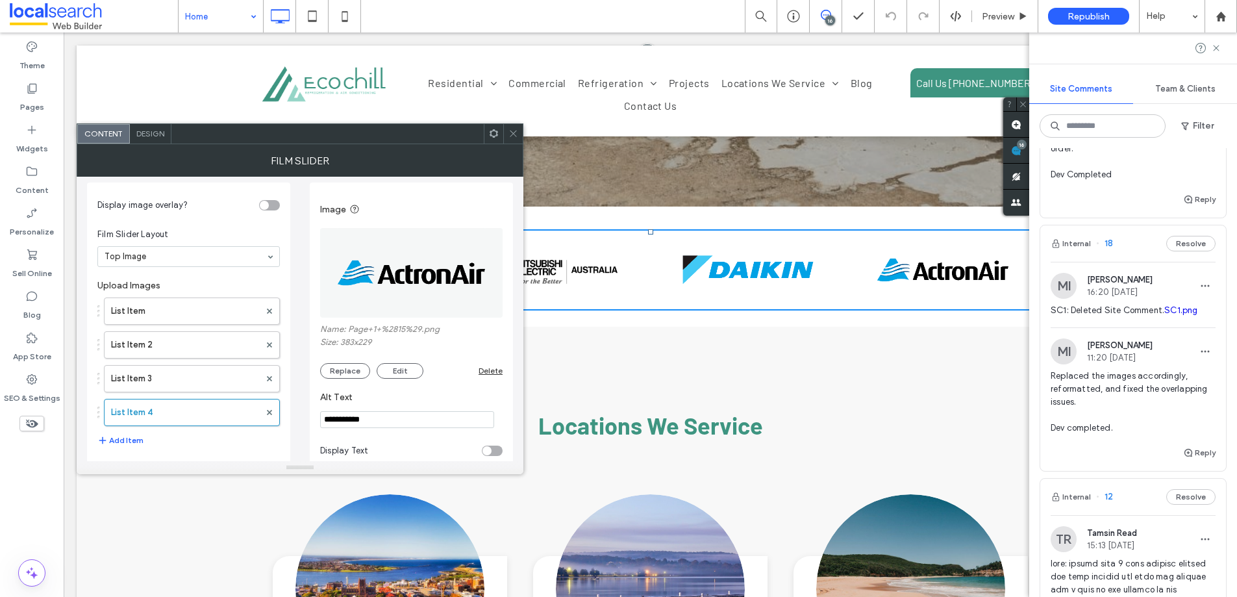
click at [1165, 315] on link "SC1.png" at bounding box center [1181, 310] width 33 height 10
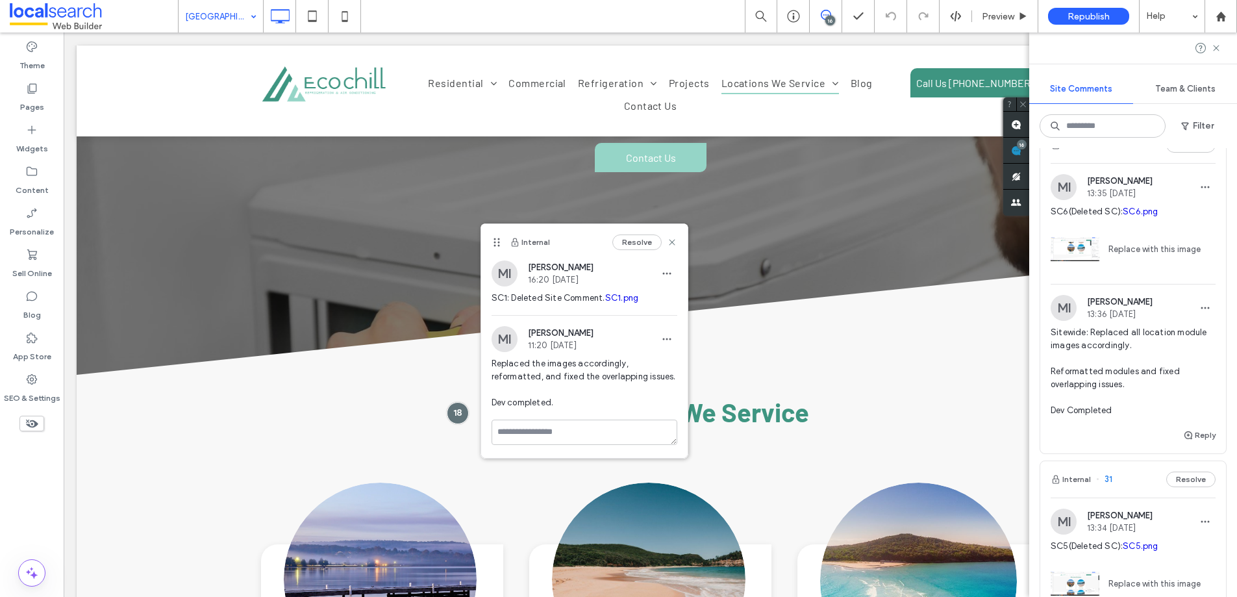
scroll to position [514, 0]
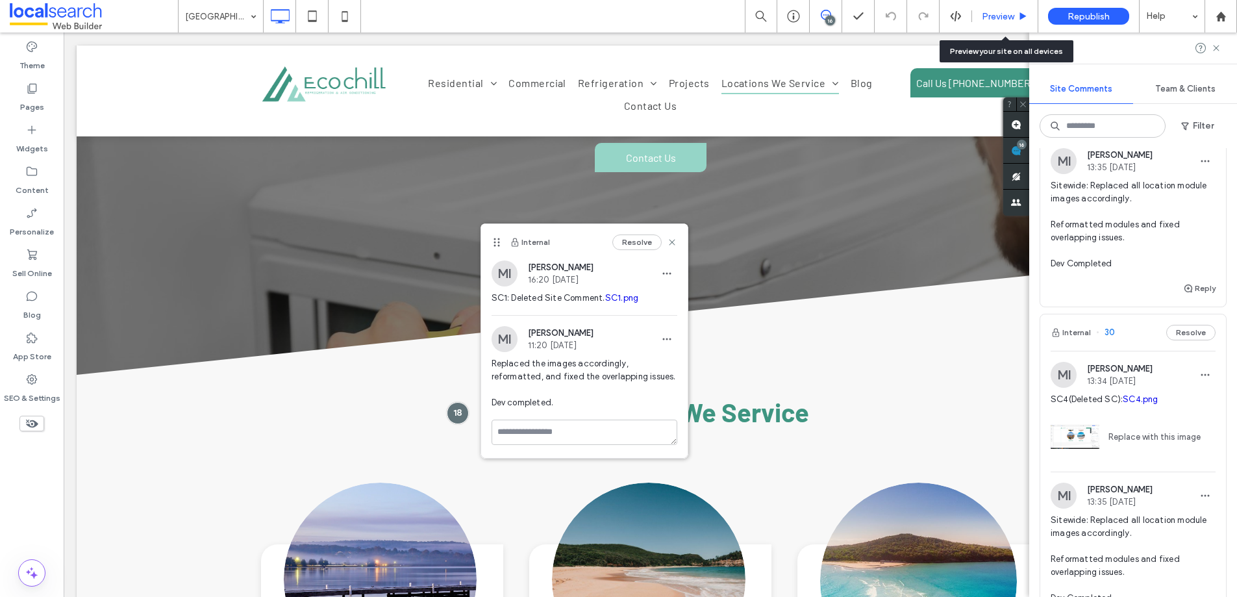
click at [985, 14] on span "Preview" at bounding box center [998, 16] width 32 height 11
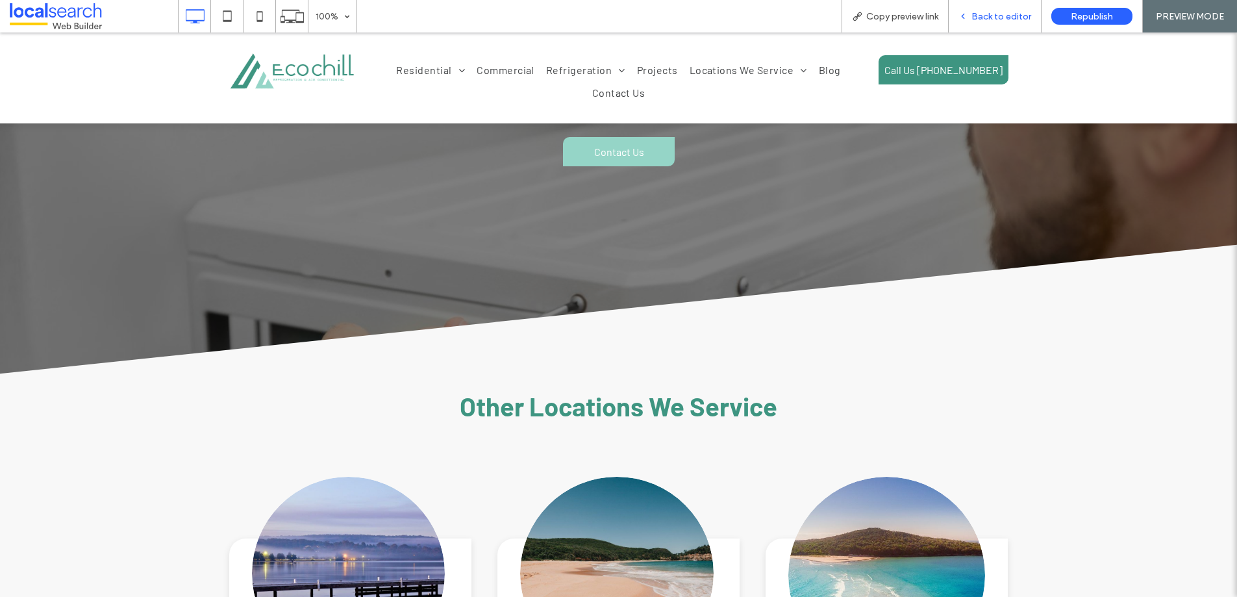
scroll to position [4137, 0]
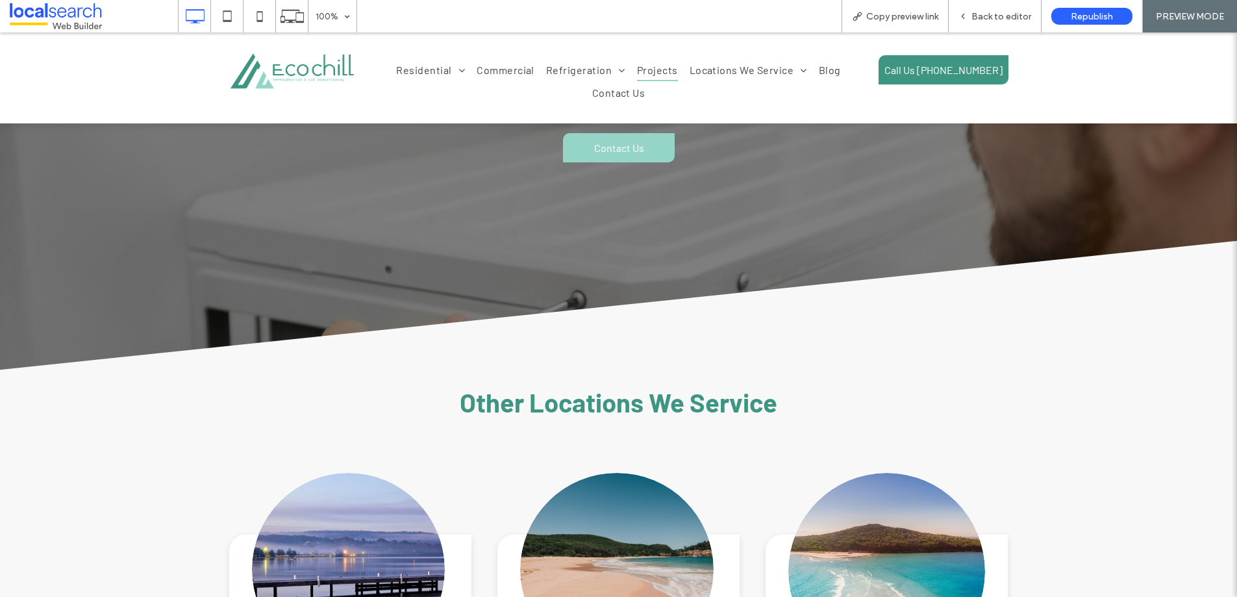
click at [637, 73] on span "Projects" at bounding box center [657, 70] width 41 height 22
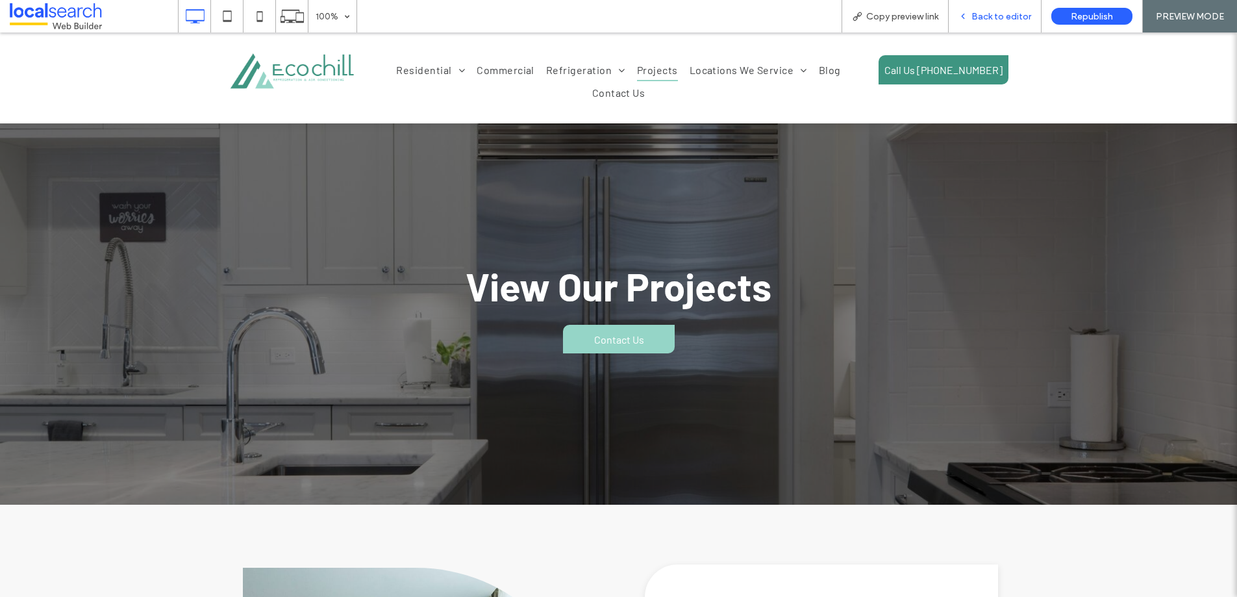
click at [992, 16] on span "Back to editor" at bounding box center [1002, 16] width 60 height 11
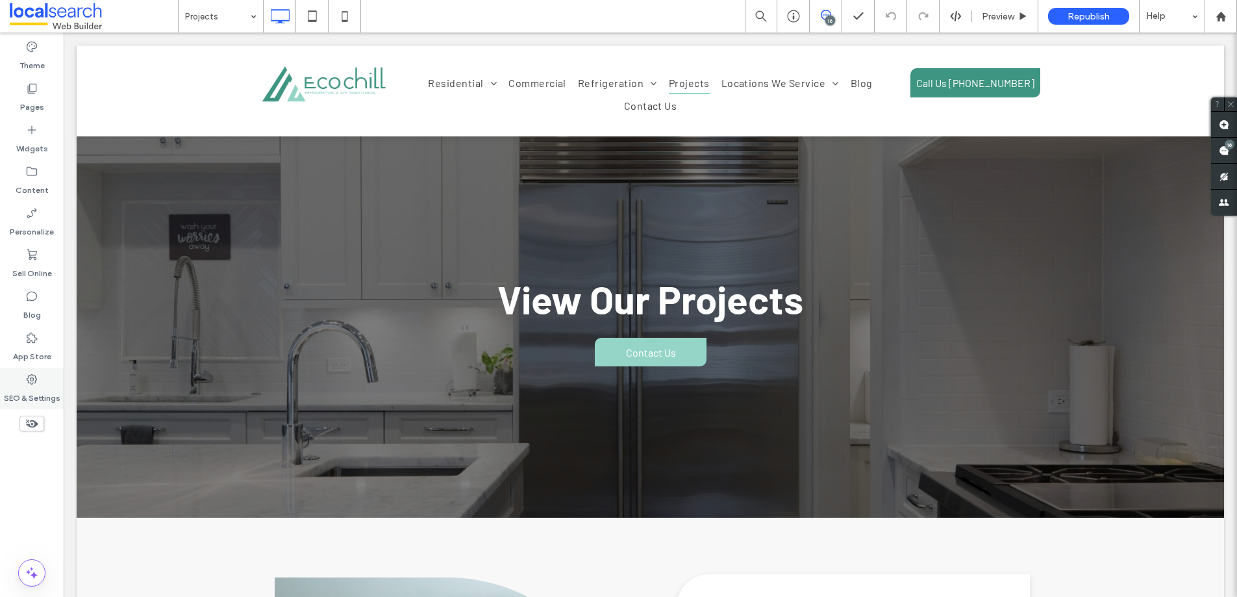
click at [31, 379] on icon at bounding box center [31, 379] width 13 height 13
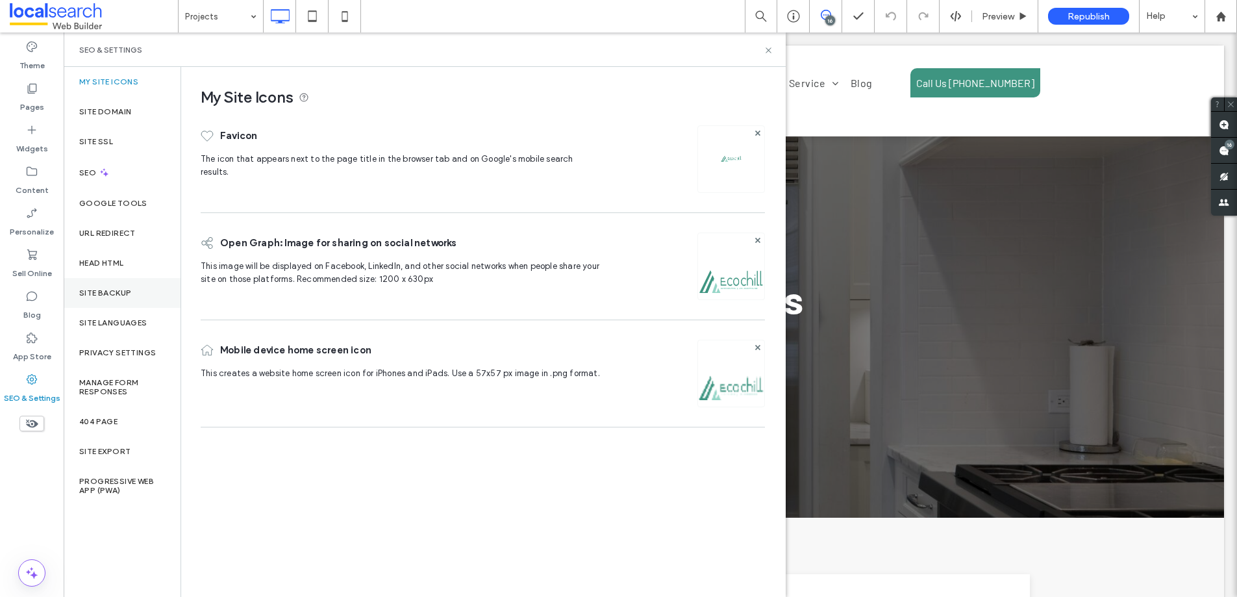
click at [100, 297] on label "Site Backup" at bounding box center [105, 292] width 52 height 9
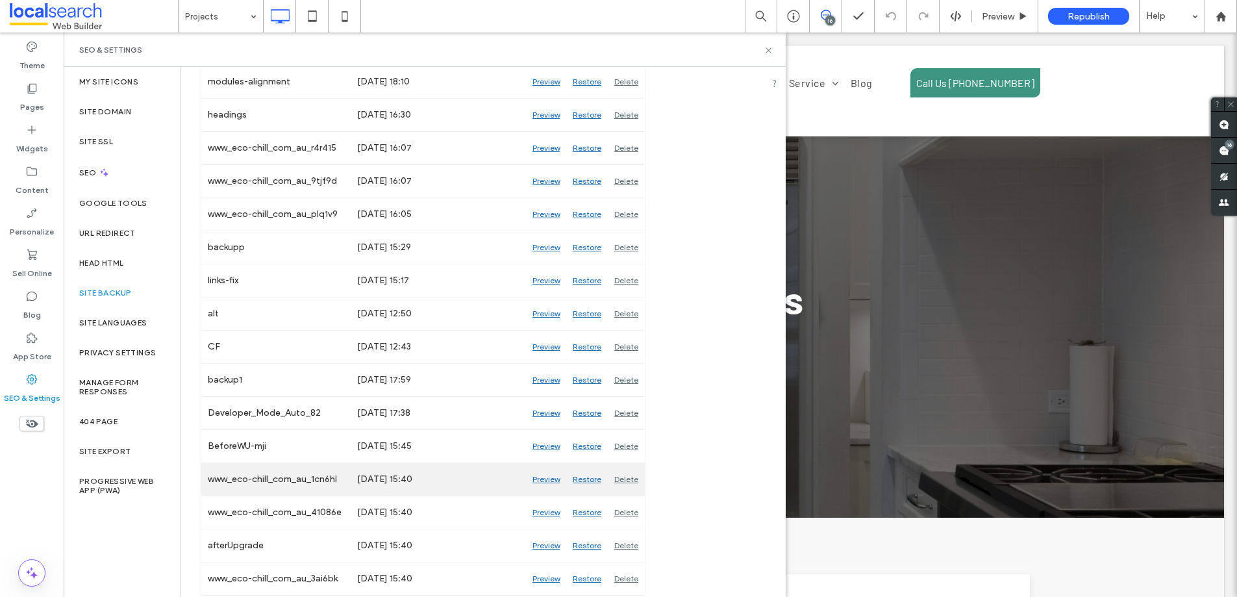
scroll to position [545, 0]
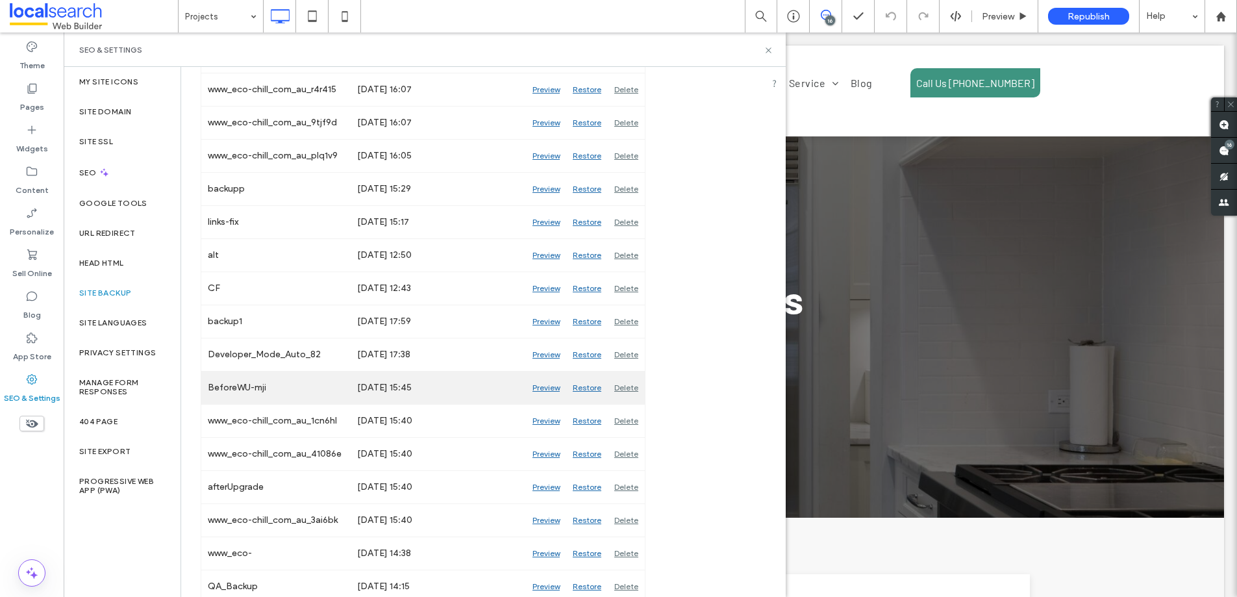
click at [545, 385] on div "Preview" at bounding box center [546, 388] width 40 height 32
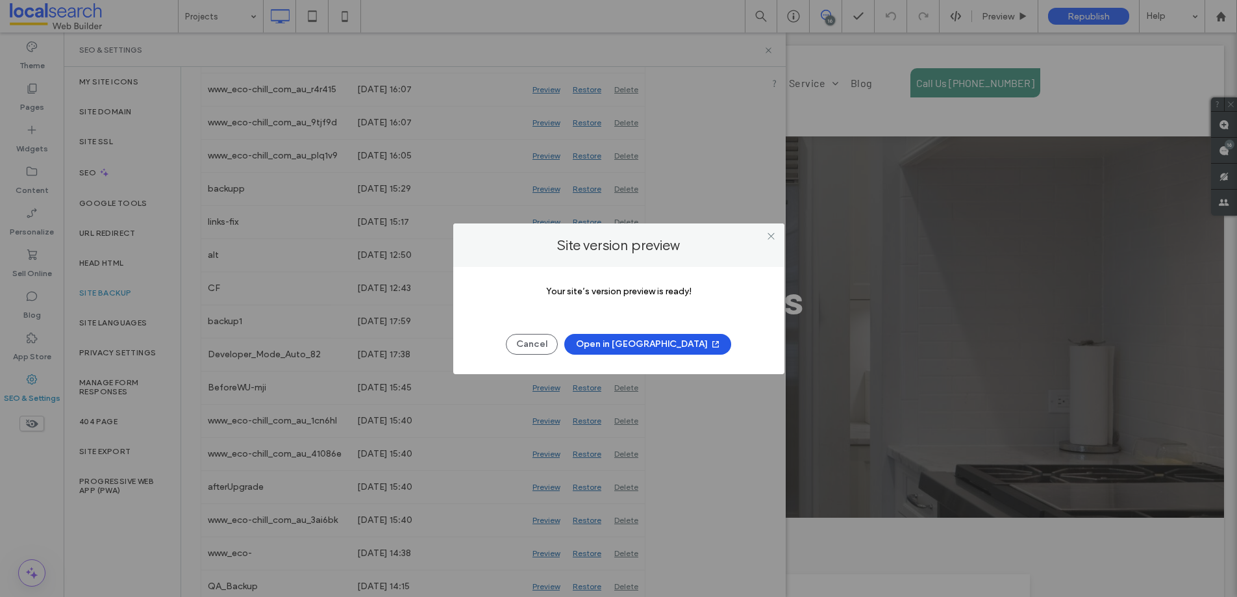
click at [643, 341] on button "Open in New Tab" at bounding box center [647, 344] width 167 height 21
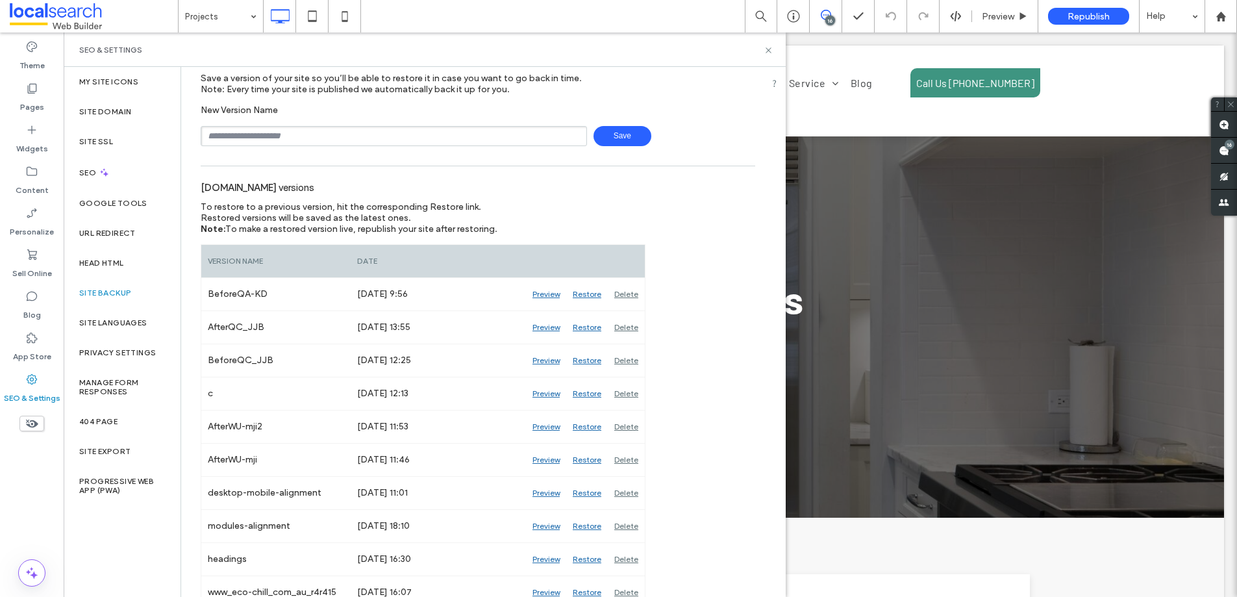
scroll to position [0, 0]
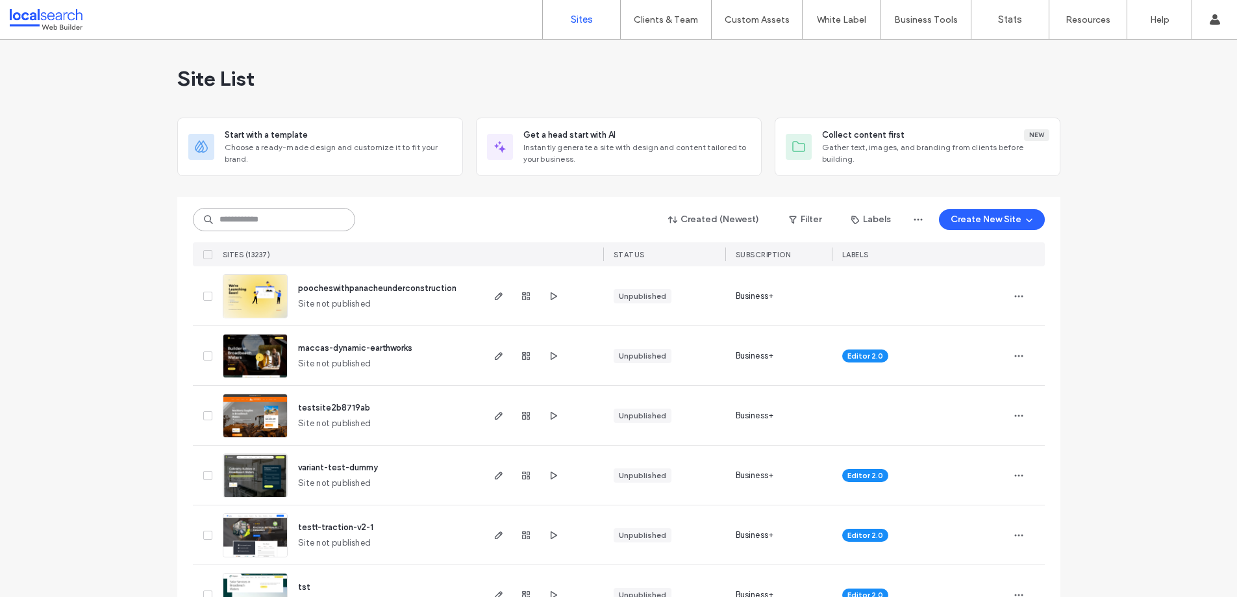
click at [296, 219] on input at bounding box center [274, 219] width 162 height 23
paste input "********"
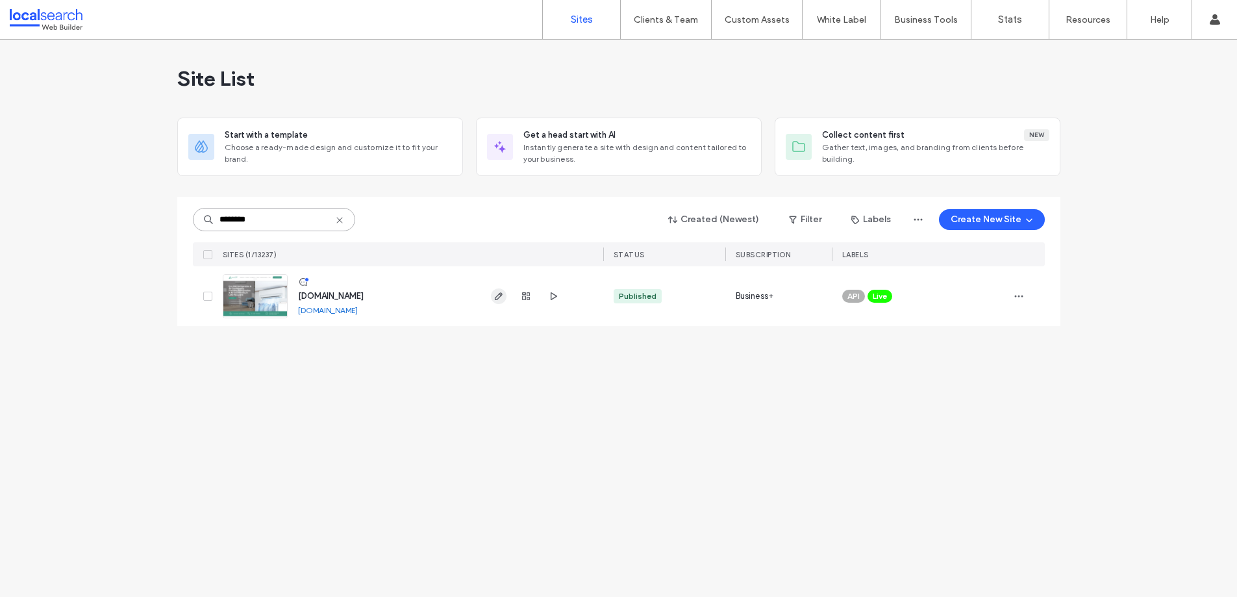
type input "********"
click at [495, 298] on use "button" at bounding box center [498, 296] width 8 height 8
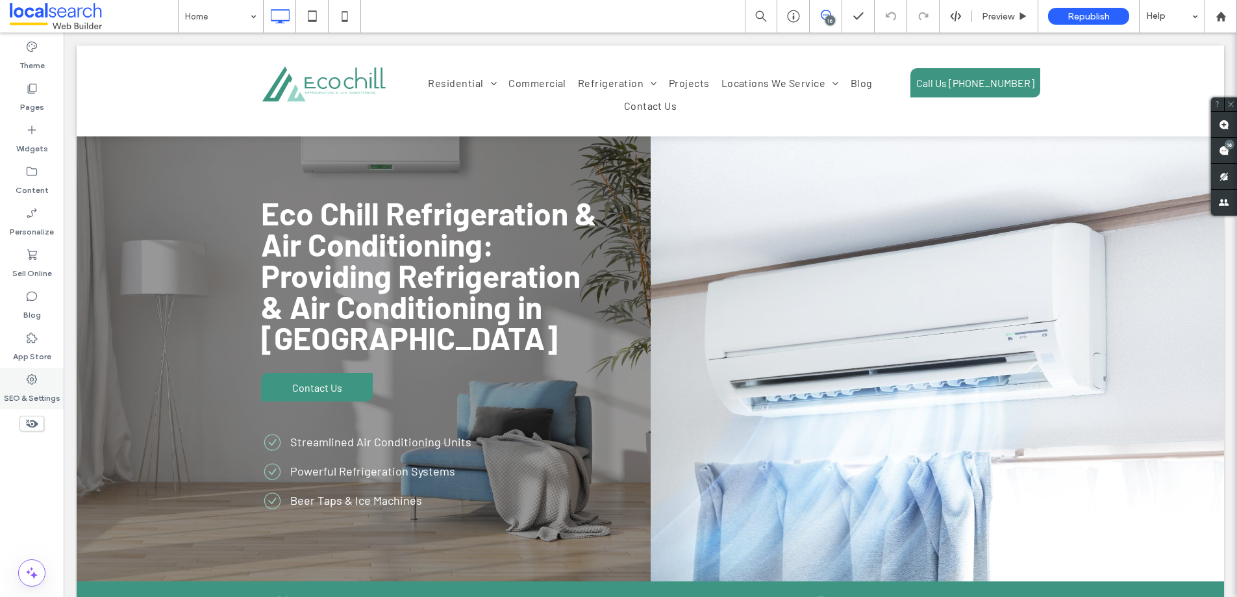
click at [30, 381] on icon at bounding box center [31, 379] width 13 height 13
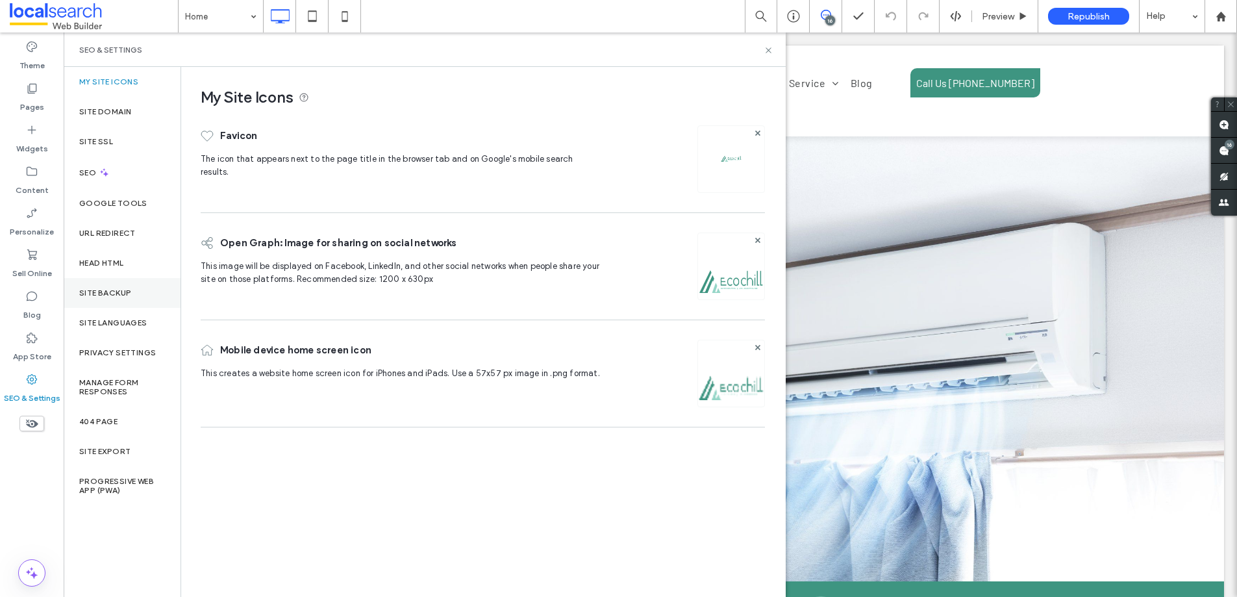
click at [120, 297] on label "Site Backup" at bounding box center [105, 292] width 52 height 9
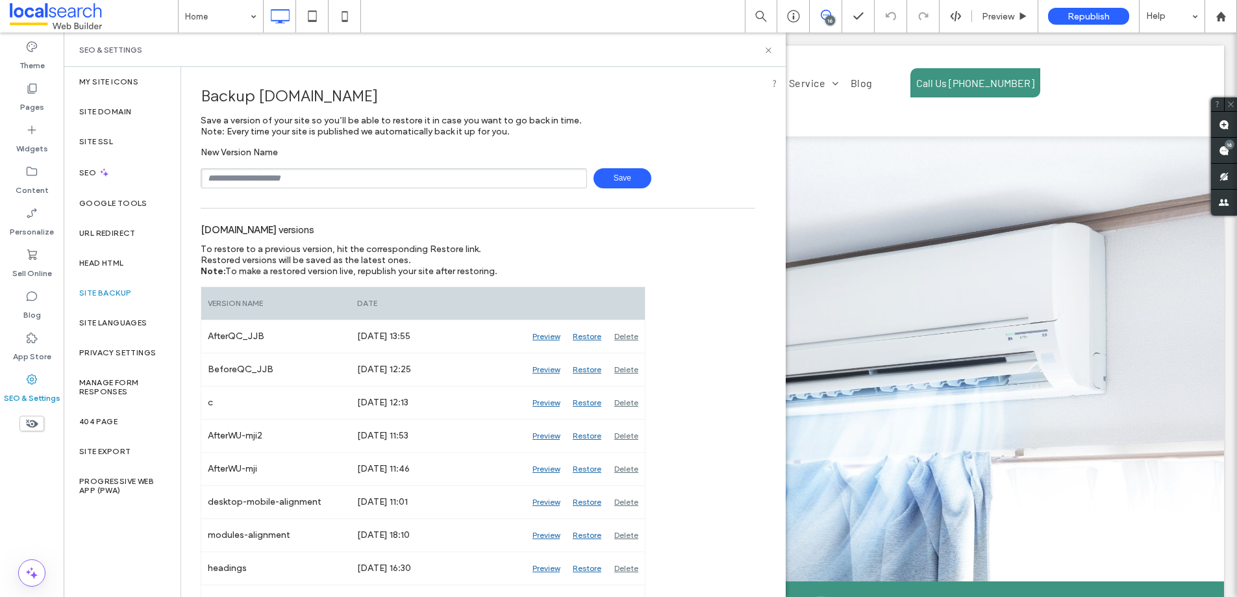
click at [290, 182] on input "text" at bounding box center [394, 178] width 386 height 20
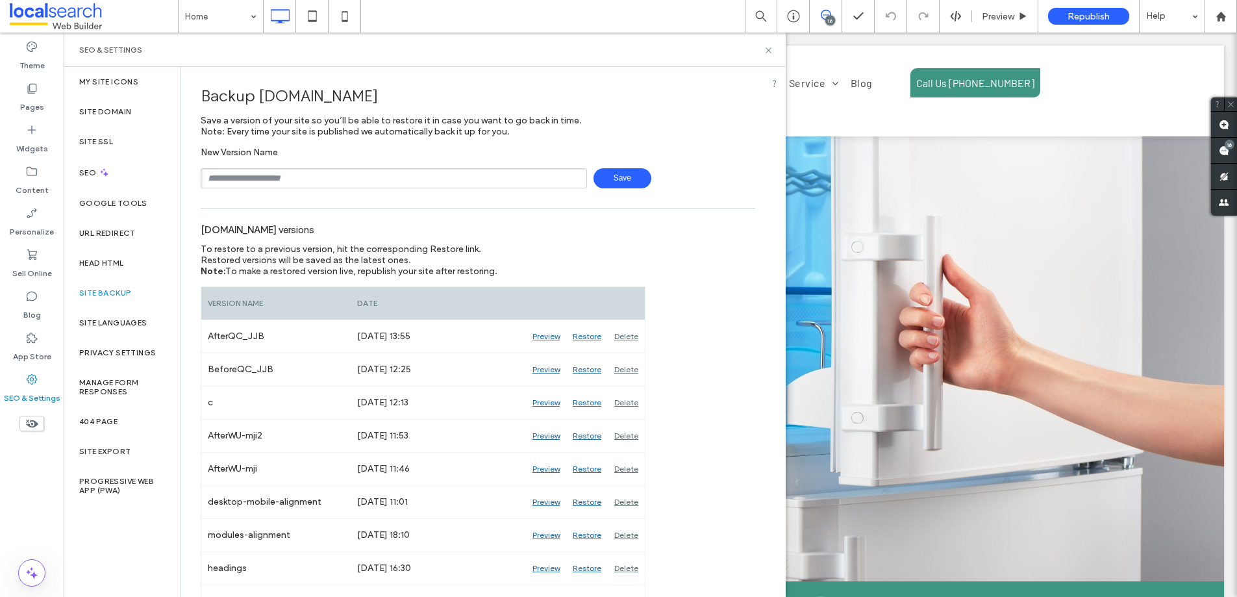
click at [290, 178] on input "text" at bounding box center [394, 178] width 386 height 20
click at [280, 178] on input "**********" at bounding box center [394, 178] width 386 height 20
type input "**********"
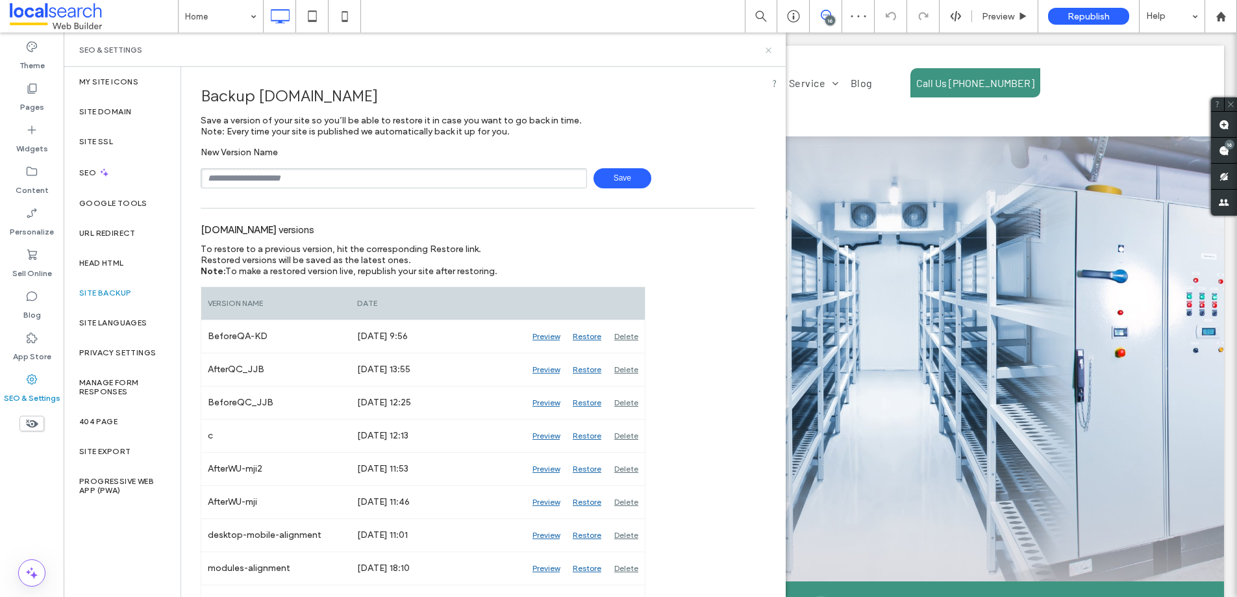
click at [770, 49] on use at bounding box center [768, 49] width 5 height 5
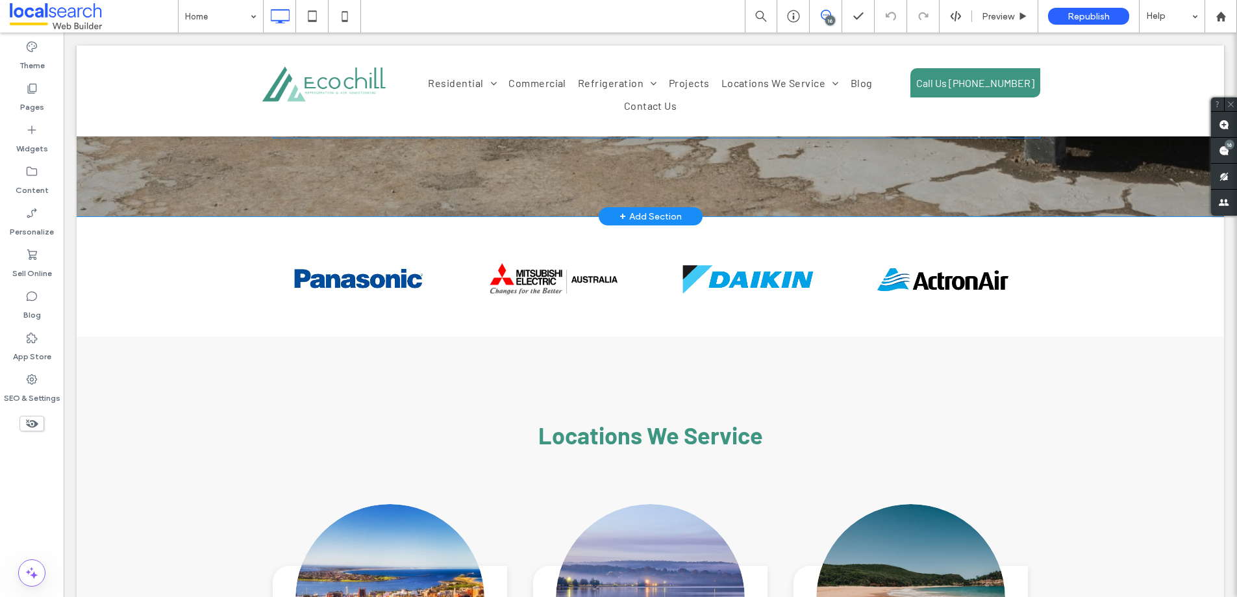
scroll to position [2896, 0]
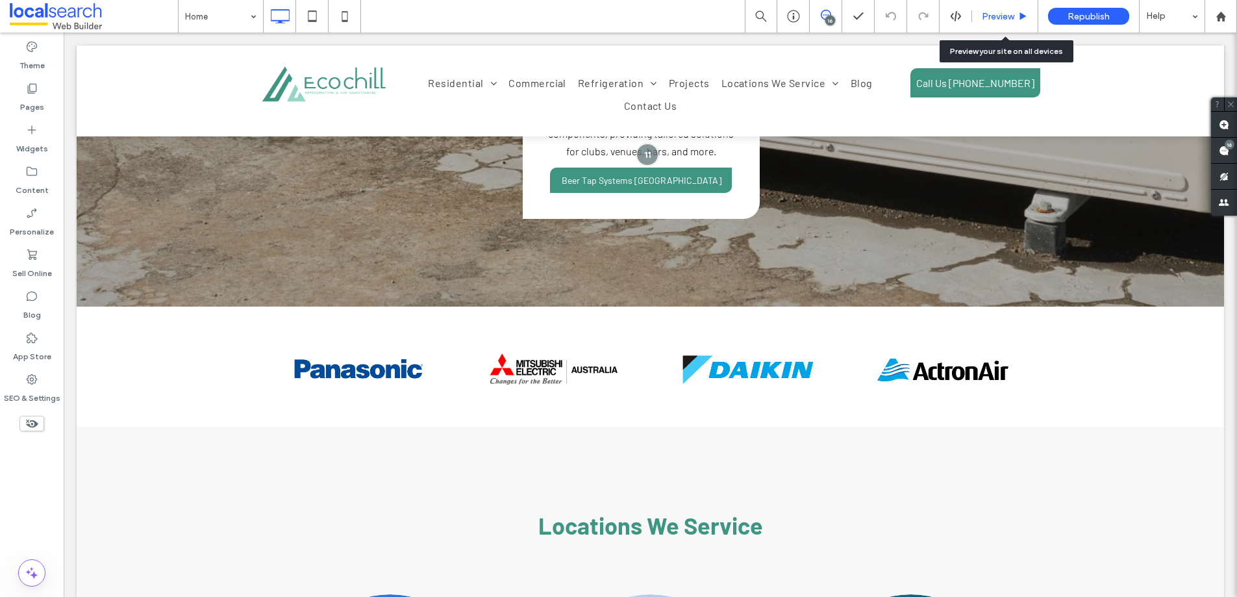
click at [992, 11] on span "Preview" at bounding box center [998, 16] width 32 height 11
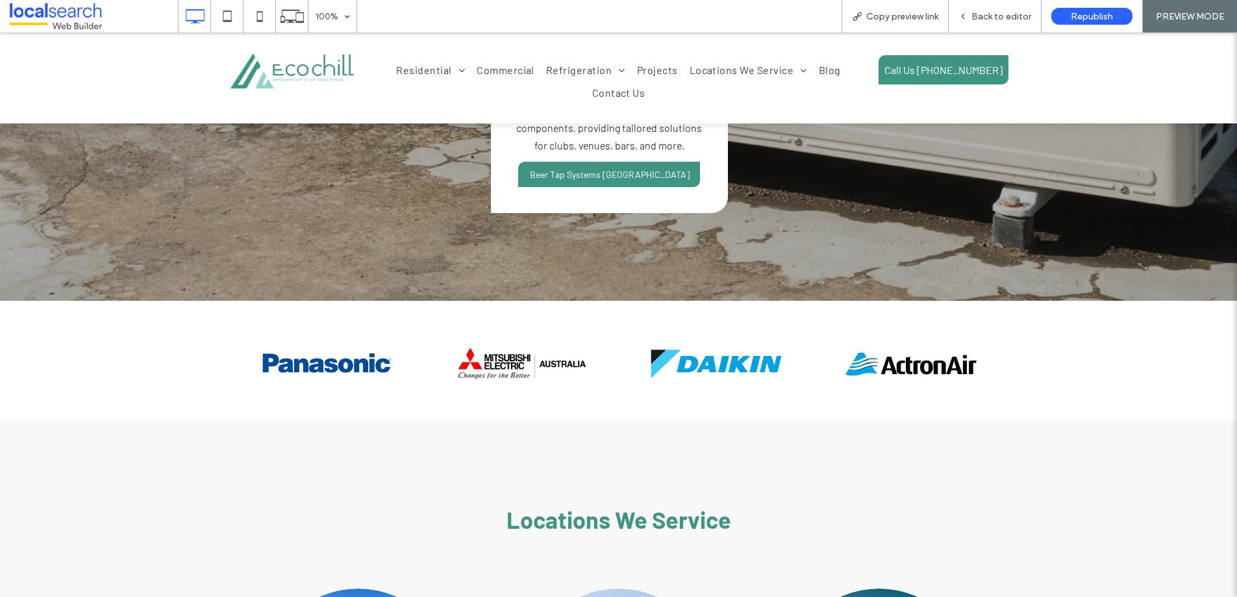
scroll to position [2907, 0]
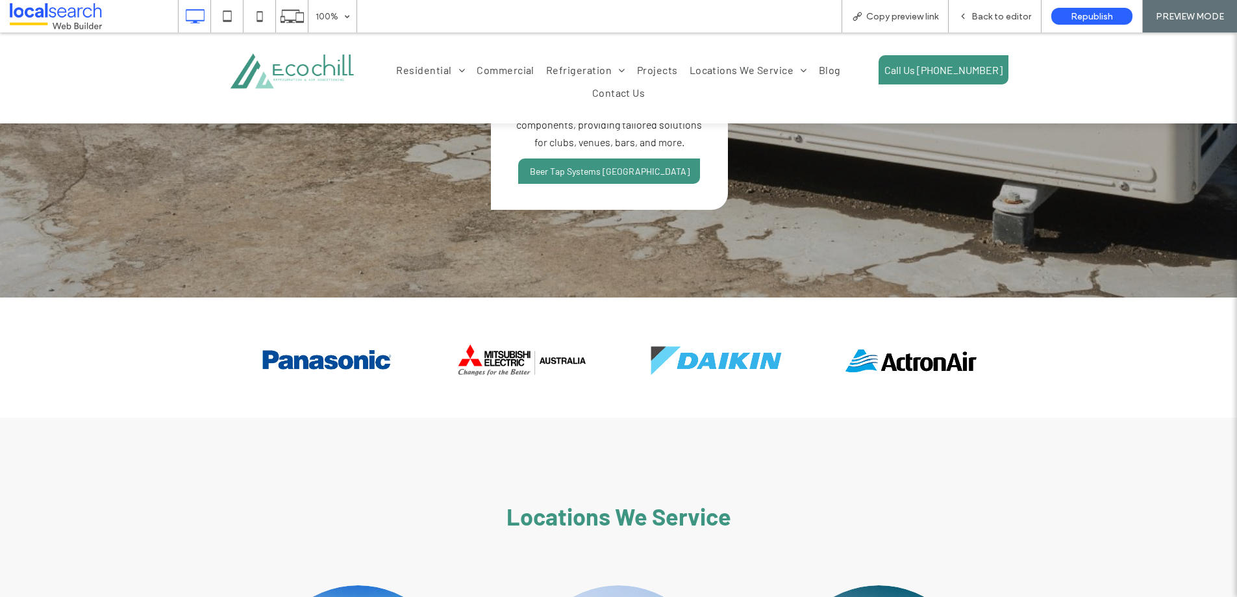
drag, startPoint x: 951, startPoint y: 292, endPoint x: 698, endPoint y: 315, distance: 253.7
click at [698, 320] on div at bounding box center [618, 360] width 779 height 81
drag, startPoint x: 913, startPoint y: 299, endPoint x: 702, endPoint y: 303, distance: 210.5
click at [703, 320] on div at bounding box center [618, 360] width 779 height 81
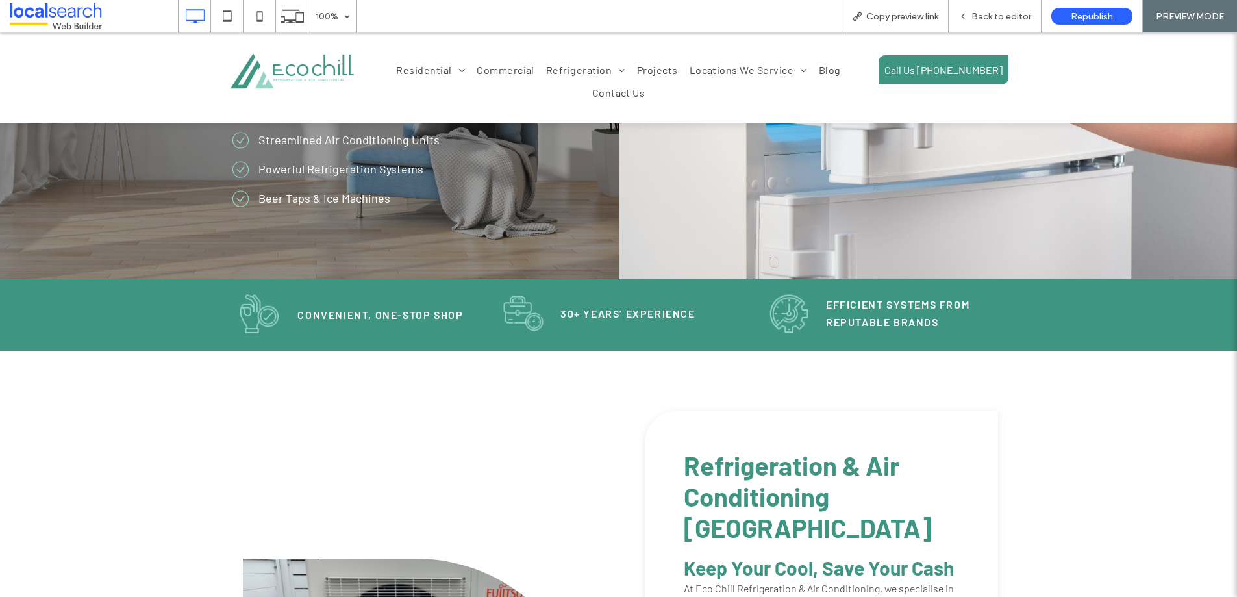
scroll to position [291, 0]
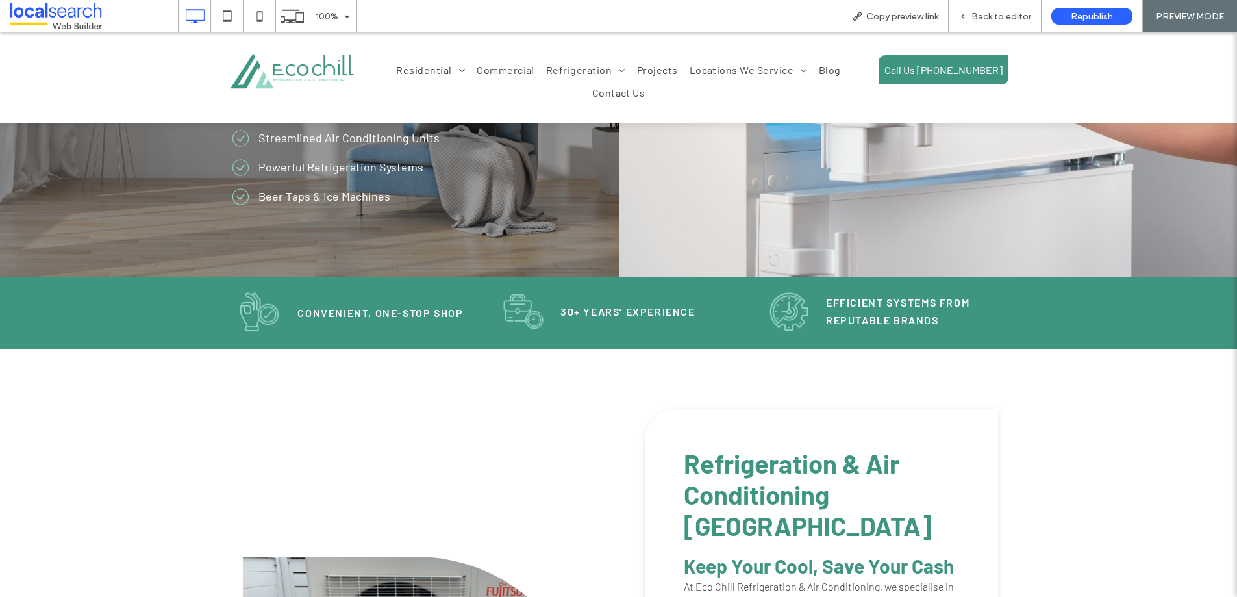
click at [690, 40] on div "Click To Paste Residential Split System Commercial Refrigeration Freezer & Cool…" at bounding box center [618, 77] width 1237 height 91
click at [396, 69] on span "Residential" at bounding box center [430, 70] width 69 height 22
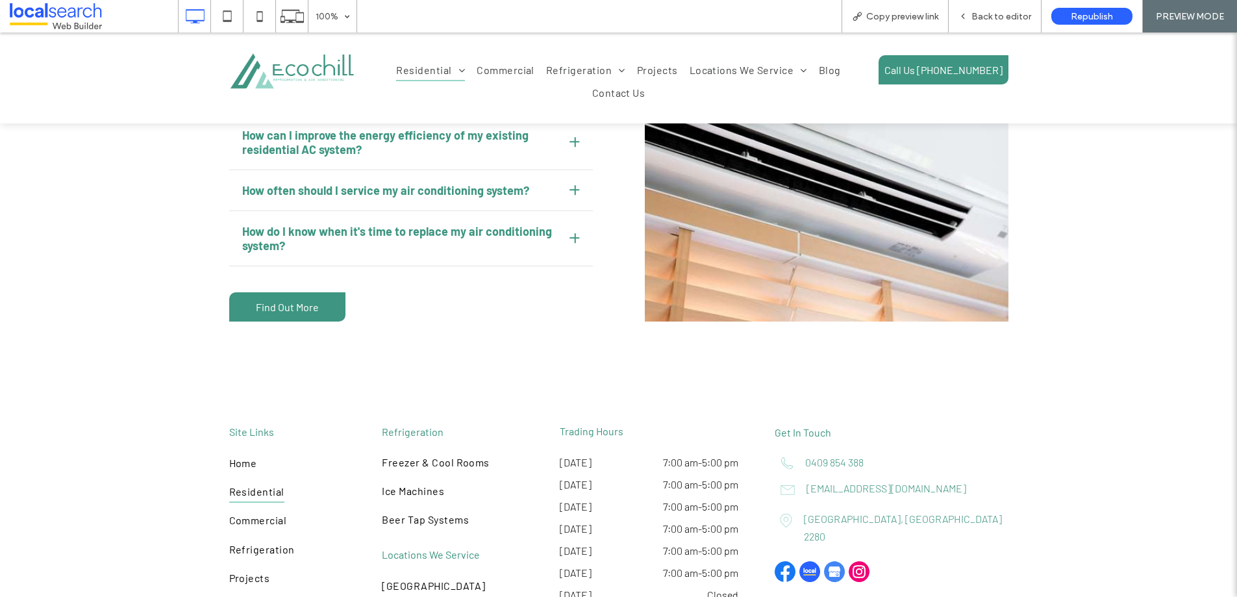
scroll to position [4859, 0]
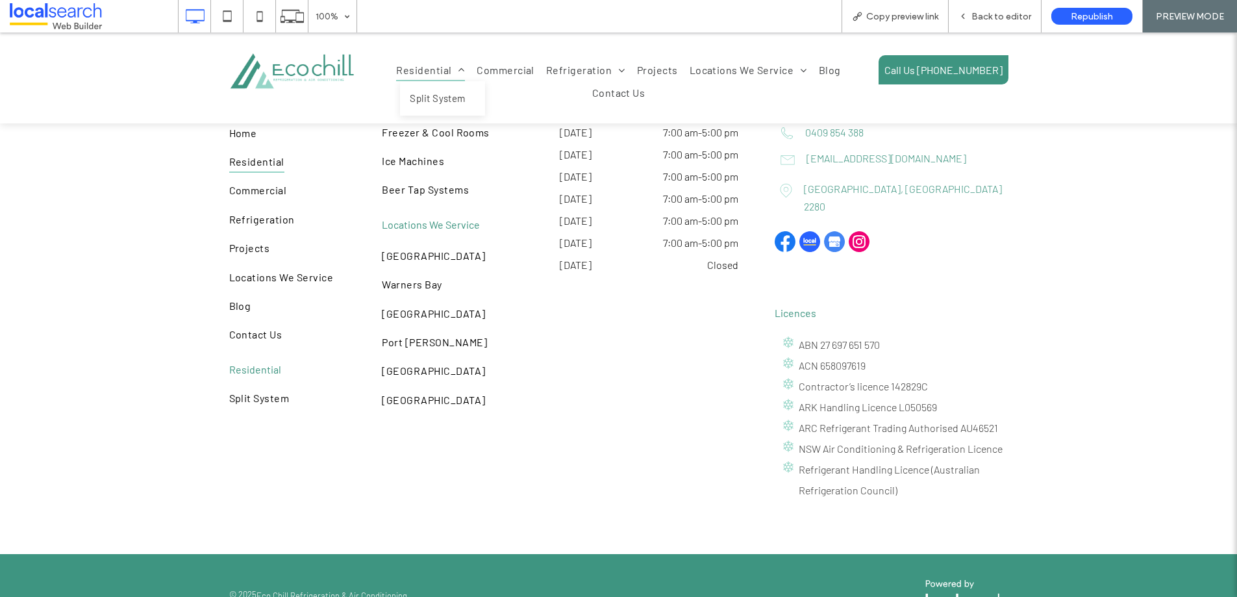
click at [407, 71] on span "Residential" at bounding box center [430, 70] width 69 height 22
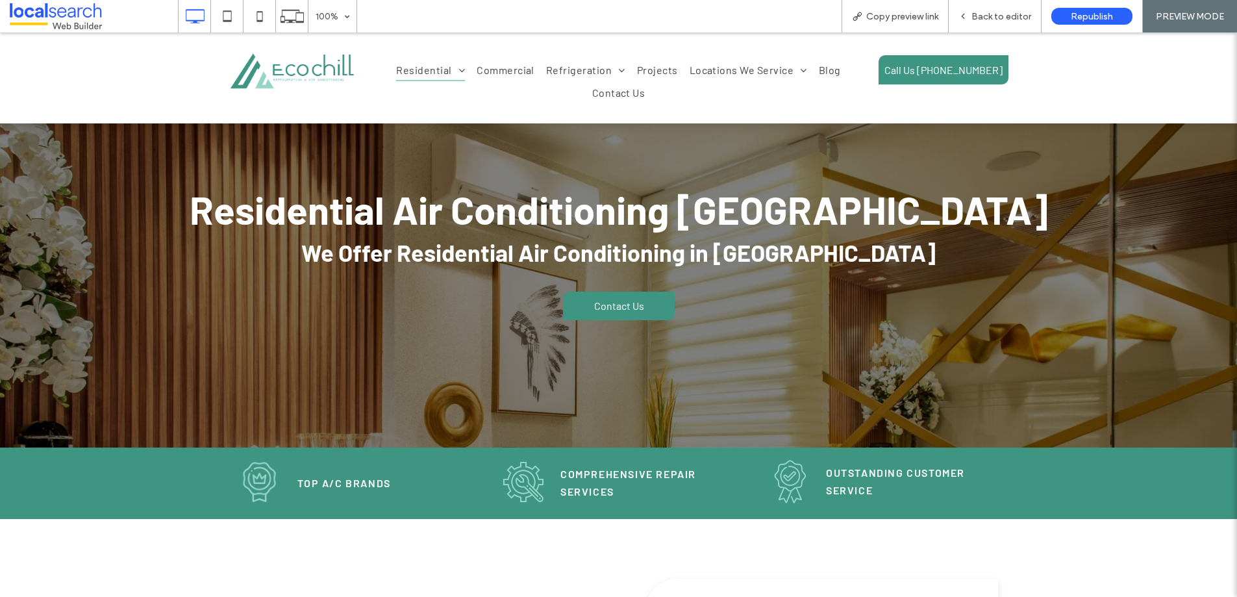
scroll to position [0, 0]
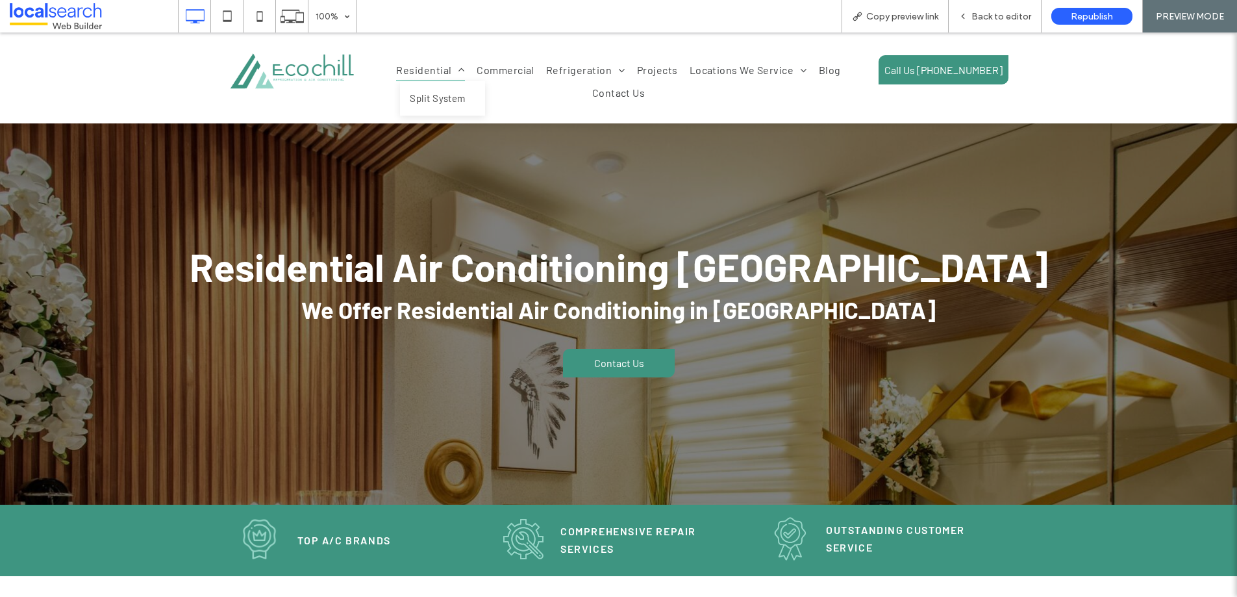
click at [396, 69] on span "Residential" at bounding box center [430, 70] width 69 height 22
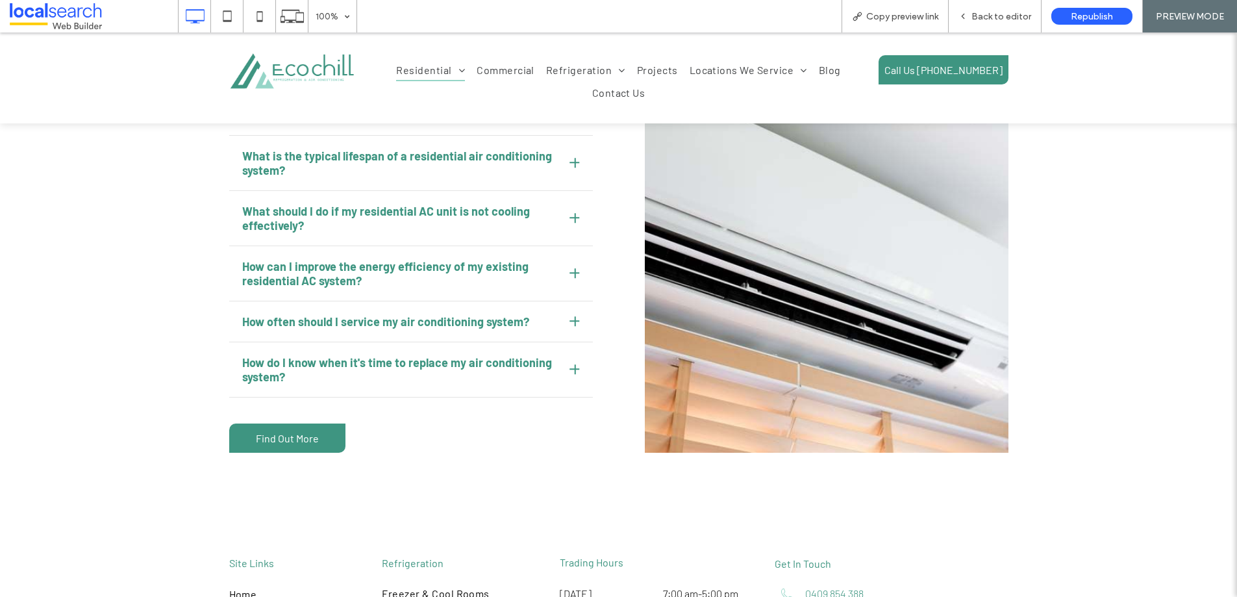
scroll to position [4841, 0]
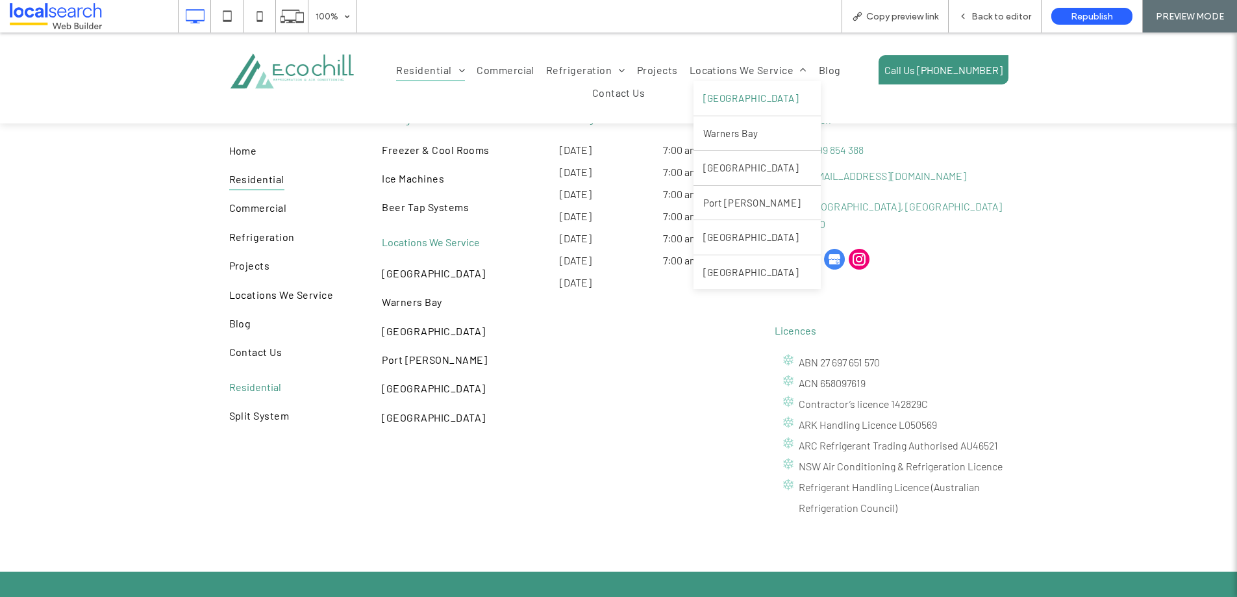
click at [703, 94] on span "Newcastle" at bounding box center [751, 98] width 96 height 15
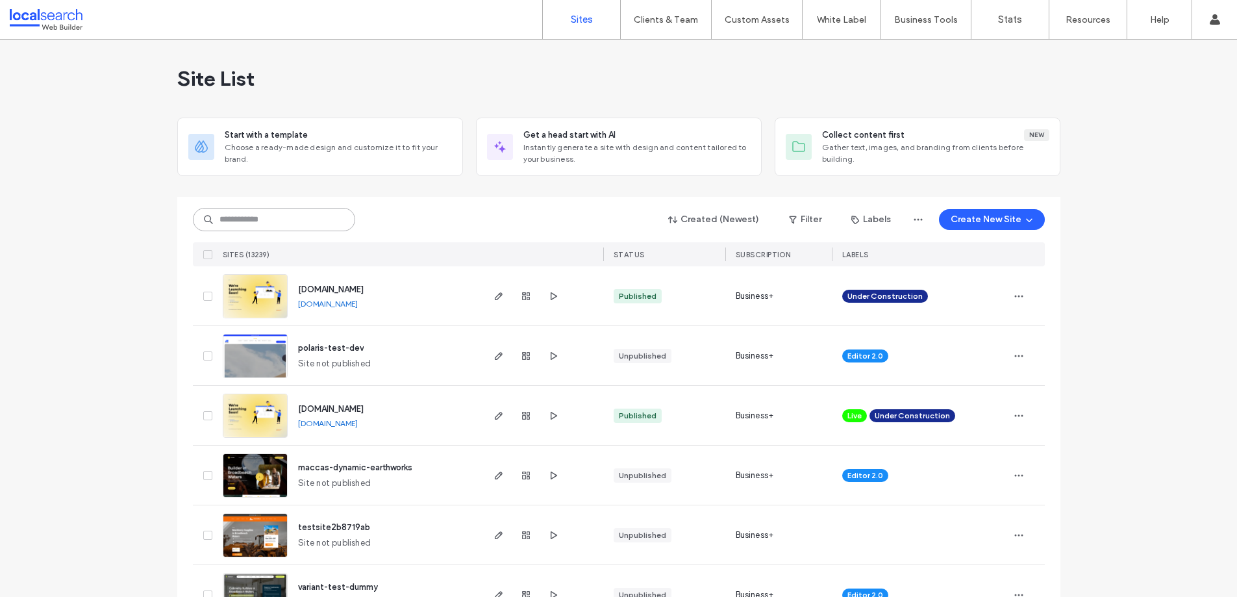
click at [279, 217] on input at bounding box center [274, 219] width 162 height 23
paste input "********"
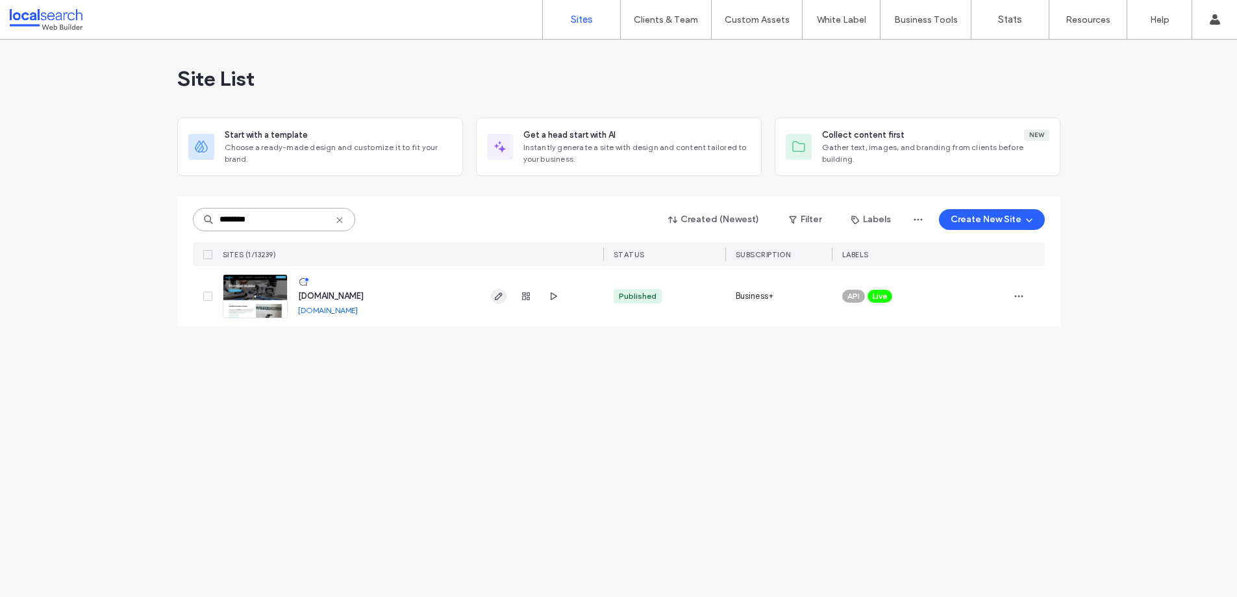
type input "********"
click at [496, 295] on icon "button" at bounding box center [499, 296] width 10 height 10
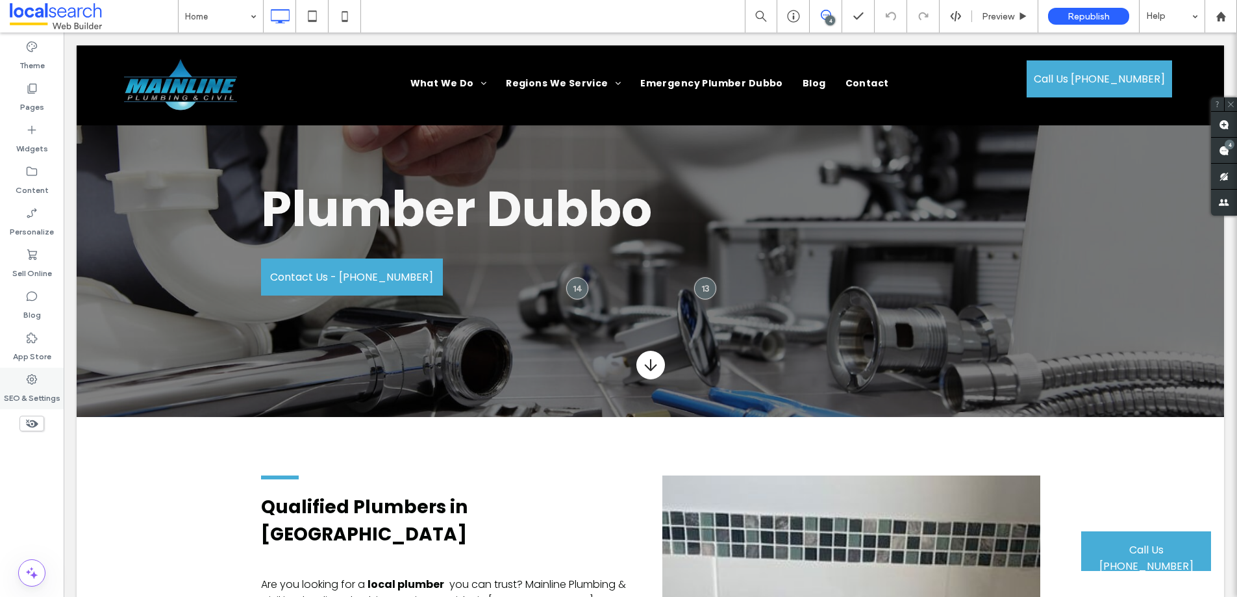
click at [31, 387] on label "SEO & Settings" at bounding box center [32, 395] width 57 height 18
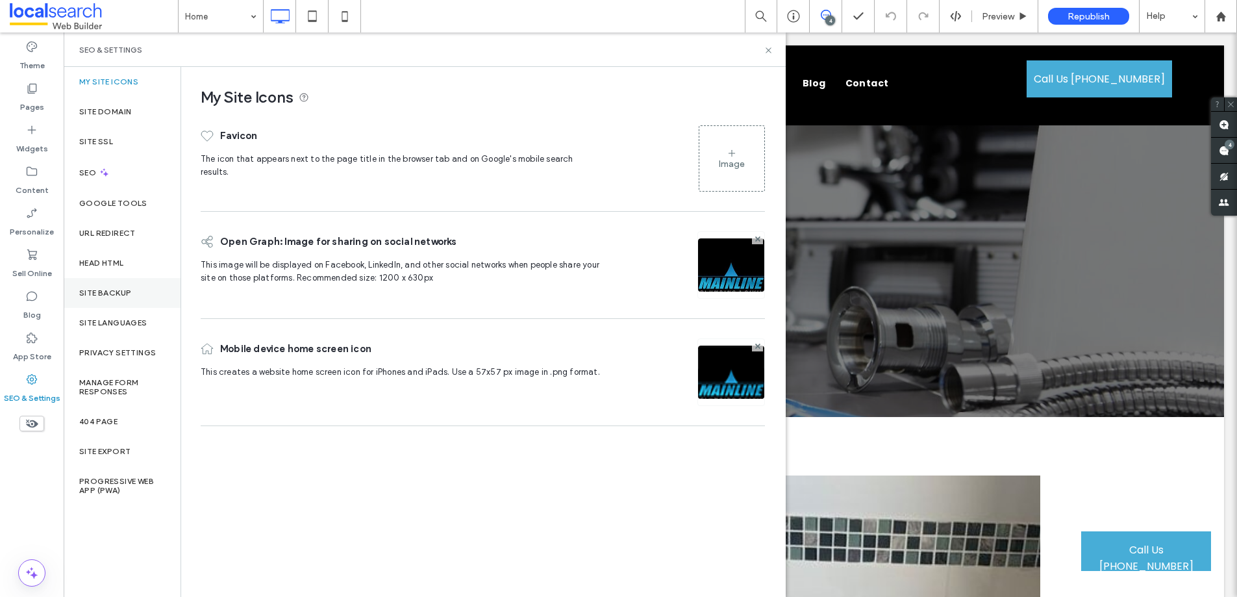
click at [113, 293] on label "Site Backup" at bounding box center [105, 292] width 52 height 9
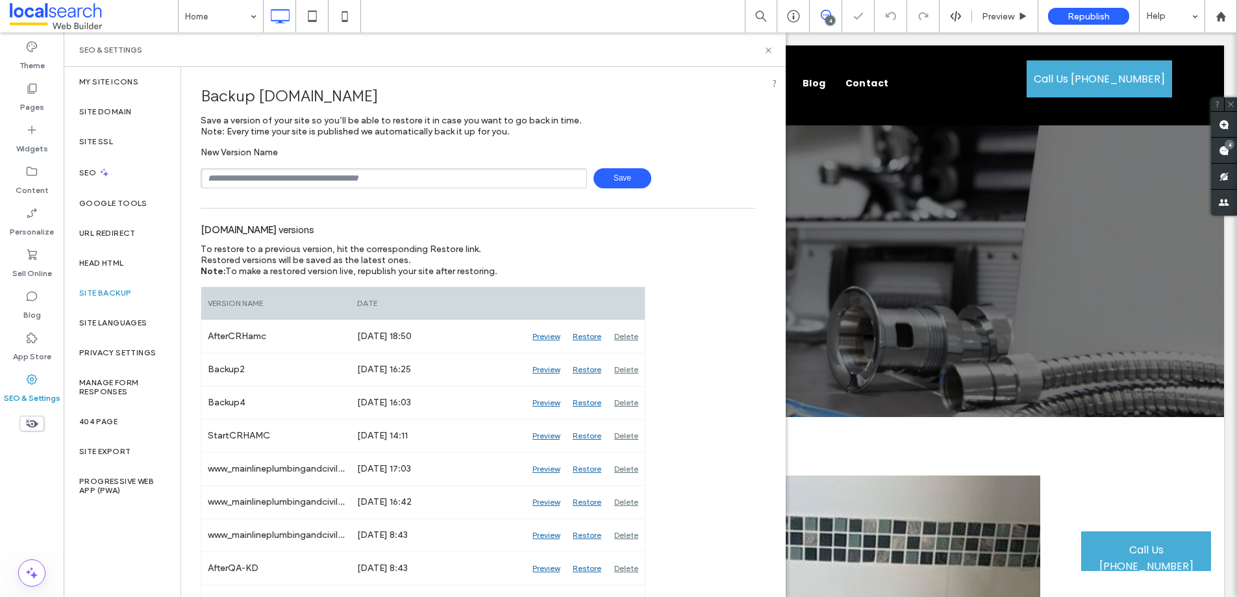
click at [274, 174] on input "text" at bounding box center [394, 178] width 386 height 20
click at [596, 180] on span "Save" at bounding box center [623, 178] width 58 height 20
type input "**********"
click at [766, 48] on icon at bounding box center [769, 50] width 10 height 10
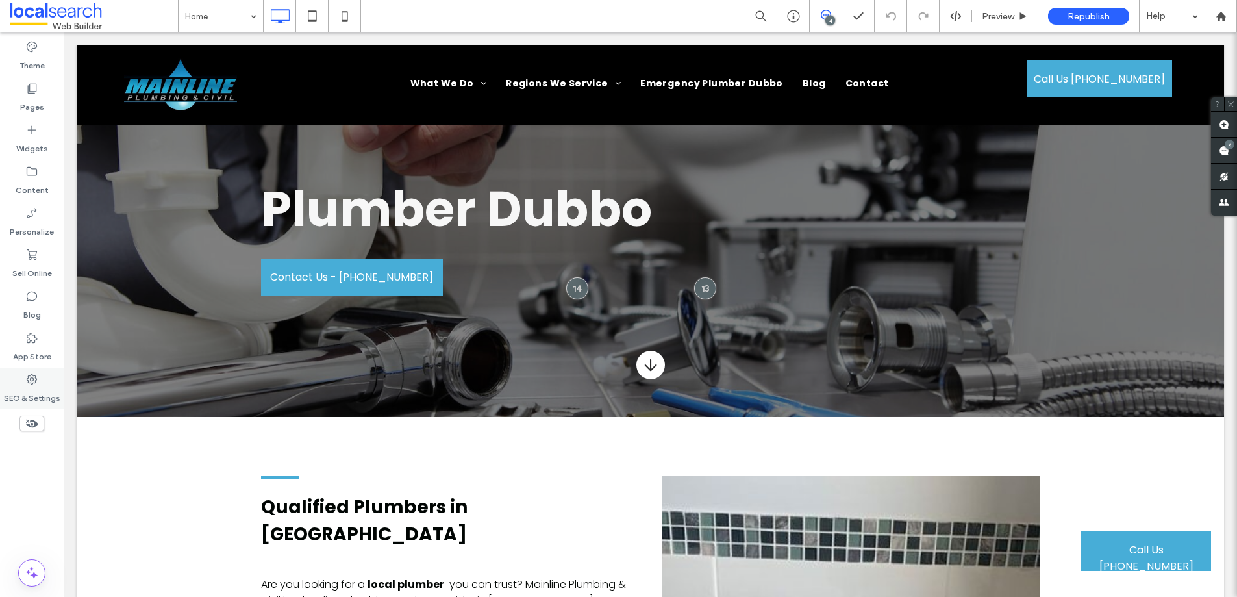
click at [34, 390] on label "SEO & Settings" at bounding box center [32, 395] width 57 height 18
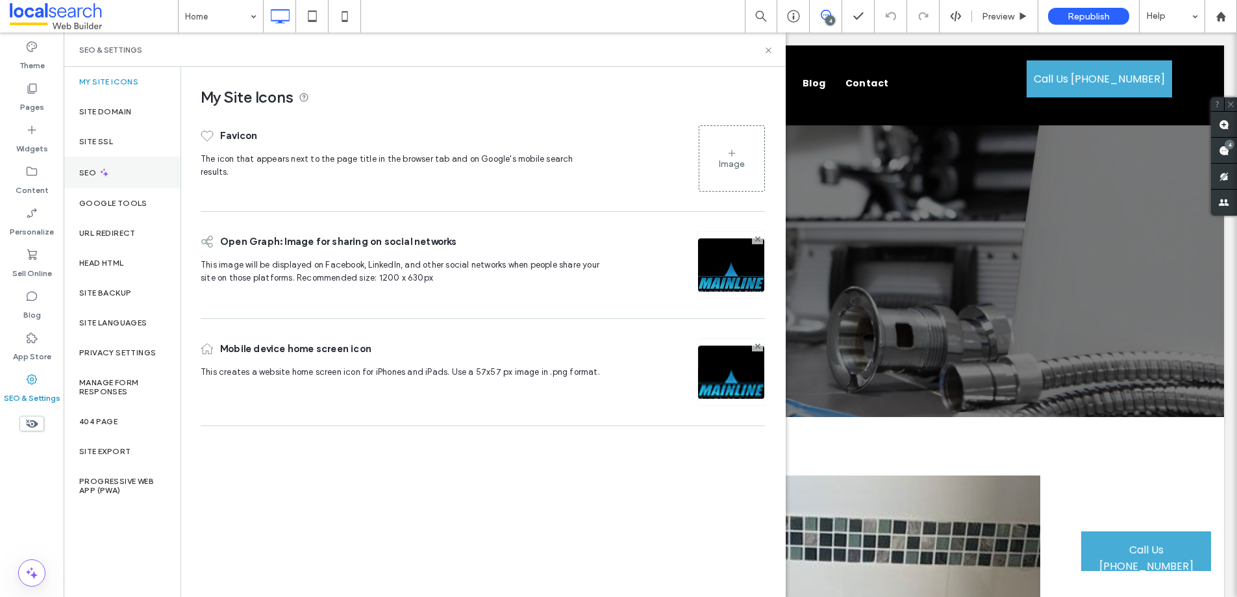
click at [124, 175] on div "SEO" at bounding box center [122, 173] width 117 height 32
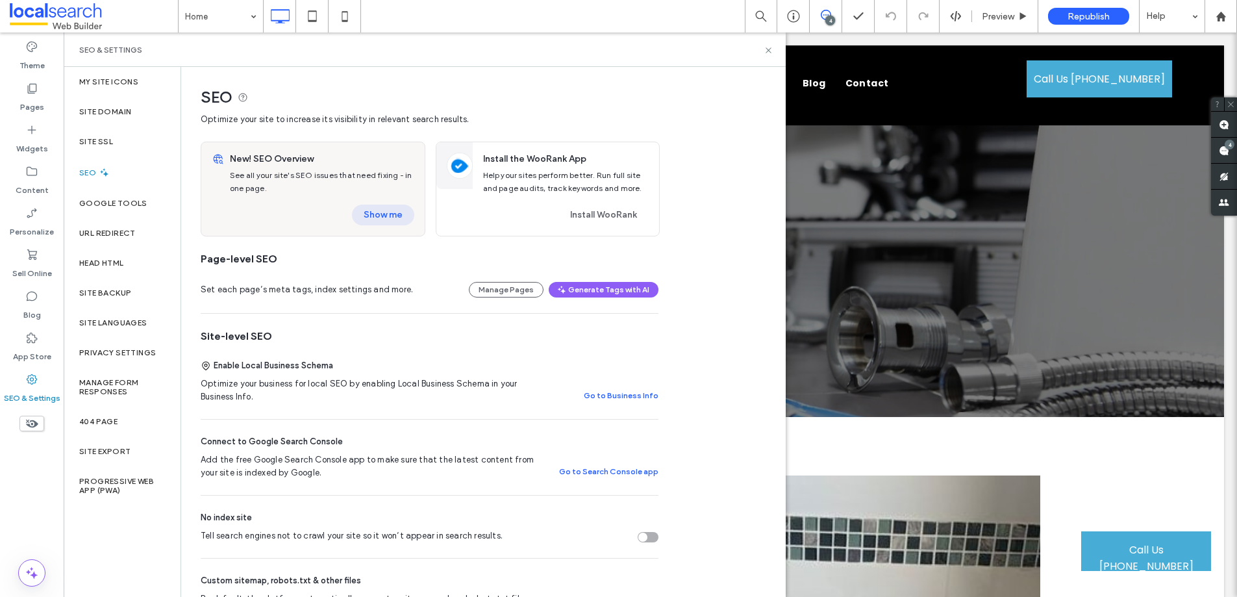
click at [374, 212] on button "Show me" at bounding box center [383, 215] width 62 height 21
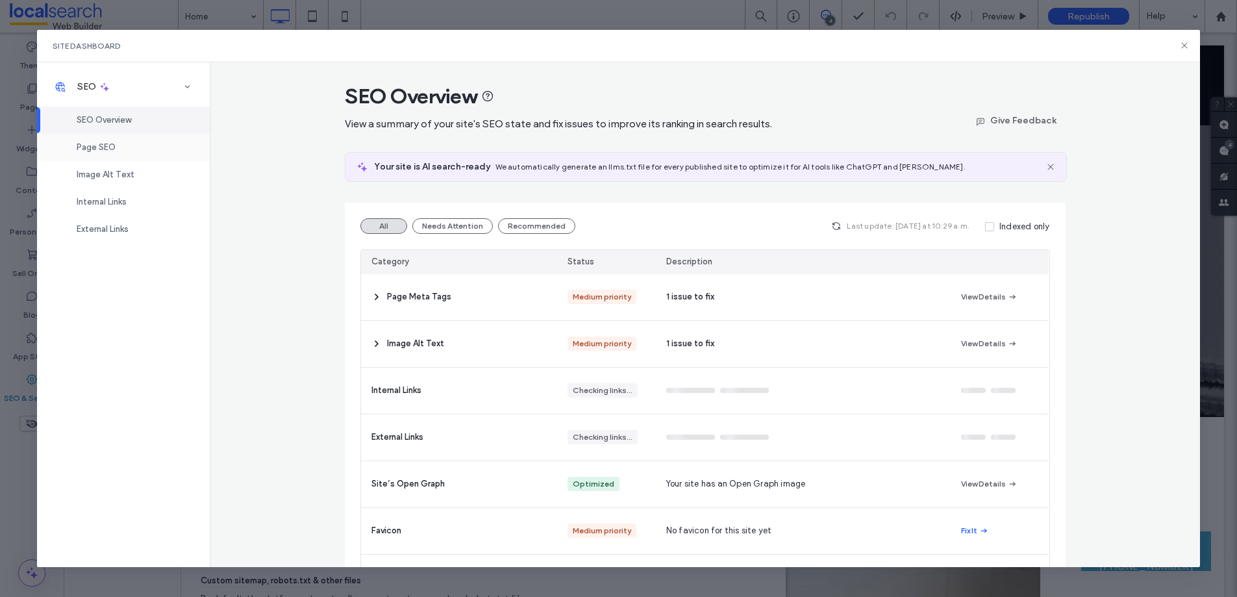
click at [127, 149] on div "Page SEO" at bounding box center [123, 147] width 173 height 27
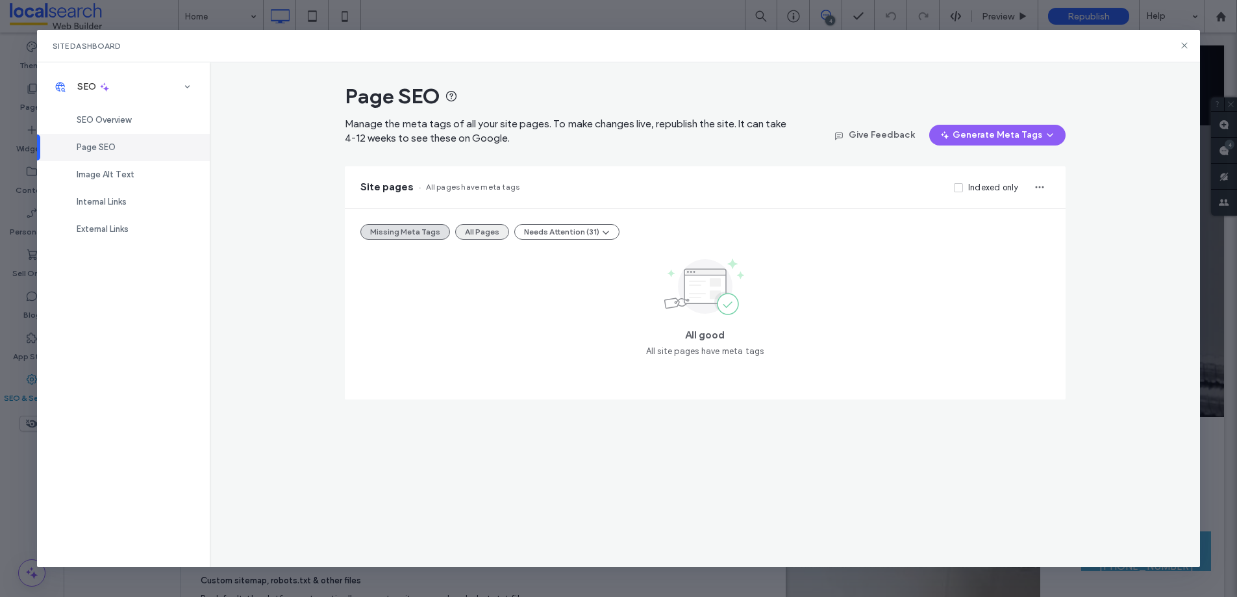
click at [469, 233] on button "All Pages" at bounding box center [482, 232] width 54 height 16
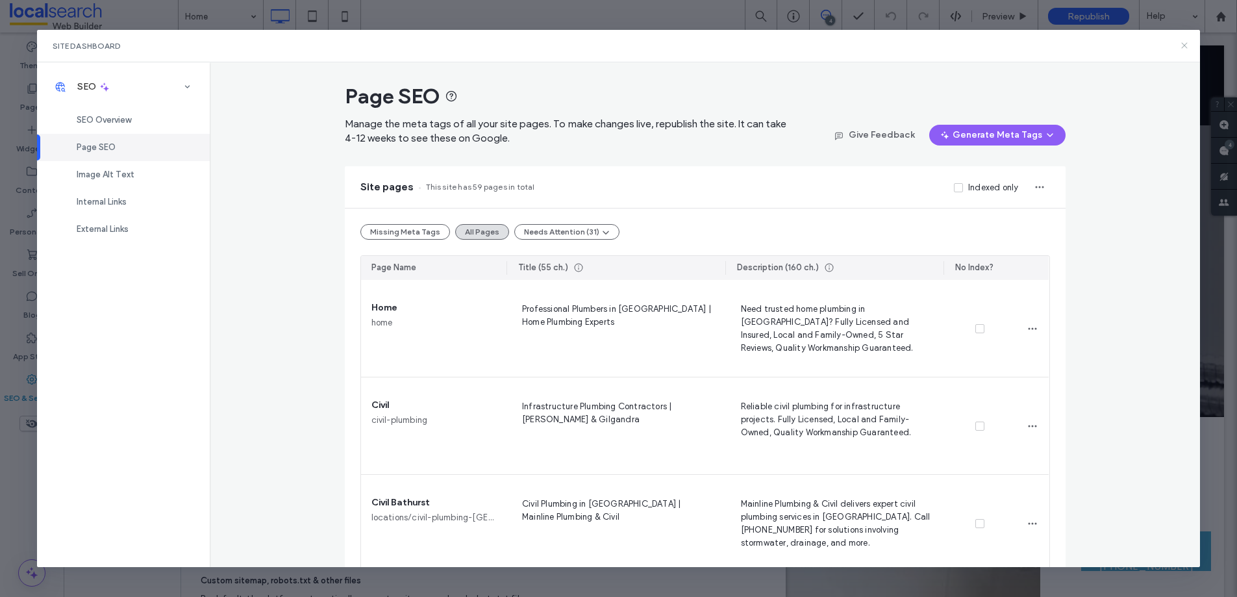
click at [1185, 44] on icon at bounding box center [1185, 45] width 10 height 10
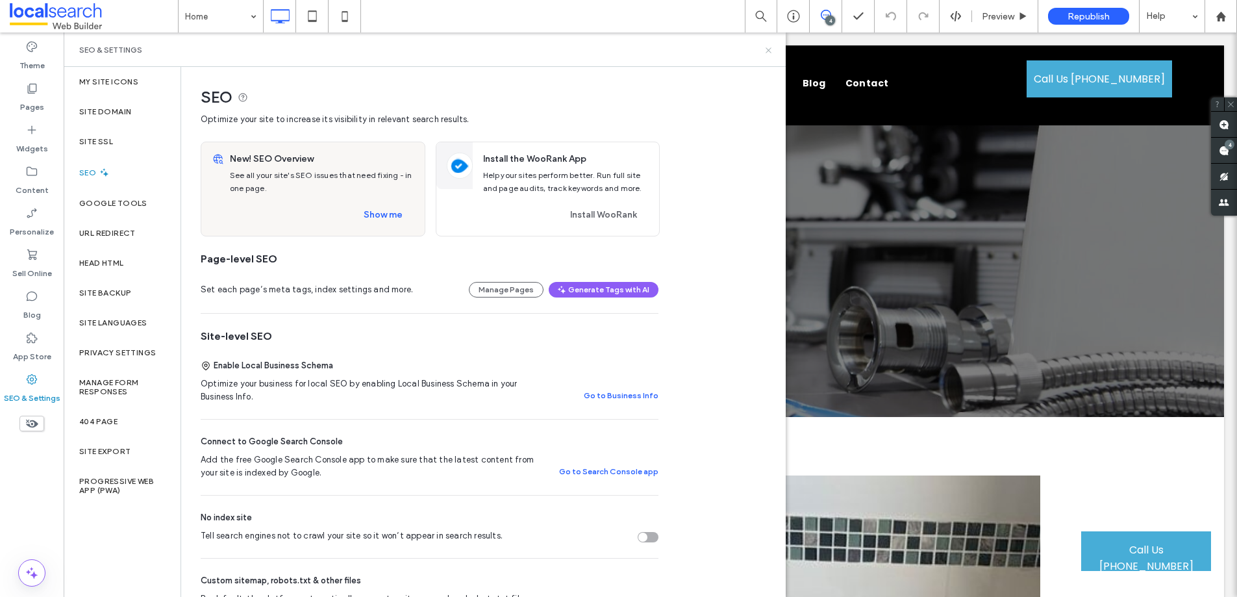
click at [769, 49] on use at bounding box center [768, 49] width 5 height 5
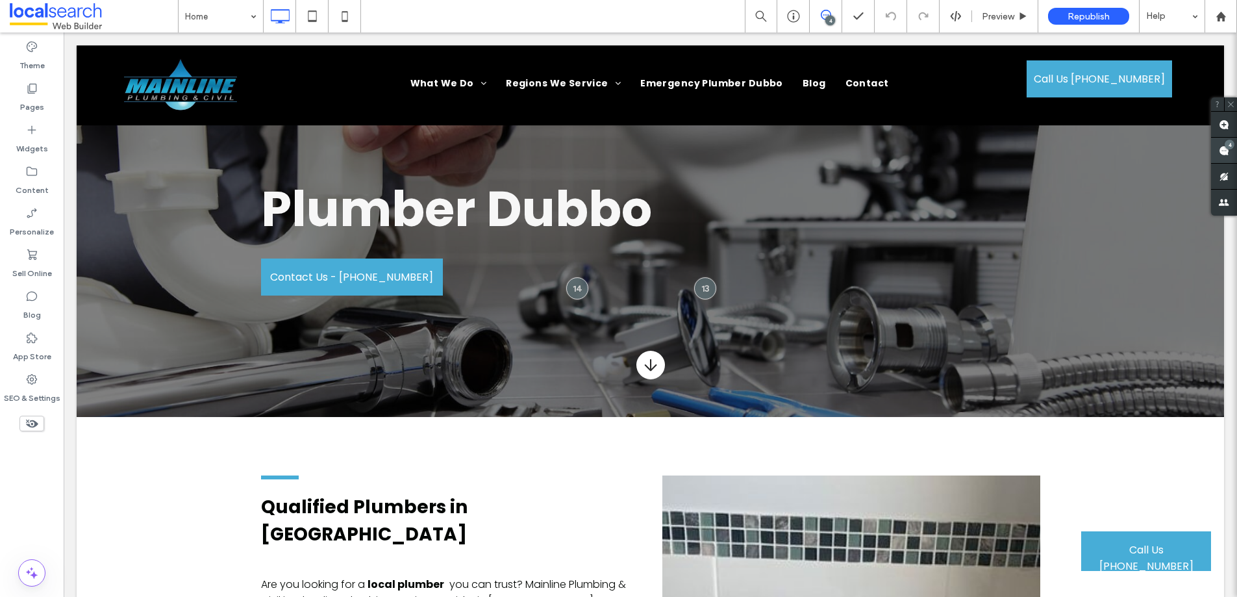
click at [1228, 147] on div "4" at bounding box center [1230, 145] width 10 height 10
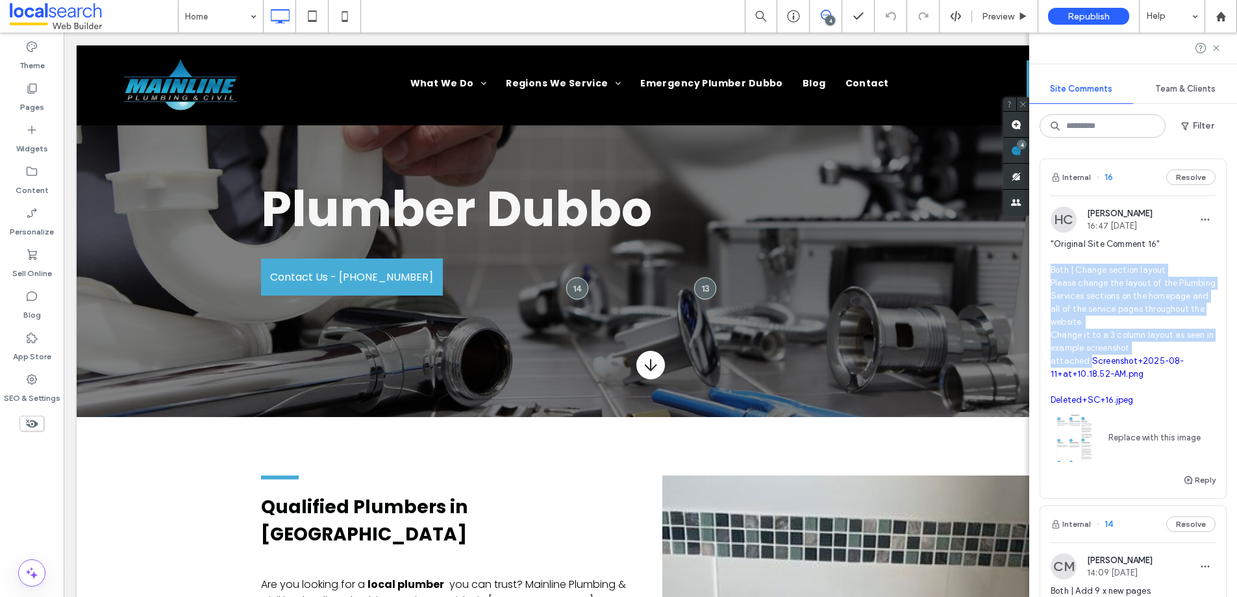
drag, startPoint x: 1183, startPoint y: 348, endPoint x: 1048, endPoint y: 268, distance: 157.8
click at [1048, 268] on div "HC Haizel Costa 16:47 Aug 12 2025 "Original Site Comment 16" Both | Change sect…" at bounding box center [1134, 340] width 186 height 266
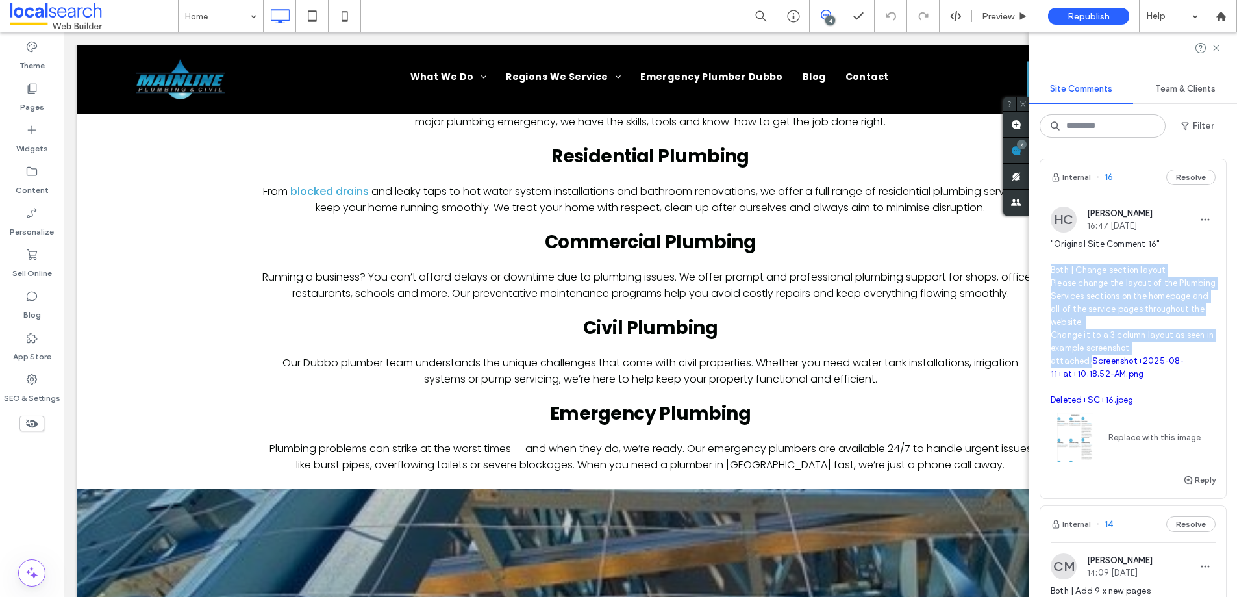
scroll to position [3730, 0]
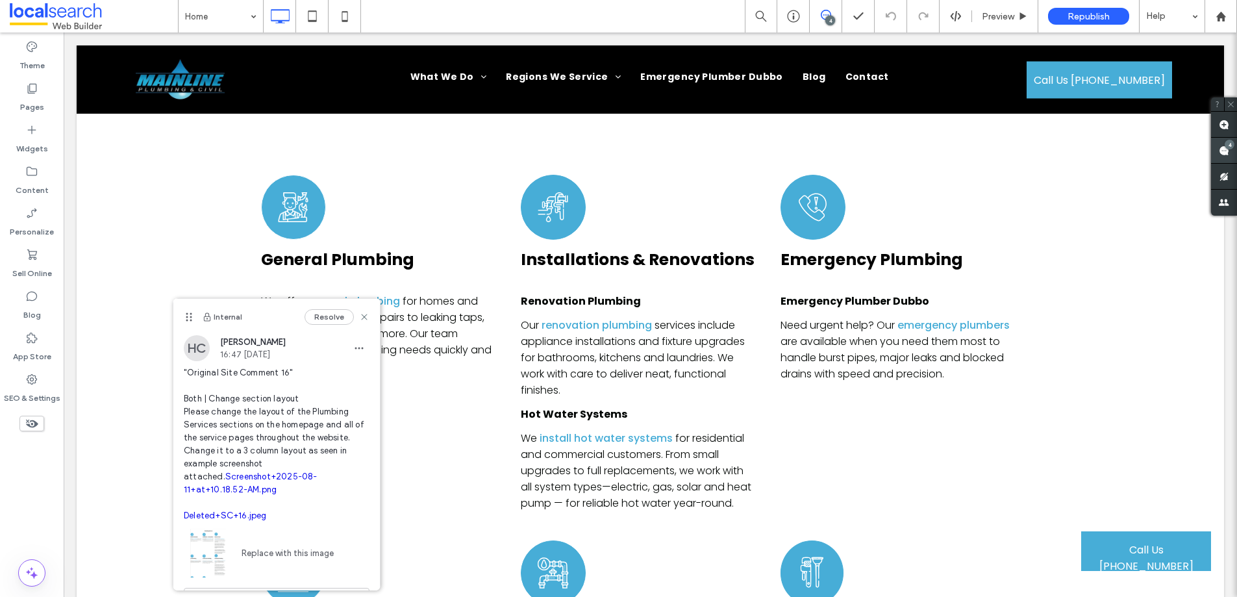
click at [1230, 160] on span at bounding box center [1224, 150] width 26 height 25
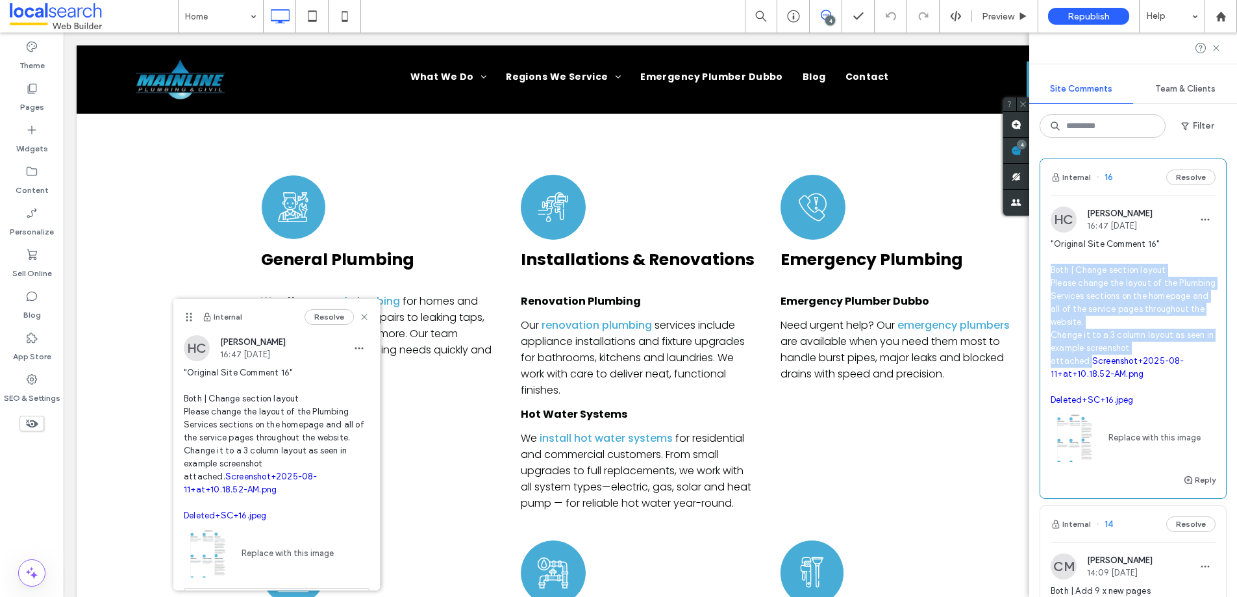
drag, startPoint x: 1183, startPoint y: 351, endPoint x: 1050, endPoint y: 268, distance: 156.8
click at [1051, 268] on span ""Original Site Comment 16" Both | Change section layout Please change the layou…" at bounding box center [1133, 322] width 165 height 169
copy span "Both | Change section layout Please change the layout of the Plumbing Services …"
click at [1152, 270] on span ""Original Site Comment 16" Both | Change section layout Please change the layou…" at bounding box center [1133, 322] width 165 height 169
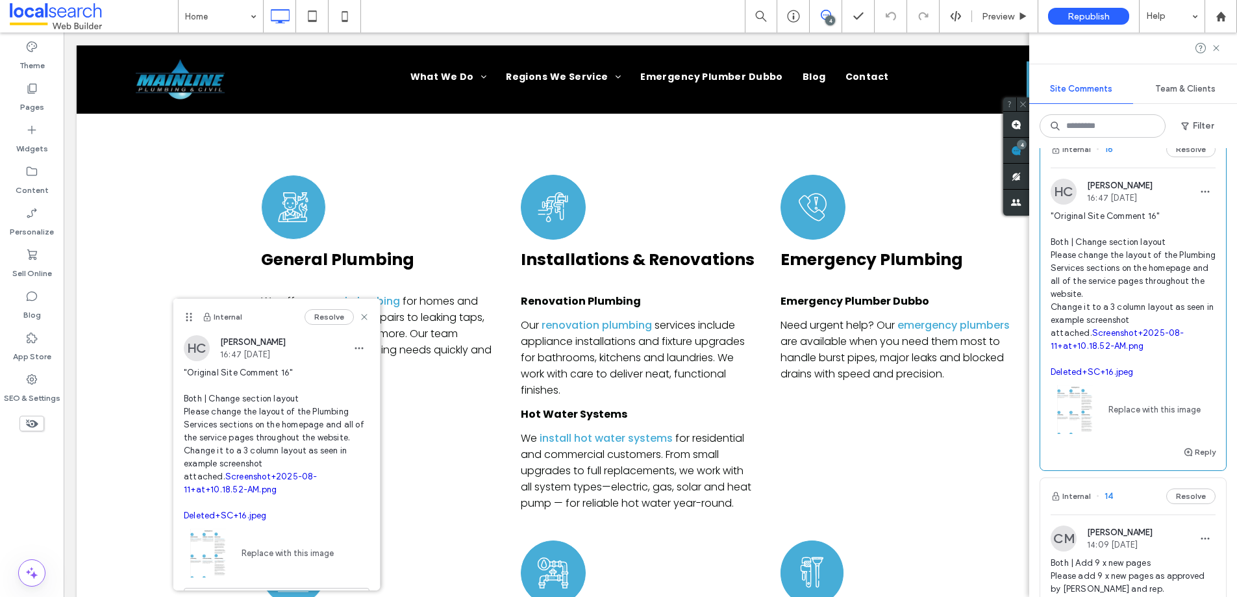
scroll to position [11, 0]
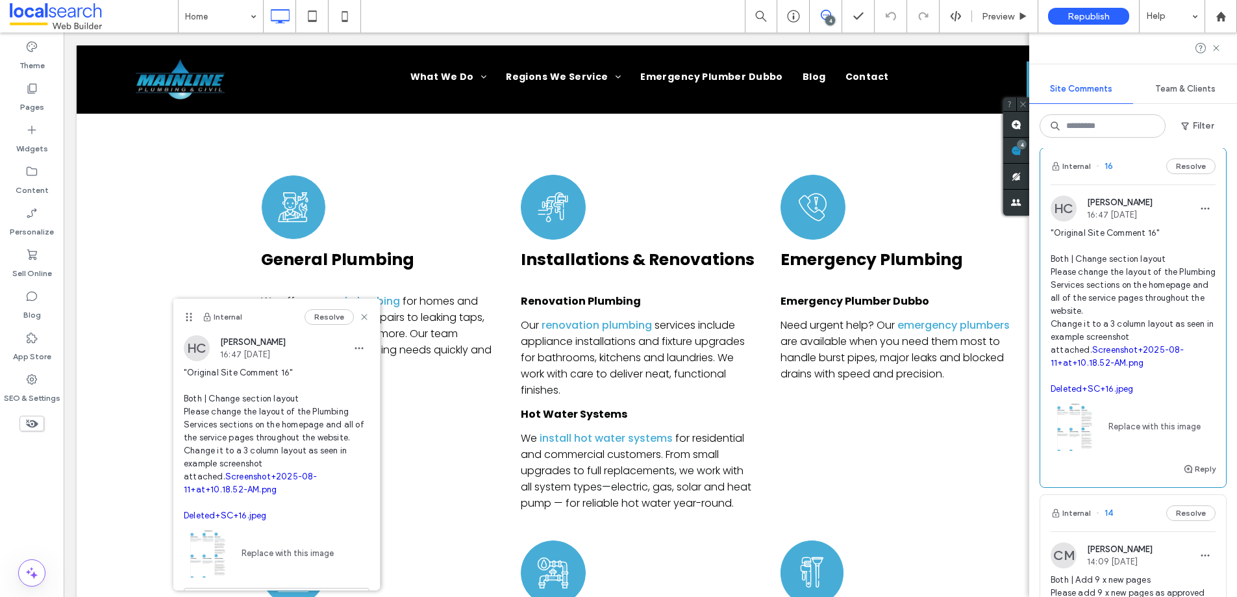
click at [1104, 368] on link "Screenshot+2025-08-11+at+10.18.52-AM.png" at bounding box center [1118, 356] width 134 height 23
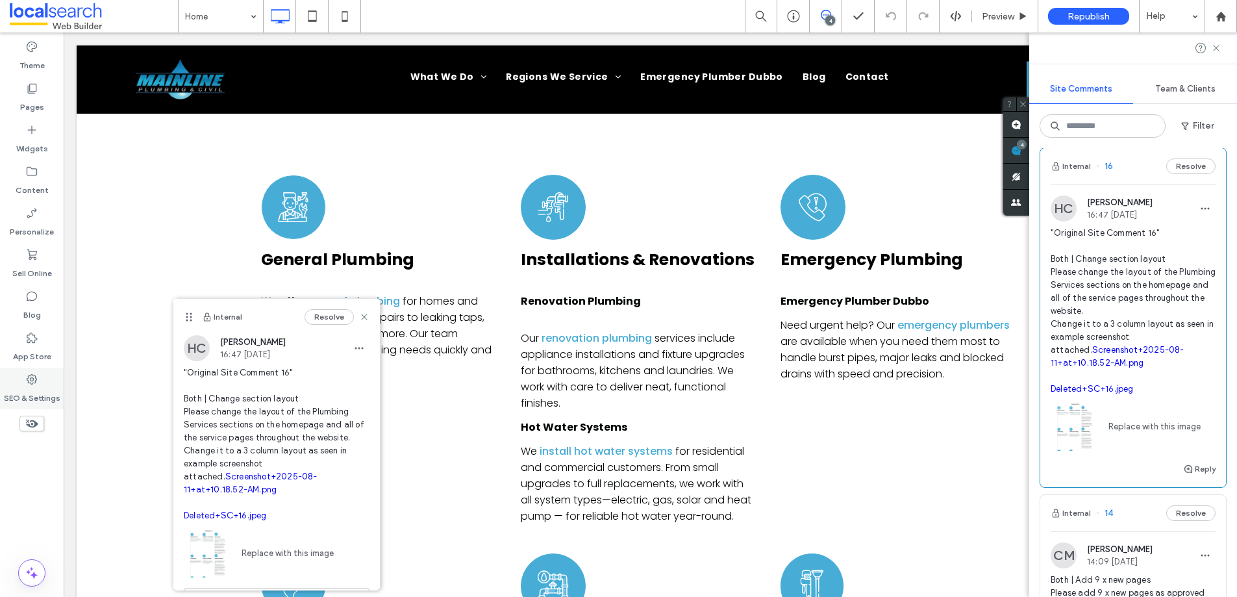
click at [27, 377] on icon at bounding box center [31, 379] width 13 height 13
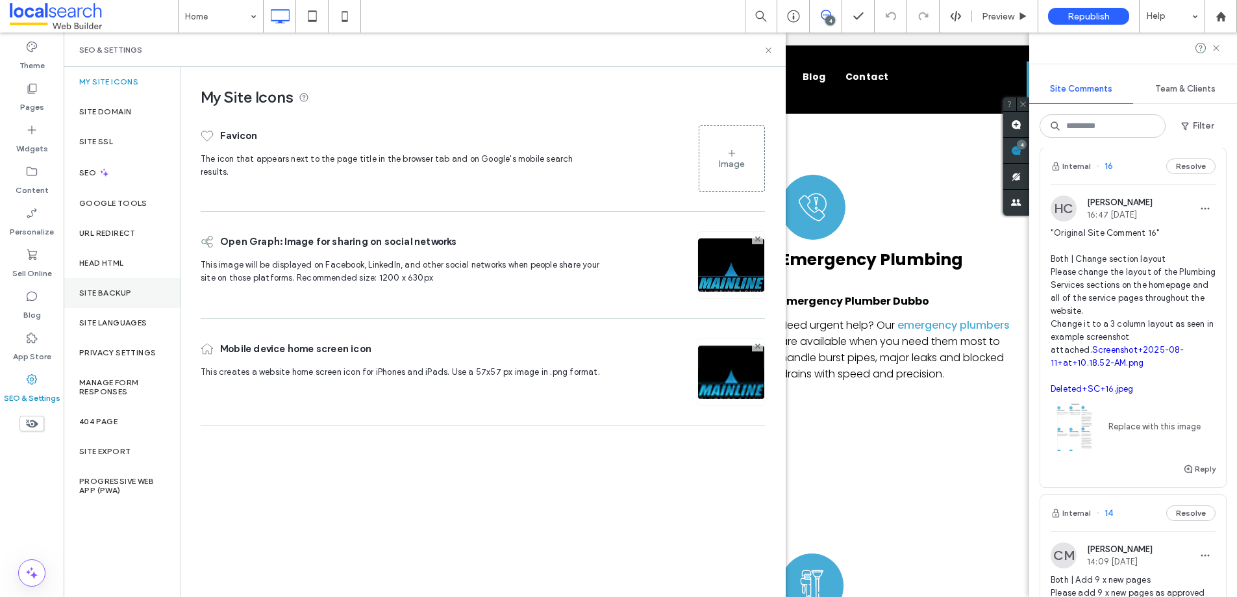
click at [112, 300] on div "Site Backup" at bounding box center [122, 293] width 117 height 30
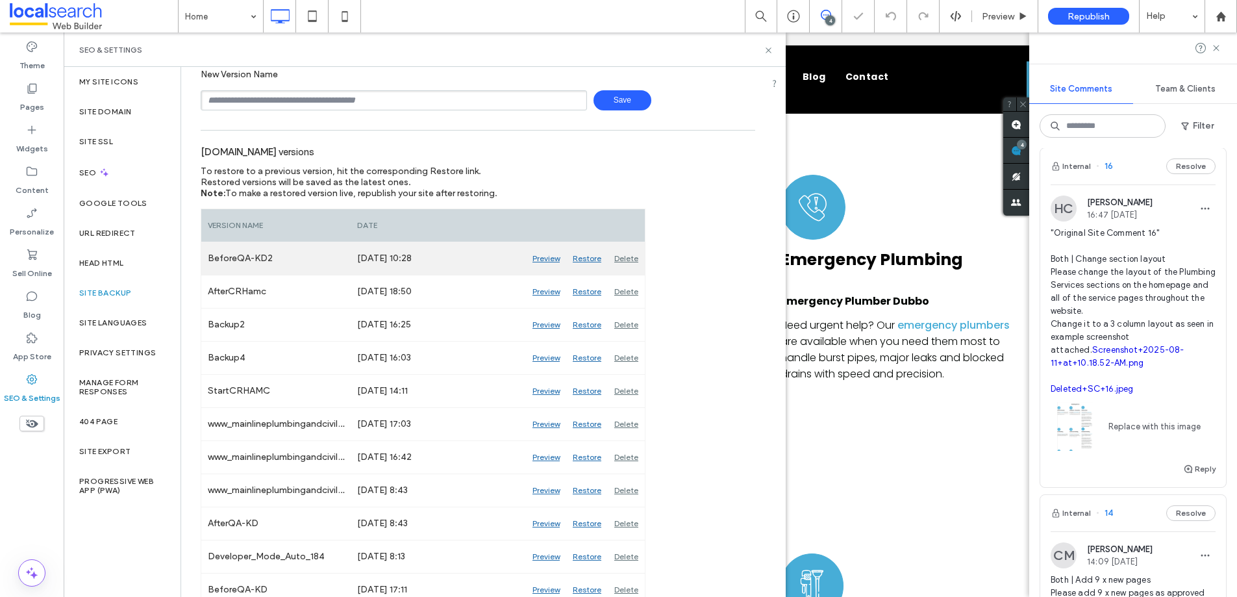
scroll to position [128, 0]
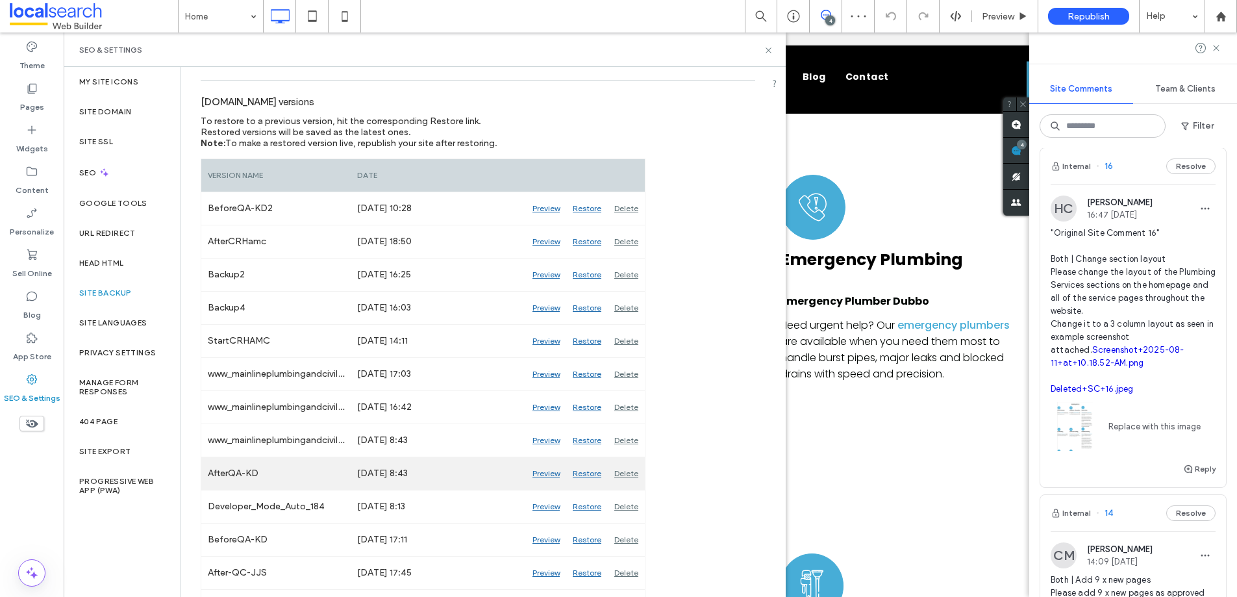
click at [552, 474] on div "Preview" at bounding box center [546, 473] width 40 height 32
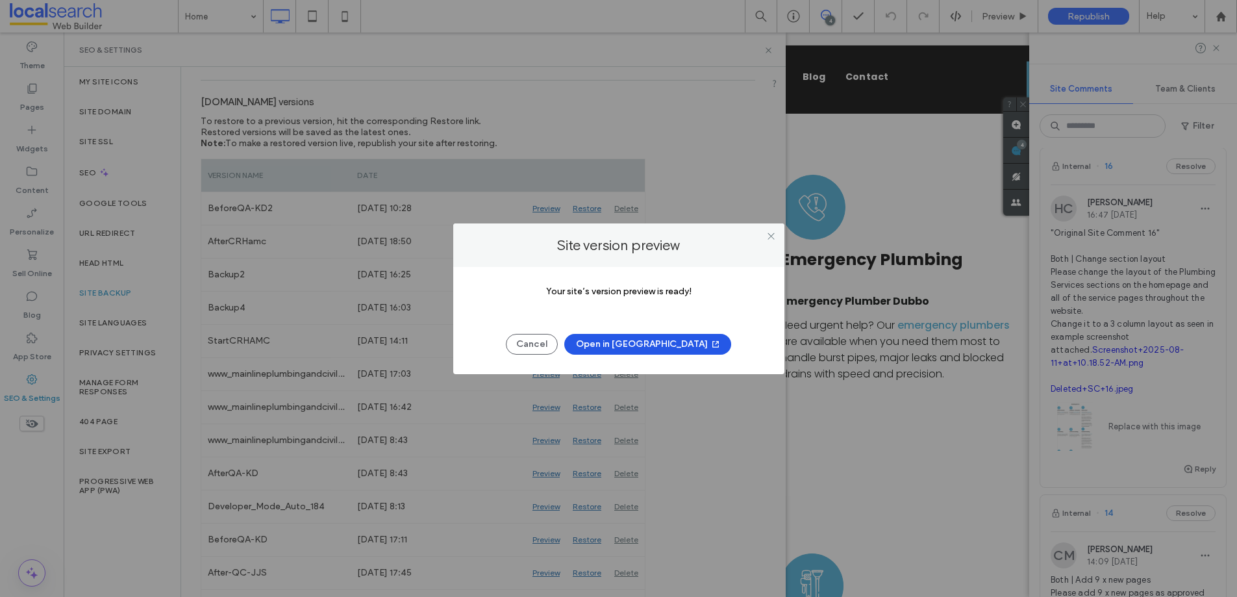
click at [652, 347] on button "Open in New Tab" at bounding box center [647, 344] width 167 height 21
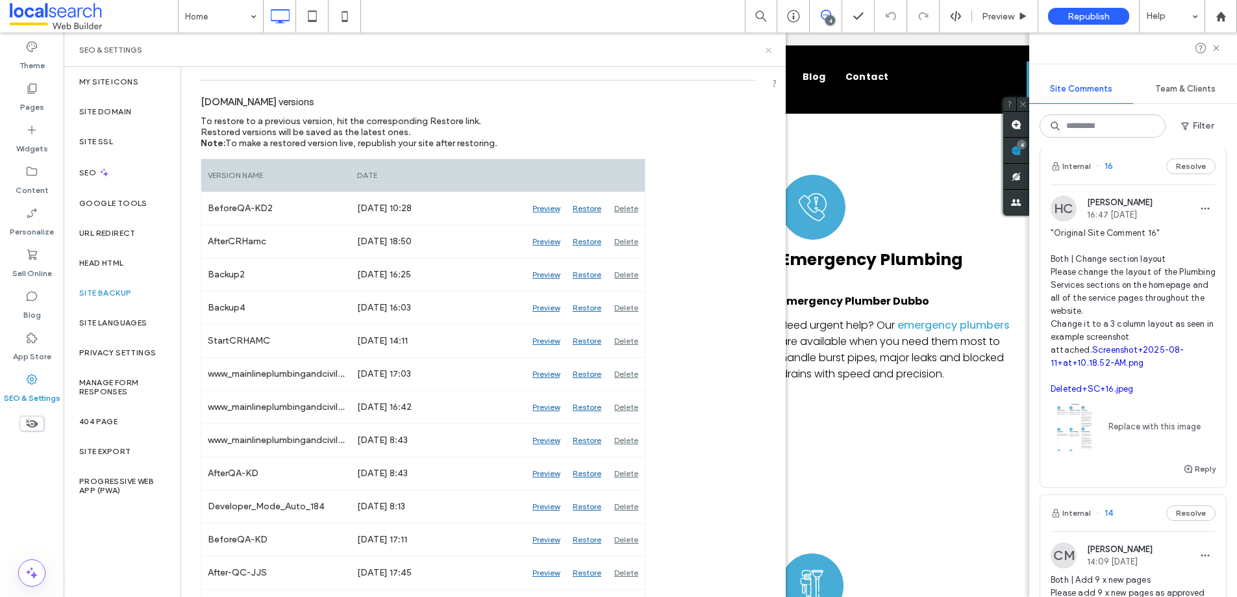
click at [768, 47] on icon at bounding box center [769, 50] width 10 height 10
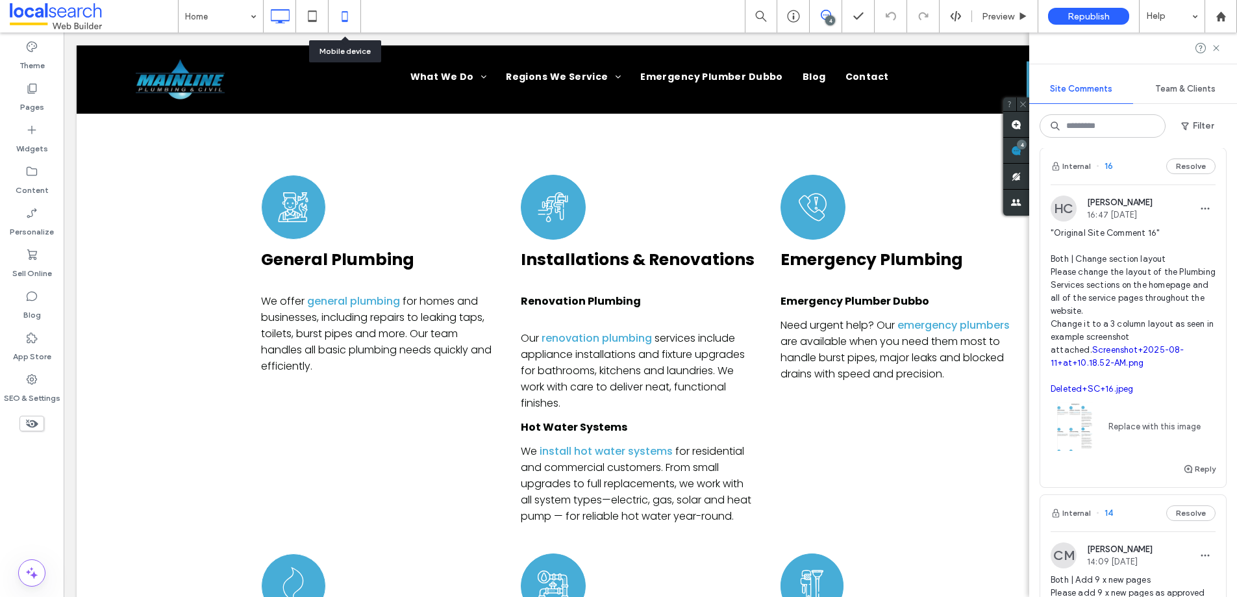
click at [348, 14] on icon at bounding box center [345, 16] width 26 height 26
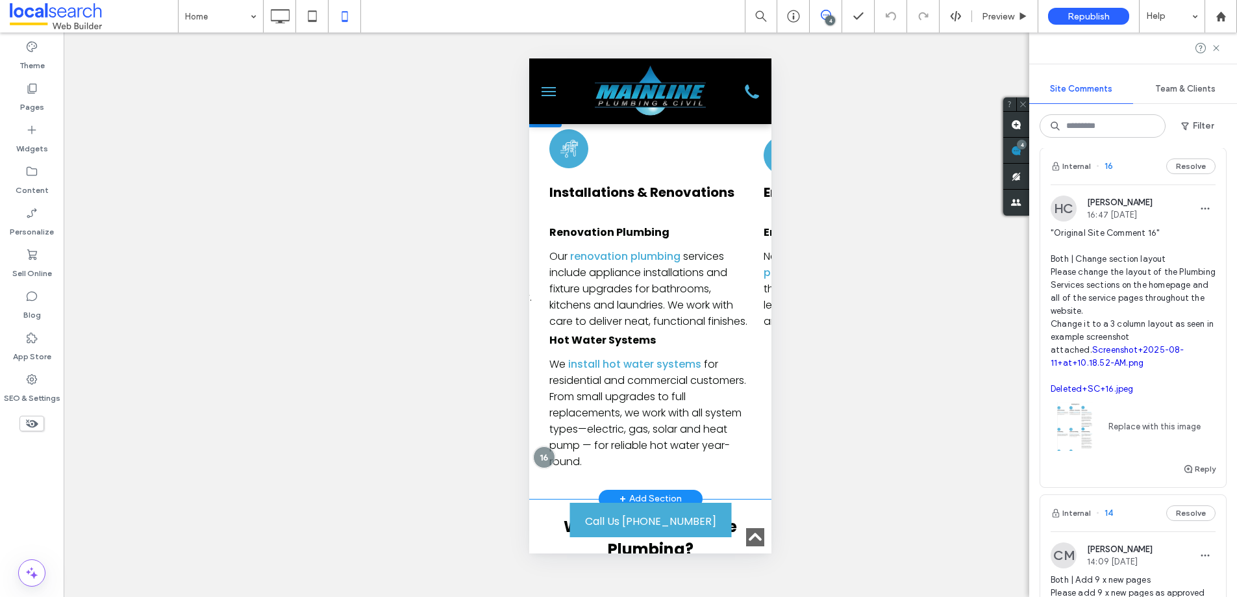
scroll to position [0, 0]
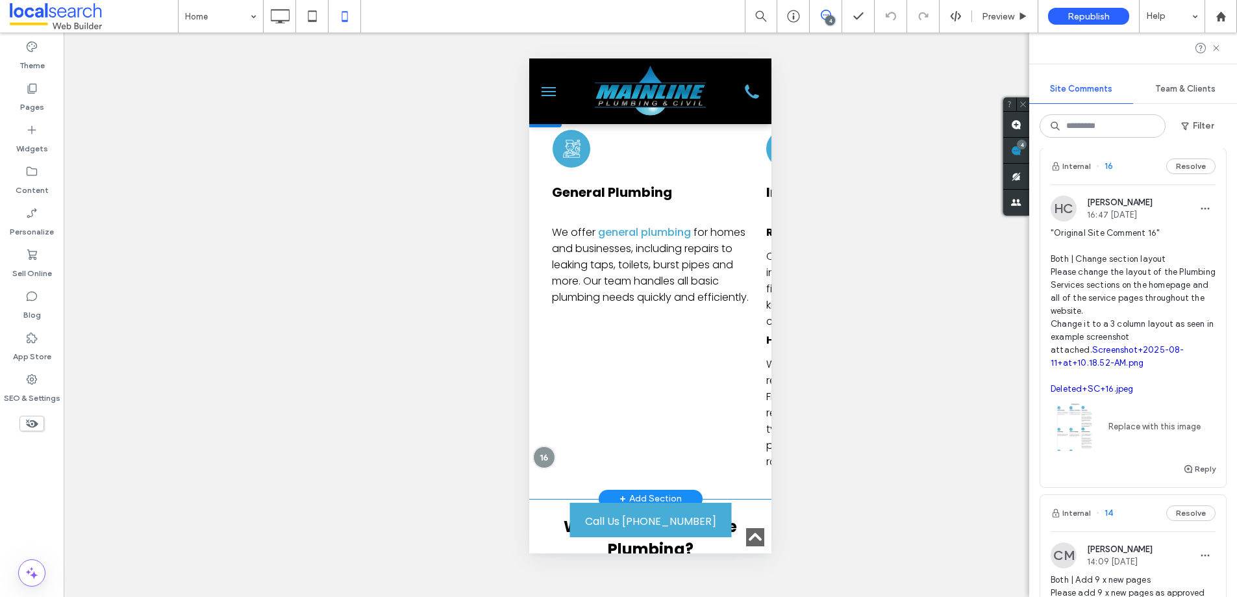
drag, startPoint x: 730, startPoint y: 498, endPoint x: 870, endPoint y: 160, distance: 366.1
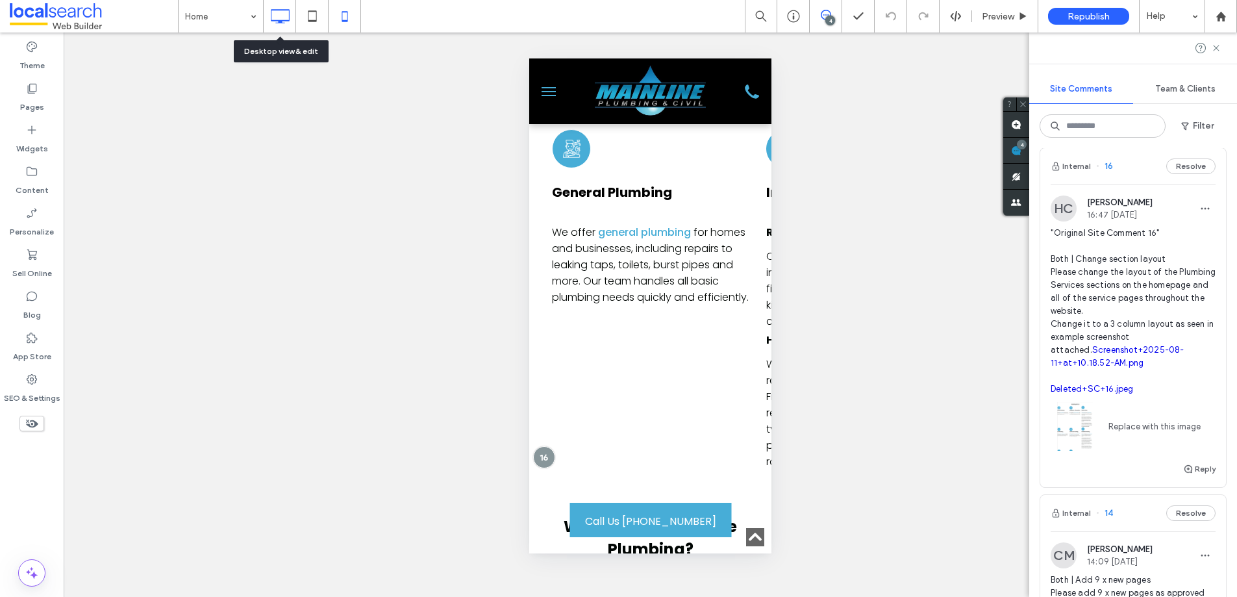
click at [271, 16] on icon at bounding box center [280, 16] width 26 height 26
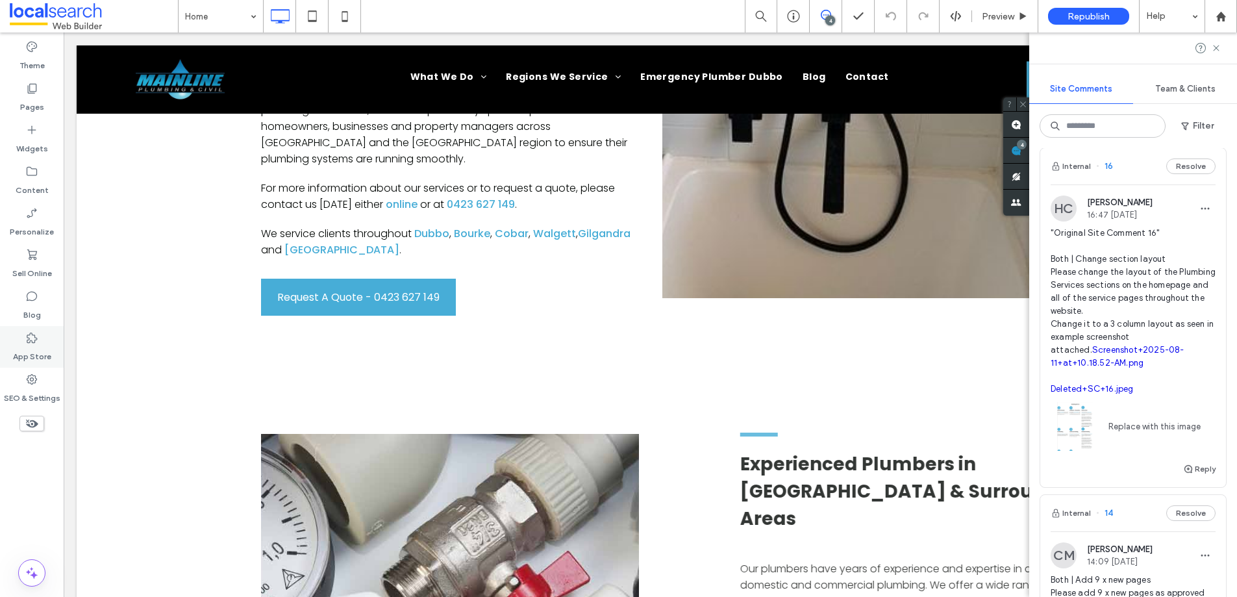
scroll to position [722, 0]
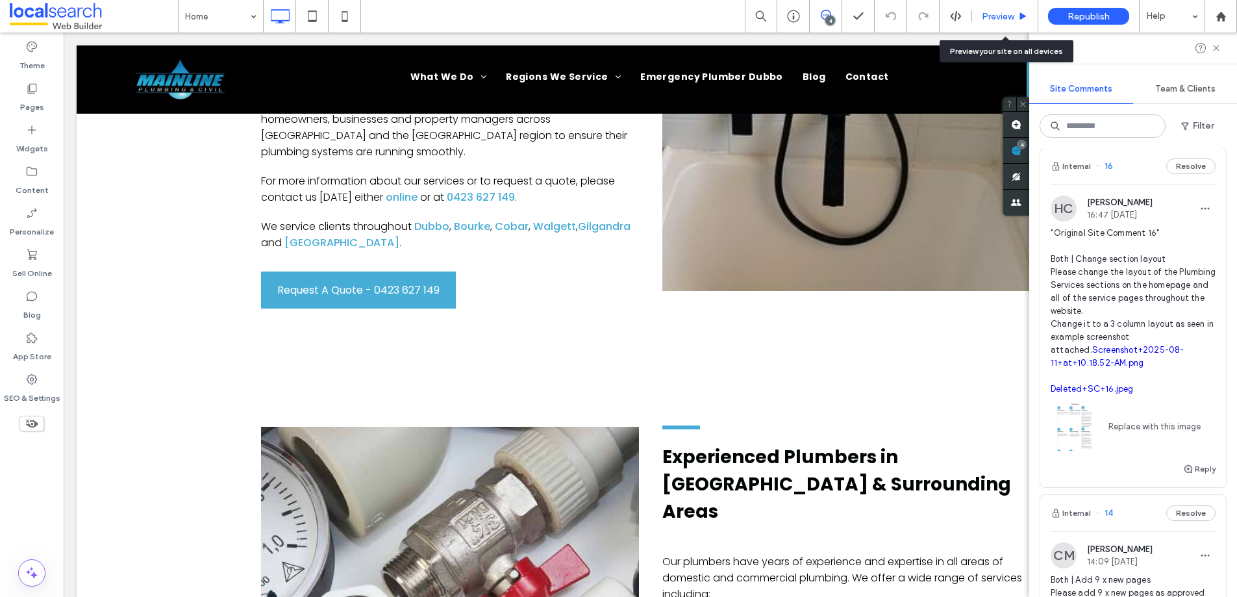
click at [992, 19] on span "Preview" at bounding box center [998, 16] width 32 height 11
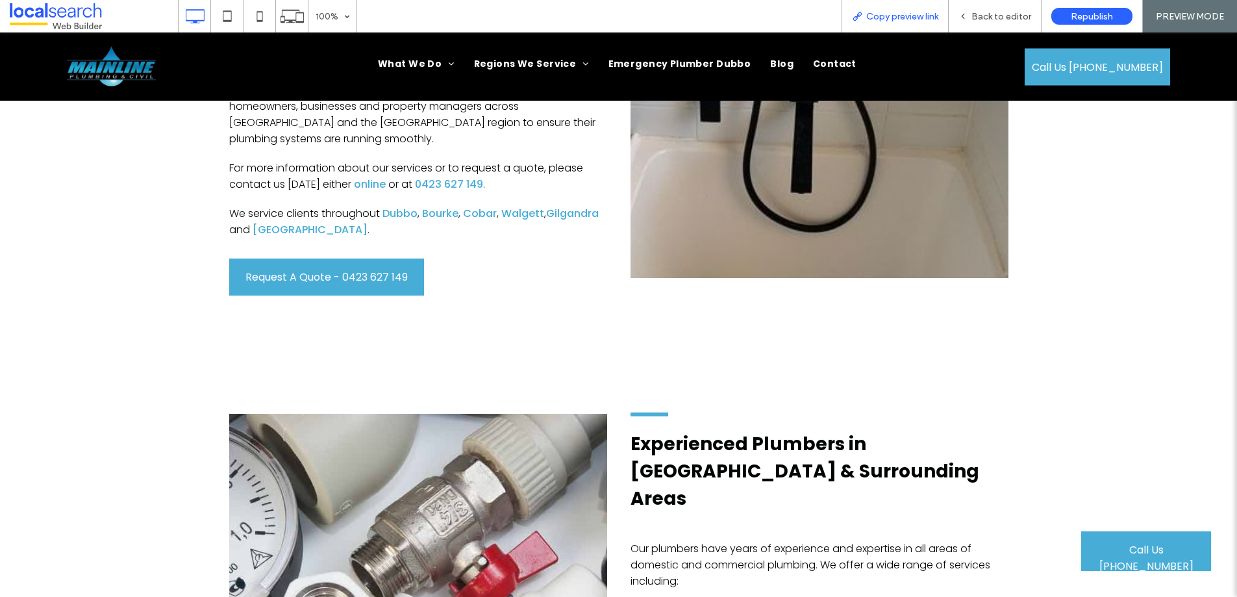
click at [903, 16] on span "Copy preview link" at bounding box center [902, 16] width 72 height 11
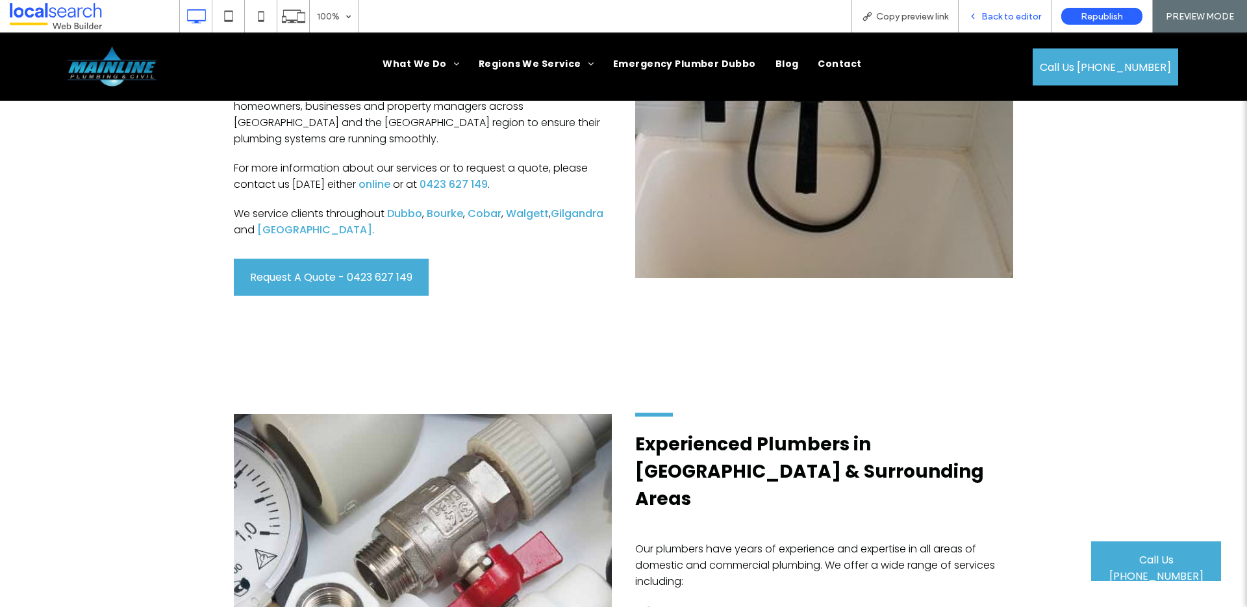
click at [1013, 11] on span "Back to editor" at bounding box center [1011, 16] width 60 height 11
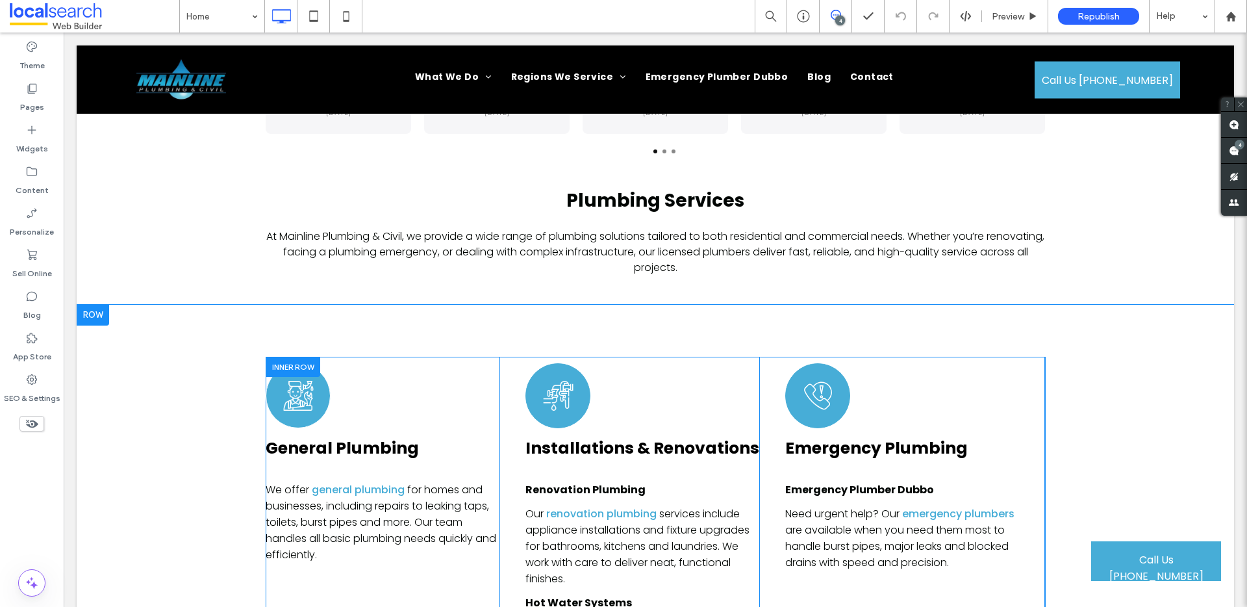
scroll to position [3630, 0]
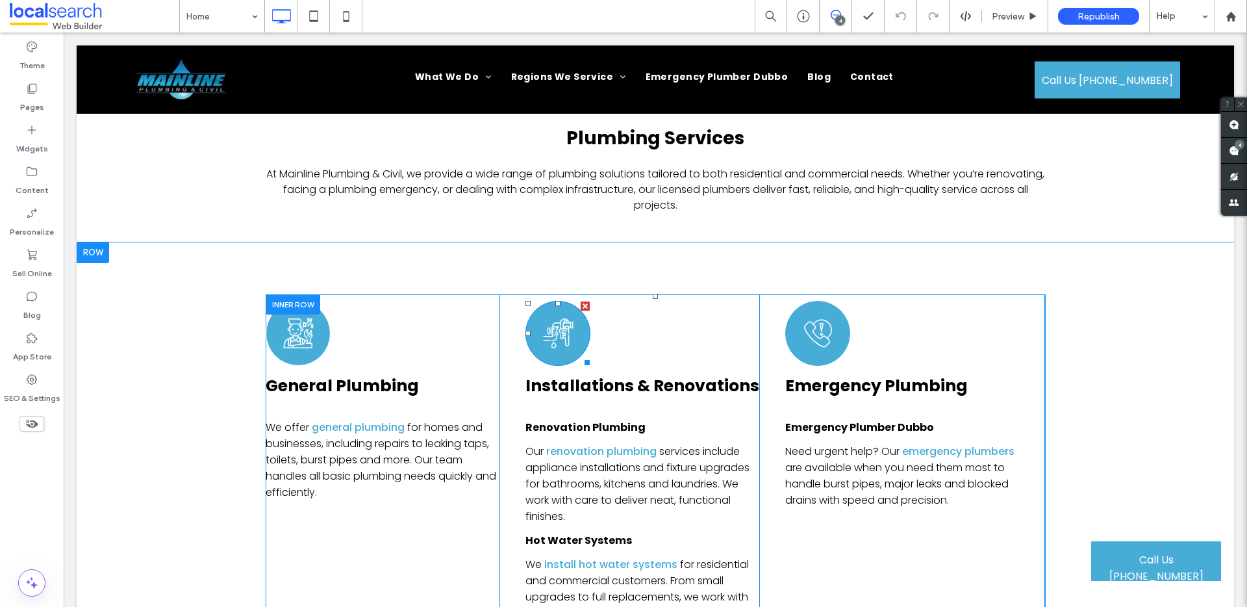
click at [569, 301] on div "Plumbing Icon Created with Fabric.js 4.6.0" at bounding box center [557, 333] width 65 height 65
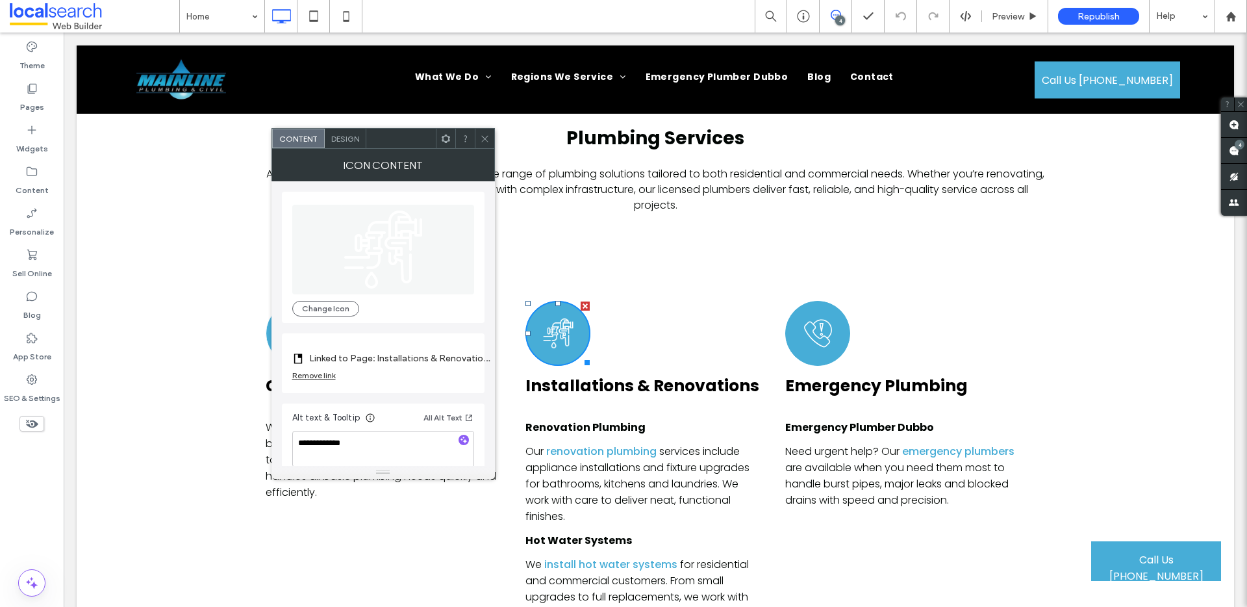
click at [483, 136] on icon at bounding box center [485, 139] width 10 height 10
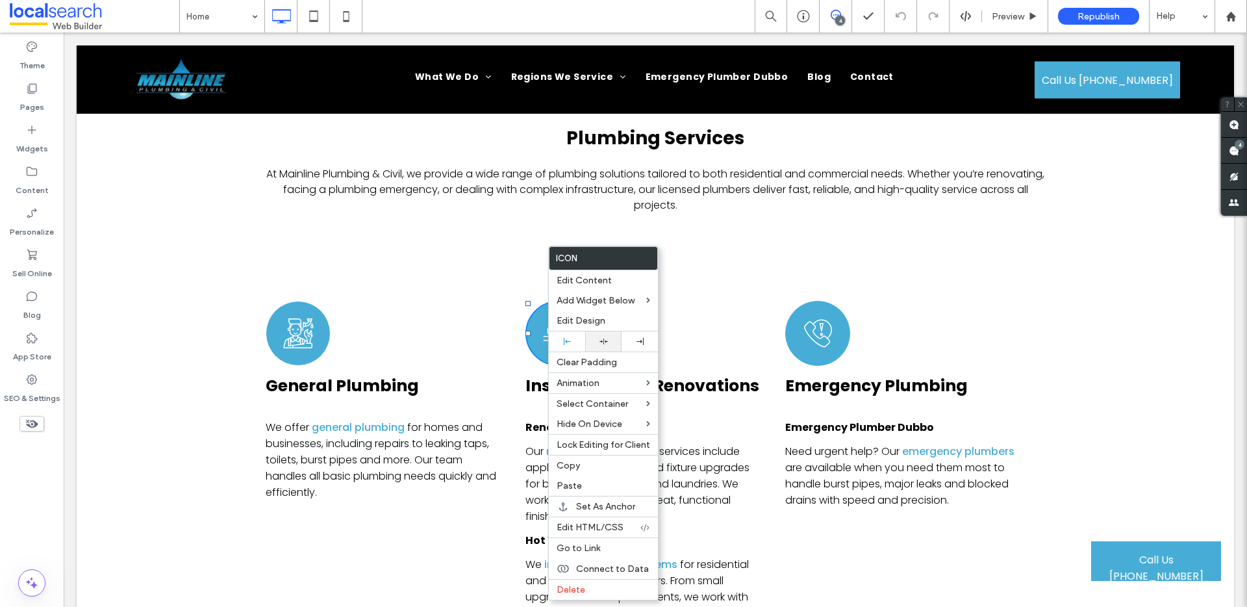
click at [605, 338] on icon at bounding box center [603, 341] width 8 height 8
click at [700, 374] on link "Installations & Renovations" at bounding box center [642, 385] width 234 height 23
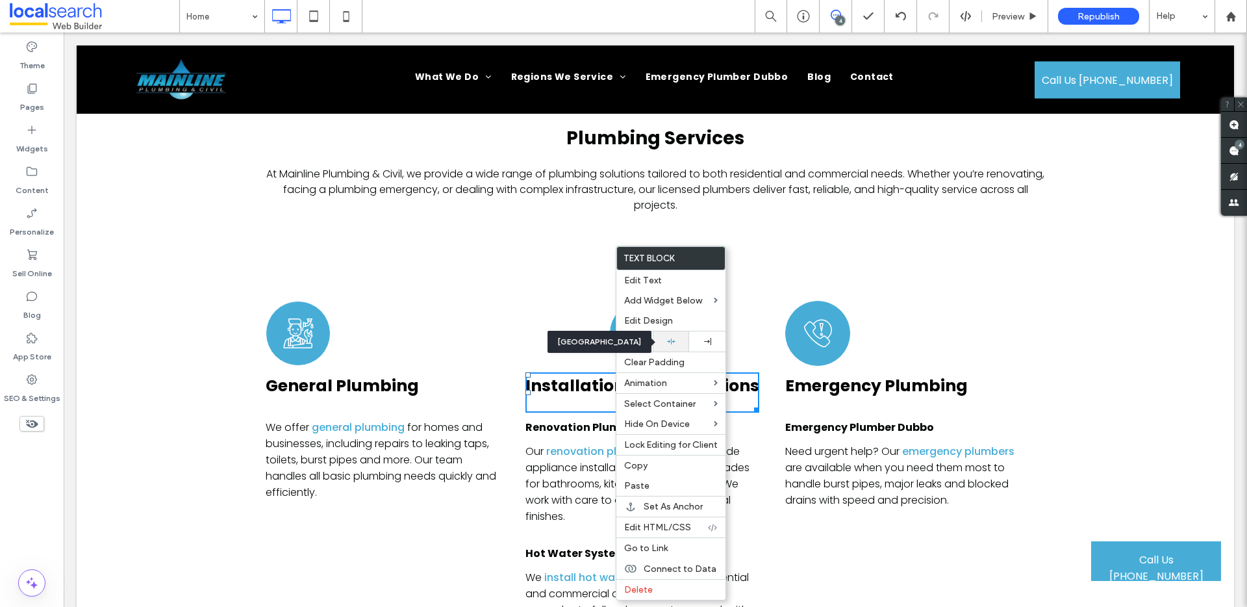
click at [674, 344] on icon at bounding box center [671, 341] width 8 height 8
click at [653, 321] on span "Edit Design" at bounding box center [648, 320] width 49 height 11
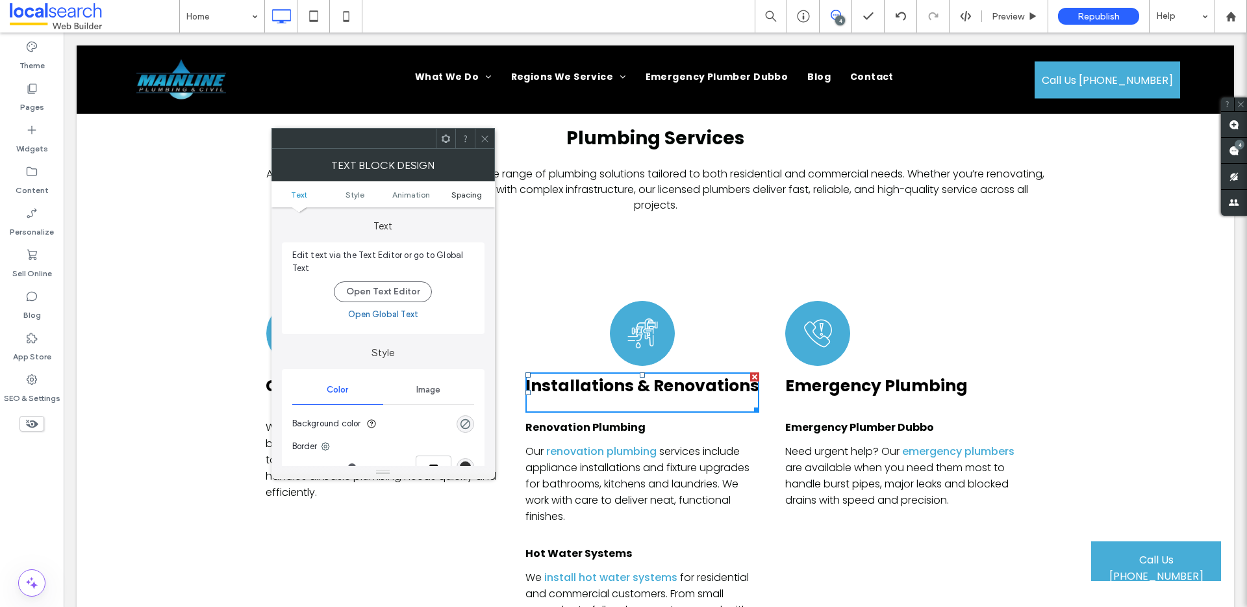
click at [473, 194] on span "Spacing" at bounding box center [466, 195] width 31 height 10
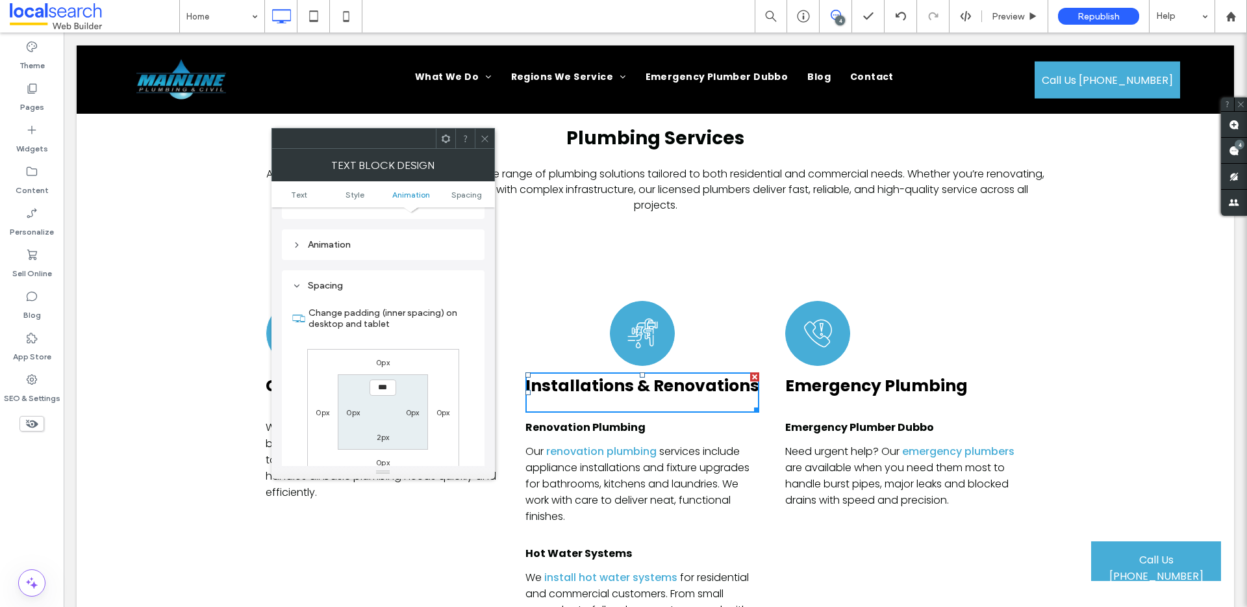
scroll to position [372, 0]
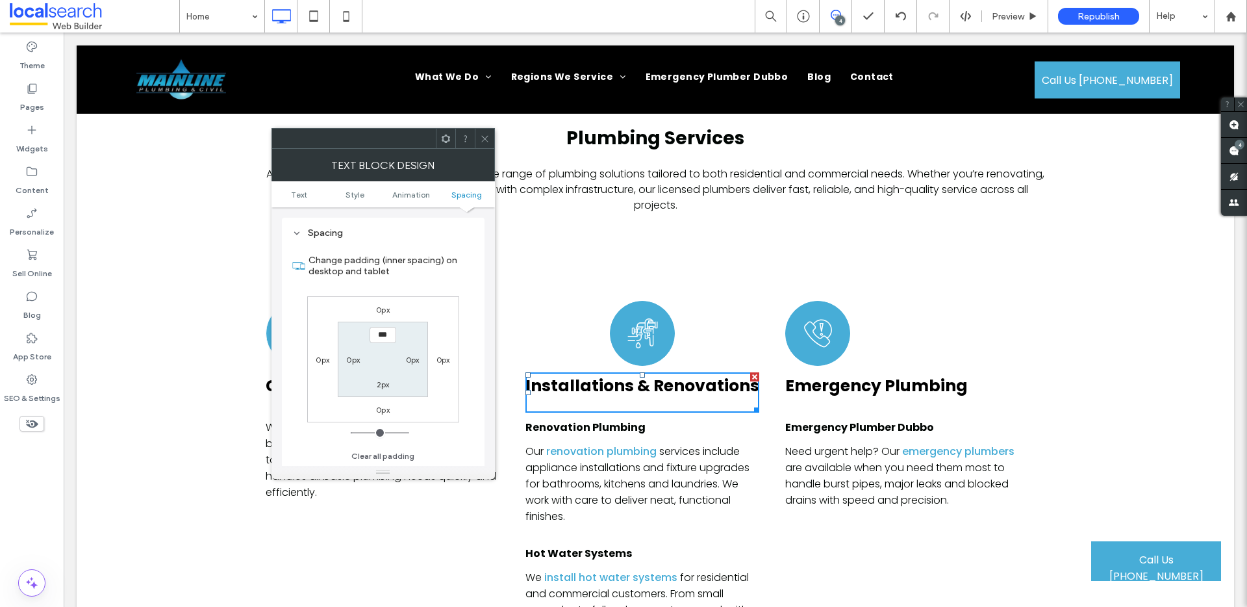
click at [481, 136] on icon at bounding box center [485, 139] width 10 height 10
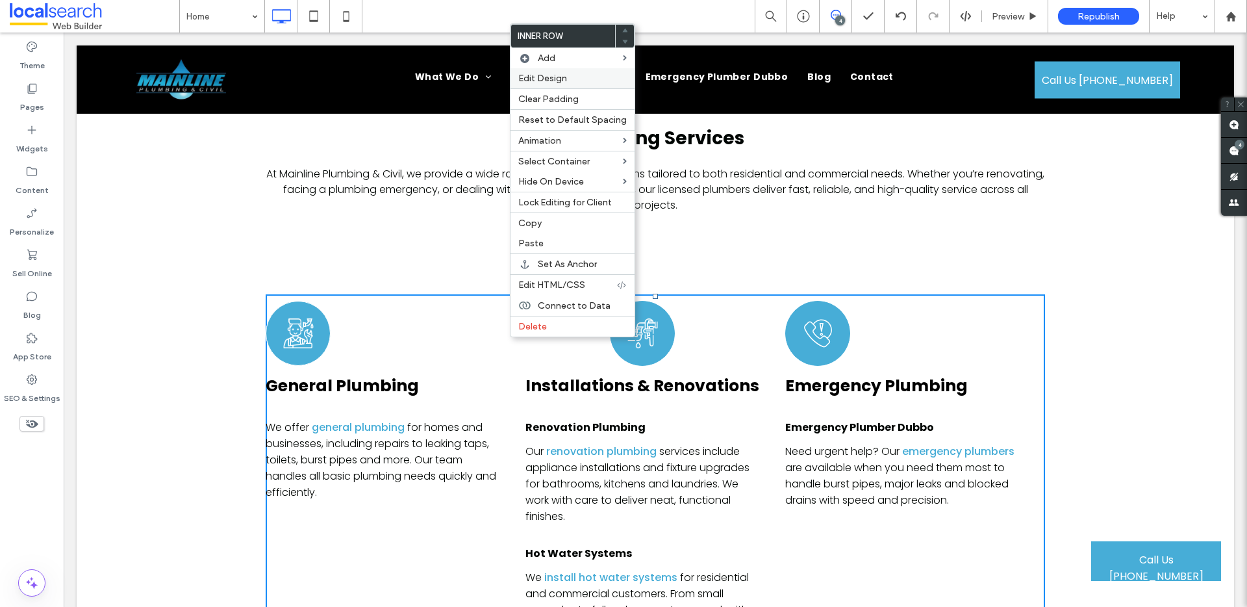
click at [563, 74] on span "Edit Design" at bounding box center [542, 78] width 49 height 11
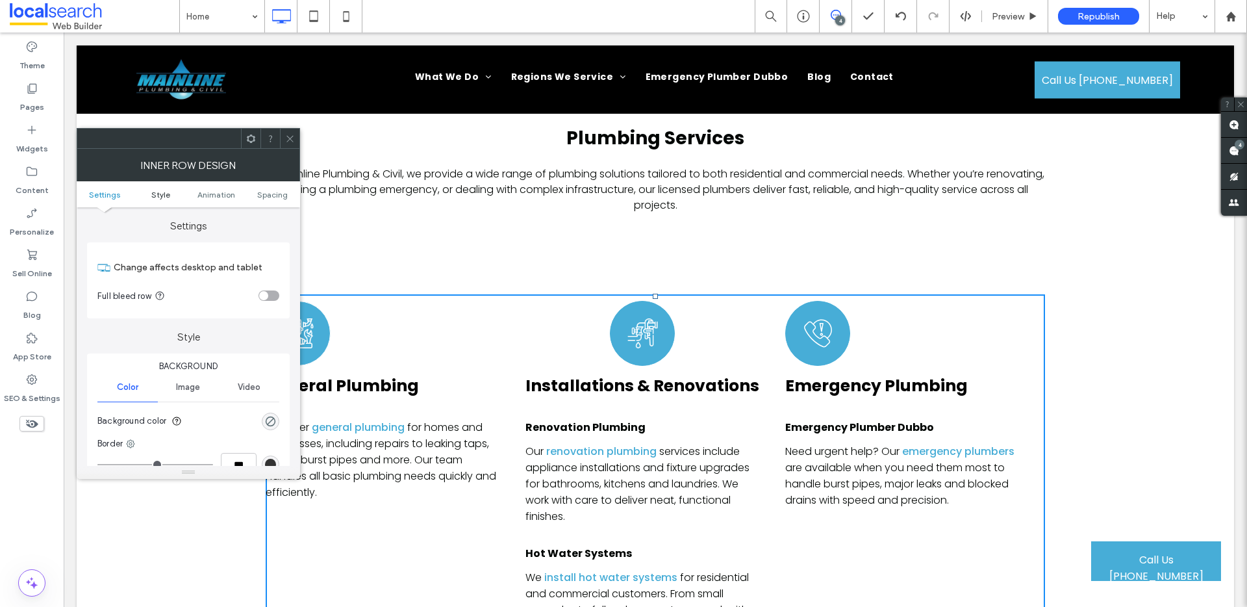
click at [163, 194] on span "Style" at bounding box center [160, 195] width 19 height 10
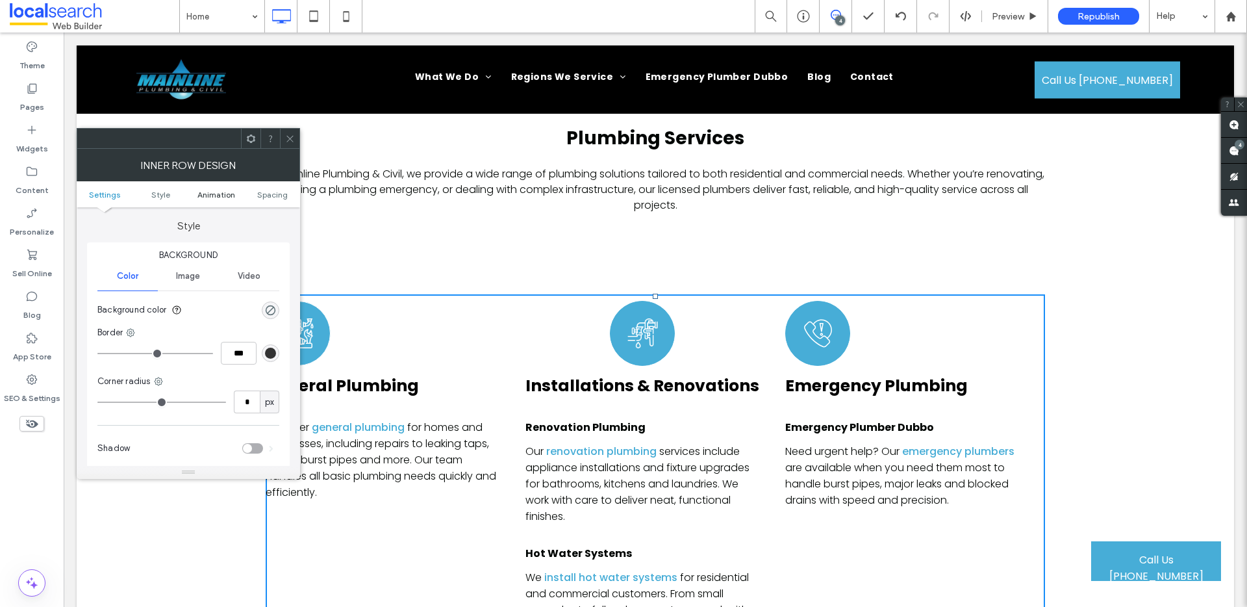
click at [216, 194] on span "Animation" at bounding box center [216, 195] width 38 height 10
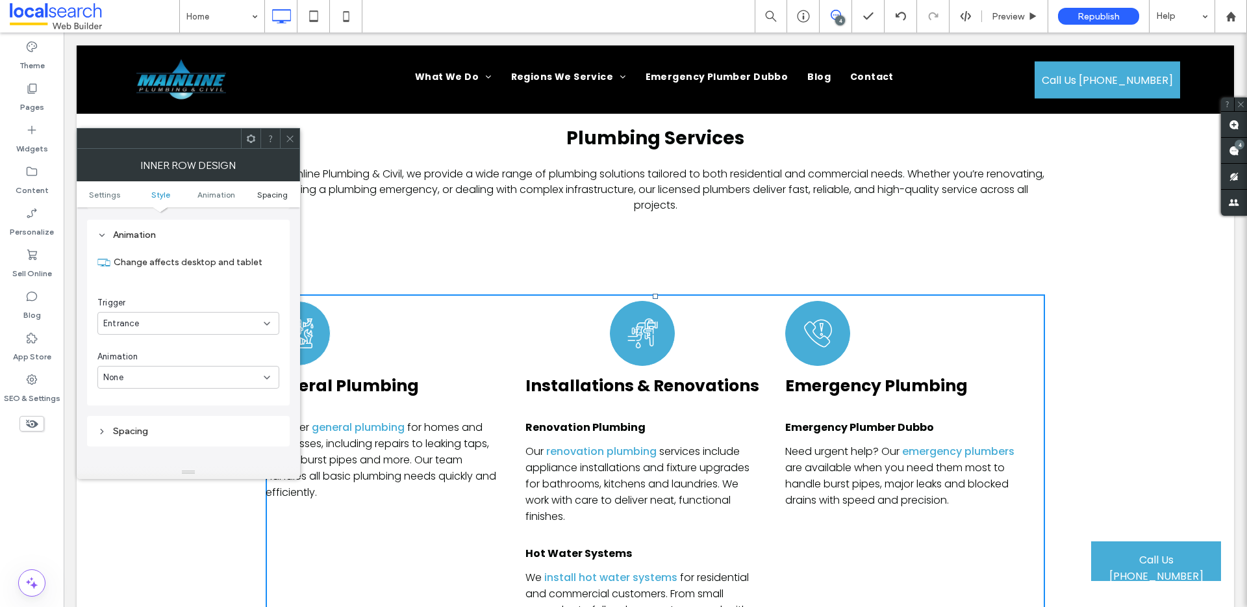
click at [275, 194] on span "Spacing" at bounding box center [272, 195] width 31 height 10
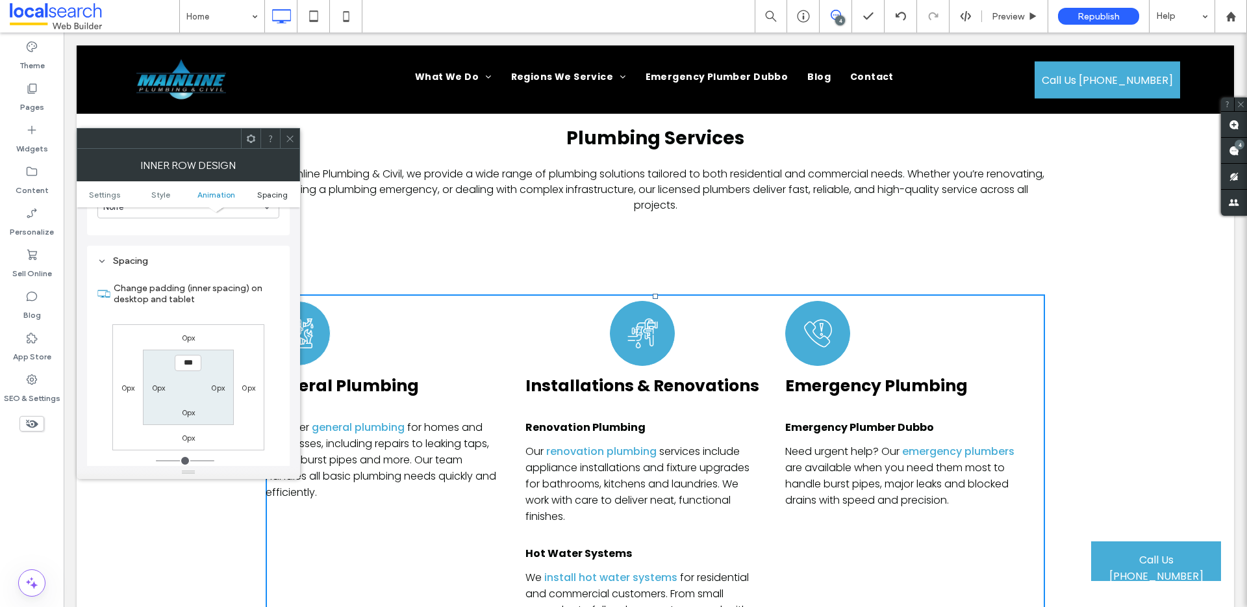
scroll to position [571, 0]
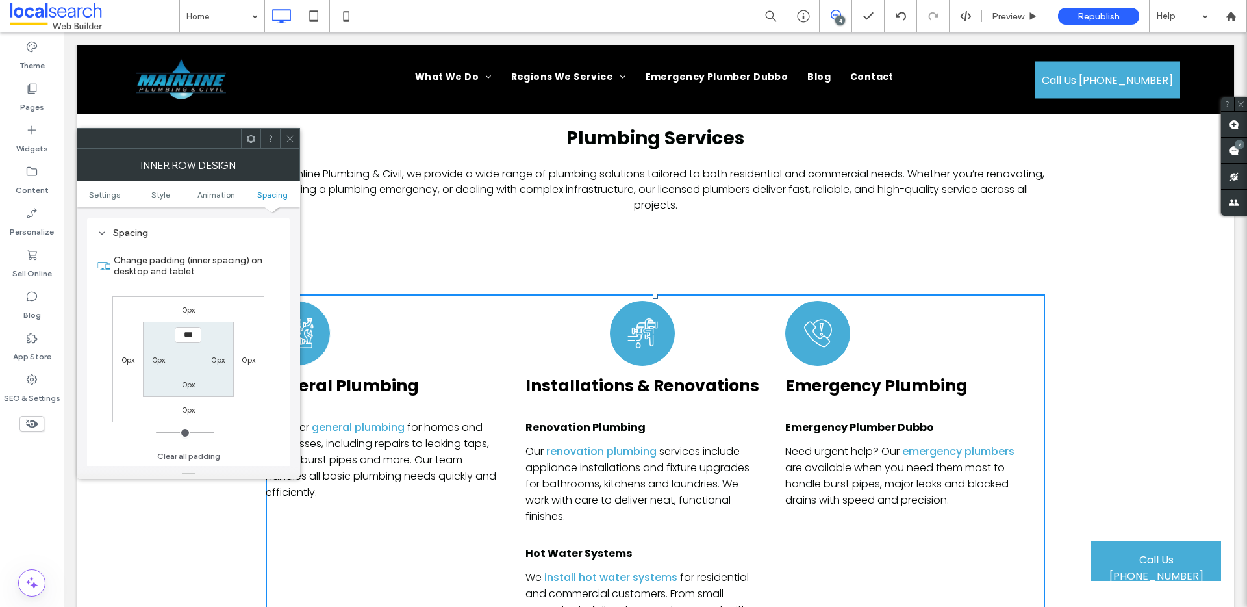
click at [291, 140] on icon at bounding box center [290, 139] width 10 height 10
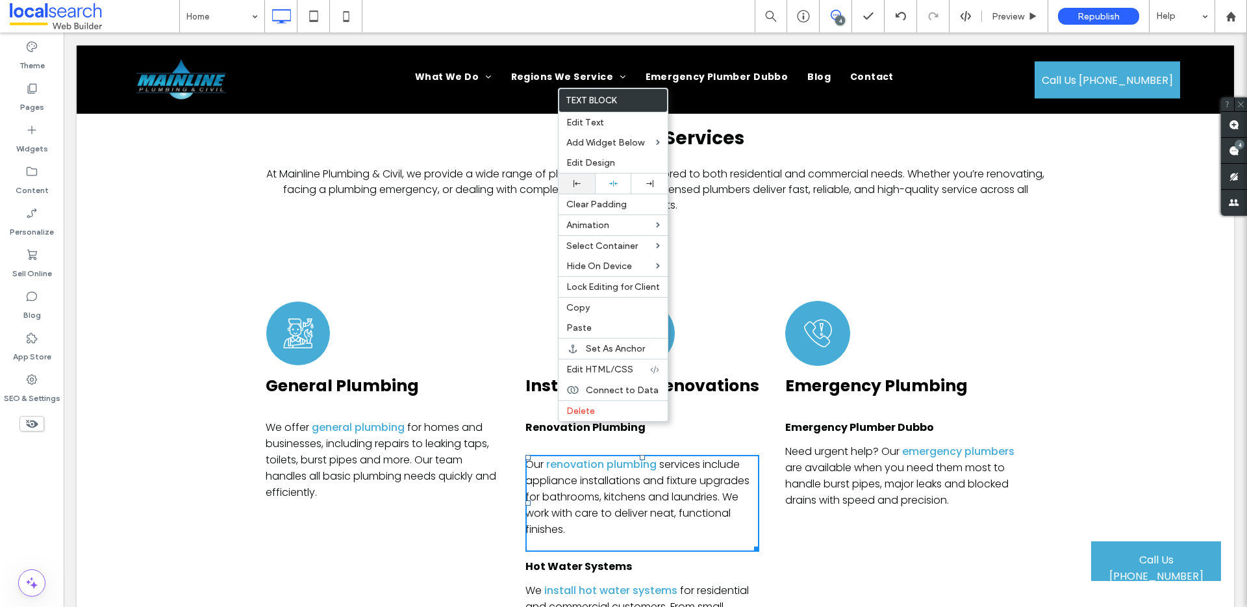
click at [586, 183] on div at bounding box center [576, 183] width 23 height 7
click at [603, 183] on div "Align Left" at bounding box center [623, 184] width 55 height 22
click at [615, 182] on icon at bounding box center [613, 183] width 8 height 8
click at [720, 419] on p "Renovation Plumbing" at bounding box center [642, 427] width 234 height 16
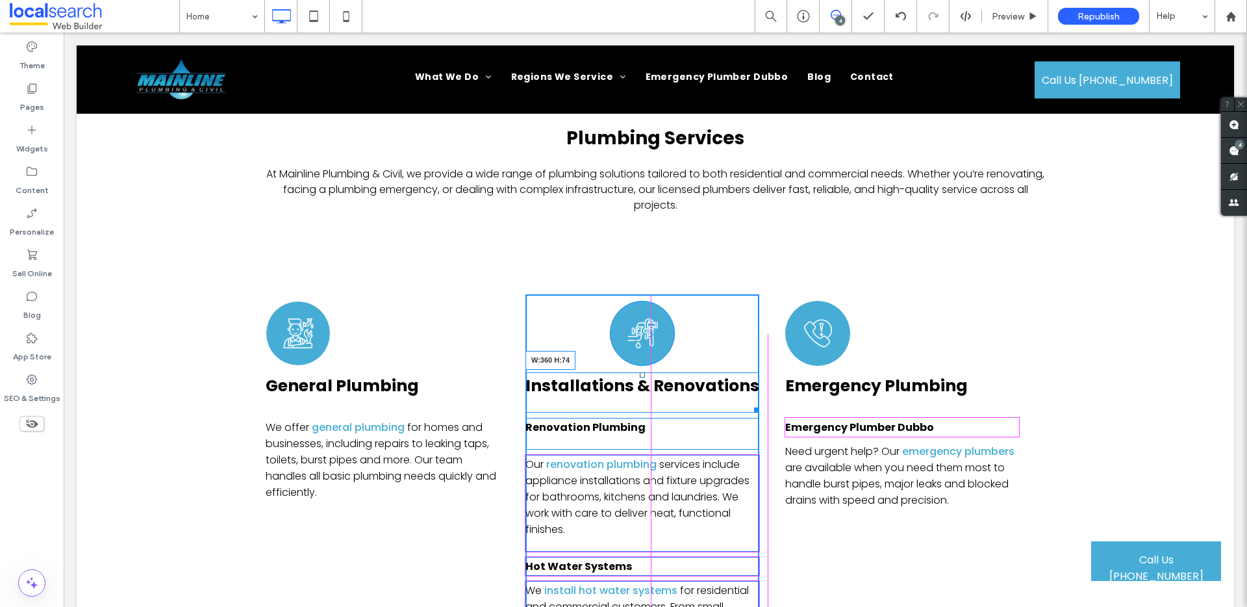
click at [751, 403] on div at bounding box center [755, 408] width 10 height 10
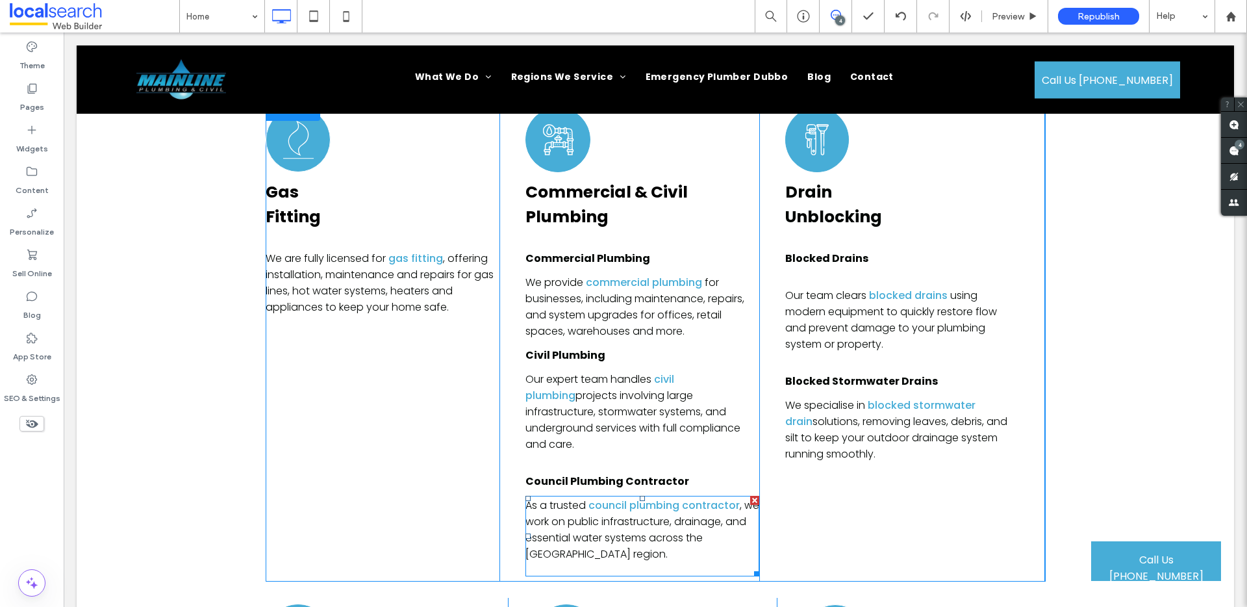
scroll to position [4276, 0]
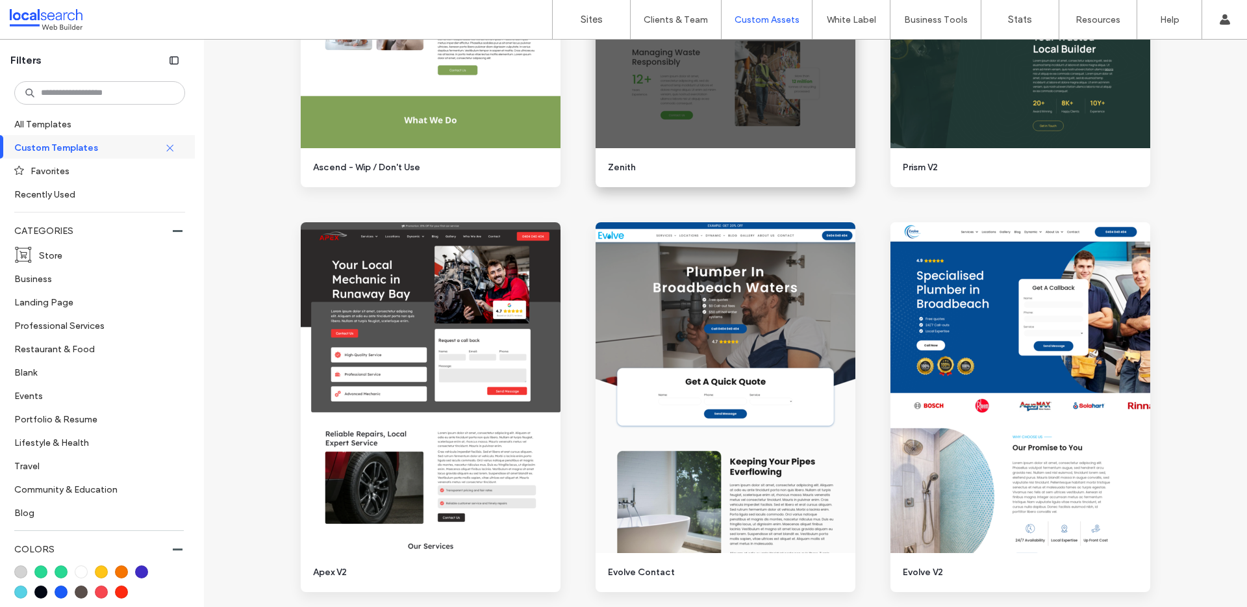
scroll to position [1709, 0]
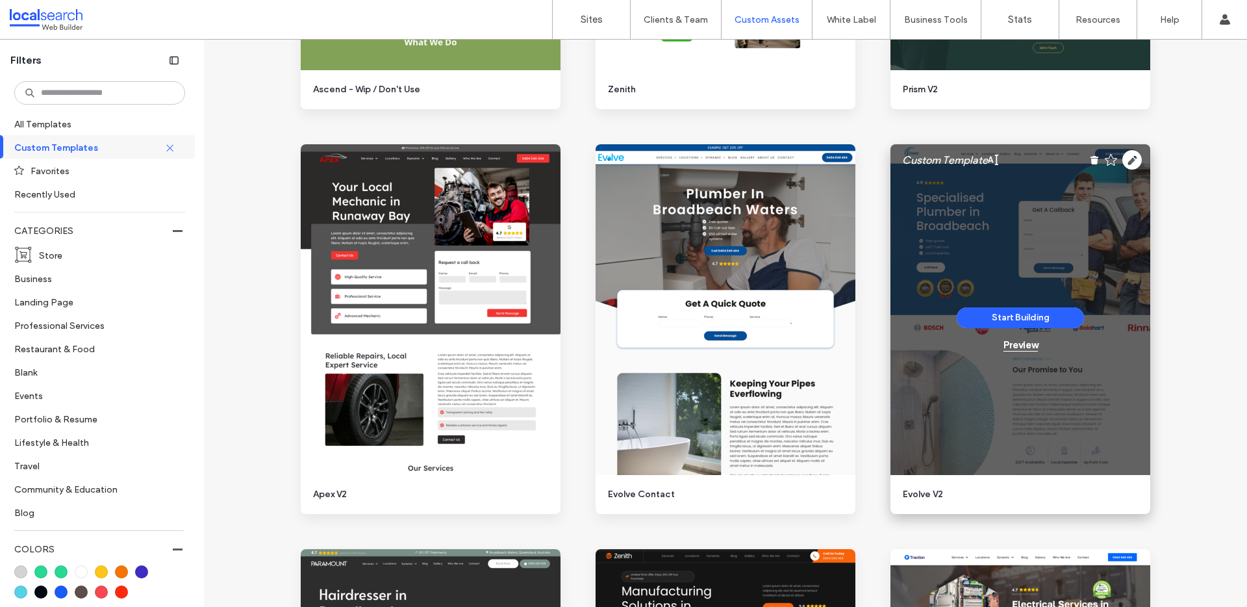
click at [1021, 346] on div "Preview" at bounding box center [1020, 345] width 34 height 12
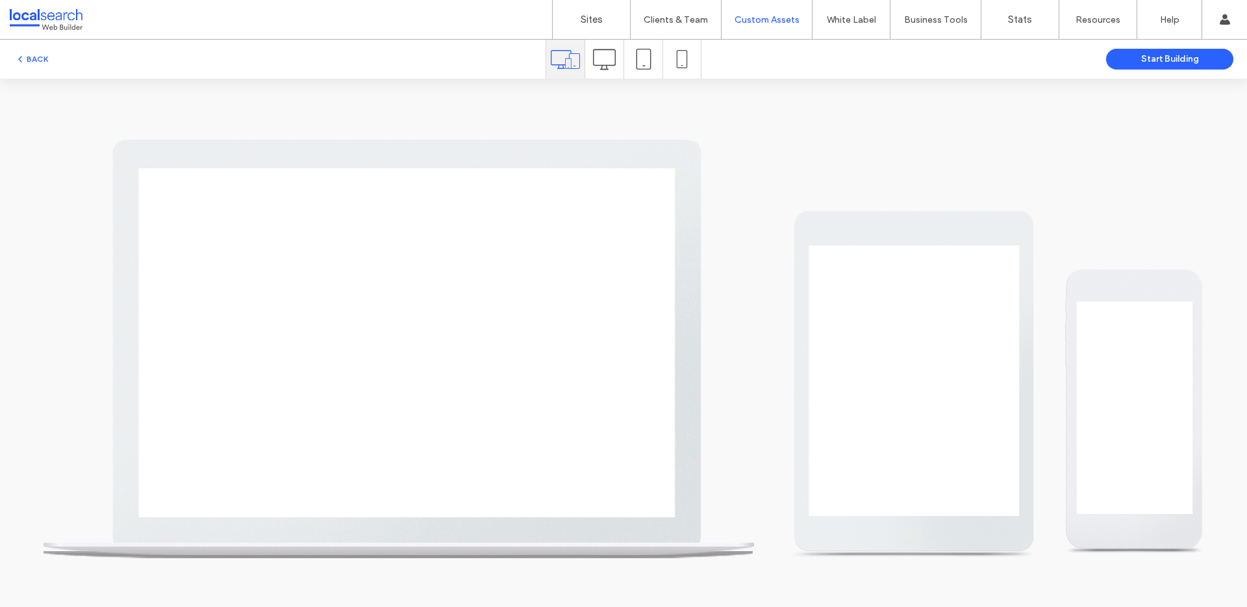
click at [615, 60] on use at bounding box center [604, 59] width 23 height 21
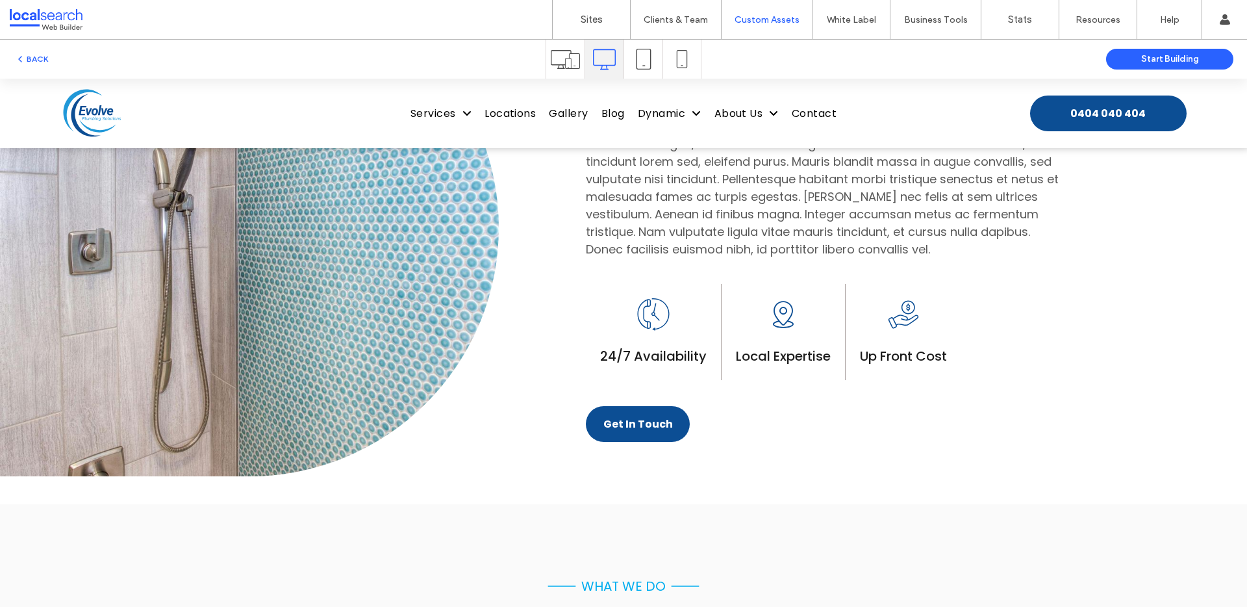
scroll to position [1295, 0]
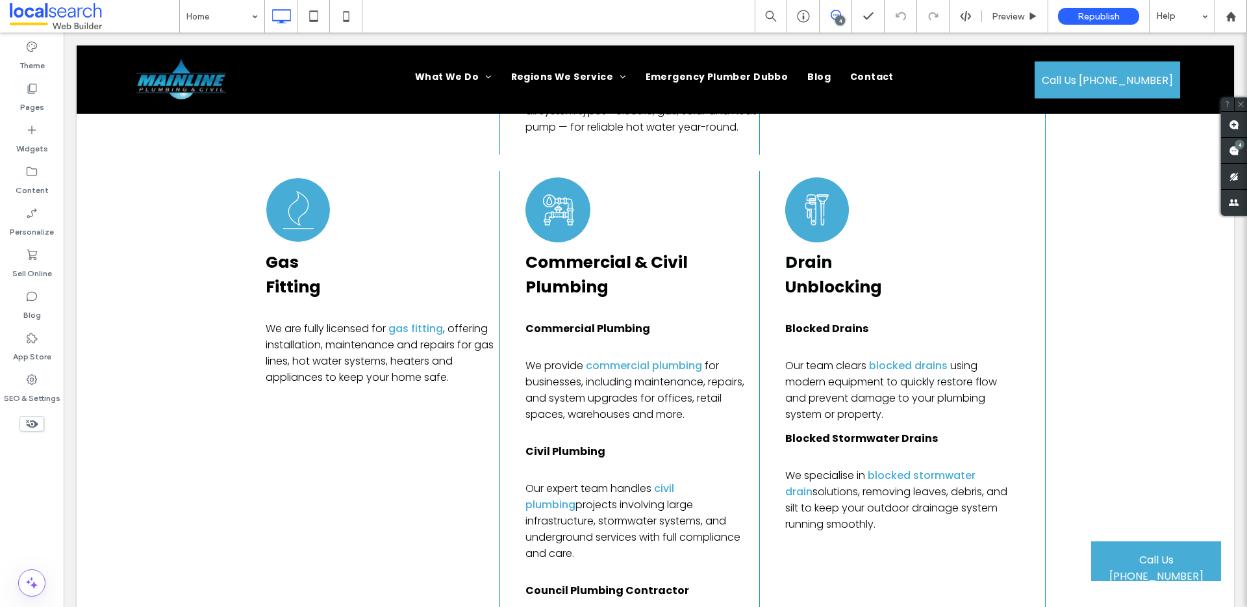
scroll to position [4122, 0]
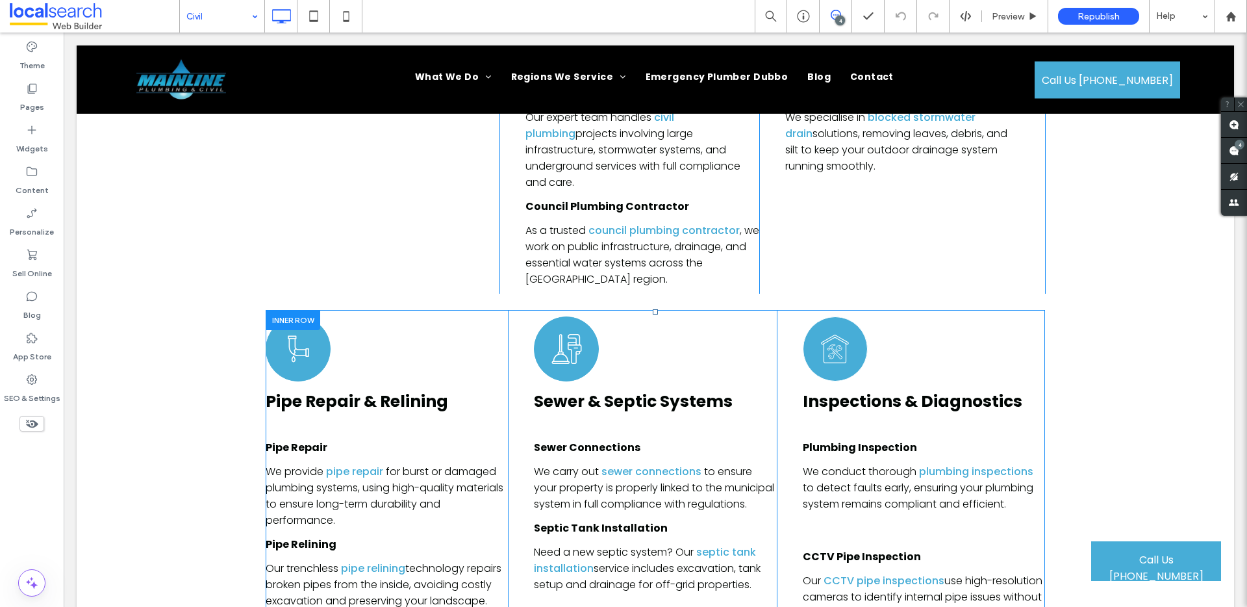
scroll to position [5975, 0]
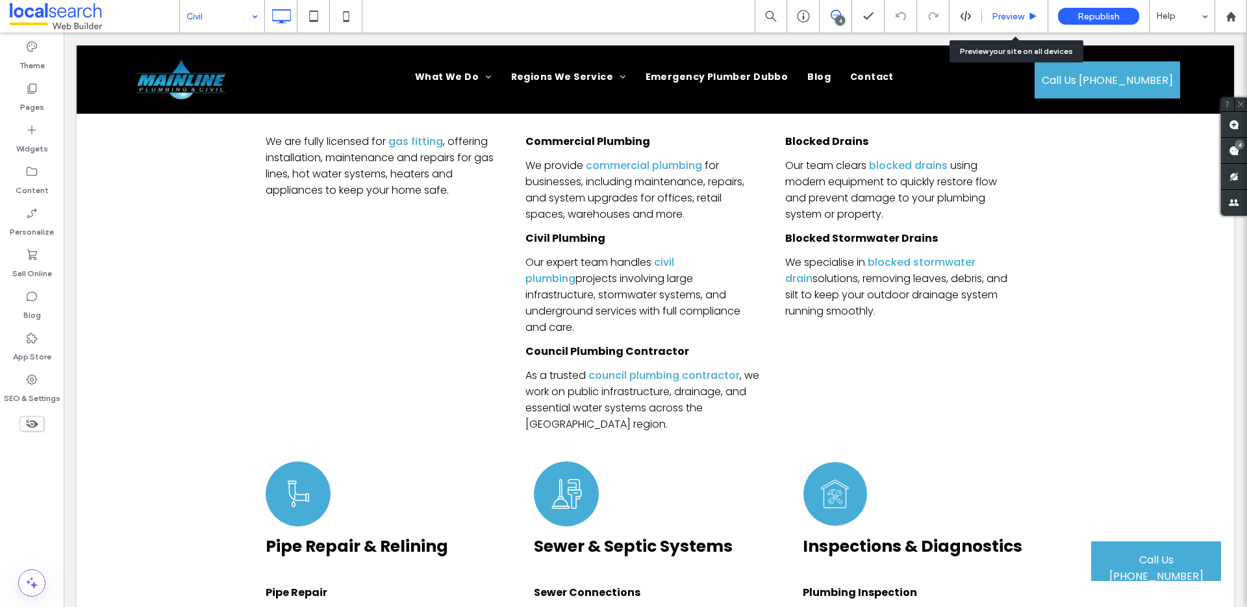
click at [1007, 24] on div "Preview" at bounding box center [1015, 16] width 66 height 32
click at [1006, 11] on span "Preview" at bounding box center [1008, 16] width 32 height 11
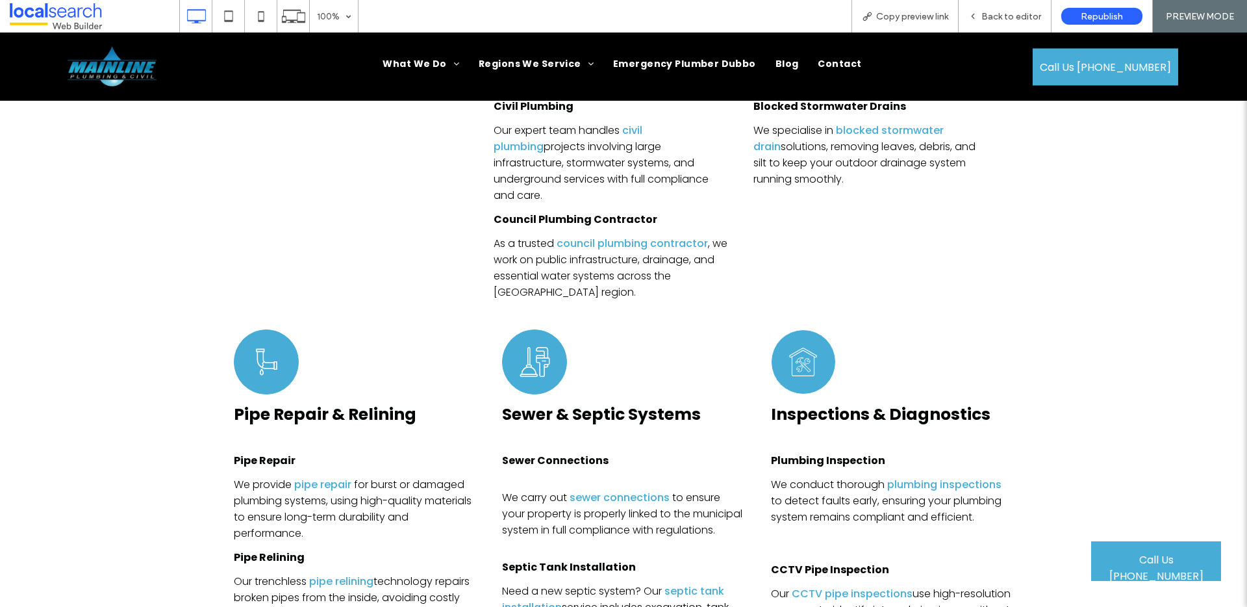
scroll to position [5830, 0]
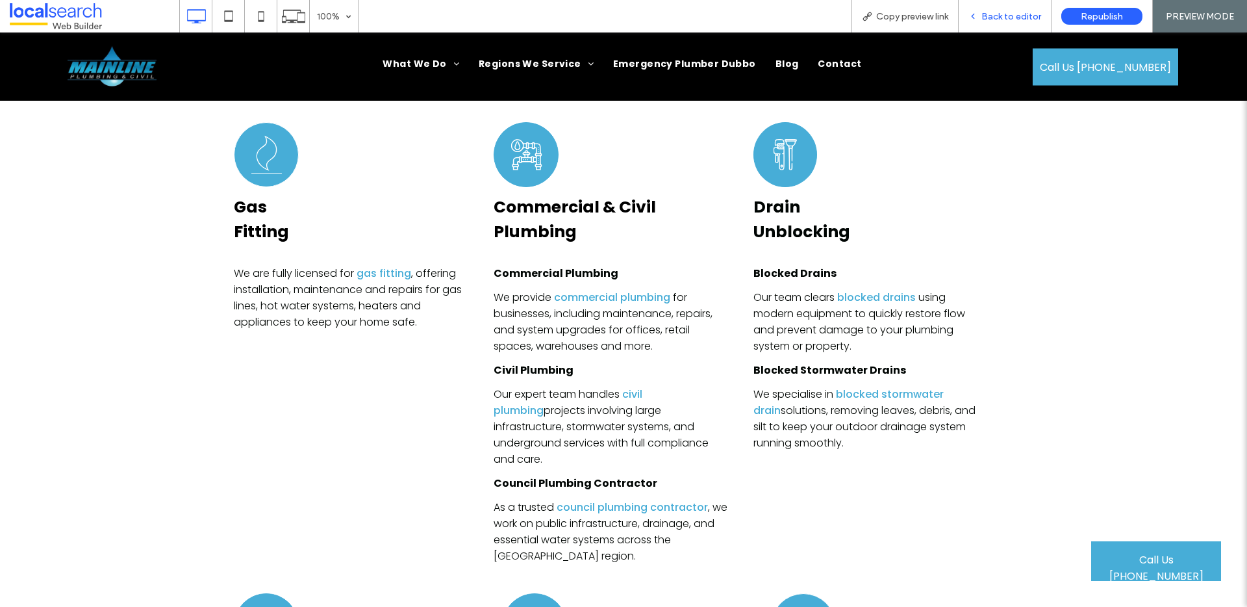
click at [991, 12] on span "Back to editor" at bounding box center [1011, 16] width 60 height 11
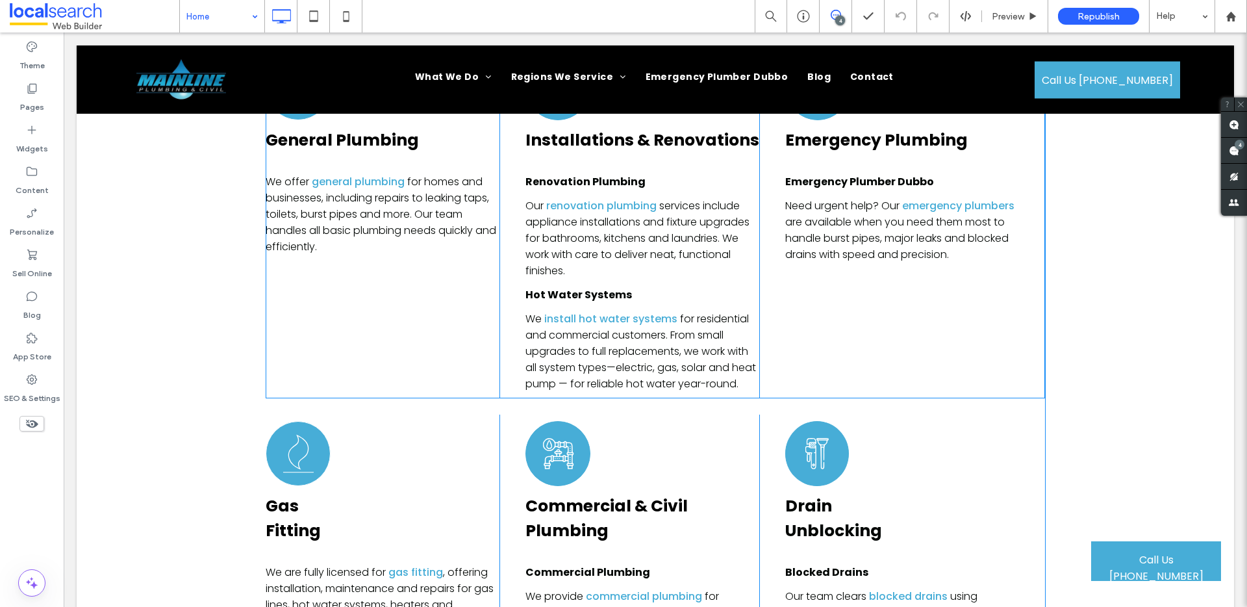
scroll to position [3862, 0]
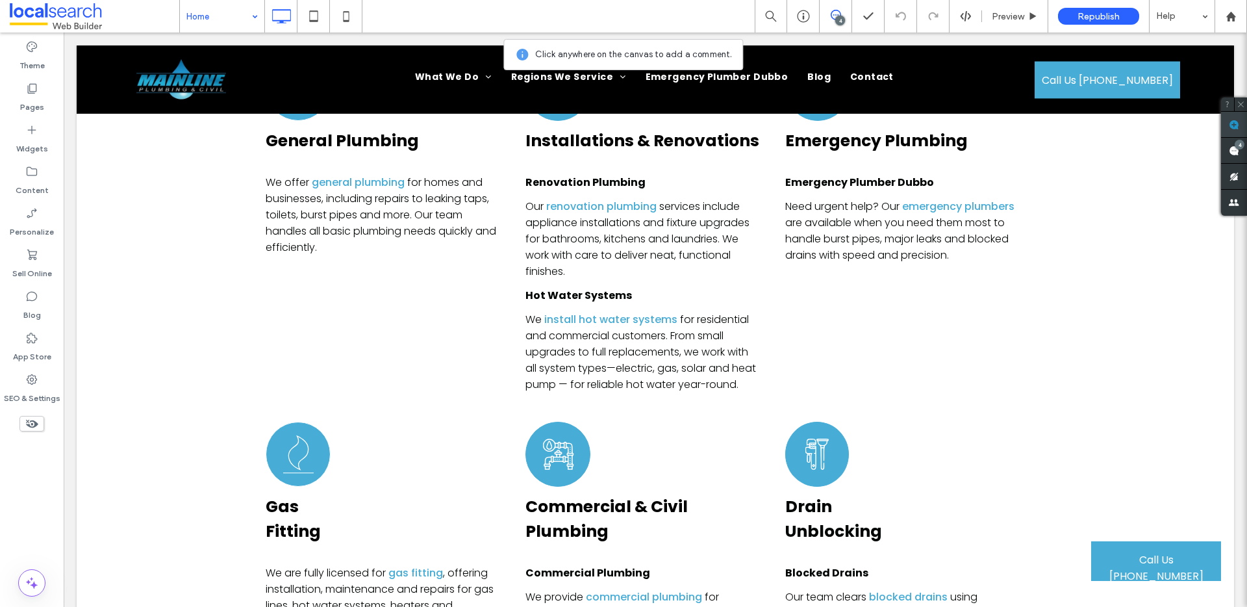
click at [1230, 124] on use at bounding box center [1234, 125] width 10 height 10
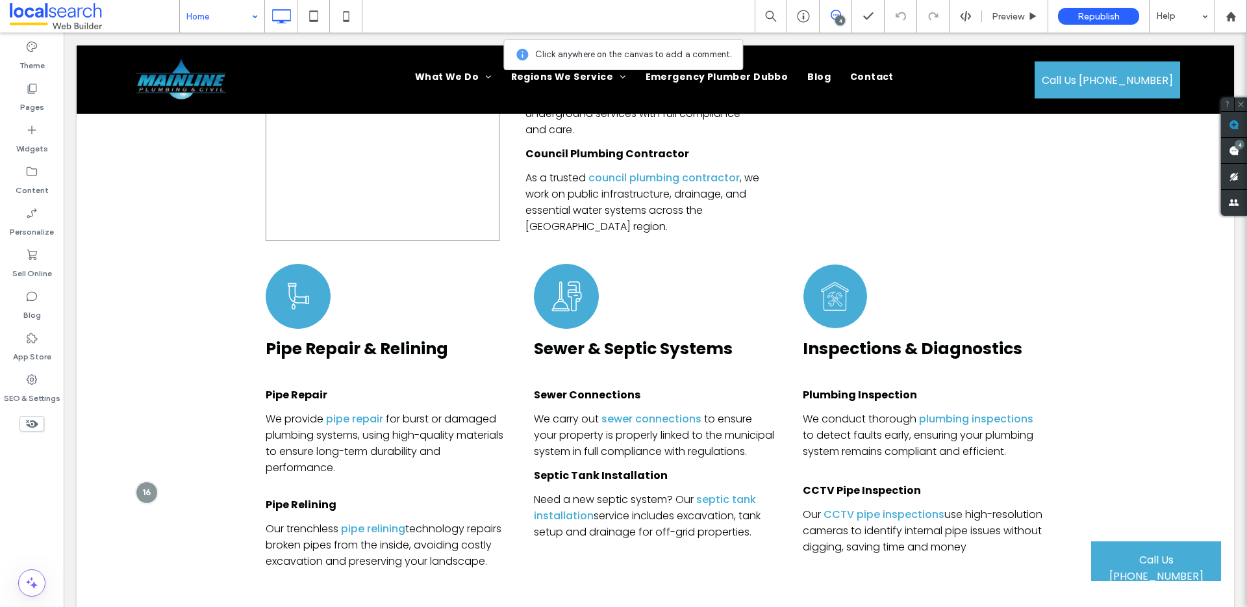
scroll to position [4339, 0]
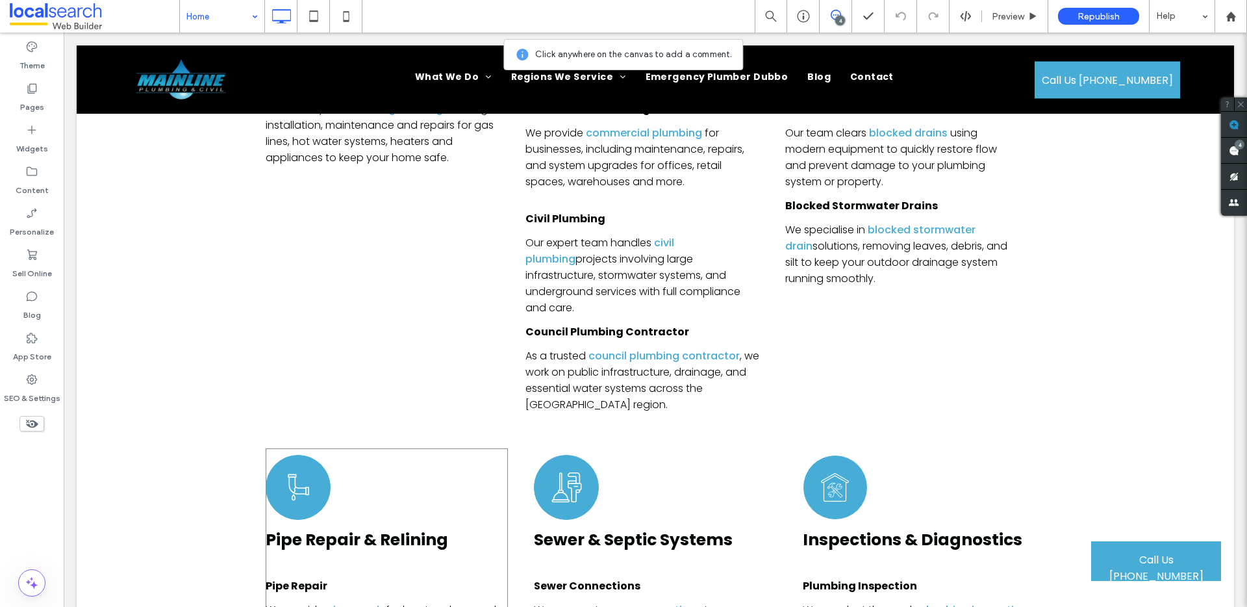
click at [498, 448] on div "Pipe Icon Pipe Repair & Relining Pipe Repair We provide pipe repair for burst o…" at bounding box center [387, 607] width 242 height 318
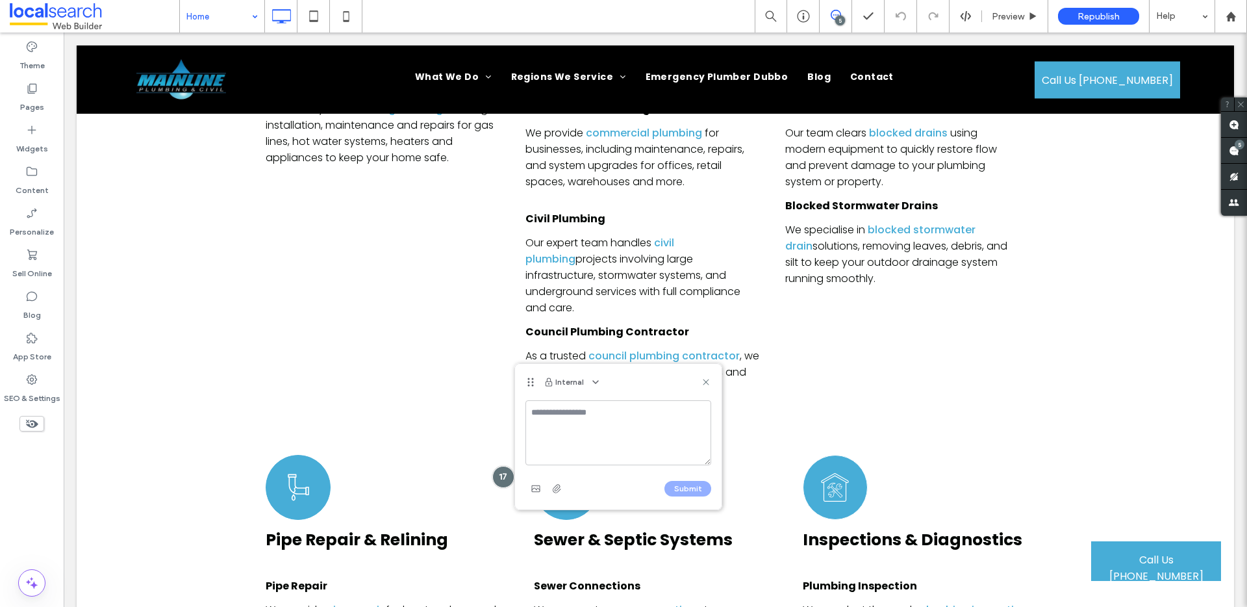
click at [572, 417] on textarea at bounding box center [618, 432] width 186 height 65
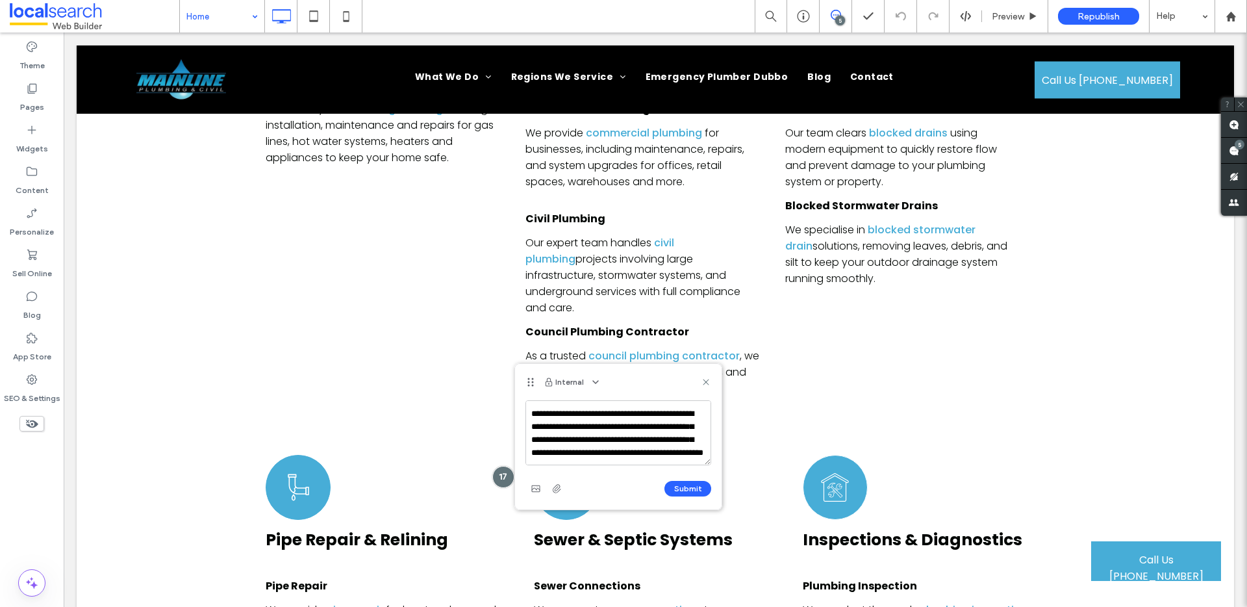
scroll to position [57, 0]
type textarea "**********"
click at [685, 490] on button "Submit" at bounding box center [687, 489] width 47 height 16
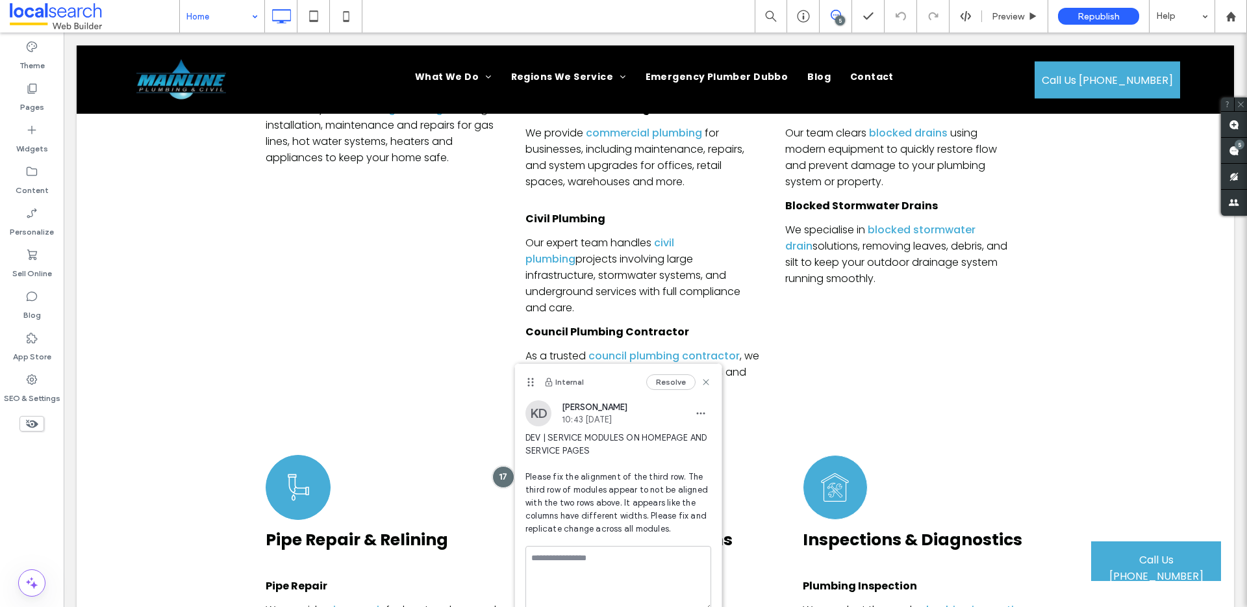
scroll to position [0, 0]
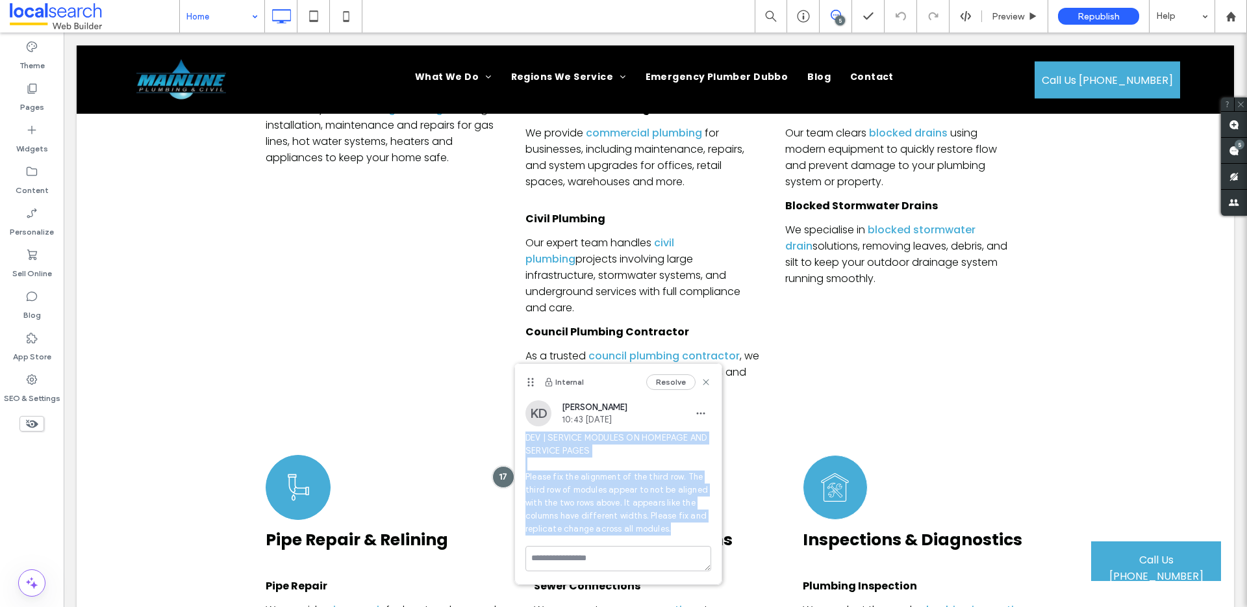
drag, startPoint x: 670, startPoint y: 529, endPoint x: 524, endPoint y: 435, distance: 173.9
click at [524, 435] on div "KD Kieran Derrick 10:43 Aug 13 2025 DEV | SERVICE MODULES ON HOMEPAGE AND SERVI…" at bounding box center [618, 472] width 207 height 145
copy span "DEV | SERVICE MODULES ON HOMEPAGE AND SERVICE PAGES Please fix the alignment of…"
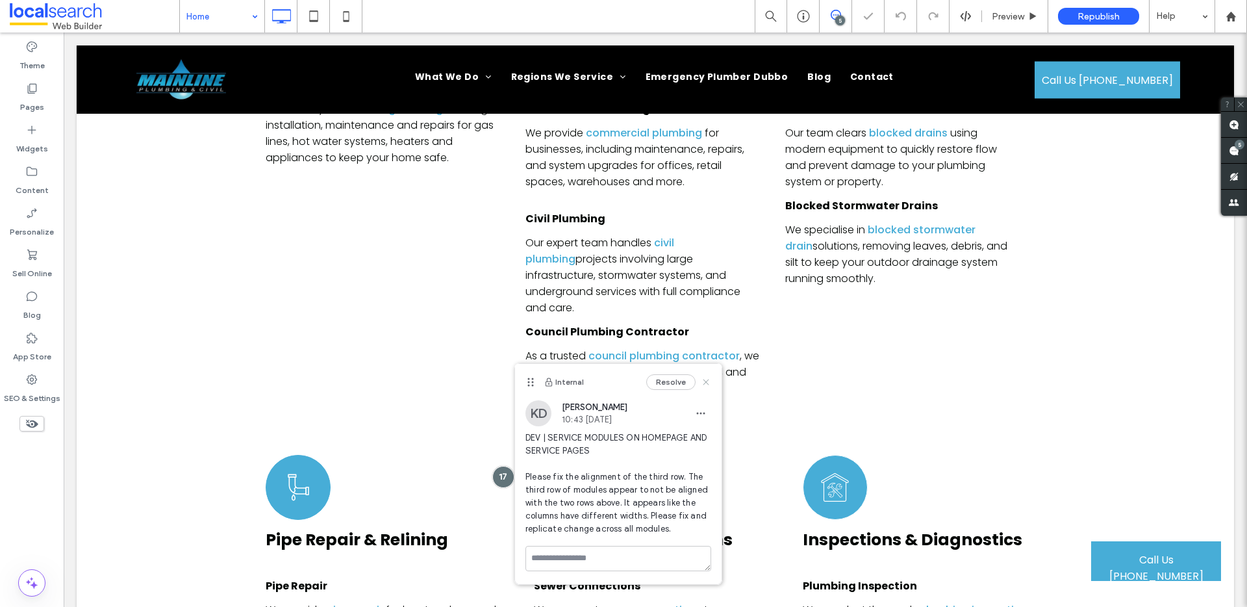
click at [704, 381] on icon at bounding box center [706, 382] width 10 height 10
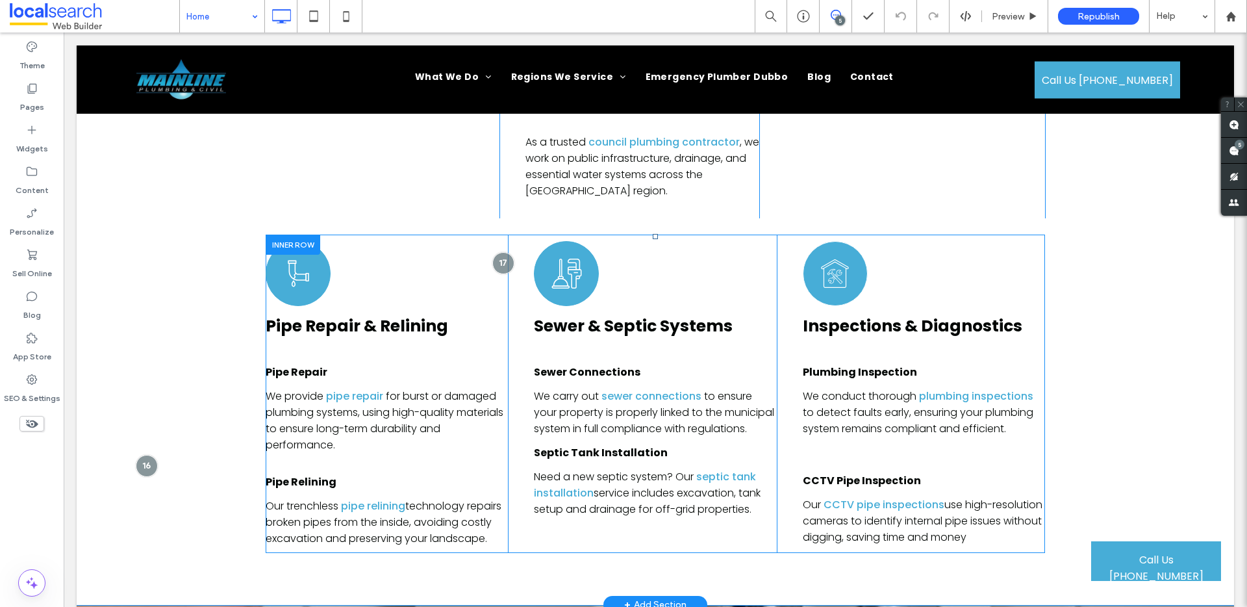
scroll to position [4586, 0]
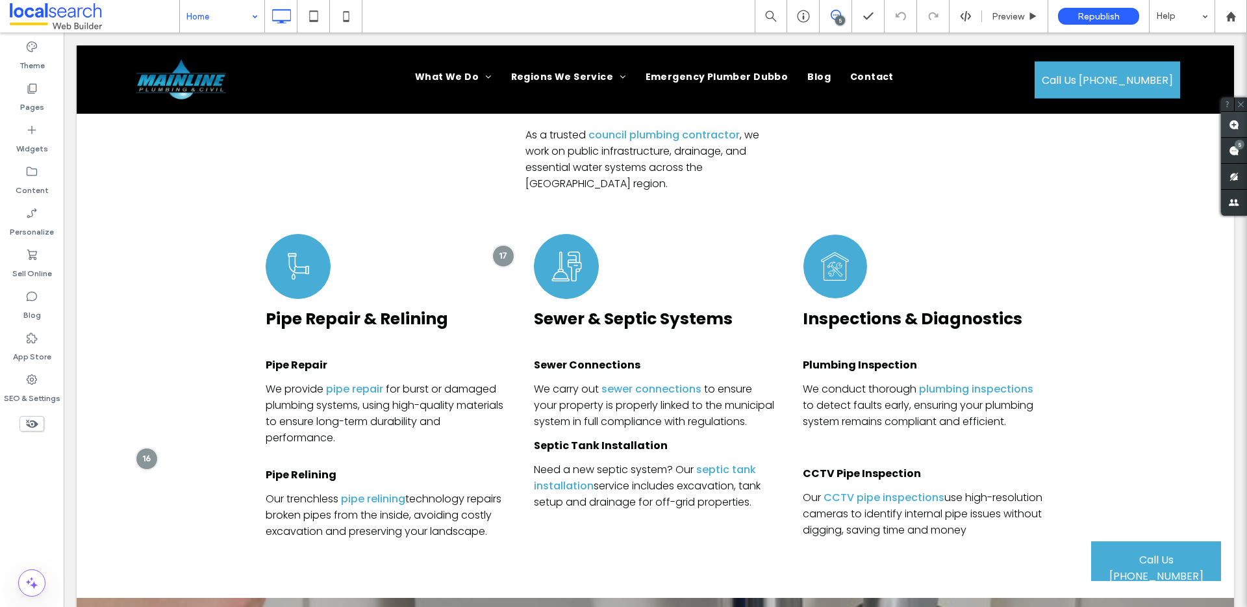
click at [1230, 125] on use at bounding box center [1234, 125] width 10 height 10
click at [1040, 381] on p "We conduct thorough plumbing inspections to detect faults early, ensuring your …" at bounding box center [924, 405] width 242 height 49
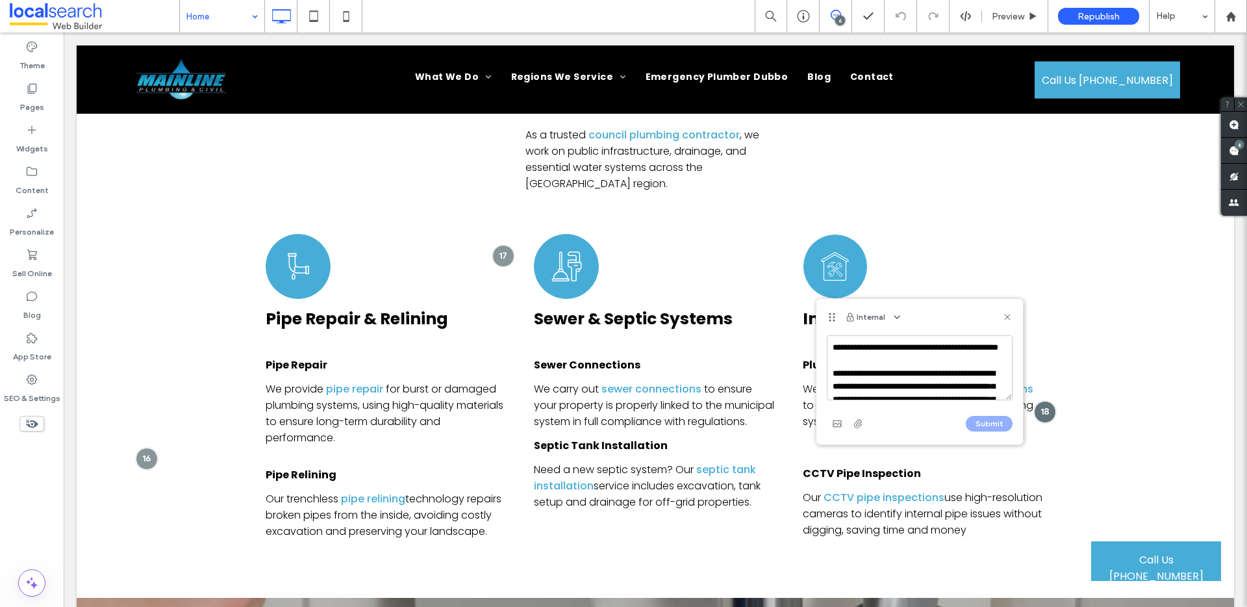
scroll to position [57, 0]
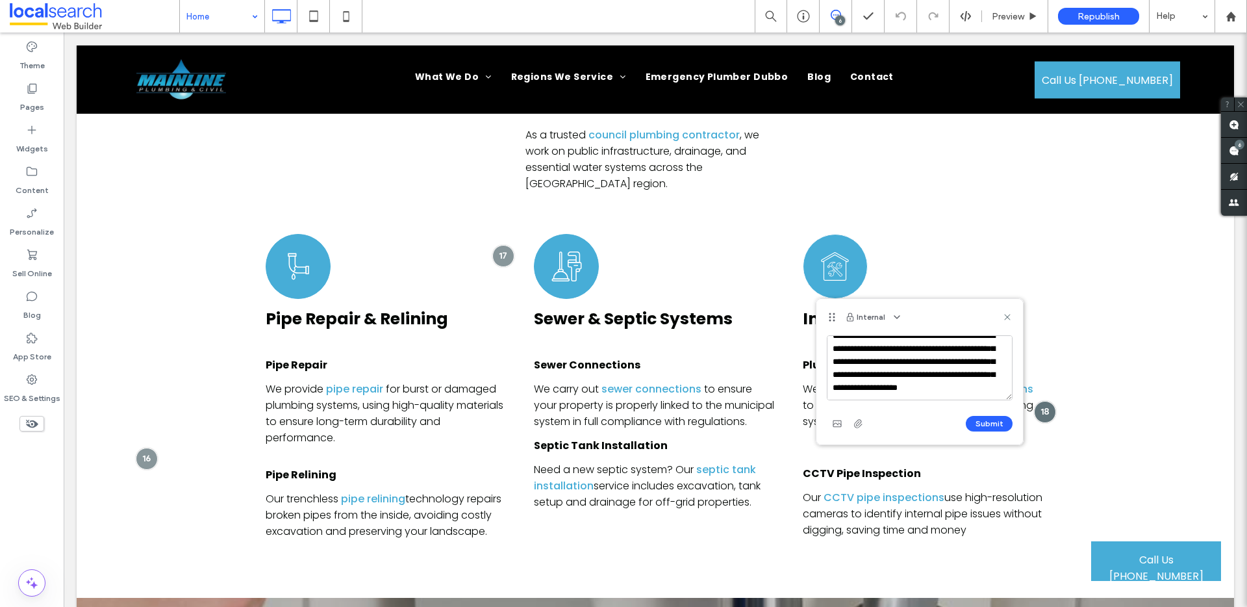
click at [892, 358] on textarea "**********" at bounding box center [920, 367] width 186 height 65
drag, startPoint x: 849, startPoint y: 343, endPoint x: 958, endPoint y: 390, distance: 119.0
click at [958, 390] on textarea "**********" at bounding box center [920, 367] width 186 height 65
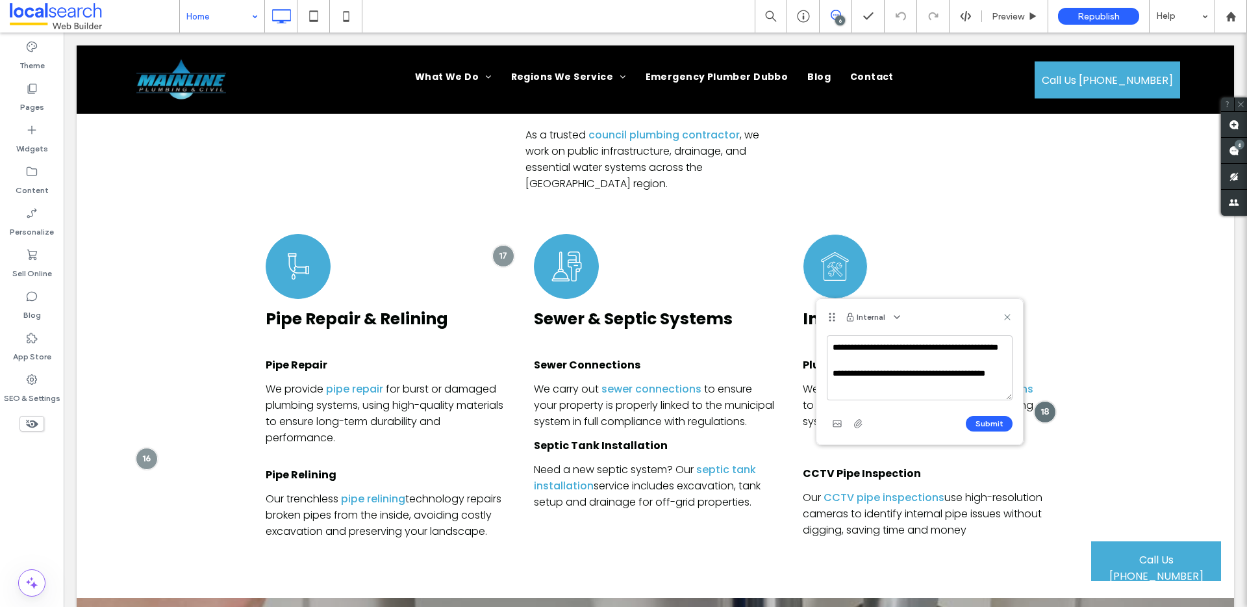
scroll to position [12, 0]
drag, startPoint x: 861, startPoint y: 390, endPoint x: 833, endPoint y: 379, distance: 29.2
click at [833, 379] on textarea "**********" at bounding box center [920, 367] width 186 height 65
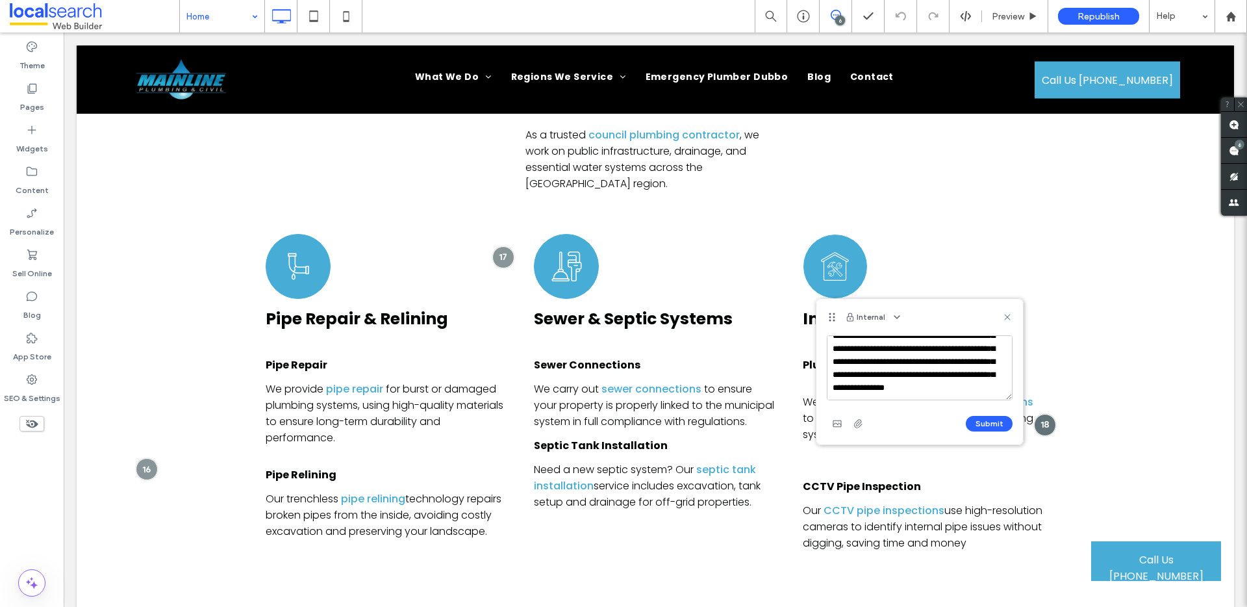
scroll to position [103, 0]
type textarea "**********"
click at [990, 420] on button "Submit" at bounding box center [989, 424] width 47 height 16
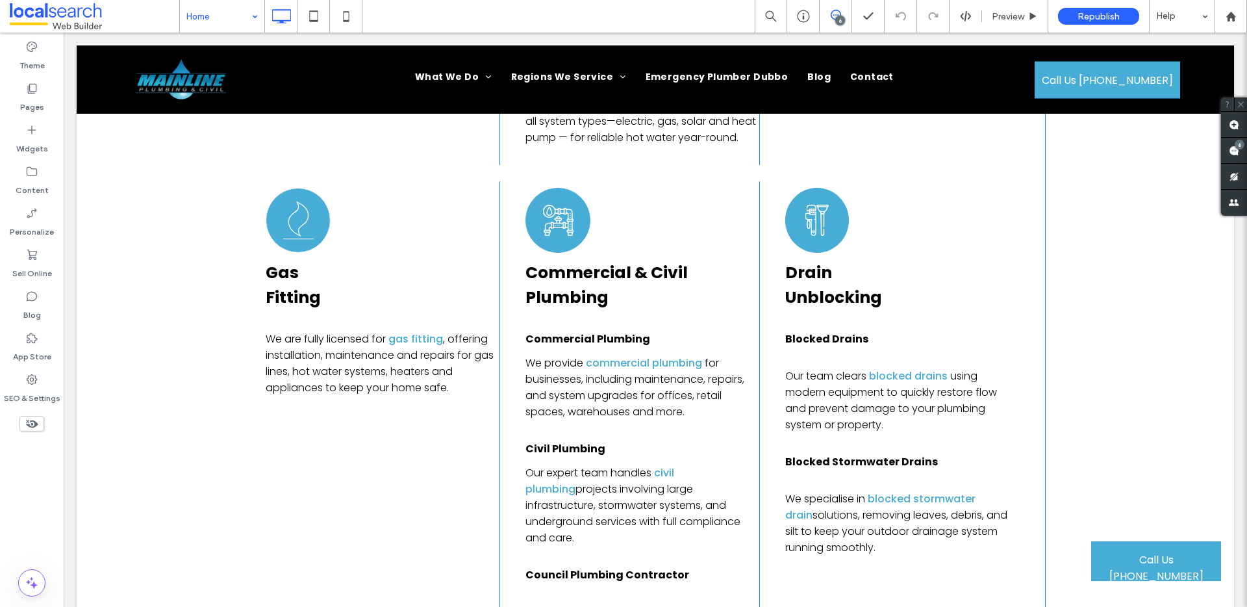
scroll to position [3868, 0]
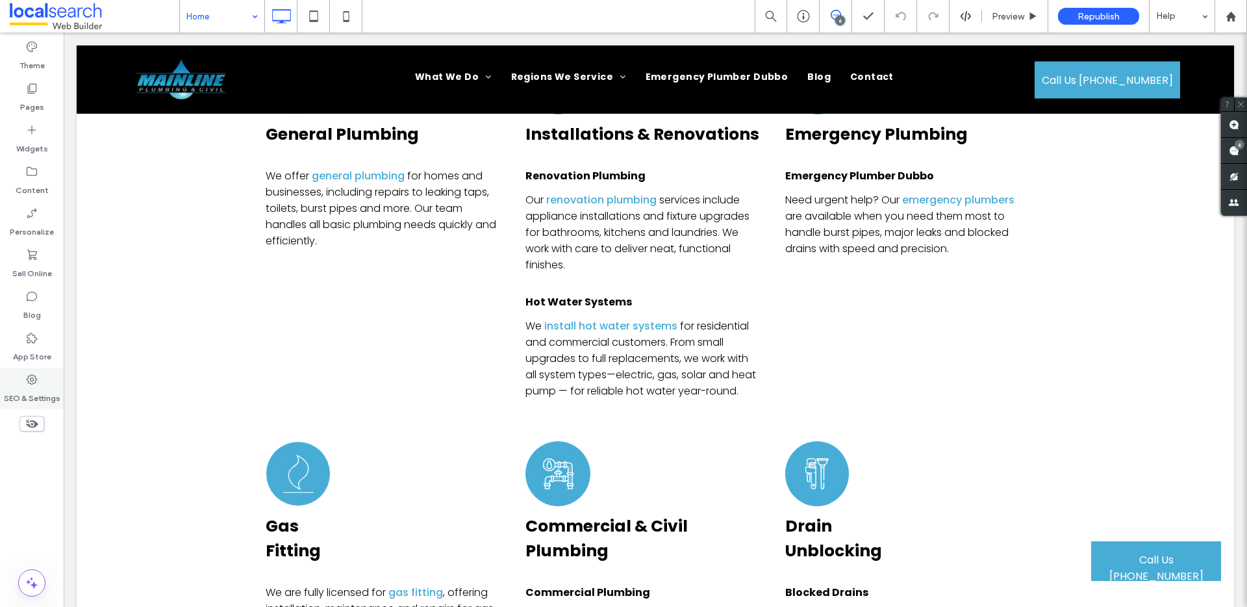
click at [34, 379] on icon at bounding box center [31, 379] width 13 height 13
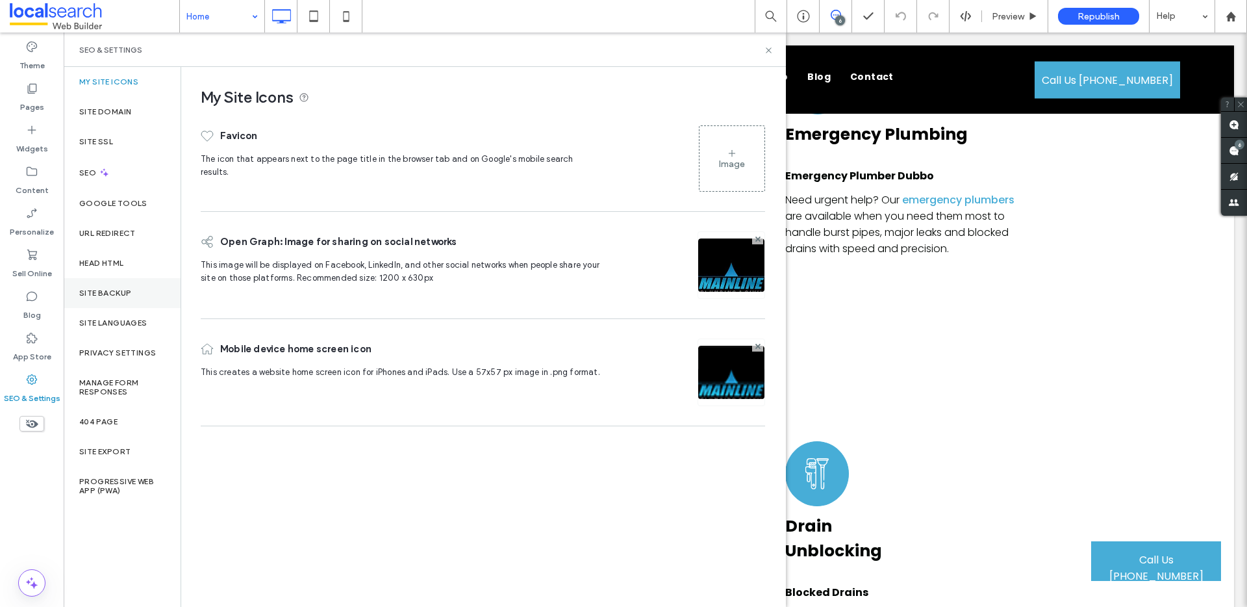
click at [121, 292] on label "Site Backup" at bounding box center [105, 292] width 52 height 9
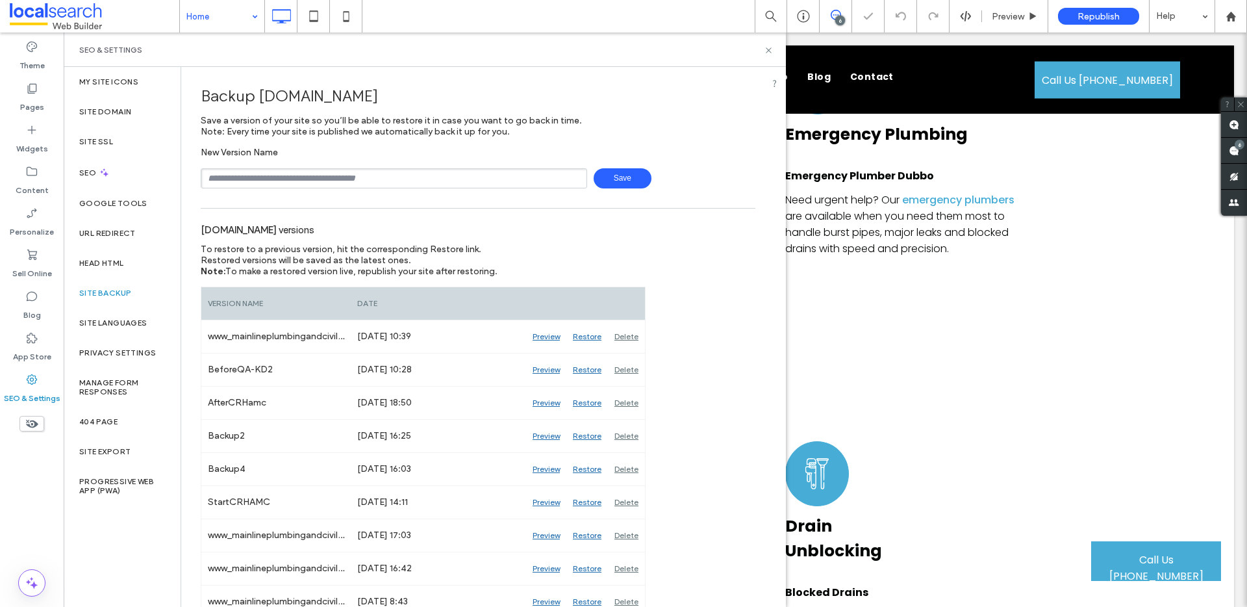
click at [272, 184] on input "text" at bounding box center [394, 178] width 386 height 20
type input "**********"
drag, startPoint x: 625, startPoint y: 175, endPoint x: 638, endPoint y: 179, distance: 14.4
click at [625, 175] on span "Save" at bounding box center [623, 178] width 58 height 20
drag, startPoint x: 768, startPoint y: 47, endPoint x: 716, endPoint y: 19, distance: 59.6
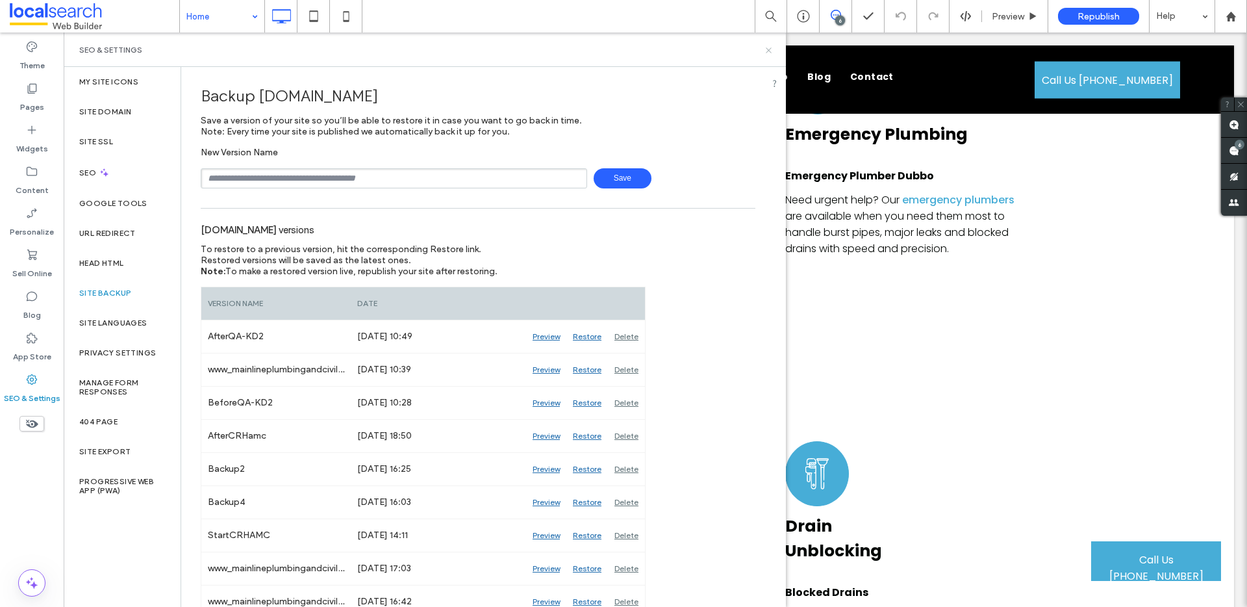
click at [768, 47] on icon at bounding box center [769, 50] width 10 height 10
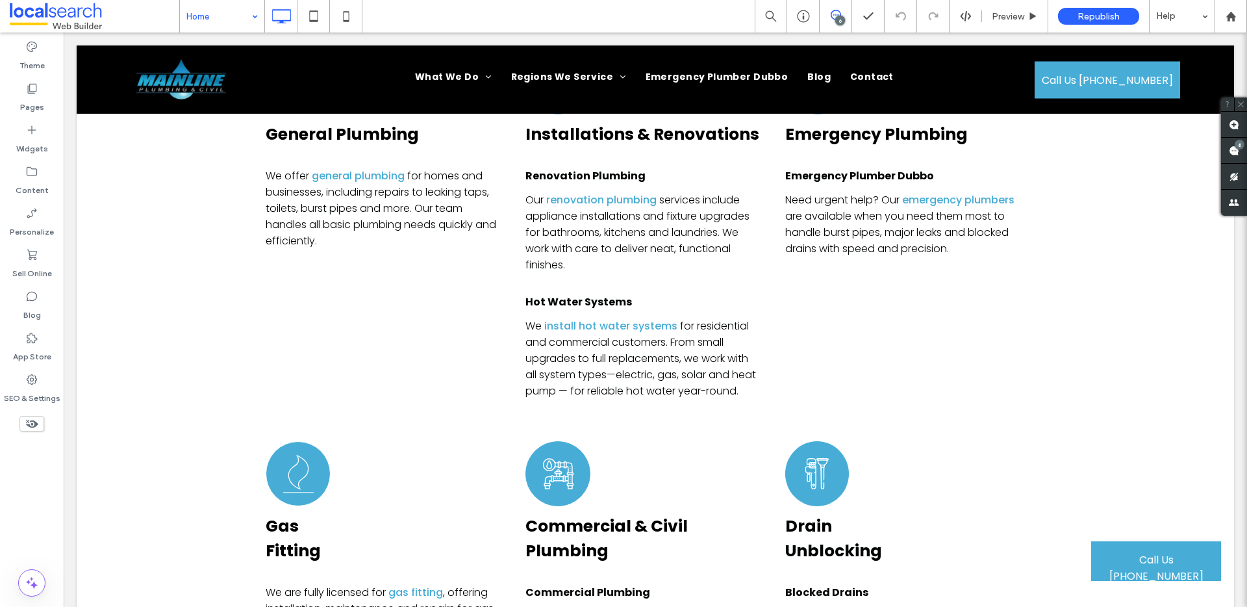
click at [834, 19] on use at bounding box center [836, 15] width 10 height 10
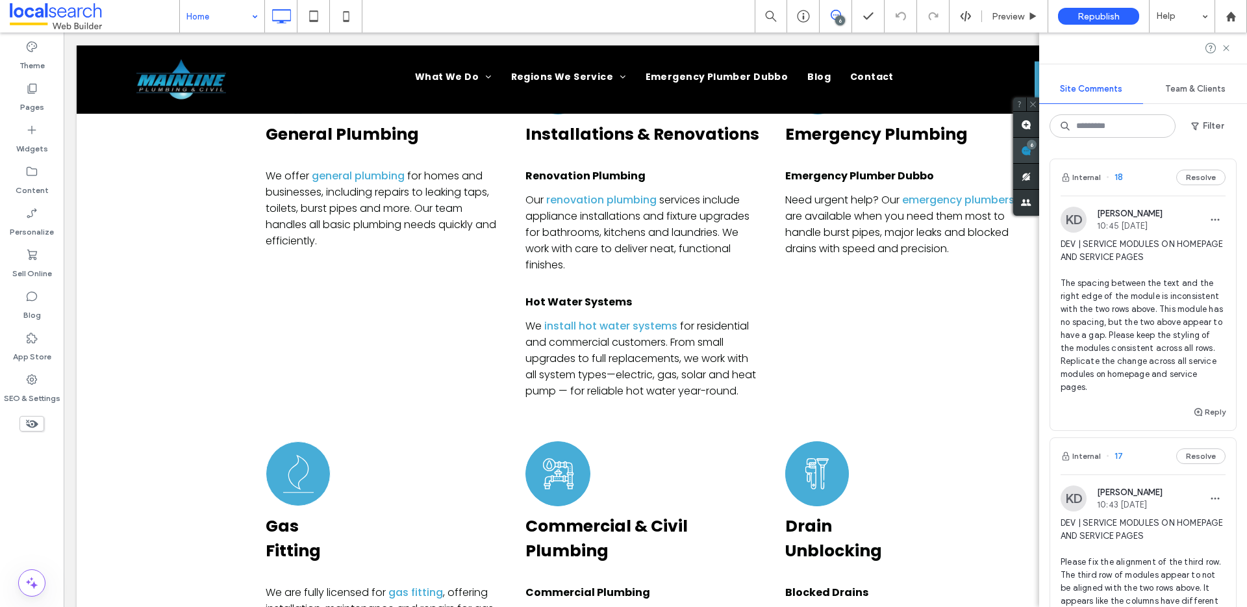
click at [1039, 149] on span at bounding box center [1026, 150] width 26 height 25
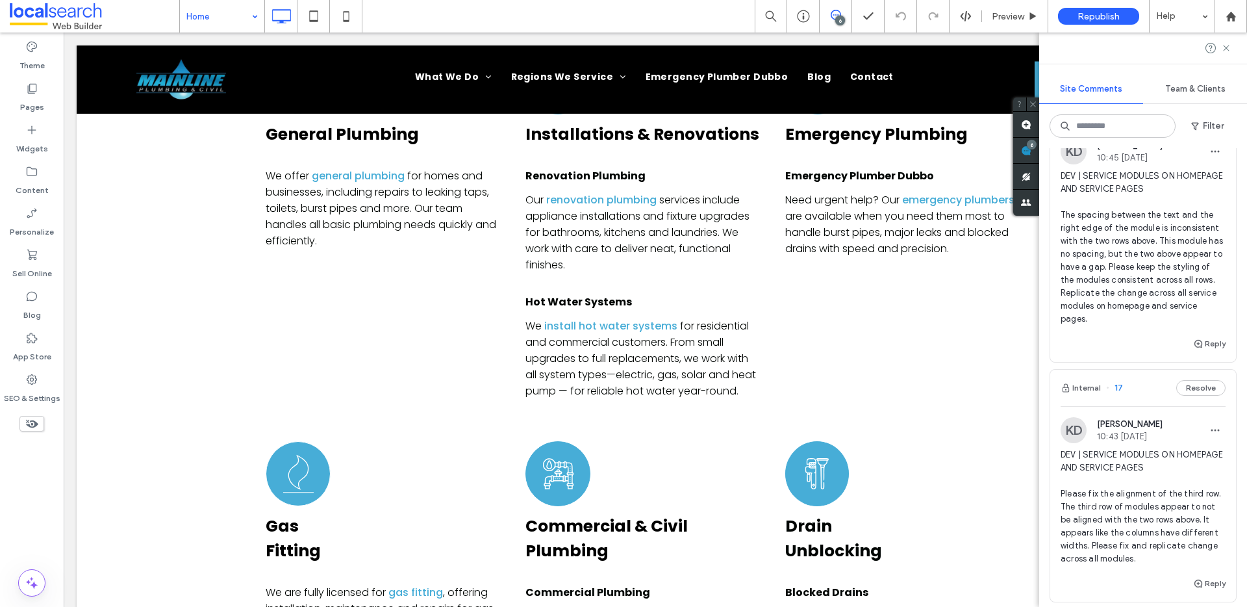
scroll to position [68, 0]
click at [1210, 151] on icon "button" at bounding box center [1215, 152] width 10 height 10
click at [1161, 180] on div "Edit" at bounding box center [1158, 185] width 116 height 25
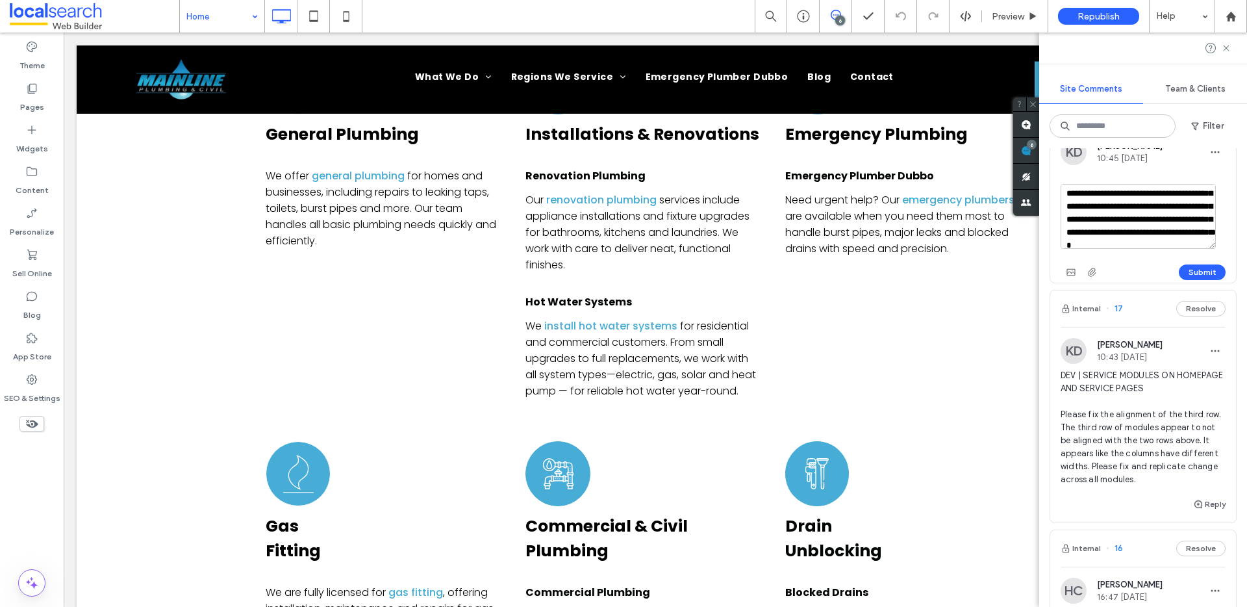
scroll to position [83, 0]
click at [1149, 231] on textarea "**********" at bounding box center [1138, 216] width 155 height 65
type textarea "**********"
click at [1192, 266] on button "Submit" at bounding box center [1202, 270] width 47 height 16
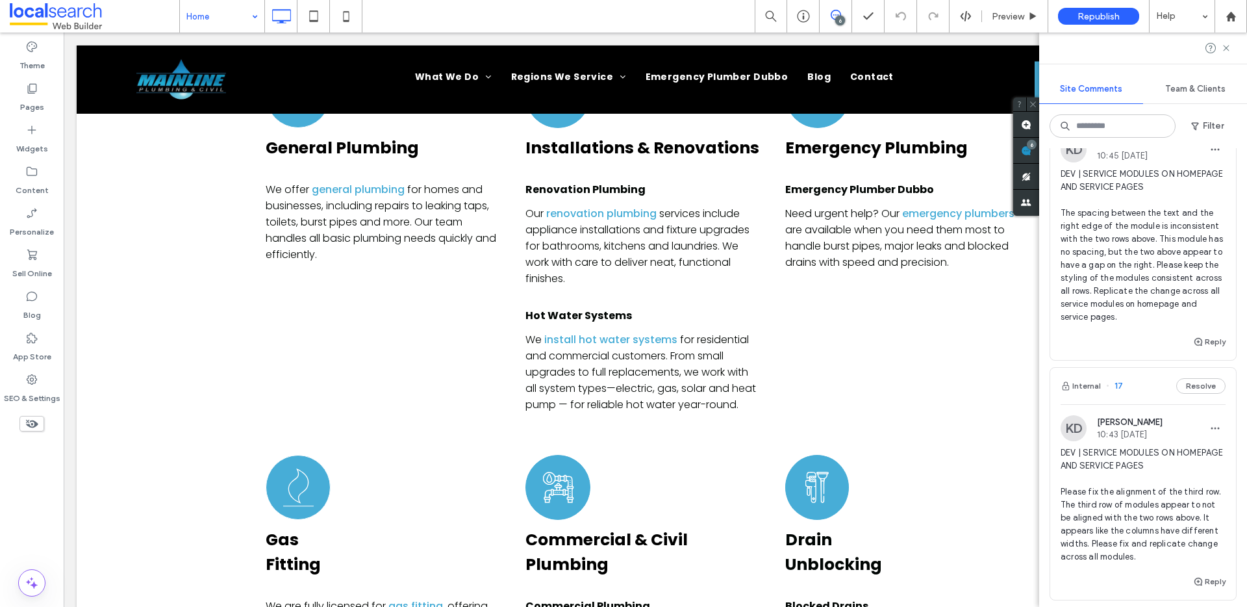
scroll to position [3848, 0]
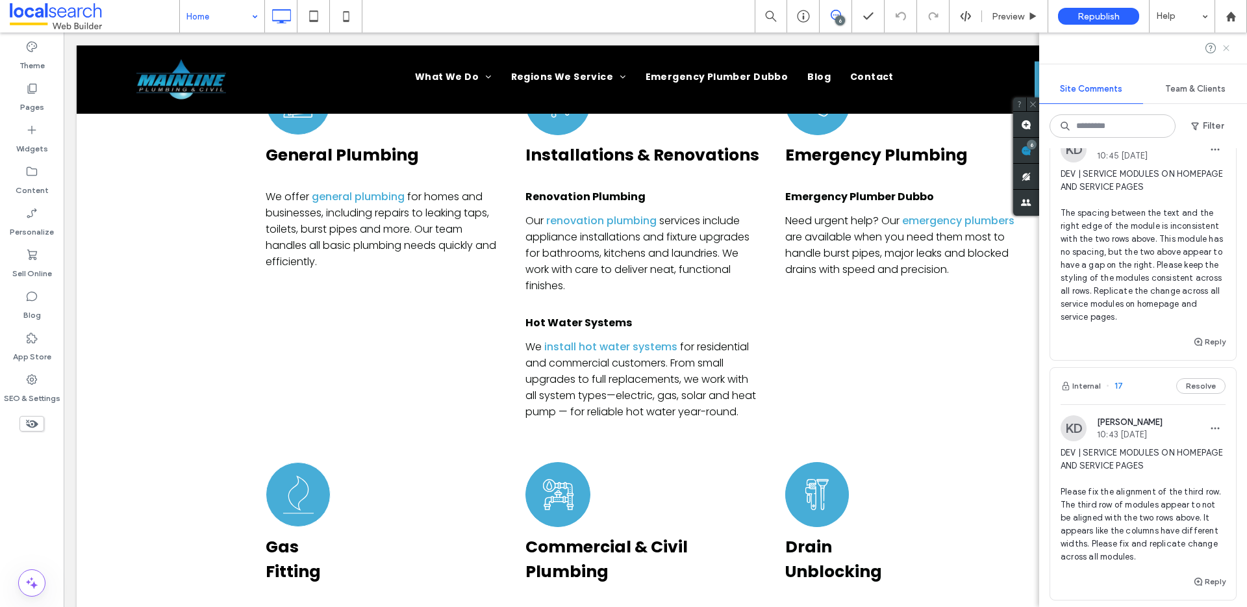
click at [1228, 45] on use at bounding box center [1226, 48] width 6 height 6
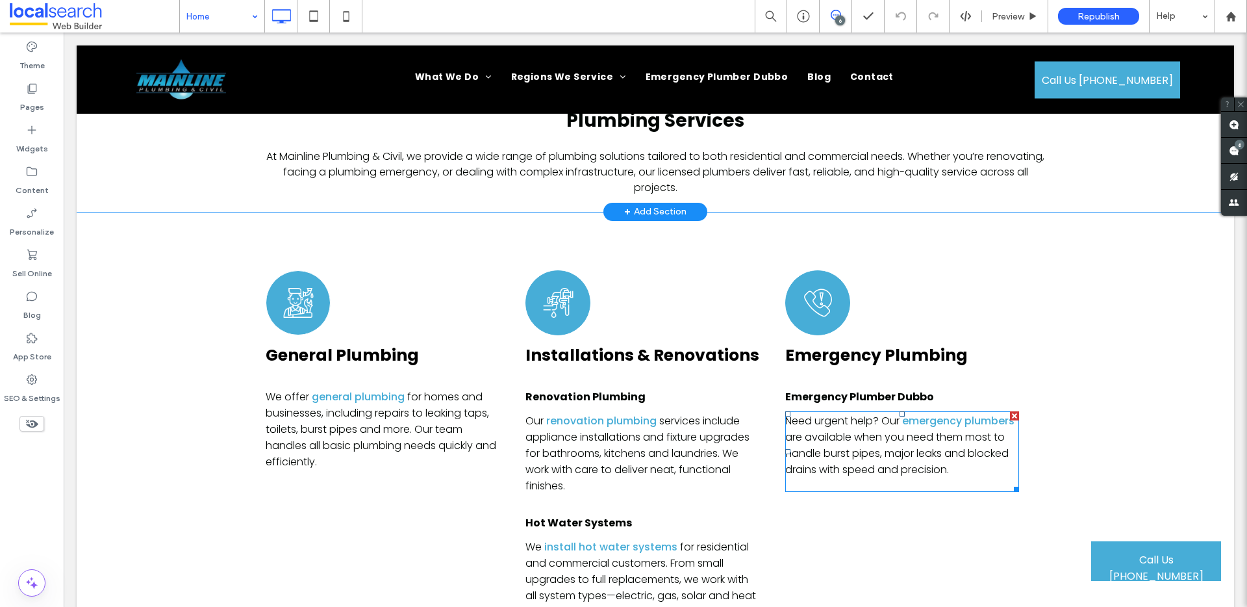
scroll to position [3414, 0]
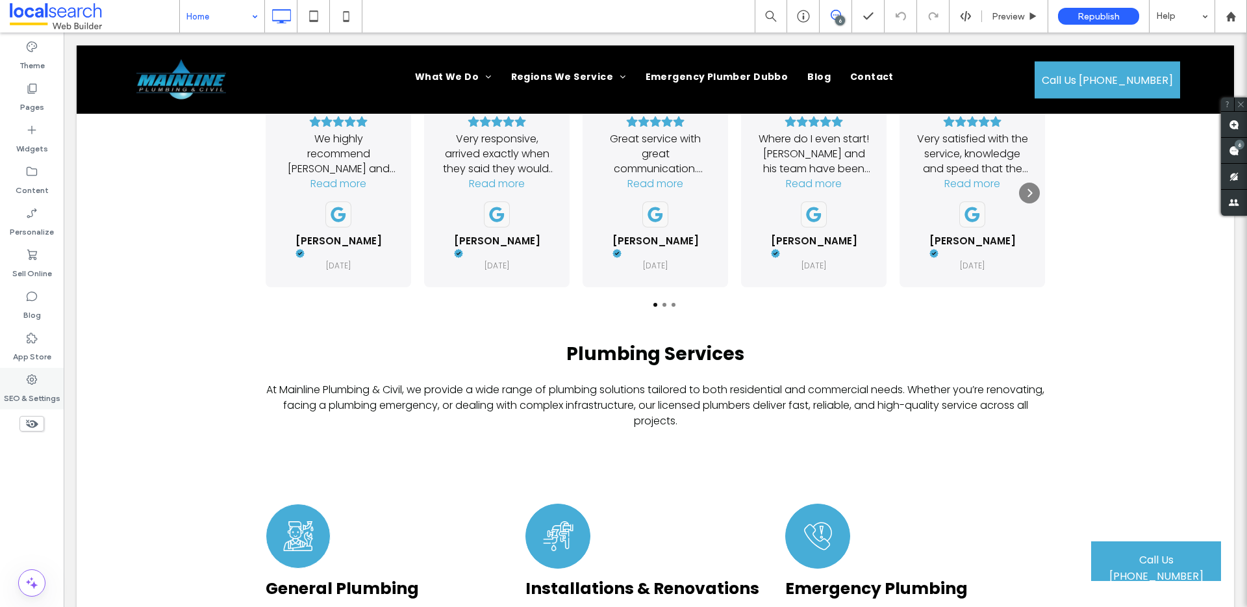
click at [20, 388] on label "SEO & Settings" at bounding box center [32, 395] width 57 height 18
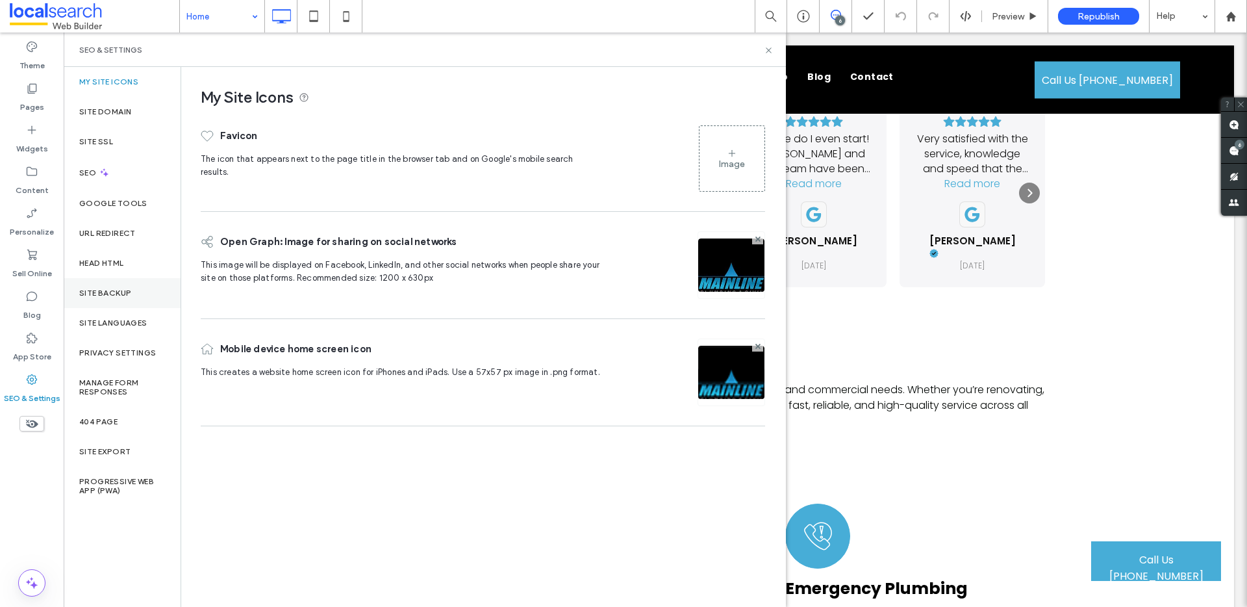
click at [112, 298] on div "Site Backup" at bounding box center [122, 293] width 117 height 30
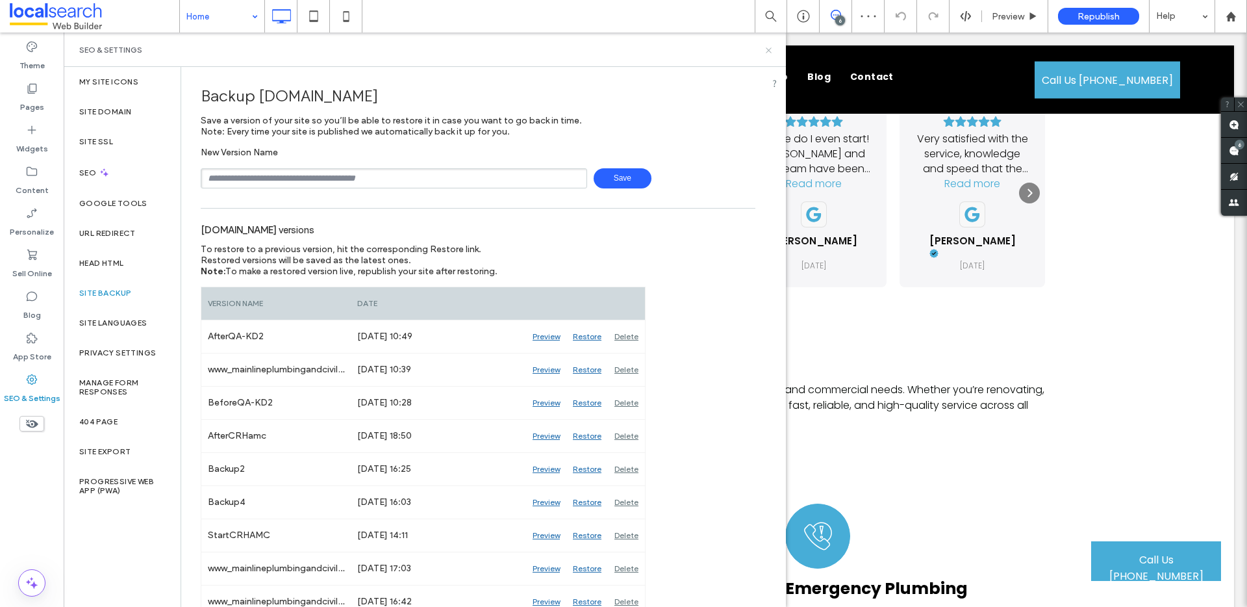
click at [768, 50] on use at bounding box center [768, 49] width 5 height 5
